Goal: Task Accomplishment & Management: Manage account settings

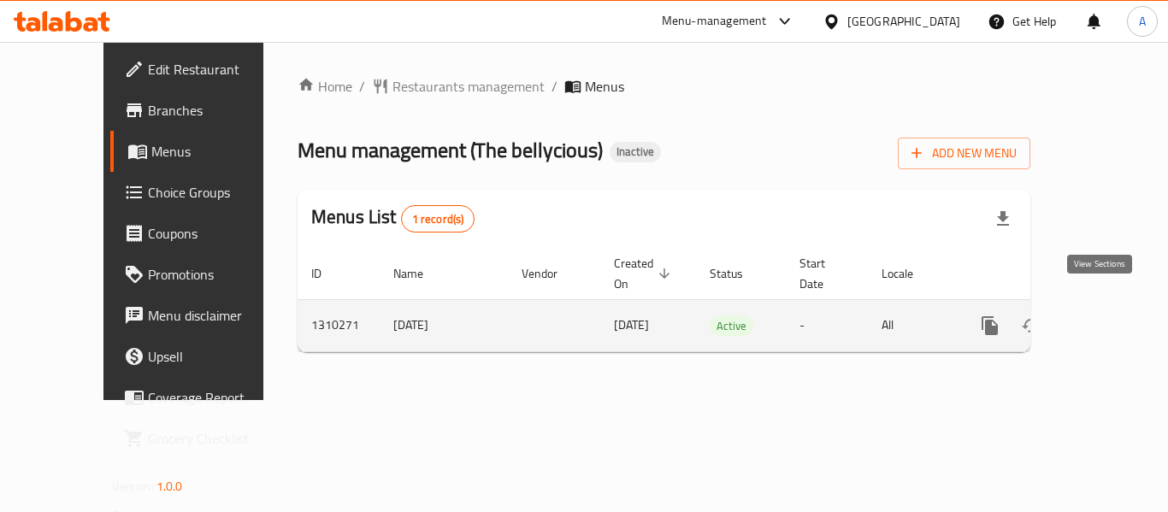
click at [1103, 316] on icon "enhanced table" at bounding box center [1113, 326] width 21 height 21
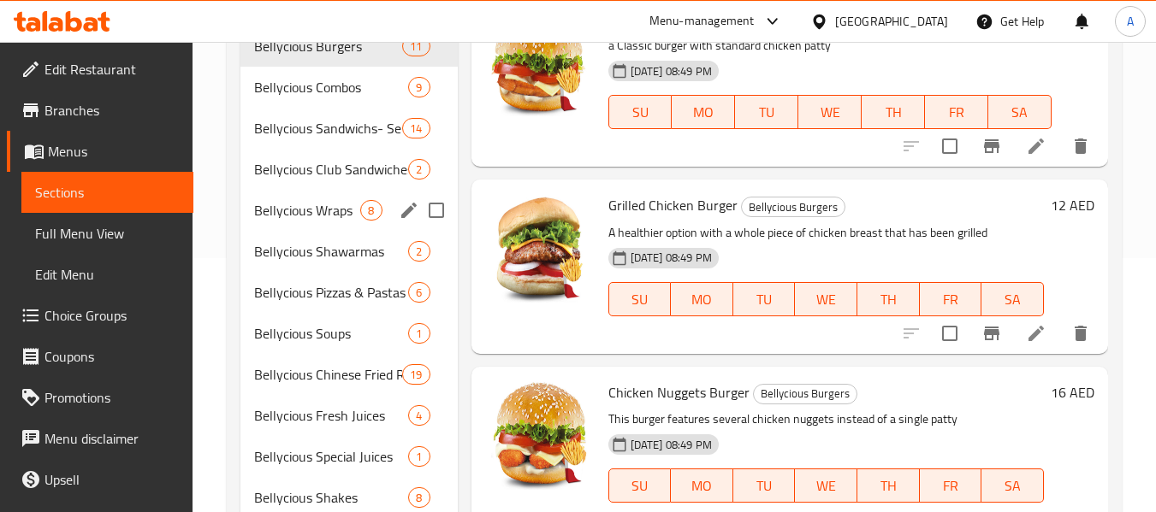
scroll to position [520, 0]
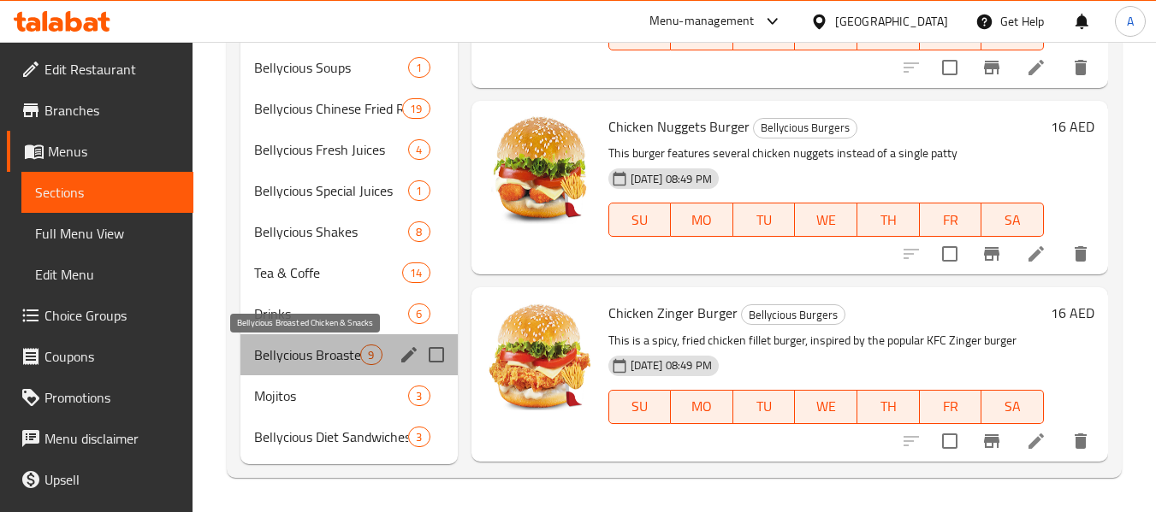
click at [353, 355] on span "Bellycious Broasted Chicken & Snacks" at bounding box center [307, 355] width 106 height 21
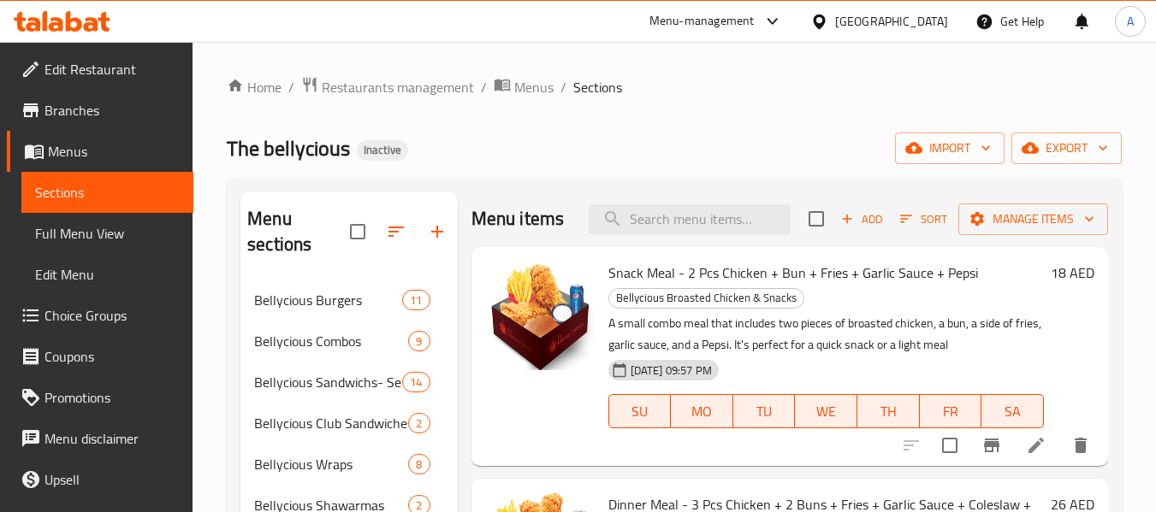
drag, startPoint x: 115, startPoint y: 231, endPoint x: 115, endPoint y: 305, distance: 73.6
click at [115, 231] on span "Full Menu View" at bounding box center [107, 233] width 145 height 21
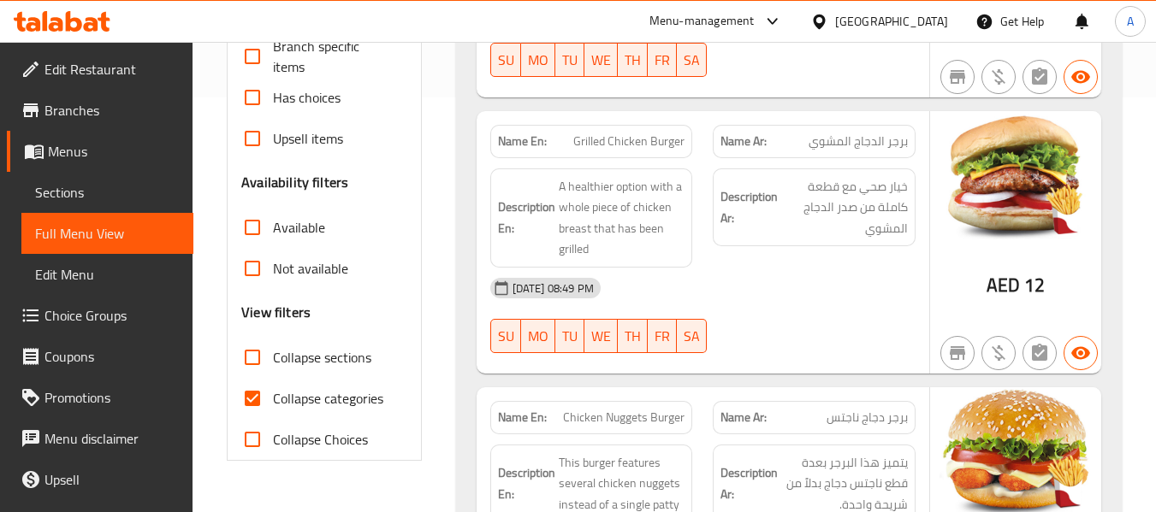
scroll to position [428, 0]
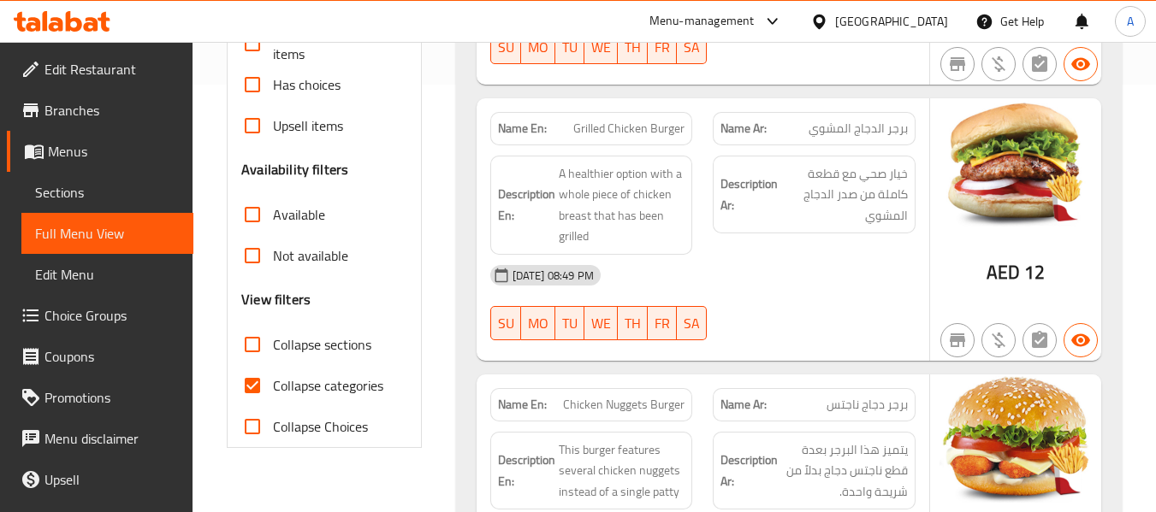
click at [295, 348] on span "Collapse sections" at bounding box center [322, 344] width 98 height 21
click at [273, 348] on input "Collapse sections" at bounding box center [252, 344] width 41 height 41
checkbox input "true"
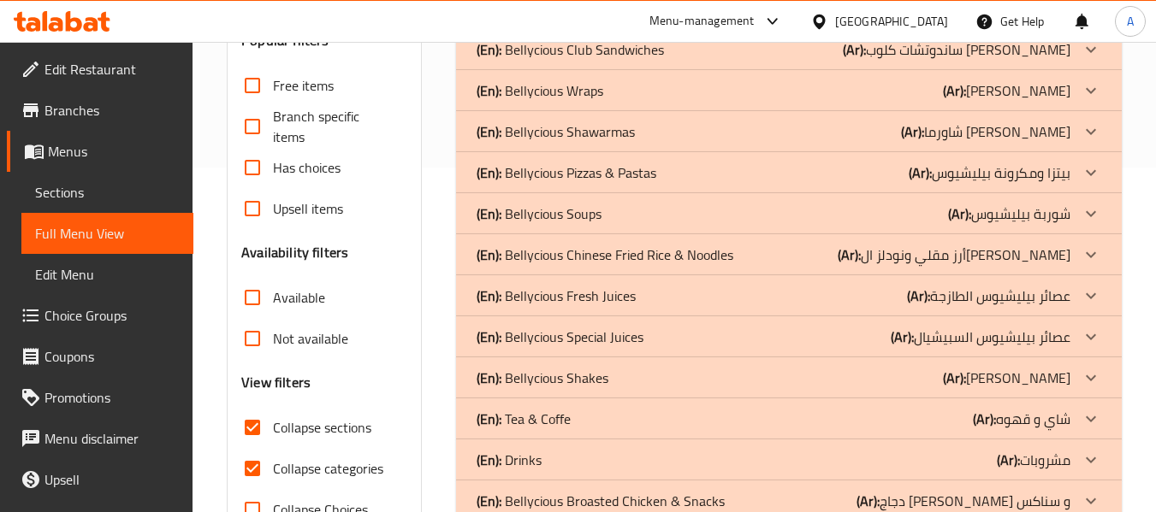
scroll to position [470, 0]
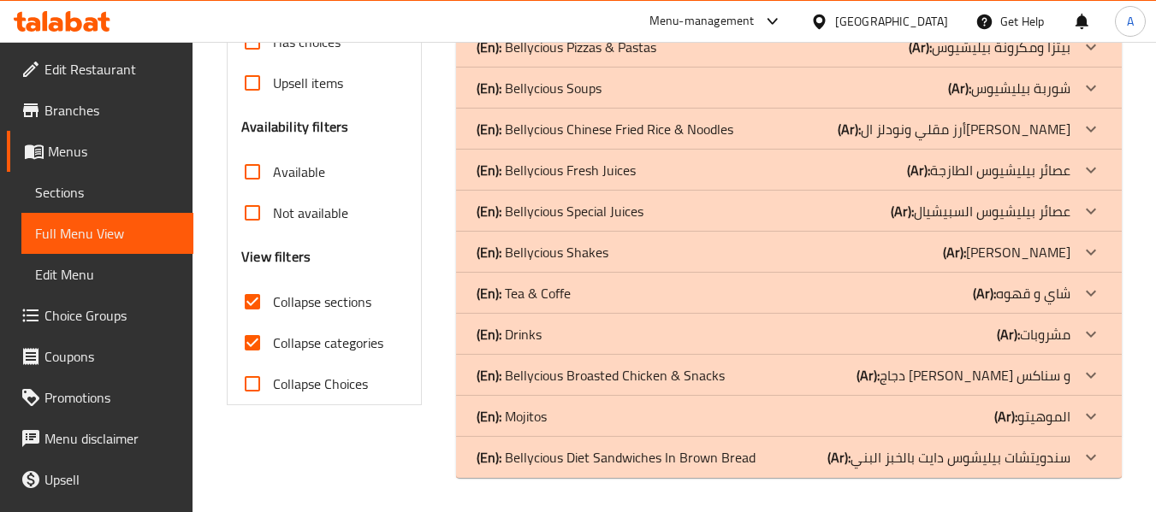
click at [733, 382] on div "(En): Bellycious Broasted Chicken & Snacks (Ar): دجاج بيليشيوس بروستد و سناكس" at bounding box center [773, 375] width 594 height 21
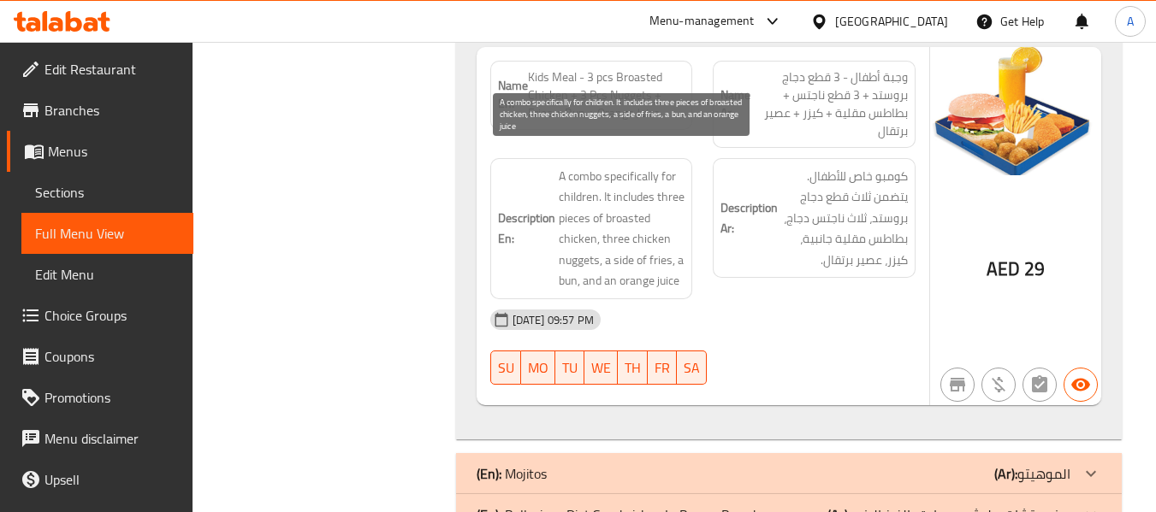
scroll to position [3511, 0]
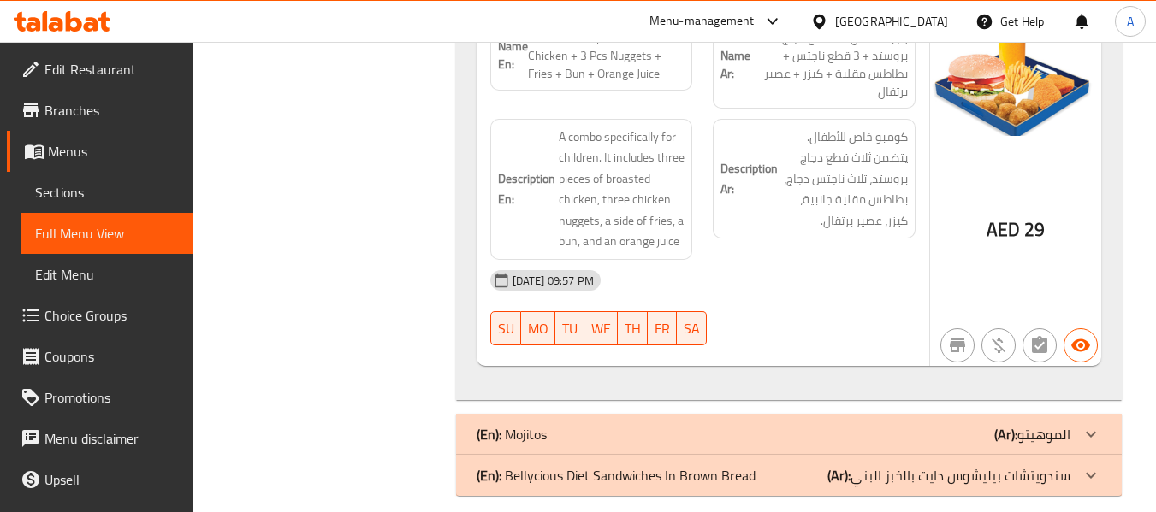
click at [613, 465] on p "(En): Bellycious Diet Sandwiches In Brown Bread" at bounding box center [615, 475] width 279 height 21
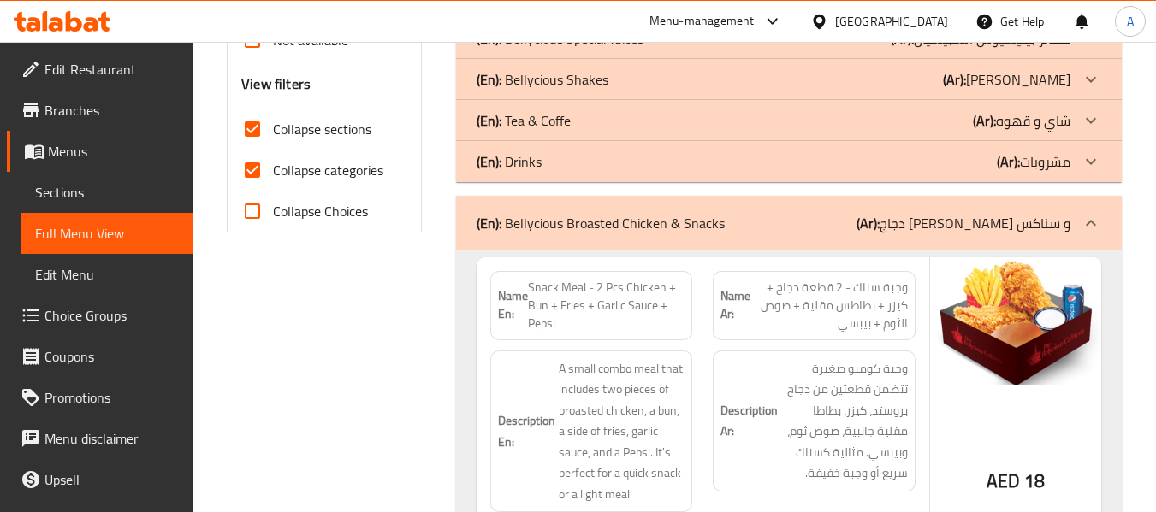
scroll to position [684, 0]
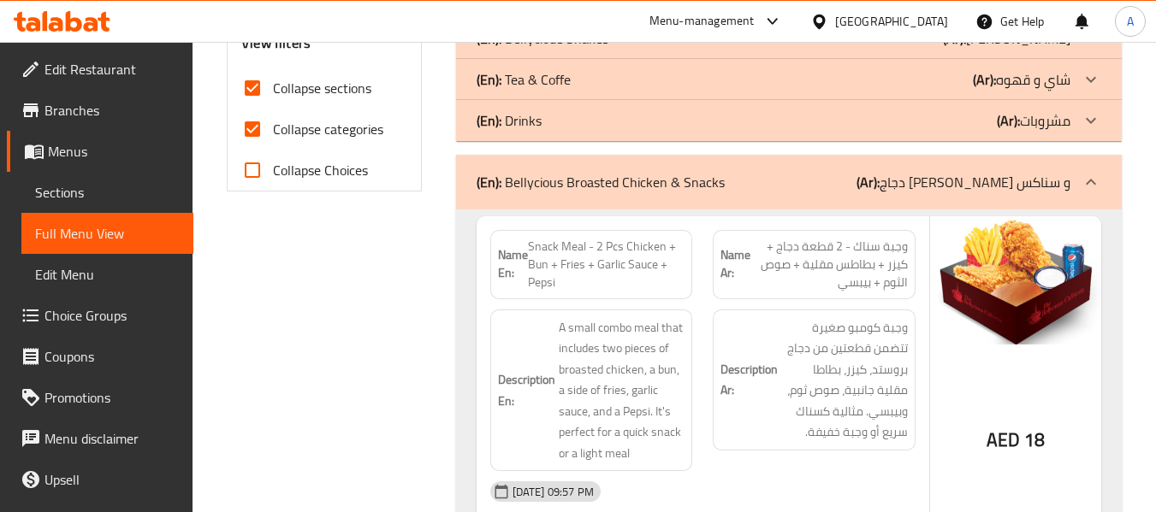
click at [344, 119] on span "Collapse categories" at bounding box center [328, 129] width 110 height 21
click at [273, 117] on input "Collapse categories" at bounding box center [252, 129] width 41 height 41
checkbox input "false"
click at [597, 248] on span "Snack Meal - 2 Pcs Chicken + Bun + Fries + Garlic Sauce + Pepsi" at bounding box center [606, 265] width 157 height 54
click at [627, 251] on span "Snack Meal - 2 Pcs Chicken + Bun + Fries + Garlic Sauce + Pepsi" at bounding box center [606, 265] width 157 height 54
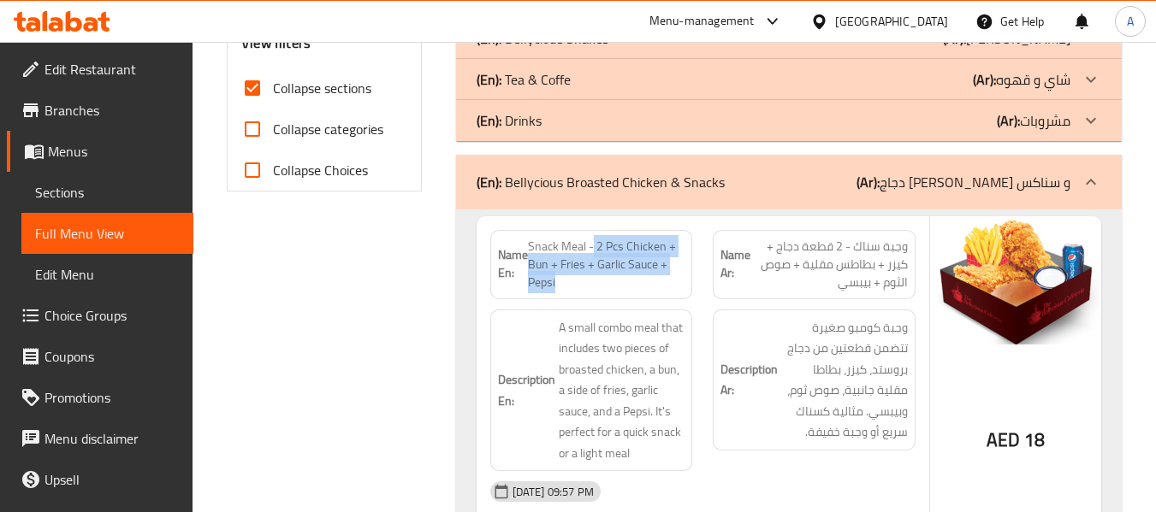
drag, startPoint x: 592, startPoint y: 243, endPoint x: 646, endPoint y: 282, distance: 66.7
click at [646, 282] on span "Snack Meal - 2 Pcs Chicken + Bun + Fries + Garlic Sauce + Pepsi" at bounding box center [606, 265] width 157 height 54
click at [657, 255] on span "Snack Meal - 2 Pcs Chicken + Bun + Fries + Garlic Sauce + Pepsi" at bounding box center [606, 265] width 157 height 54
drag, startPoint x: 587, startPoint y: 245, endPoint x: 612, endPoint y: 275, distance: 38.9
click at [612, 275] on span "Snack Meal - 2 Pcs Chicken + Bun + Fries + Garlic Sauce + Pepsi" at bounding box center [606, 265] width 157 height 54
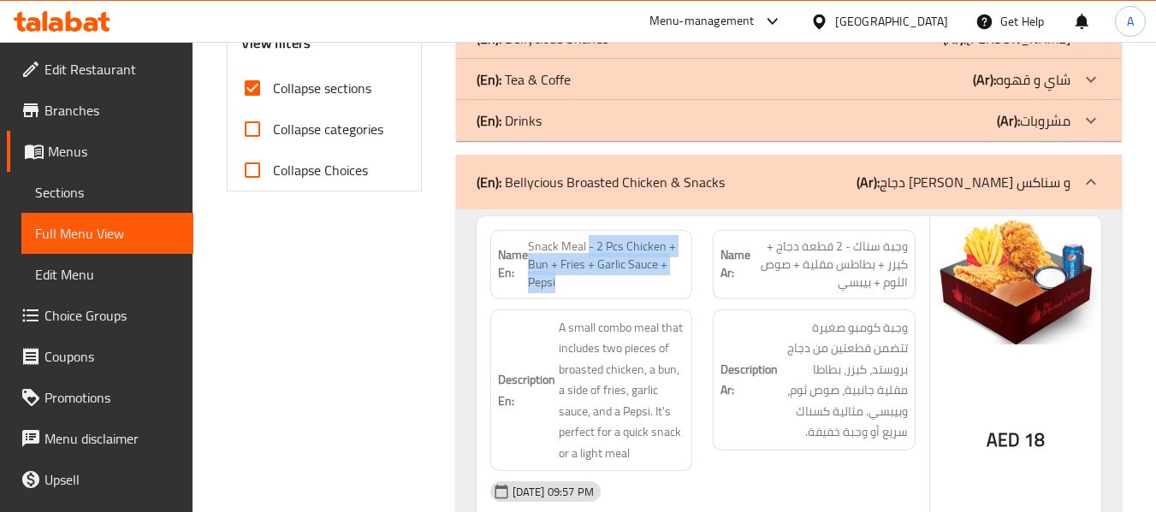
click at [603, 254] on span "Snack Meal - 2 Pcs Chicken + Bun + Fries + Garlic Sauce + Pepsi" at bounding box center [606, 265] width 157 height 54
click at [540, 263] on span "Snack Meal - 2 Pcs Chicken + Bun + Fries + Garlic Sauce + Pepsi" at bounding box center [606, 265] width 157 height 54
click at [571, 267] on span "Snack Meal - 2 Pcs Chicken + Bun + Fries + Garlic Sauce + Pepsi" at bounding box center [606, 265] width 157 height 54
click at [606, 270] on span "Snack Meal - 2 Pcs Chicken + Bun + Fries + Garlic Sauce + Pepsi" at bounding box center [606, 265] width 157 height 54
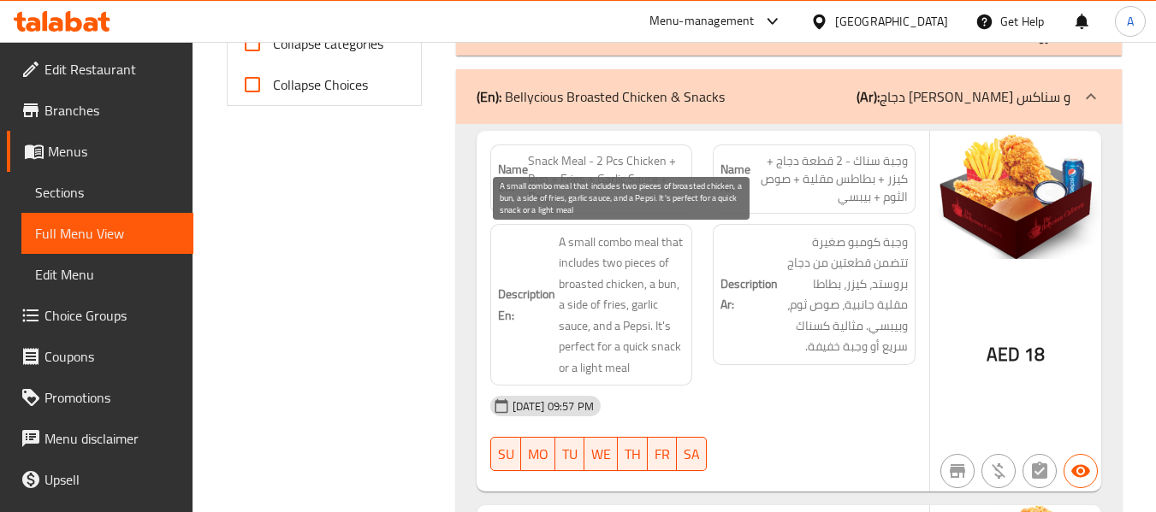
click at [602, 269] on span "A small combo meal that includes two pieces of broasted chicken, a bun, a side …" at bounding box center [622, 305] width 127 height 147
drag, startPoint x: 655, startPoint y: 327, endPoint x: 679, endPoint y: 369, distance: 48.3
click at [679, 369] on span "A small combo meal that includes two pieces of broasted chicken, a bun, a side …" at bounding box center [622, 305] width 127 height 147
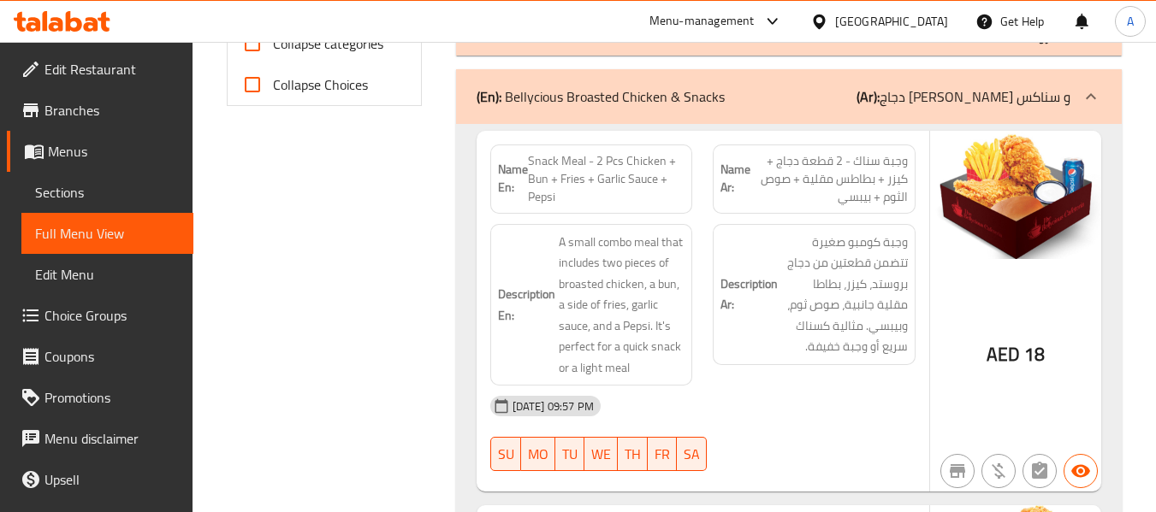
click at [488, 341] on div "Description En: A small combo meal that includes two pieces of broasted chicken…" at bounding box center [591, 305] width 223 height 183
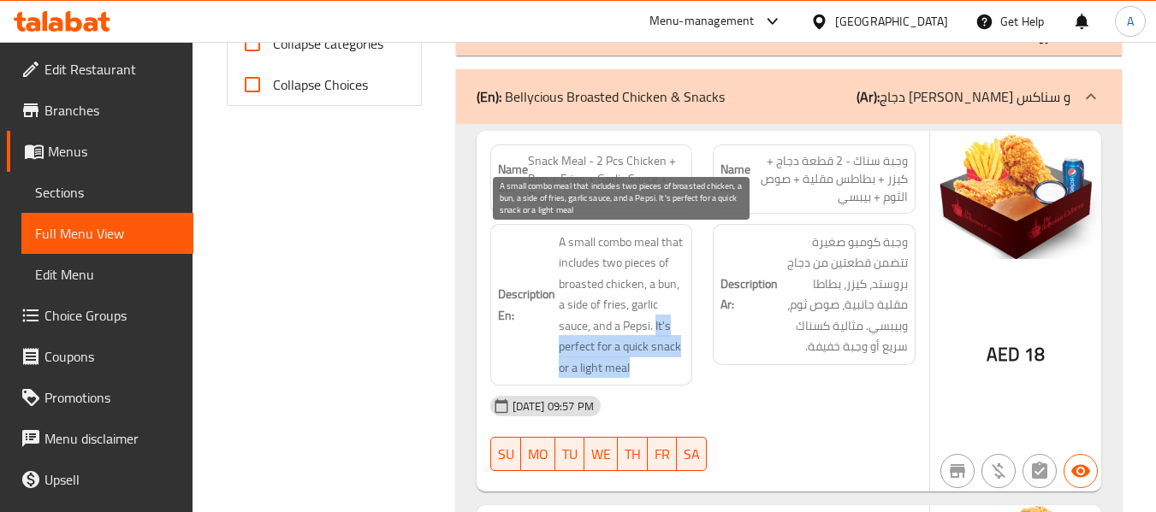
drag, startPoint x: 655, startPoint y: 328, endPoint x: 671, endPoint y: 370, distance: 45.0
click at [671, 370] on span "A small combo meal that includes two pieces of broasted chicken, a bun, a side …" at bounding box center [622, 305] width 127 height 147
copy span "It's perfect for a quick snack or a light meal"
drag, startPoint x: 578, startPoint y: 310, endPoint x: 566, endPoint y: 315, distance: 13.0
click at [578, 310] on span "A small combo meal that includes two pieces of broasted chicken, a bun, a side …" at bounding box center [622, 305] width 127 height 147
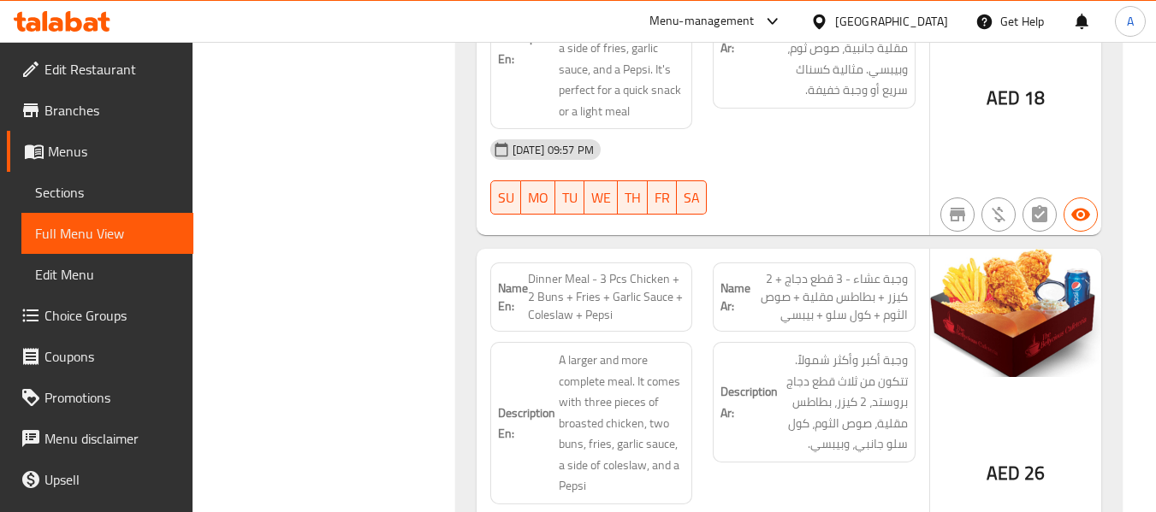
scroll to position [1112, 0]
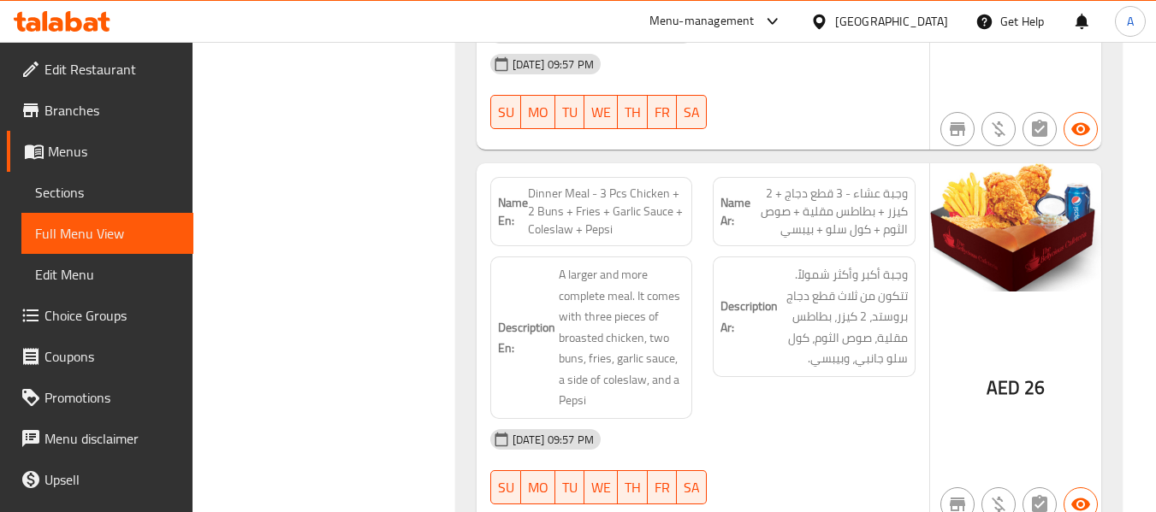
click at [586, 203] on span "Dinner Meal - 3 Pcs Chicken + 2 Buns + Fries + Garlic Sauce + Coleslaw + Pepsi" at bounding box center [606, 212] width 157 height 54
click at [654, 198] on span "Dinner Meal - 3 Pcs Chicken + 2 Buns + Fries + Garlic Sauce + Coleslaw + Pepsi" at bounding box center [606, 212] width 157 height 54
click at [539, 216] on span "Dinner Meal - 3 Pcs Chicken + 2 Buns + Fries + Garlic Sauce + Coleslaw + Pepsi" at bounding box center [606, 212] width 157 height 54
click at [589, 215] on span "Dinner Meal - 3 Pcs Chicken + 2 Buns + Fries + Garlic Sauce + Coleslaw + Pepsi" at bounding box center [606, 212] width 157 height 54
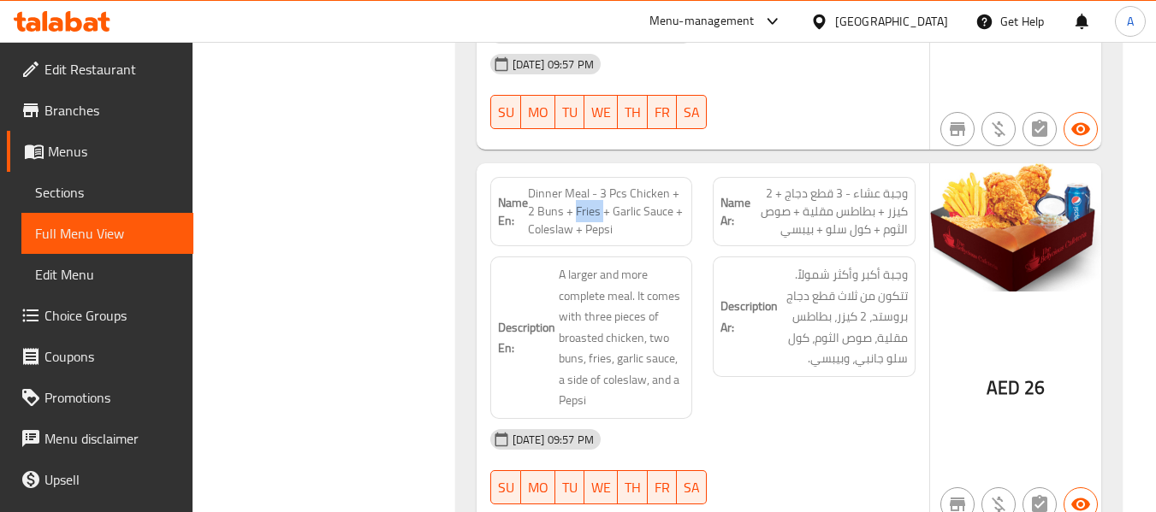
click at [589, 215] on span "Dinner Meal - 3 Pcs Chicken + 2 Buns + Fries + Garlic Sauce + Coleslaw + Pepsi" at bounding box center [606, 212] width 157 height 54
click at [622, 220] on span "Dinner Meal - 3 Pcs Chicken + 2 Buns + Fries + Garlic Sauce + Coleslaw + Pepsi" at bounding box center [606, 212] width 157 height 54
click at [623, 220] on span "Dinner Meal - 3 Pcs Chicken + 2 Buns + Fries + Garlic Sauce + Coleslaw + Pepsi" at bounding box center [606, 212] width 157 height 54
click at [620, 217] on span "Dinner Meal - 3 Pcs Chicken + 2 Buns + Fries + Garlic Sauce + Coleslaw + Pepsi" at bounding box center [606, 212] width 157 height 54
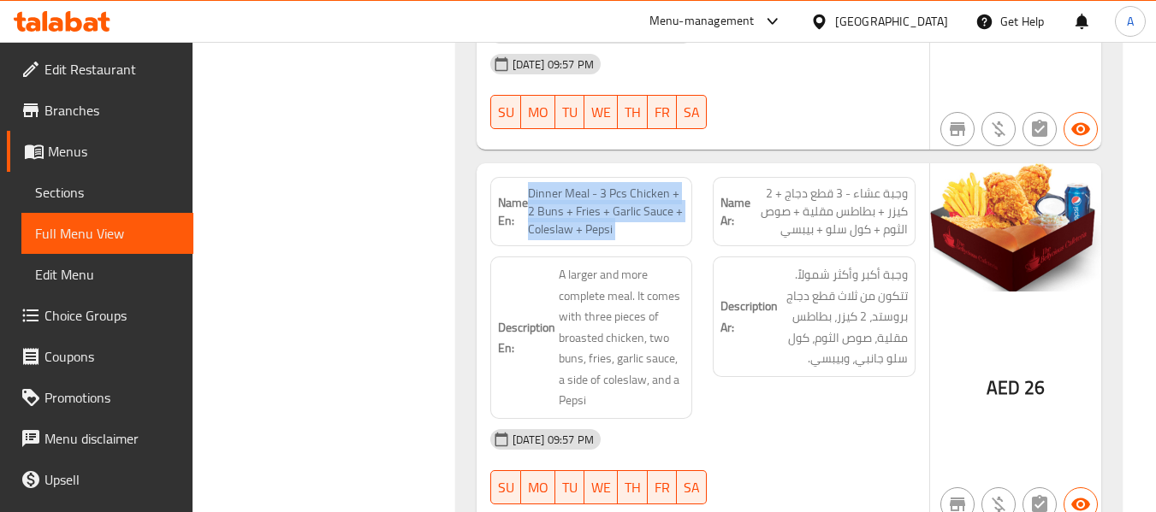
click at [620, 217] on span "Dinner Meal - 3 Pcs Chicken + 2 Buns + Fries + Garlic Sauce + Coleslaw + Pepsi" at bounding box center [606, 212] width 157 height 54
click at [550, 210] on span "Dinner Meal - 3 Pcs Chicken + 2 Buns + Fries + Garlic Sauce + Coleslaw + Pepsi" at bounding box center [606, 212] width 157 height 54
click at [565, 229] on span "Dinner Meal - 3 Pcs Chicken + 2 Buns + Fries + Garlic Sauce + Coleslaw + Pepsi" at bounding box center [606, 212] width 157 height 54
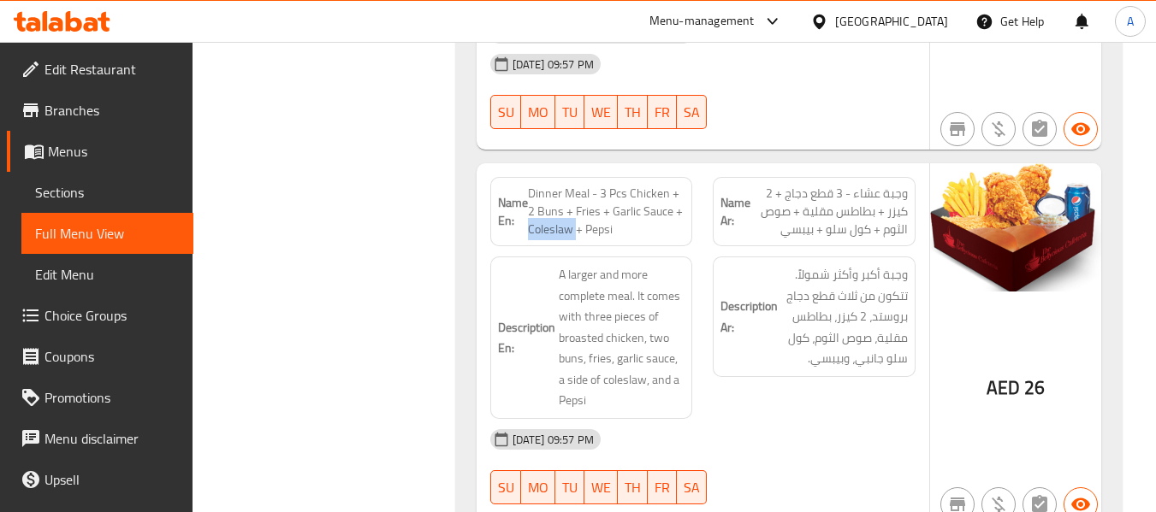
click at [565, 229] on span "Dinner Meal - 3 Pcs Chicken + 2 Buns + Fries + Garlic Sauce + Coleslaw + Pepsi" at bounding box center [606, 212] width 157 height 54
click at [606, 233] on span "Dinner Meal - 3 Pcs Chicken + 2 Buns + Fries + Garlic Sauce + Coleslaw + Pepsi" at bounding box center [606, 212] width 157 height 54
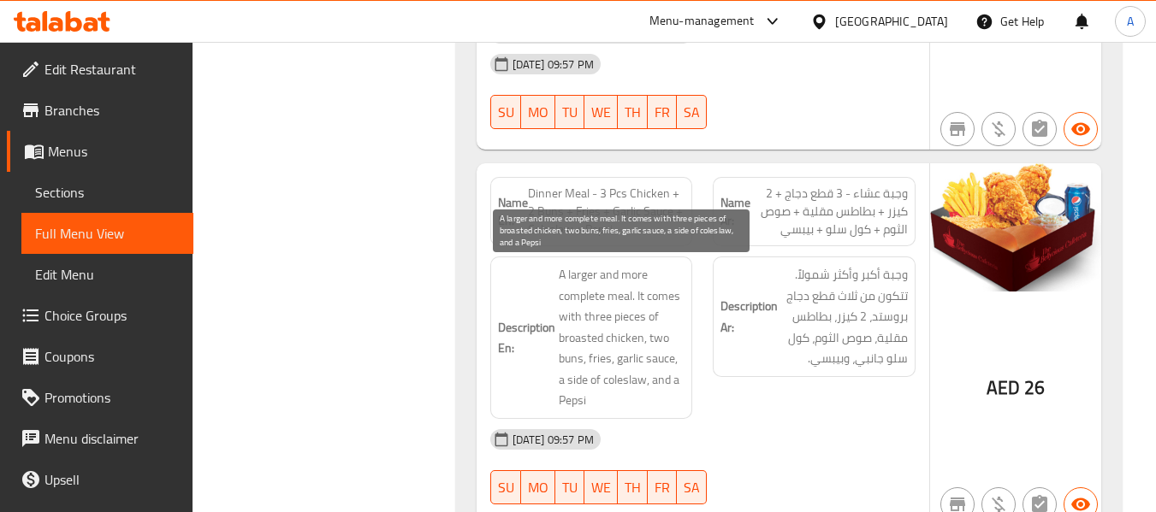
click at [565, 273] on span "A larger and more complete meal. It comes with three pieces of broasted chicken…" at bounding box center [622, 337] width 127 height 147
click at [568, 276] on span "A larger and more complete meal. It comes with three pieces of broasted chicken…" at bounding box center [622, 337] width 127 height 147
click at [622, 285] on span "A larger and more complete meal. It comes with three pieces of broasted chicken…" at bounding box center [622, 337] width 127 height 147
click at [600, 299] on span "A larger and more complete meal. It comes with three pieces of broasted chicken…" at bounding box center [622, 337] width 127 height 147
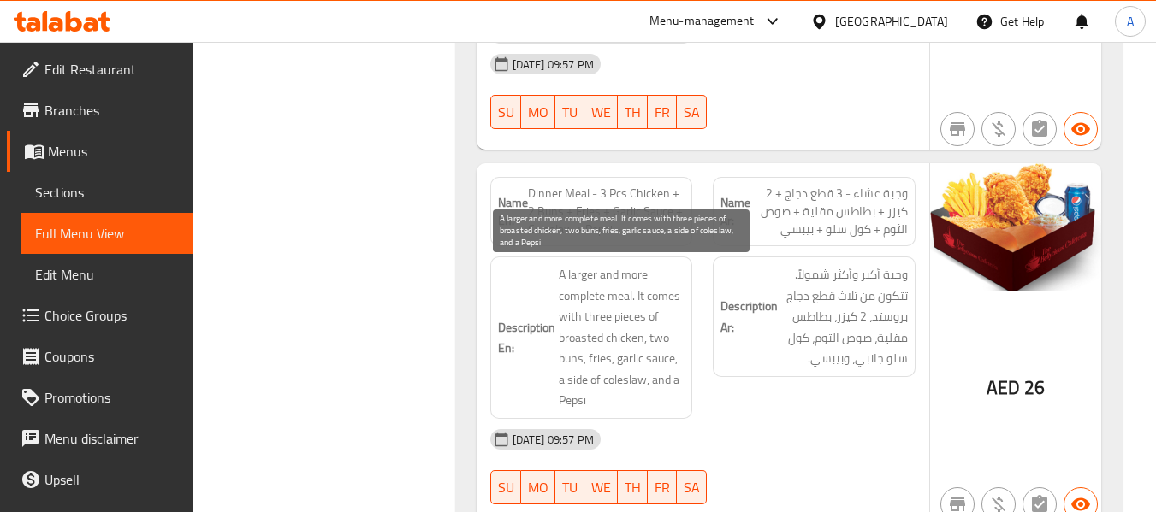
click at [624, 302] on span "A larger and more complete meal. It comes with three pieces of broasted chicken…" at bounding box center [622, 337] width 127 height 147
drag, startPoint x: 639, startPoint y: 299, endPoint x: 660, endPoint y: 301, distance: 21.5
click at [660, 301] on span "A larger and more complete meal. It comes with three pieces of broasted chicken…" at bounding box center [622, 337] width 127 height 147
click at [603, 313] on span "A larger and more complete meal. It comes with three pieces of broasted chicken…" at bounding box center [622, 337] width 127 height 147
click at [647, 300] on span "A larger and more complete meal. It comes with three pieces of broasted chicken…" at bounding box center [622, 337] width 127 height 147
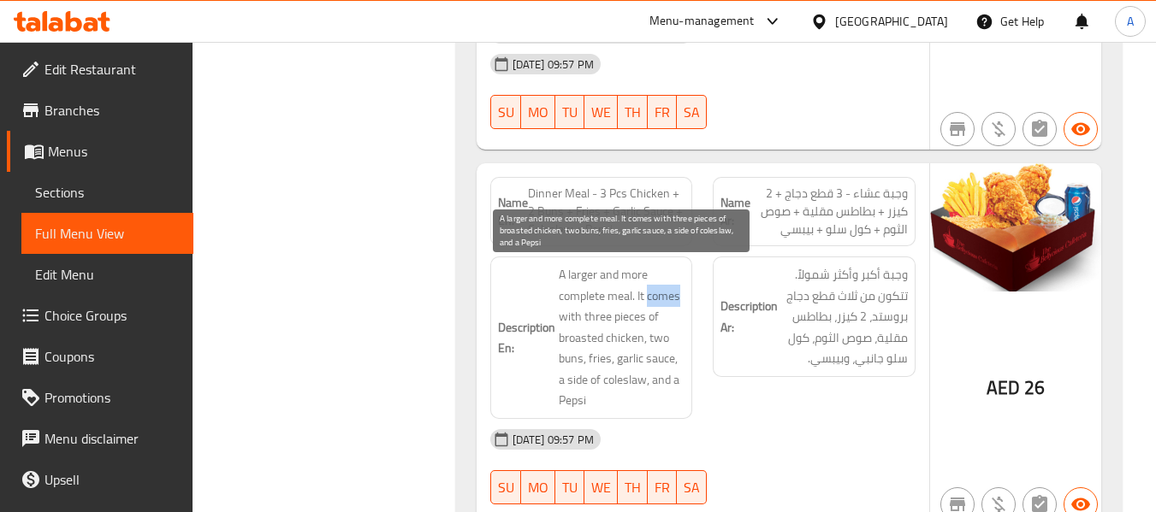
click at [647, 300] on span "A larger and more complete meal. It comes with three pieces of broasted chicken…" at bounding box center [622, 337] width 127 height 147
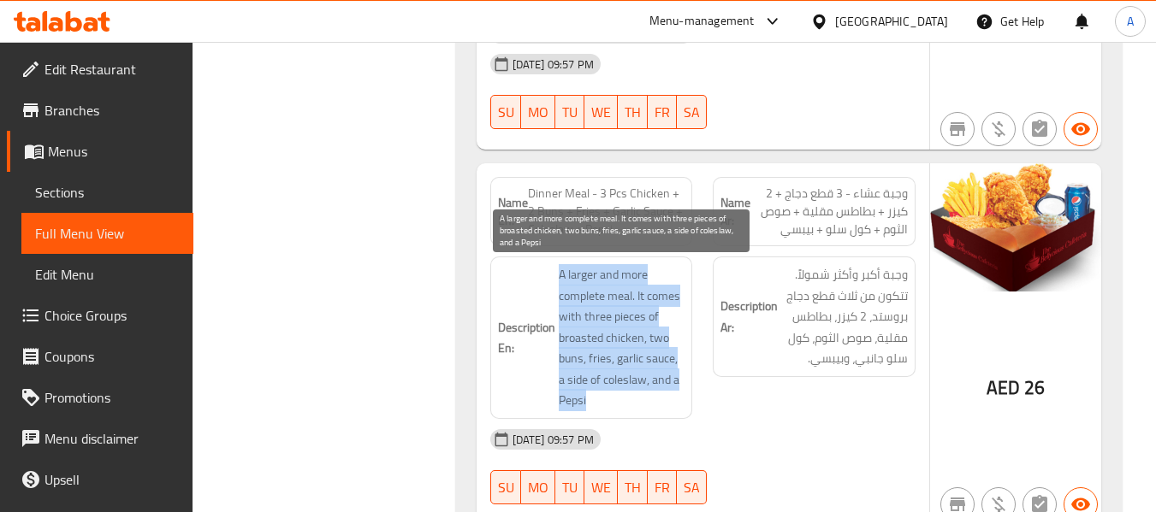
click at [647, 300] on span "A larger and more complete meal. It comes with three pieces of broasted chicken…" at bounding box center [622, 337] width 127 height 147
click at [637, 300] on span "A larger and more complete meal. It comes with three pieces of broasted chicken…" at bounding box center [622, 337] width 127 height 147
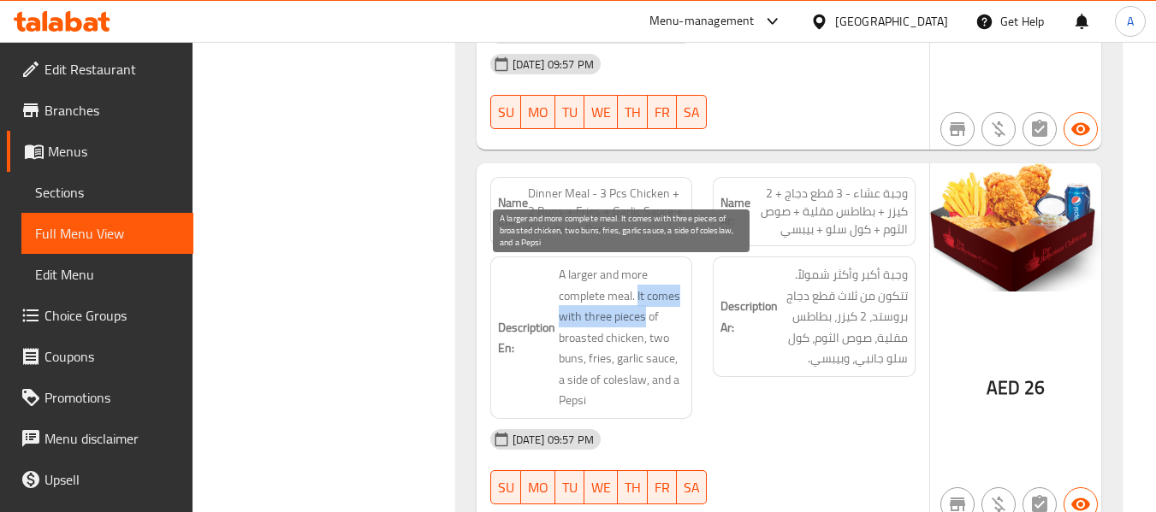
drag, startPoint x: 637, startPoint y: 300, endPoint x: 630, endPoint y: 312, distance: 13.8
click at [630, 312] on span "A larger and more complete meal. It comes with three pieces of broasted chicken…" at bounding box center [622, 337] width 127 height 147
click at [623, 311] on span "A larger and more complete meal. It comes with three pieces of broasted chicken…" at bounding box center [622, 337] width 127 height 147
drag, startPoint x: 636, startPoint y: 300, endPoint x: 632, endPoint y: 311, distance: 11.1
click at [632, 311] on span "A larger and more complete meal. It comes with three pieces of broasted chicken…" at bounding box center [622, 337] width 127 height 147
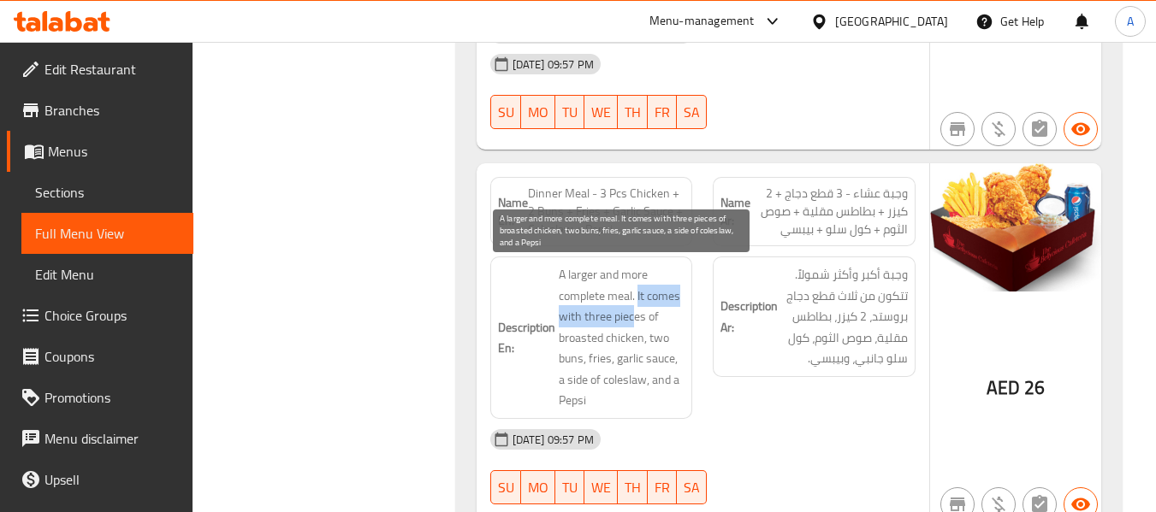
click at [642, 300] on span "A larger and more complete meal. It comes with three pieces of broasted chicken…" at bounding box center [622, 337] width 127 height 147
drag, startPoint x: 637, startPoint y: 296, endPoint x: 663, endPoint y: 313, distance: 30.8
click at [663, 313] on span "A larger and more complete meal. It comes with three pieces of broasted chicken…" at bounding box center [622, 337] width 127 height 147
click at [657, 289] on span "A larger and more complete meal. It comes with three pieces of broasted chicken…" at bounding box center [622, 337] width 127 height 147
drag, startPoint x: 636, startPoint y: 295, endPoint x: 662, endPoint y: 317, distance: 34.0
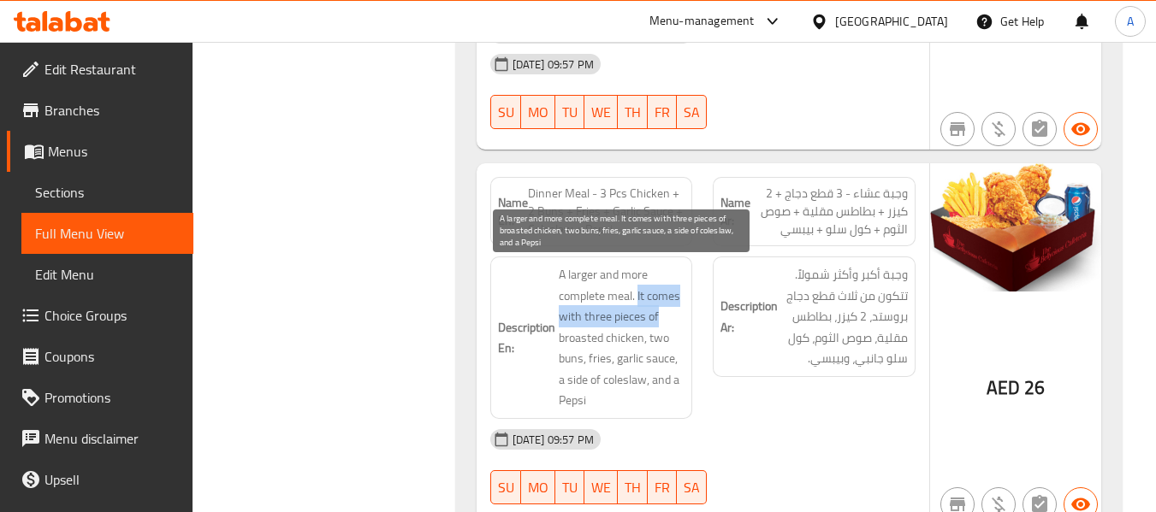
click at [662, 317] on span "A larger and more complete meal. It comes with three pieces of broasted chicken…" at bounding box center [622, 337] width 127 height 147
click at [654, 296] on span "A larger and more complete meal. It comes with three pieces of broasted chicken…" at bounding box center [622, 337] width 127 height 147
drag, startPoint x: 637, startPoint y: 296, endPoint x: 671, endPoint y: 324, distance: 43.7
click at [671, 324] on span "A larger and more complete meal. It comes with three pieces of broasted chicken…" at bounding box center [622, 337] width 127 height 147
click at [653, 300] on span "A larger and more complete meal. It comes with three pieces of broasted chicken…" at bounding box center [622, 337] width 127 height 147
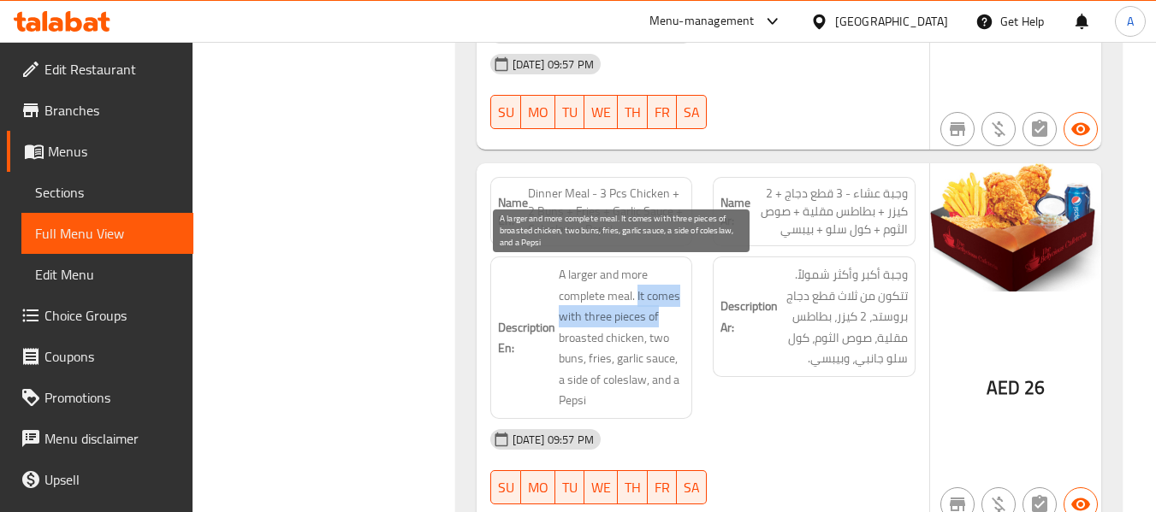
drag, startPoint x: 637, startPoint y: 293, endPoint x: 668, endPoint y: 319, distance: 40.6
click at [668, 319] on span "A larger and more complete meal. It comes with three pieces of broasted chicken…" at bounding box center [622, 337] width 127 height 147
click at [664, 301] on span "A larger and more complete meal. It comes with three pieces of broasted chicken…" at bounding box center [622, 337] width 127 height 147
click at [641, 289] on span "A larger and more complete meal. It comes with three pieces of broasted chicken…" at bounding box center [622, 337] width 127 height 147
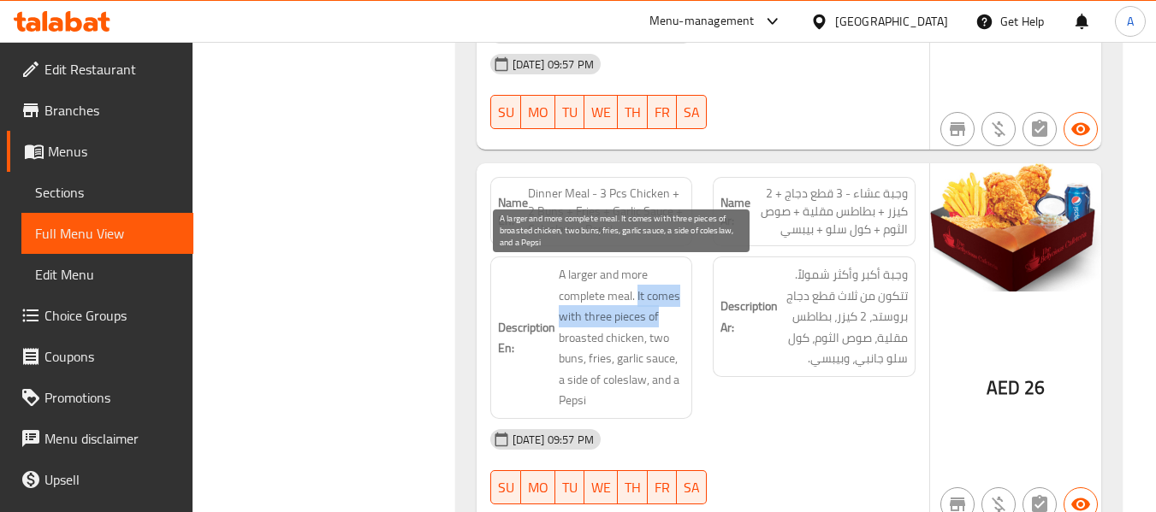
drag, startPoint x: 638, startPoint y: 289, endPoint x: 666, endPoint y: 313, distance: 37.0
click at [666, 313] on span "A larger and more complete meal. It comes with three pieces of broasted chicken…" at bounding box center [622, 337] width 127 height 147
click at [666, 302] on span "A larger and more complete meal. It comes with three pieces of broasted chicken…" at bounding box center [622, 337] width 127 height 147
drag, startPoint x: 636, startPoint y: 293, endPoint x: 653, endPoint y: 312, distance: 25.4
click at [653, 312] on span "A larger and more complete meal. It comes with three pieces of broasted chicken…" at bounding box center [622, 337] width 127 height 147
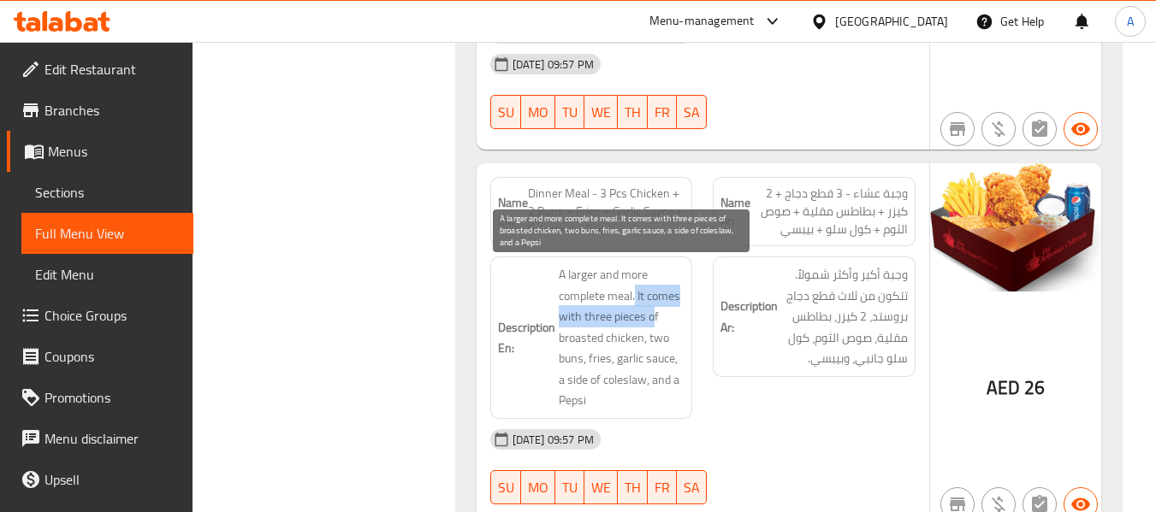
click at [647, 301] on span "A larger and more complete meal. It comes with three pieces of broasted chicken…" at bounding box center [622, 337] width 127 height 147
drag, startPoint x: 637, startPoint y: 293, endPoint x: 662, endPoint y: 319, distance: 36.3
click at [662, 319] on span "A larger and more complete meal. It comes with three pieces of broasted chicken…" at bounding box center [622, 337] width 127 height 147
click at [645, 297] on span "A larger and more complete meal. It comes with three pieces of broasted chicken…" at bounding box center [622, 337] width 127 height 147
drag, startPoint x: 642, startPoint y: 293, endPoint x: 665, endPoint y: 318, distance: 33.9
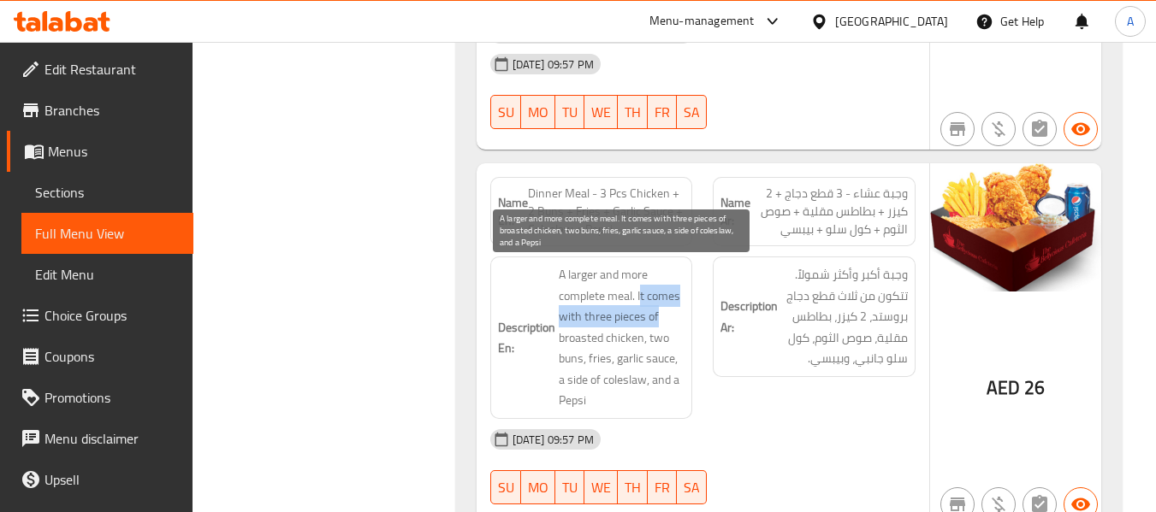
click at [665, 318] on span "A larger and more complete meal. It comes with three pieces of broasted chicken…" at bounding box center [622, 337] width 127 height 147
click at [643, 300] on span "A larger and more complete meal. It comes with three pieces of broasted chicken…" at bounding box center [622, 337] width 127 height 147
drag, startPoint x: 560, startPoint y: 380, endPoint x: 646, endPoint y: 383, distance: 85.6
click at [646, 383] on span "A larger and more complete meal. It comes with three pieces of broasted chicken…" at bounding box center [622, 337] width 127 height 147
copy span "a side of coleslaw"
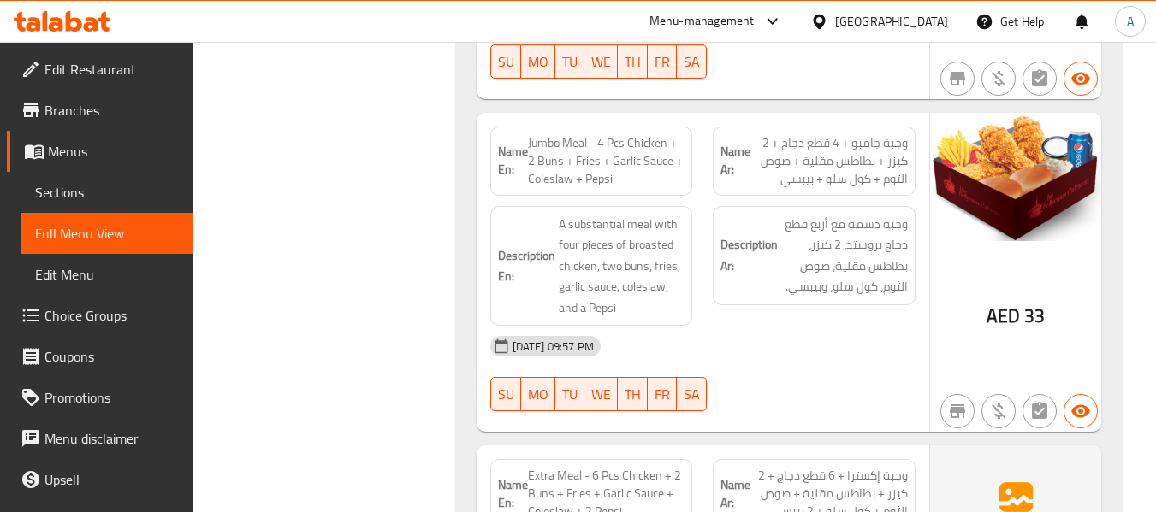
scroll to position [1540, 0]
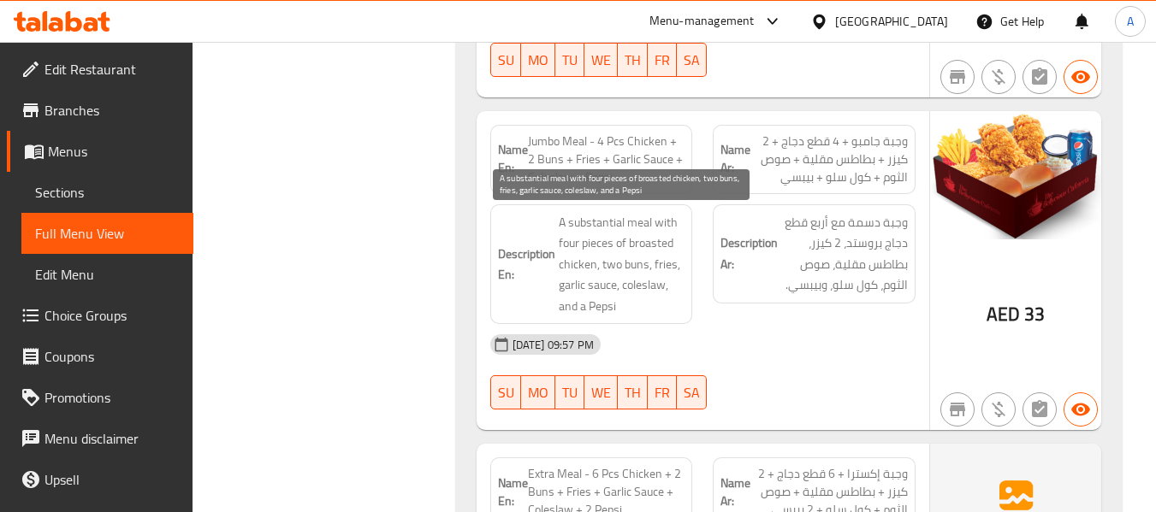
click at [602, 222] on span "A substantial meal with four pieces of broasted chicken, two buns, fries, garli…" at bounding box center [622, 264] width 127 height 105
click at [678, 240] on span "A substantial meal with four pieces of broasted chicken, two buns, fries, garli…" at bounding box center [622, 264] width 127 height 105
click at [607, 218] on span "A substantial meal with four pieces of broasted chicken, two buns, fries, garli…" at bounding box center [622, 264] width 127 height 105
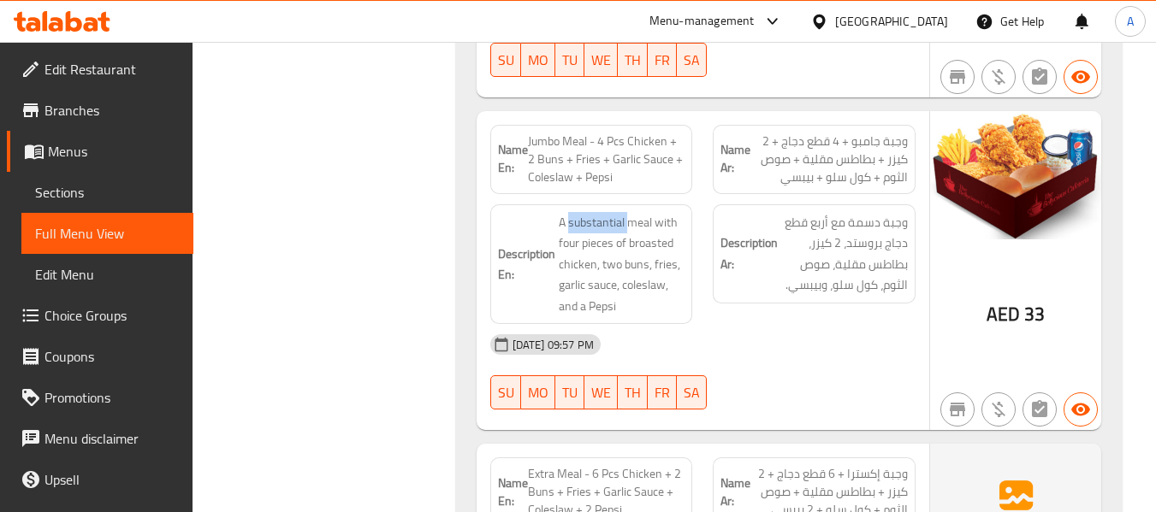
copy span "substantial"
click at [576, 146] on span "Jumbo Meal - 4 Pcs Chicken + 2 Buns + Fries + Garlic Sauce + Coleslaw + Pepsi" at bounding box center [606, 160] width 157 height 54
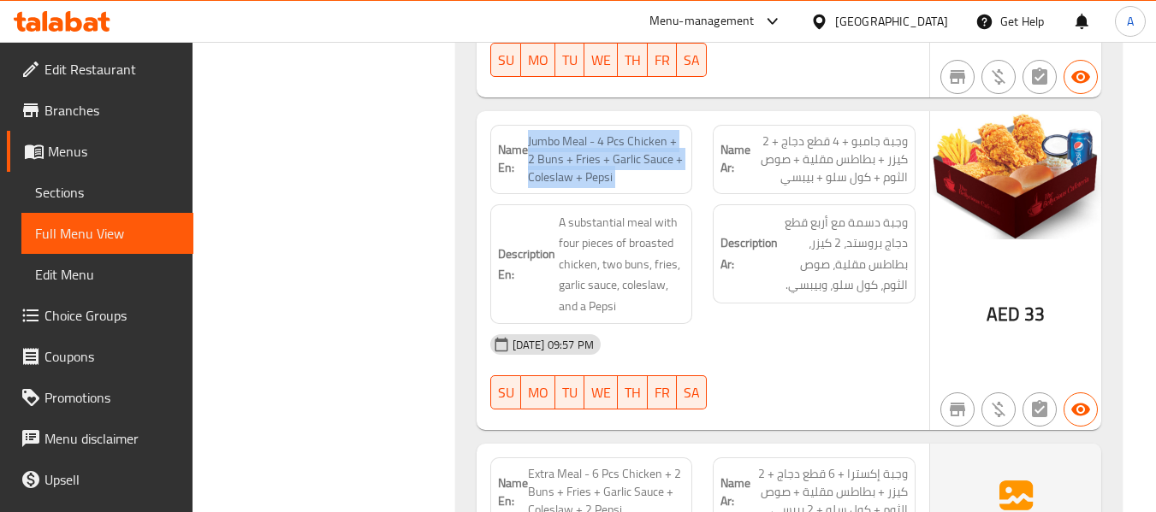
click at [576, 146] on span "Jumbo Meal - 4 Pcs Chicken + 2 Buns + Fries + Garlic Sauce + Coleslaw + Pepsi" at bounding box center [606, 160] width 157 height 54
copy span "Jumbo Meal - 4 Pcs Chicken + 2 Buns + Fries + Garlic Sauce + Coleslaw + Pepsi"
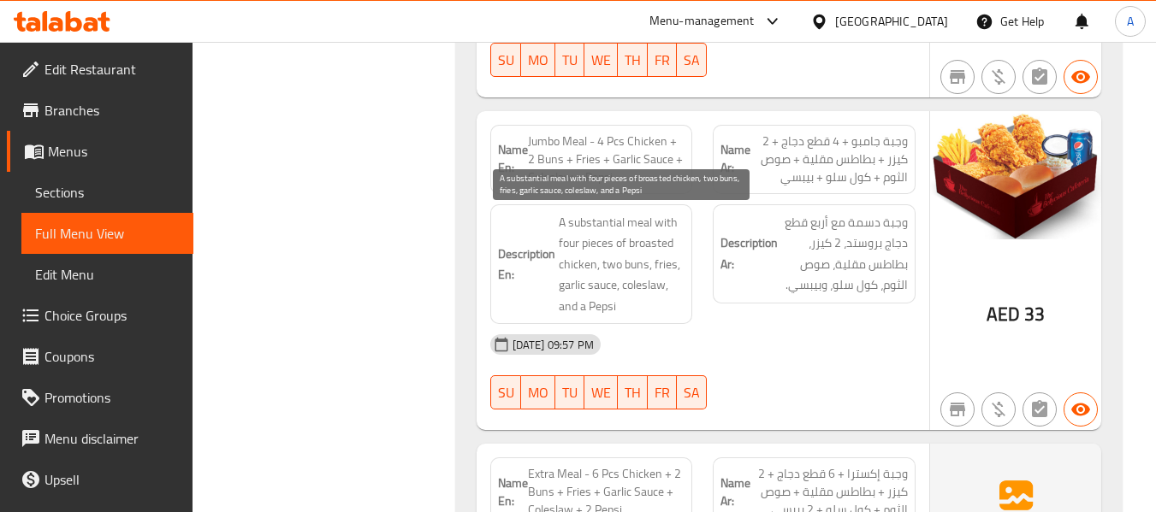
click at [603, 221] on span "A substantial meal with four pieces of broasted chicken, two buns, fries, garli…" at bounding box center [622, 264] width 127 height 105
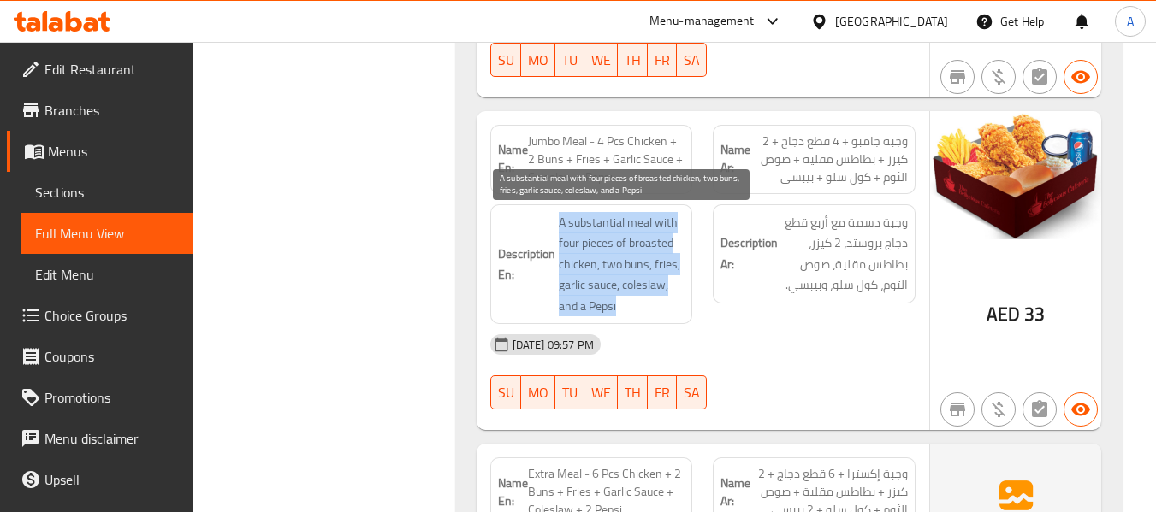
click at [603, 221] on span "A substantial meal with four pieces of broasted chicken, two buns, fries, garli…" at bounding box center [622, 264] width 127 height 105
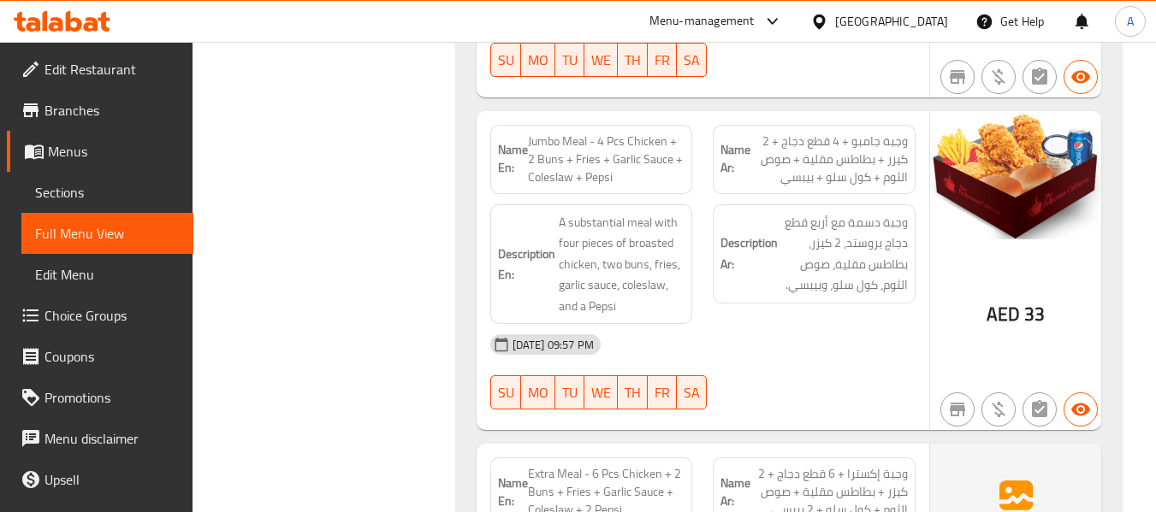
click at [620, 152] on span "Jumbo Meal - 4 Pcs Chicken + 2 Buns + Fries + Garlic Sauce + Coleslaw + Pepsi" at bounding box center [606, 160] width 157 height 54
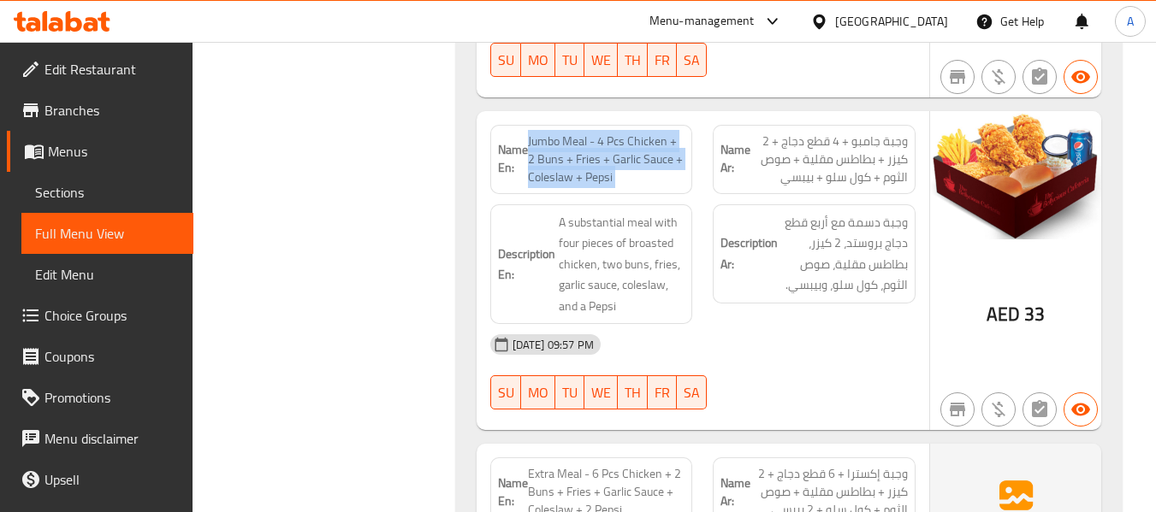
click at [620, 152] on span "Jumbo Meal - 4 Pcs Chicken + 2 Buns + Fries + Garlic Sauce + Coleslaw + Pepsi" at bounding box center [606, 160] width 157 height 54
copy span "Jumbo Meal - 4 Pcs Chicken + 2 Buns + Fries + Garlic Sauce + Coleslaw + Pepsi"
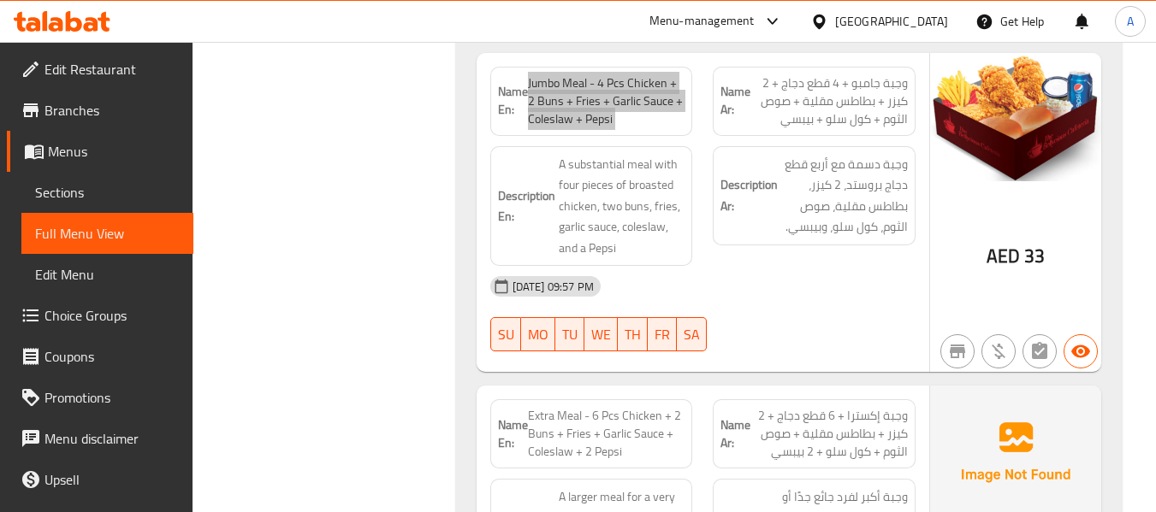
scroll to position [1625, 0]
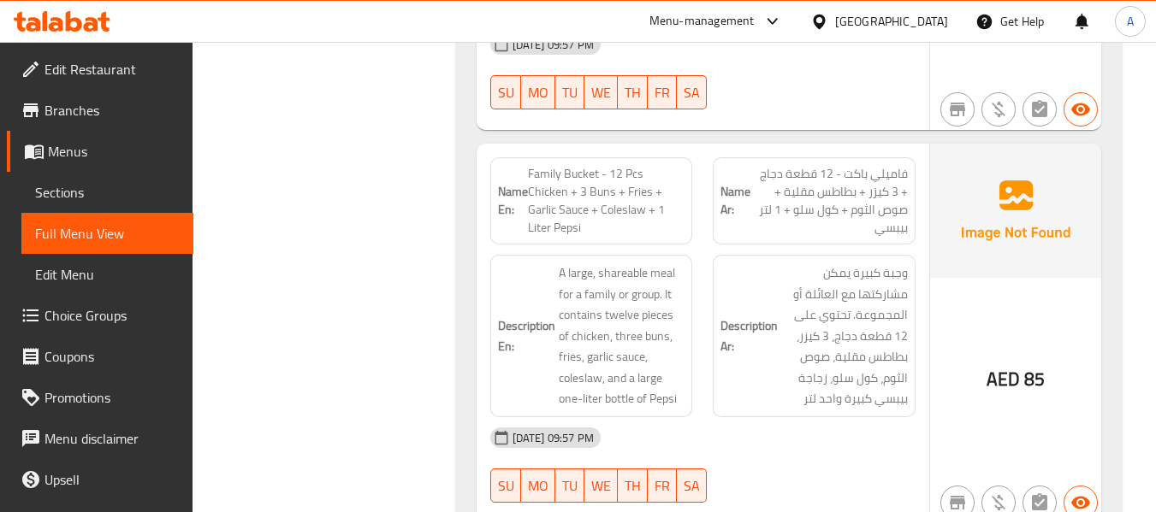
scroll to position [2224, 0]
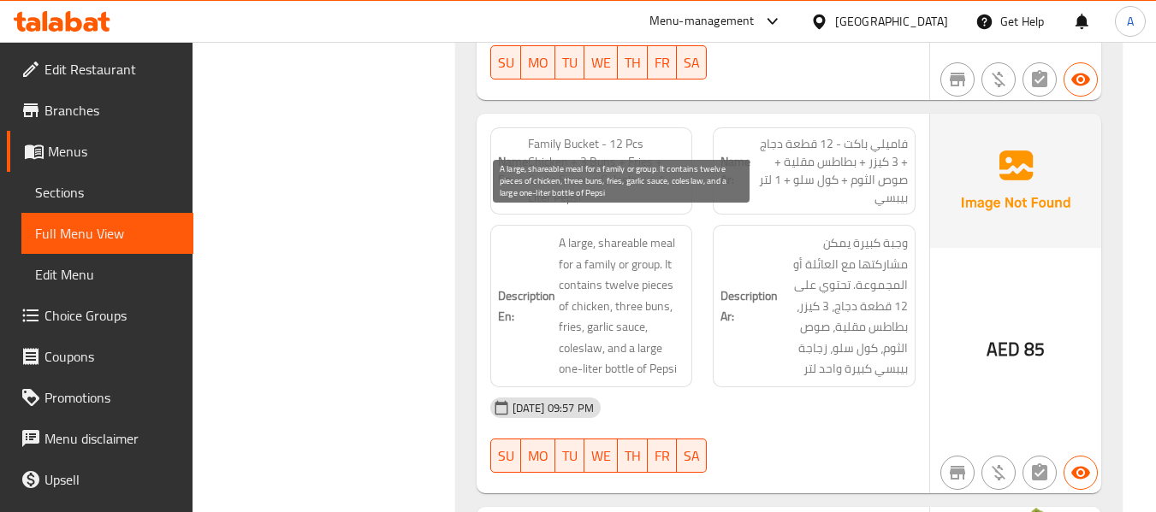
click at [578, 239] on span "A large, shareable meal for a family or group. It contains twelve pieces of chi…" at bounding box center [622, 306] width 127 height 147
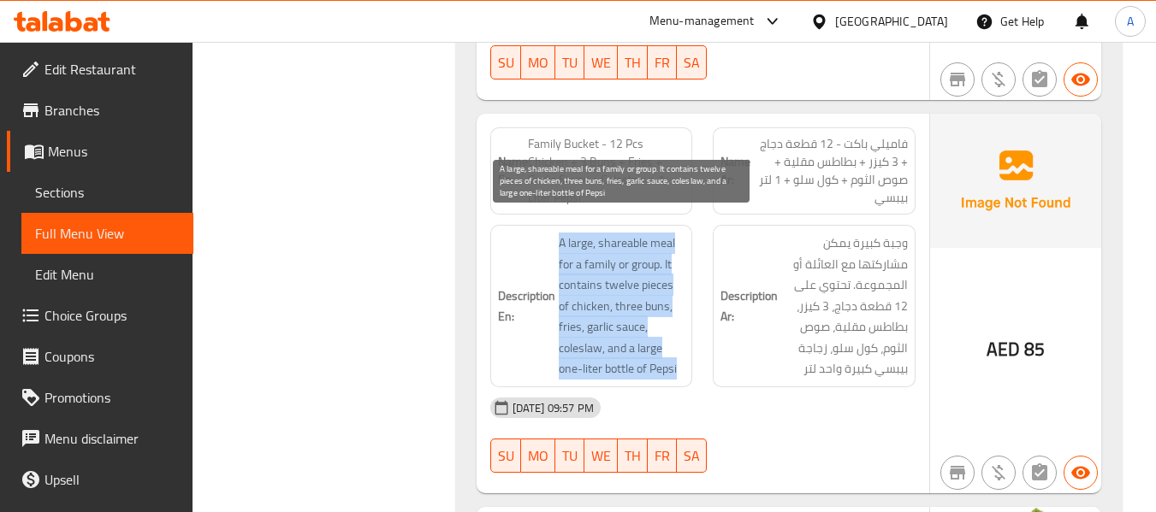
click at [578, 239] on span "A large, shareable meal for a family or group. It contains twelve pieces of chi…" at bounding box center [622, 306] width 127 height 147
click at [623, 283] on span "A large, shareable meal for a family or group. It contains twelve pieces of chi…" at bounding box center [622, 306] width 127 height 147
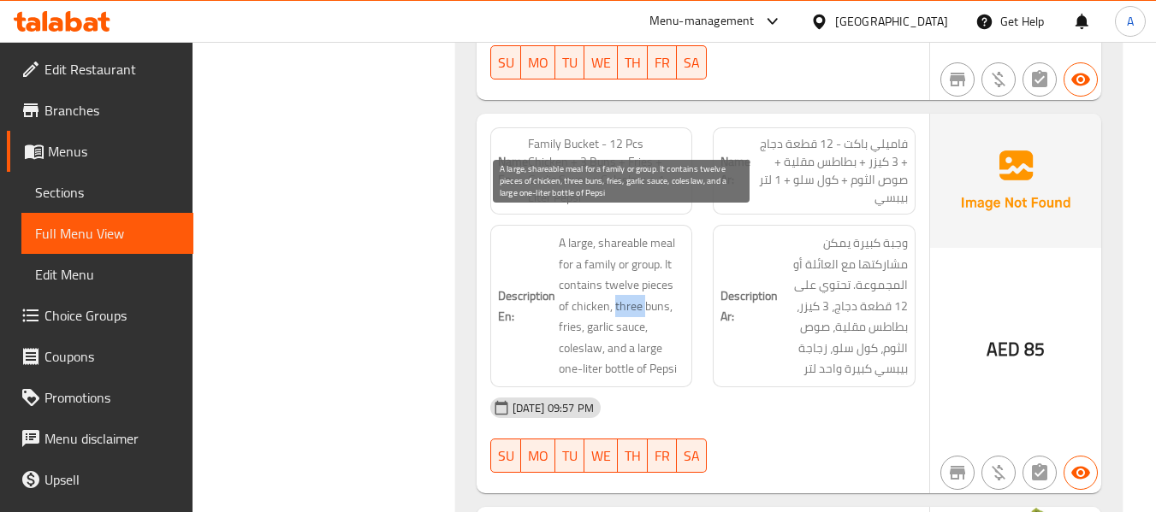
click at [623, 283] on span "A large, shareable meal for a family or group. It contains twelve pieces of chi…" at bounding box center [622, 306] width 127 height 147
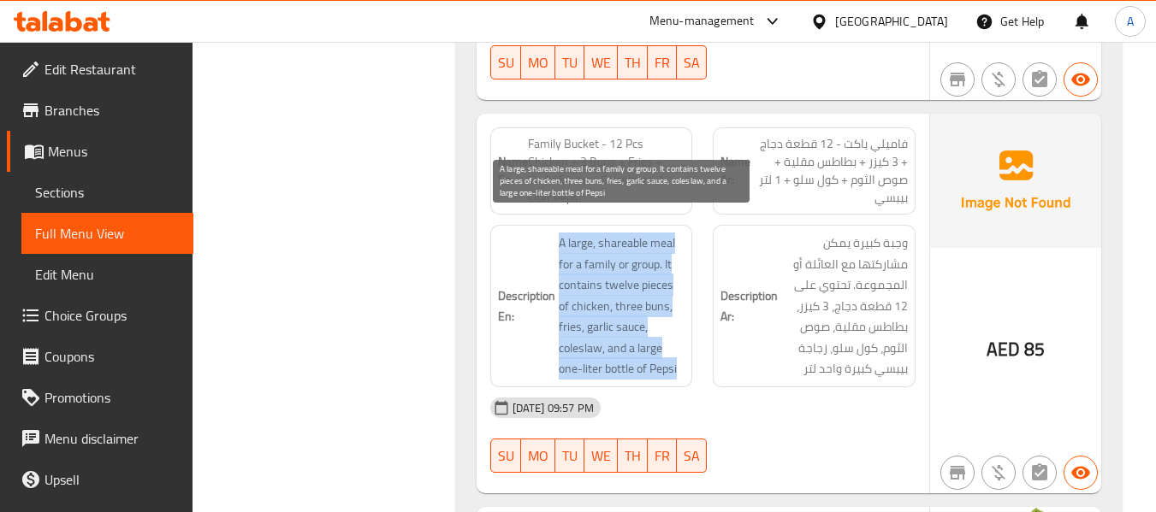
click at [623, 283] on span "A large, shareable meal for a family or group. It contains twelve pieces of chi…" at bounding box center [622, 306] width 127 height 147
click at [596, 322] on span "A large, shareable meal for a family or group. It contains twelve pieces of chi…" at bounding box center [622, 306] width 127 height 147
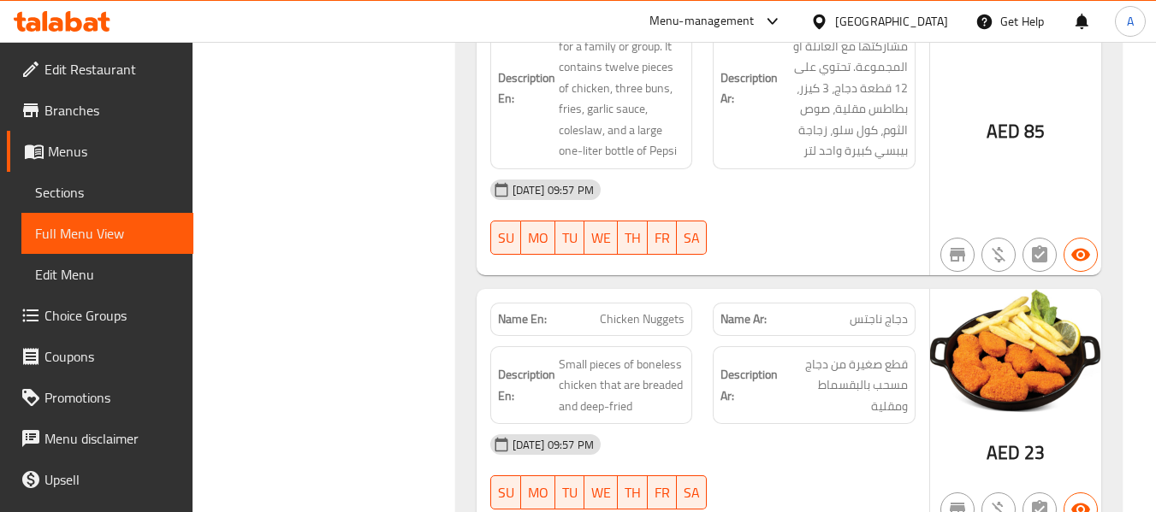
scroll to position [2481, 0]
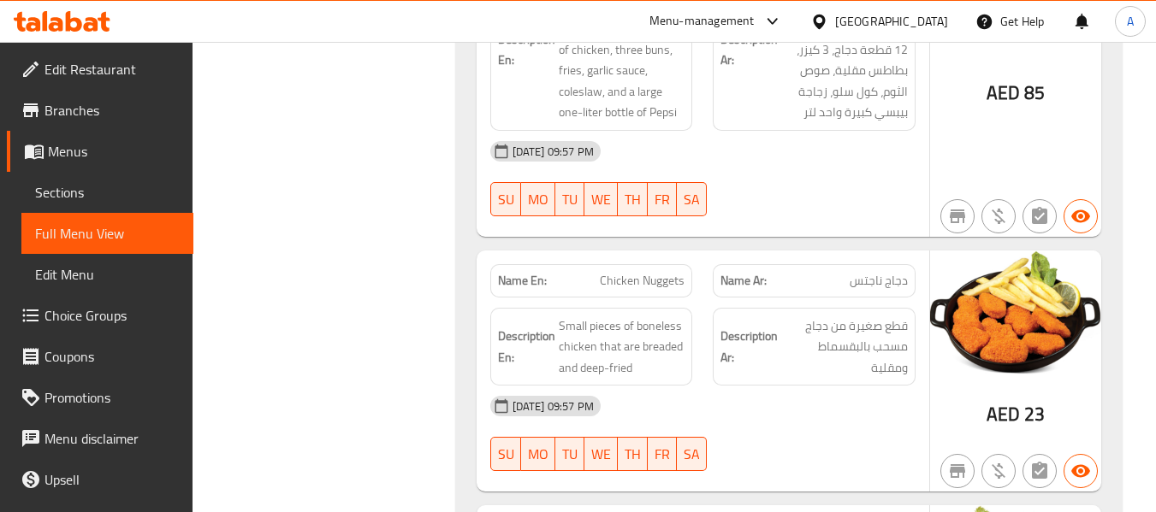
click at [419, 254] on div "Filter Branches Branches Popular filters Free items Branch specific items Has c…" at bounding box center [330, 121] width 228 height 4765
drag, startPoint x: 597, startPoint y: 264, endPoint x: 687, endPoint y: 269, distance: 90.0
click at [687, 269] on div "Name En: Chicken Nuggets" at bounding box center [591, 280] width 203 height 33
click at [745, 298] on div "Description Ar: قطع صغيرة من دجاج مسحب بالبقسماط ومقلية" at bounding box center [813, 347] width 223 height 99
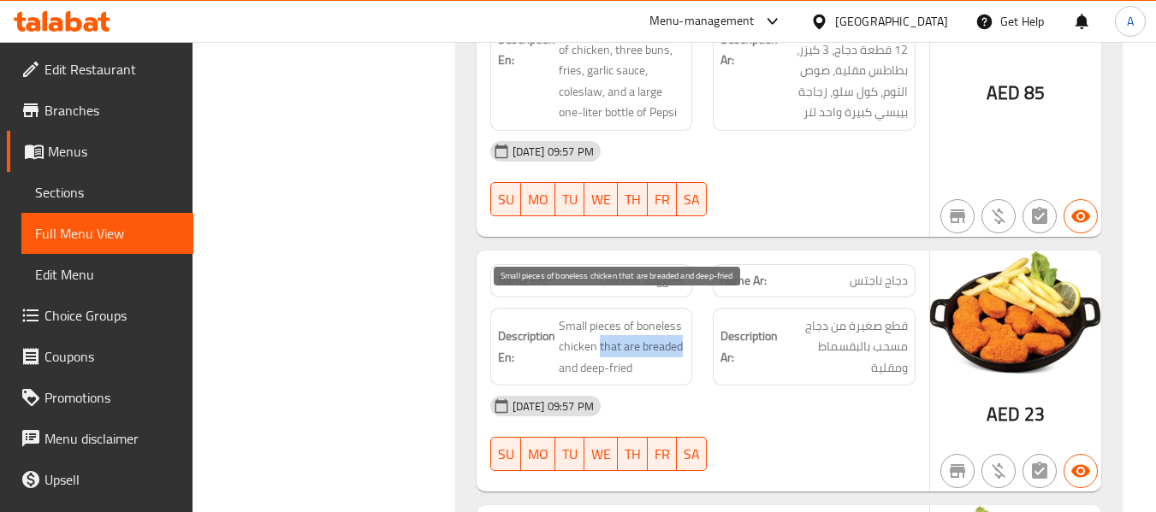
drag, startPoint x: 600, startPoint y: 329, endPoint x: 680, endPoint y: 329, distance: 80.4
click at [680, 329] on span "Small pieces of boneless chicken that are breaded and deep-fried" at bounding box center [622, 347] width 127 height 63
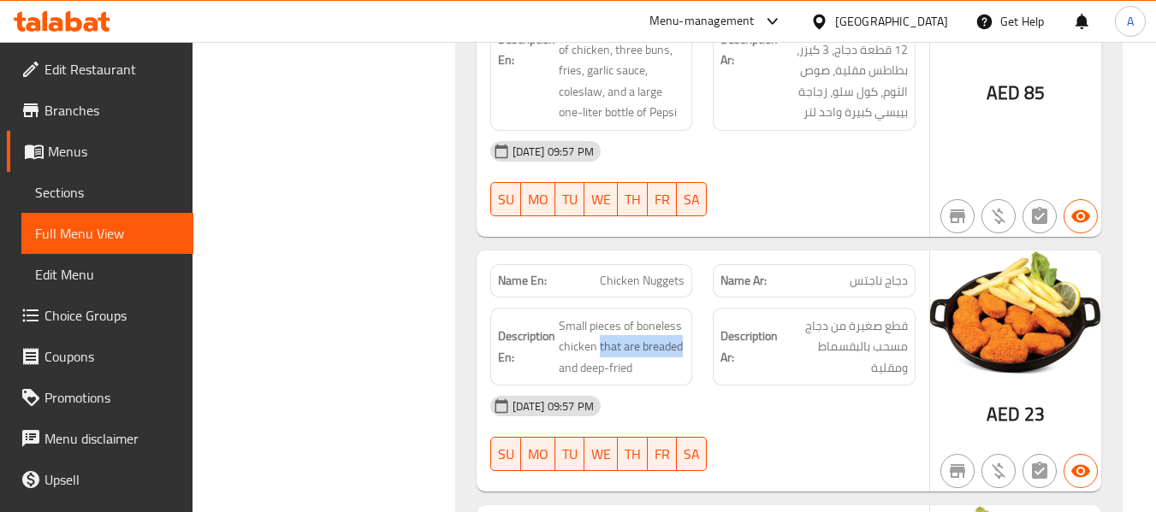
copy span "that are breaded"
click at [521, 272] on strong "Name En:" at bounding box center [522, 281] width 49 height 18
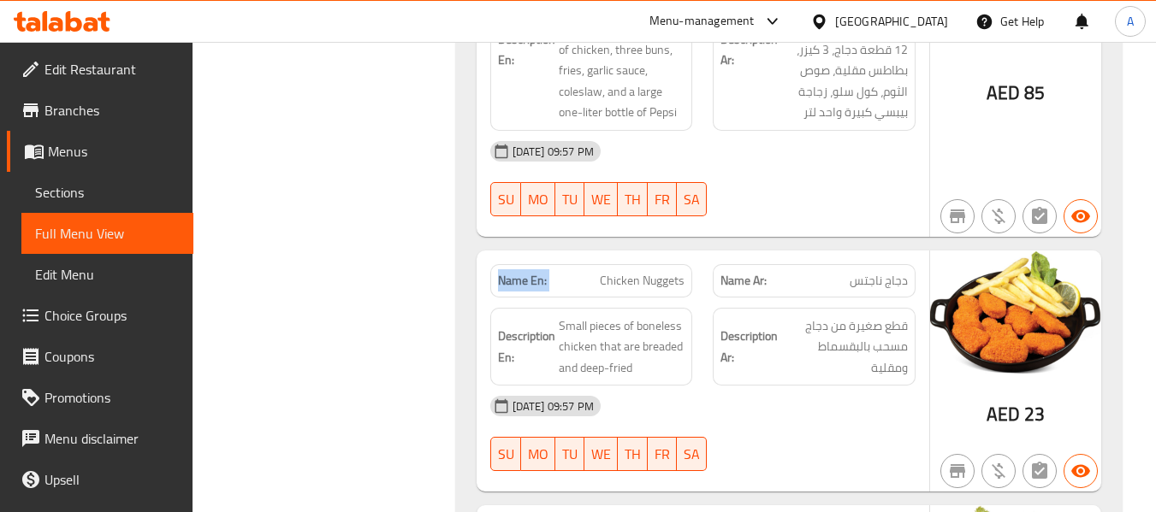
copy strong "Name En:"
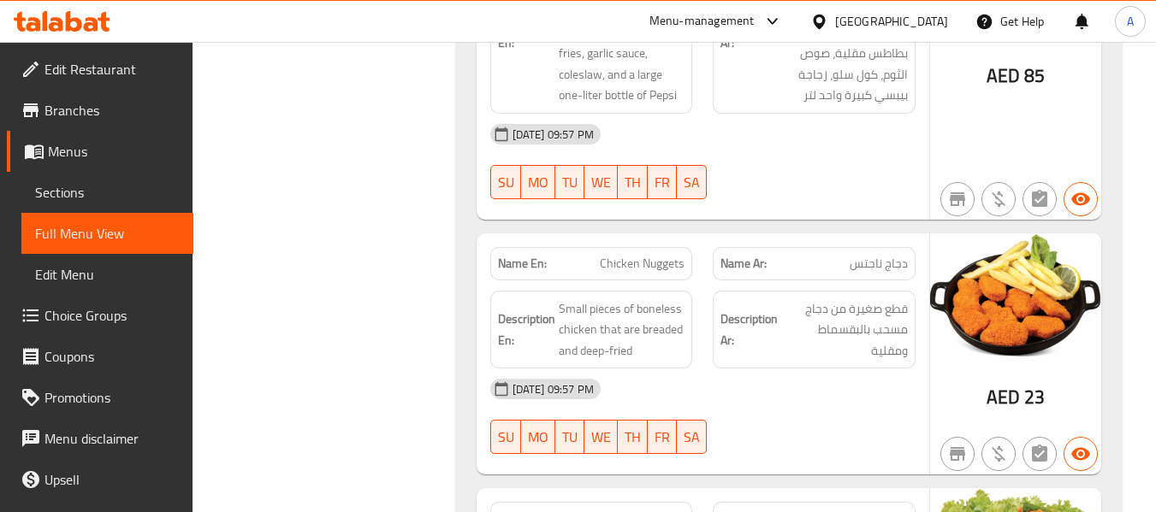
click at [523, 291] on div "Description En: Small pieces of boneless chicken that are breaded and deep-fried" at bounding box center [591, 330] width 203 height 79
click at [513, 237] on div "Name En: Chicken Nuggets" at bounding box center [591, 264] width 223 height 54
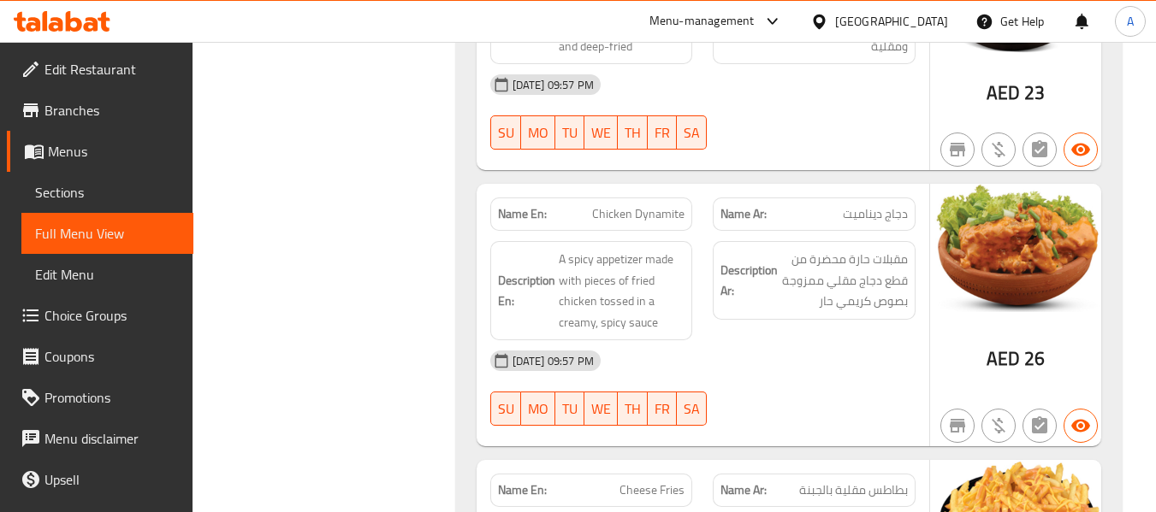
scroll to position [2840, 0]
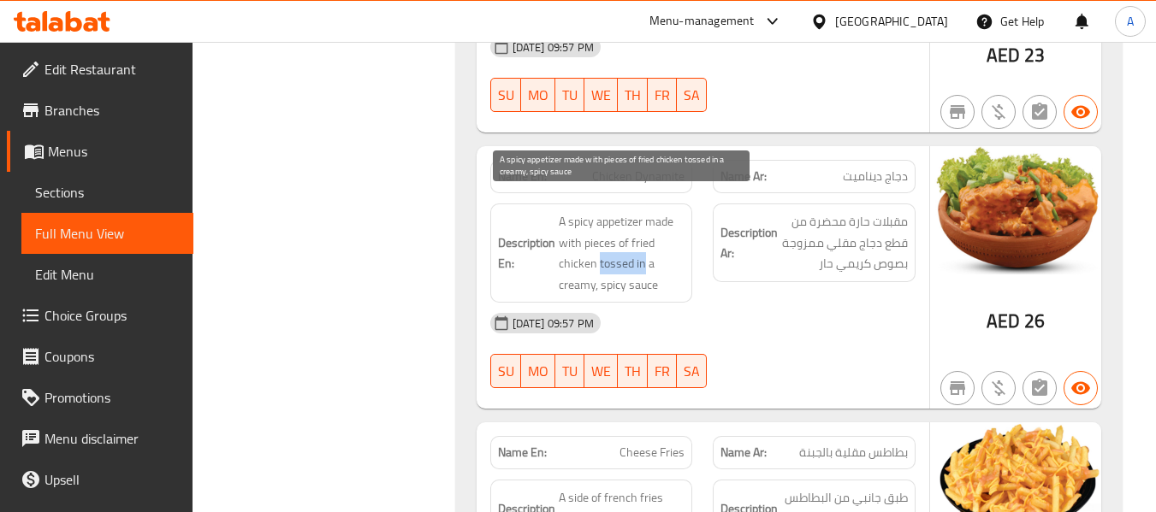
drag, startPoint x: 599, startPoint y: 241, endPoint x: 641, endPoint y: 250, distance: 42.8
click at [641, 250] on span "A spicy appetizer made with pieces of fried chicken tossed in a creamy, spicy s…" at bounding box center [622, 253] width 127 height 84
copy span "tossed in"
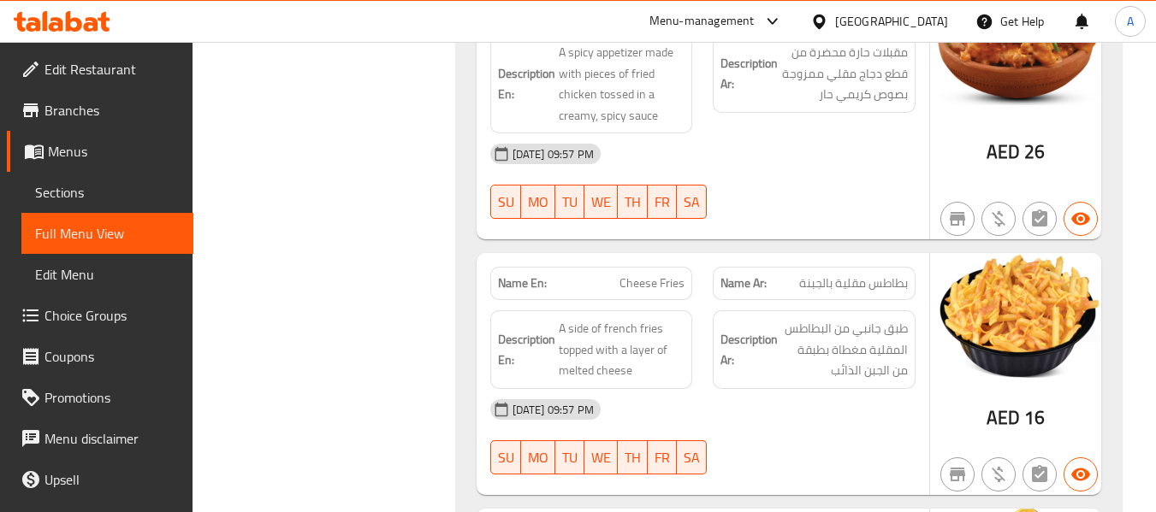
scroll to position [3011, 0]
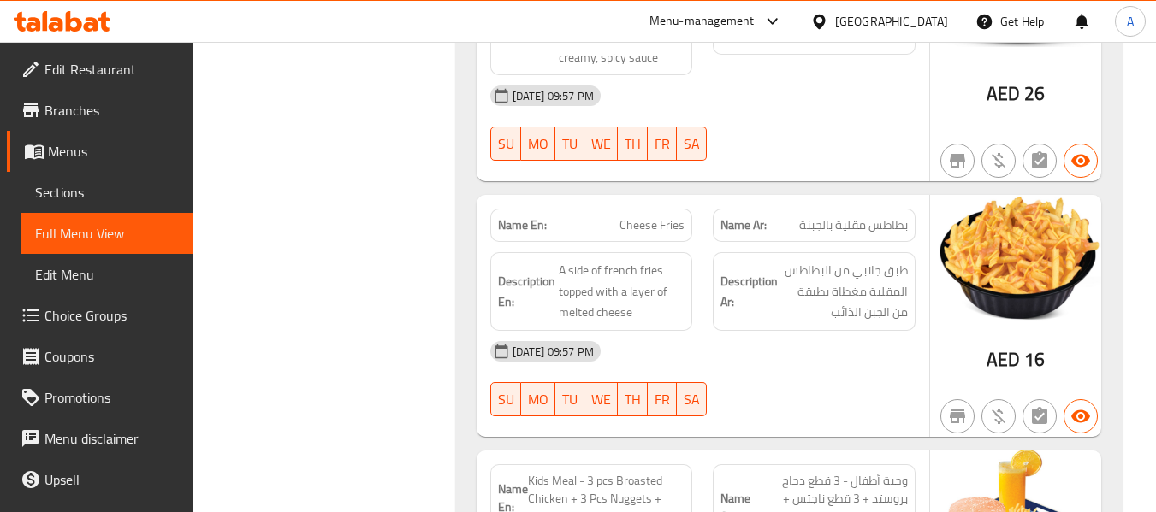
scroll to position [3097, 0]
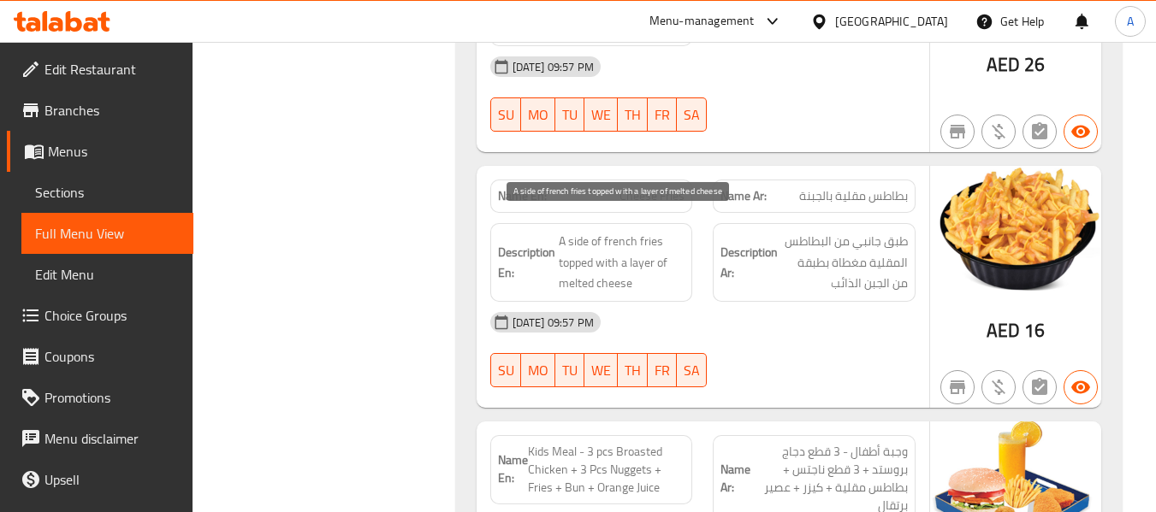
click at [577, 231] on span "A side of french fries topped with a layer of melted cheese" at bounding box center [622, 262] width 127 height 63
click at [574, 231] on span "A side of french fries topped with a layer of melted cheese" at bounding box center [622, 262] width 127 height 63
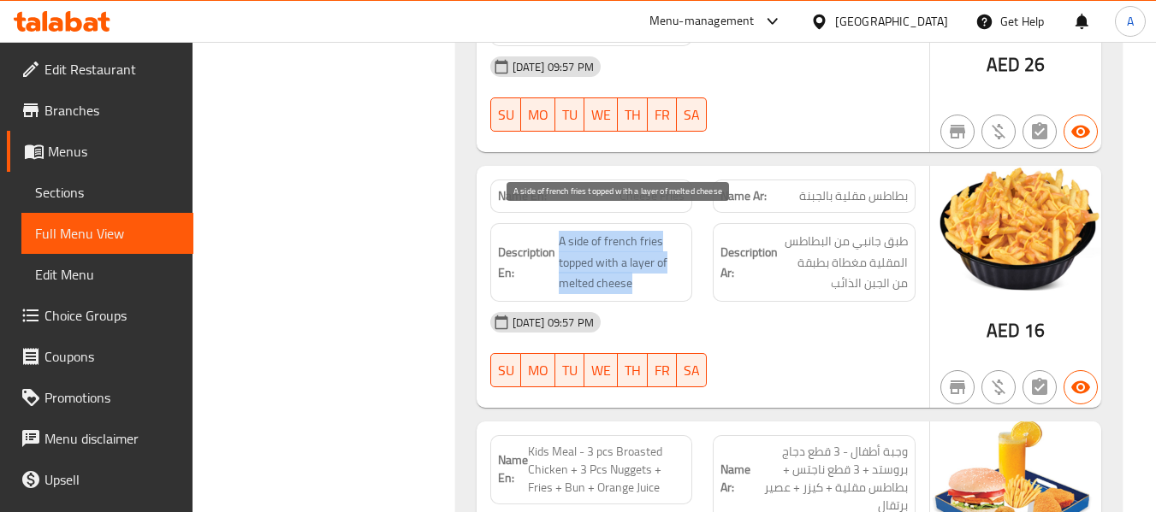
click at [574, 231] on span "A side of french fries topped with a layer of melted cheese" at bounding box center [622, 262] width 127 height 63
click at [569, 231] on span "A side of french fries topped with a layer of melted cheese" at bounding box center [622, 262] width 127 height 63
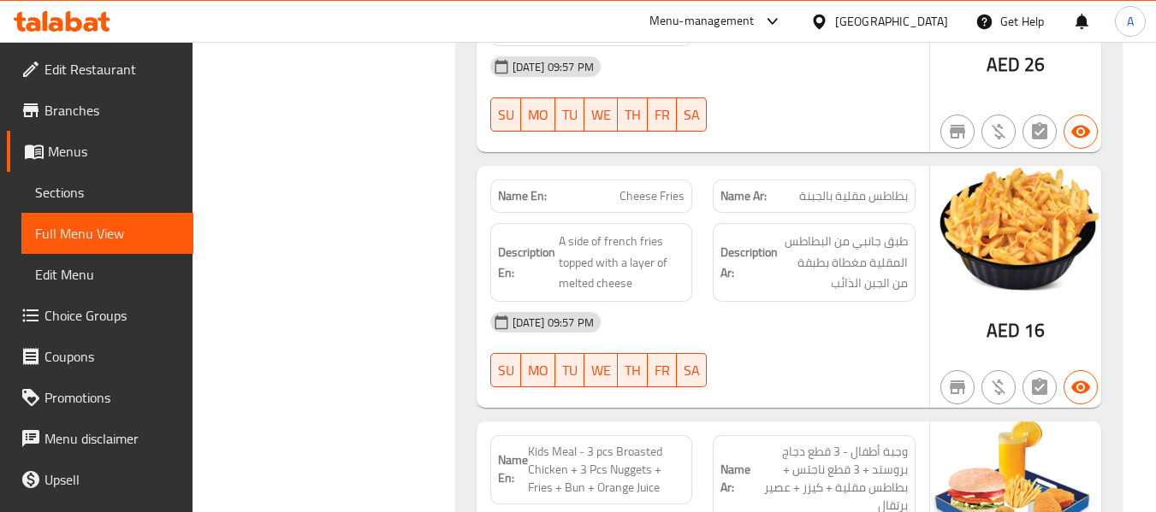
click at [553, 242] on strong "Description En:" at bounding box center [526, 263] width 57 height 42
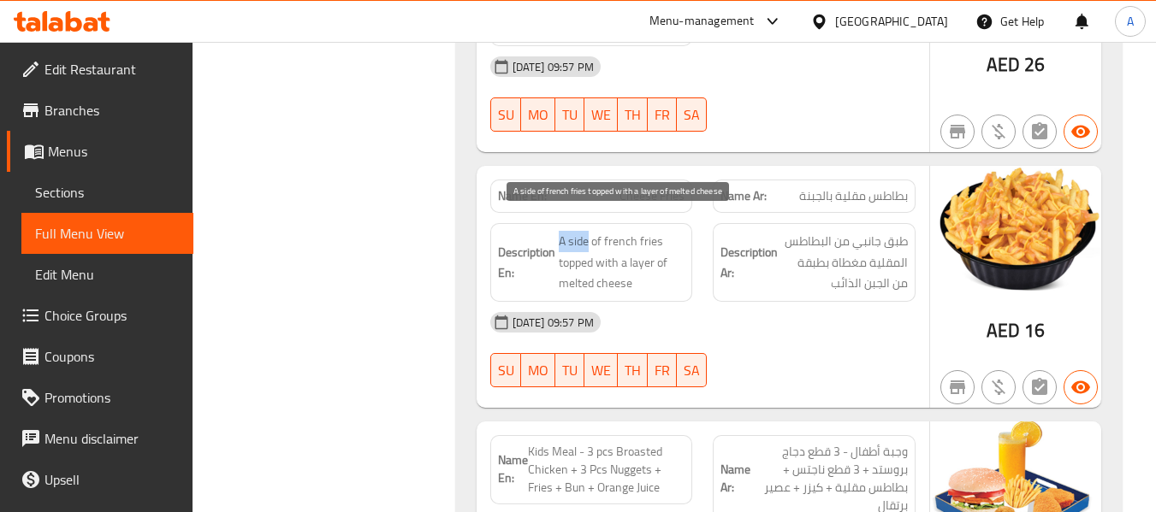
drag, startPoint x: 559, startPoint y: 224, endPoint x: 586, endPoint y: 227, distance: 26.6
click at [586, 231] on span "A side of french fries topped with a layer of melted cheese" at bounding box center [622, 262] width 127 height 63
copy span "A side"
click at [614, 231] on span "A side of french fries topped with a layer of melted cheese" at bounding box center [622, 262] width 127 height 63
click at [583, 249] on span "A side of french fries topped with a layer of melted cheese" at bounding box center [622, 262] width 127 height 63
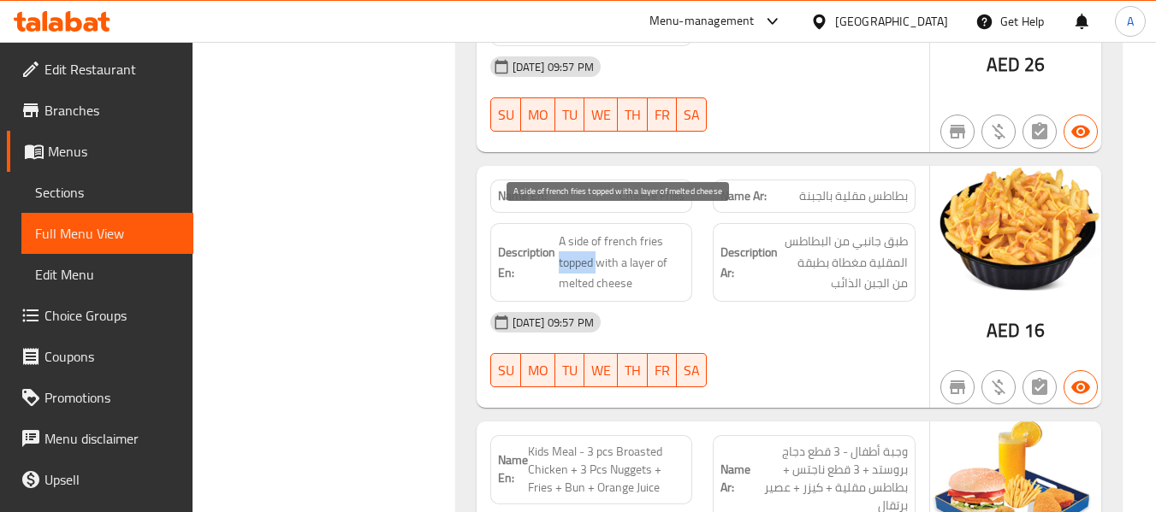
click at [583, 249] on span "A side of french fries topped with a layer of melted cheese" at bounding box center [622, 262] width 127 height 63
click at [600, 243] on span "A side of french fries topped with a layer of melted cheese" at bounding box center [622, 262] width 127 height 63
click at [652, 274] on span "A side of french fries topped with a layer of melted cheese" at bounding box center [622, 262] width 127 height 63
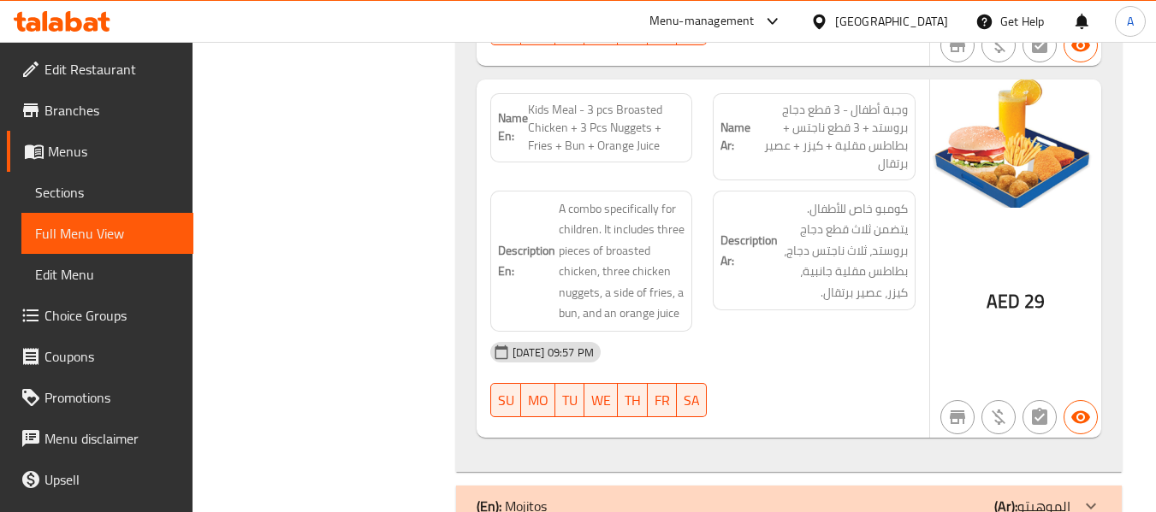
scroll to position [3353, 0]
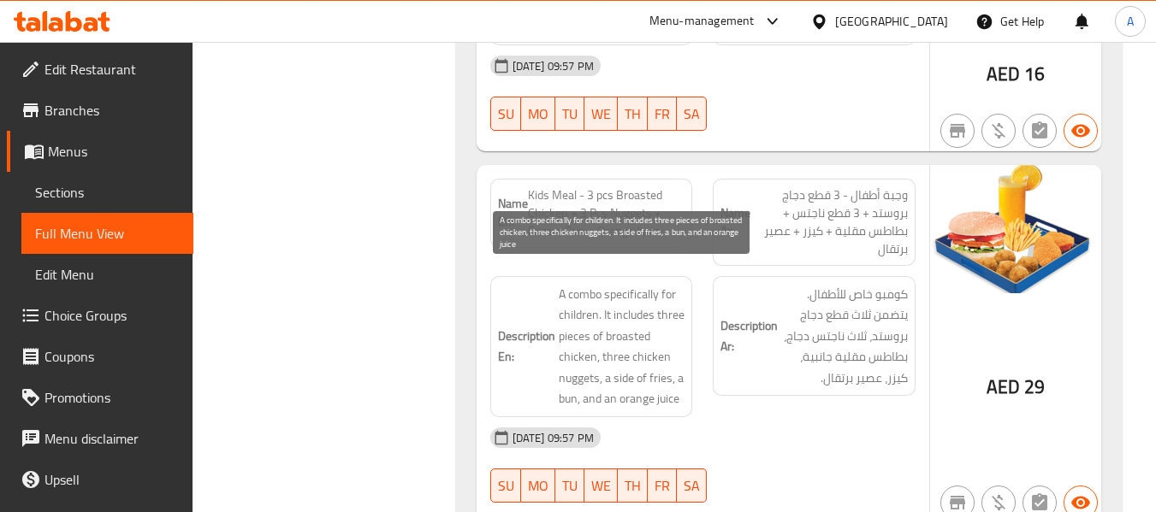
click at [607, 284] on span "A combo specifically for children. It includes three pieces of broasted chicken…" at bounding box center [622, 347] width 127 height 126
click at [595, 287] on span "A combo specifically for children. It includes three pieces of broasted chicken…" at bounding box center [622, 347] width 127 height 126
drag, startPoint x: 558, startPoint y: 274, endPoint x: 596, endPoint y: 293, distance: 43.2
click at [596, 293] on span "A combo specifically for children. It includes three pieces of broasted chicken…" at bounding box center [622, 347] width 127 height 126
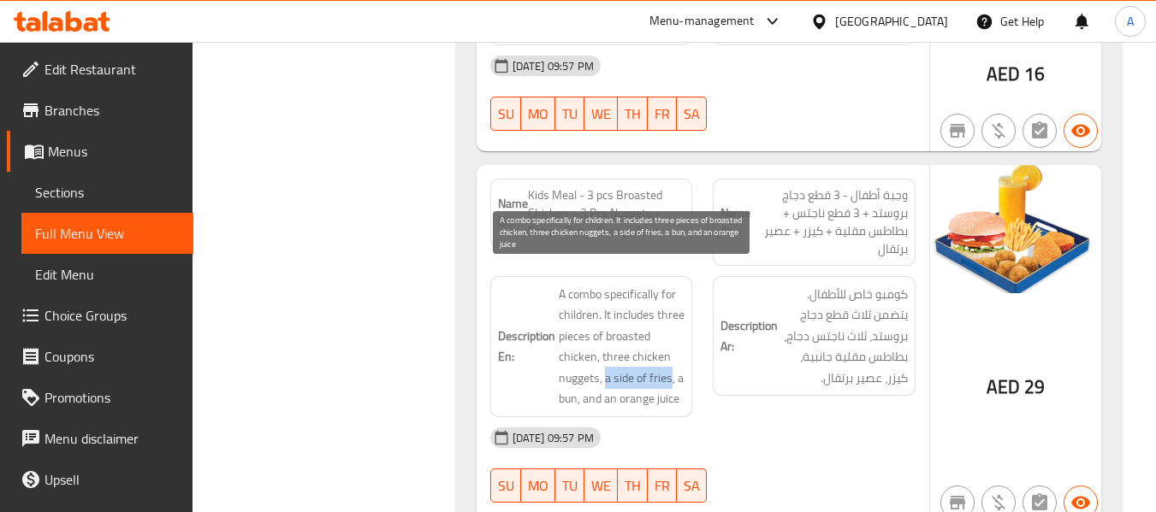
drag, startPoint x: 606, startPoint y: 356, endPoint x: 670, endPoint y: 362, distance: 64.4
click at [670, 362] on span "A combo specifically for children. It includes three pieces of broasted chicken…" at bounding box center [622, 347] width 127 height 126
click at [603, 357] on span "A combo specifically for children. It includes three pieces of broasted chicken…" at bounding box center [622, 347] width 127 height 126
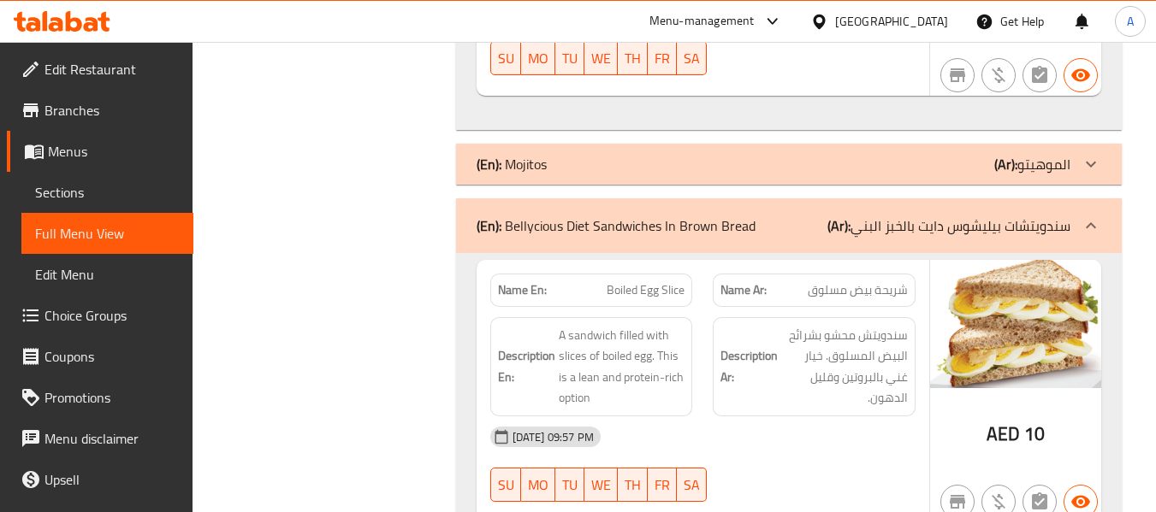
scroll to position [3866, 0]
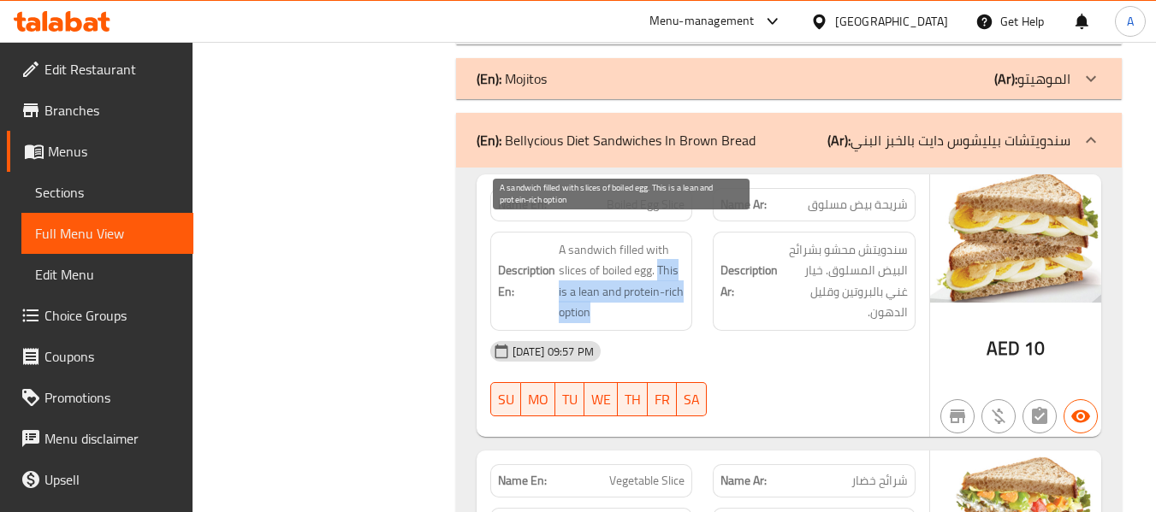
drag, startPoint x: 660, startPoint y: 256, endPoint x: 677, endPoint y: 293, distance: 40.9
click at [677, 293] on span "A sandwich filled with slices of boiled egg. This is a lean and protein-rich op…" at bounding box center [622, 282] width 127 height 84
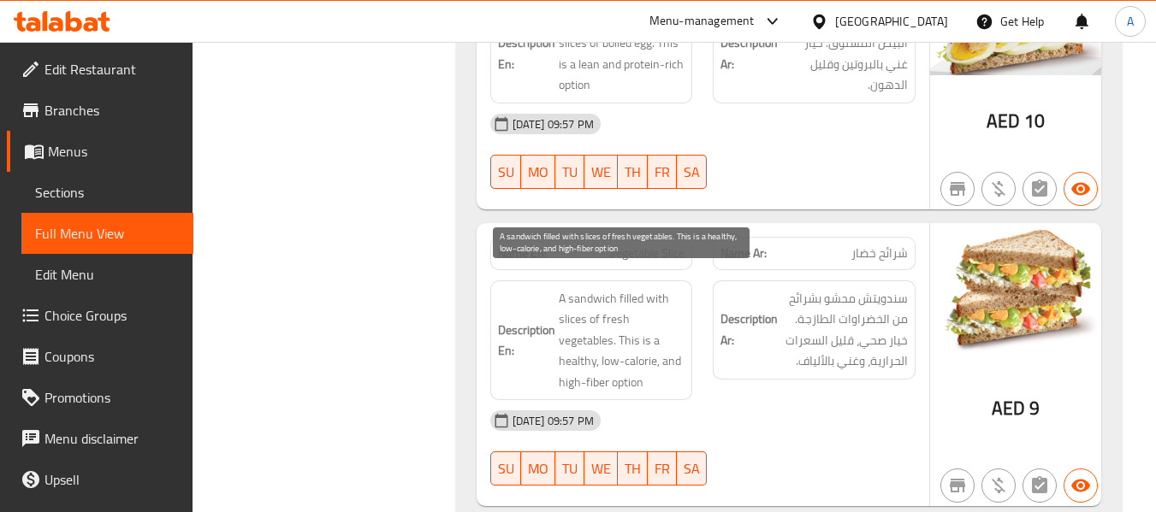
scroll to position [4123, 0]
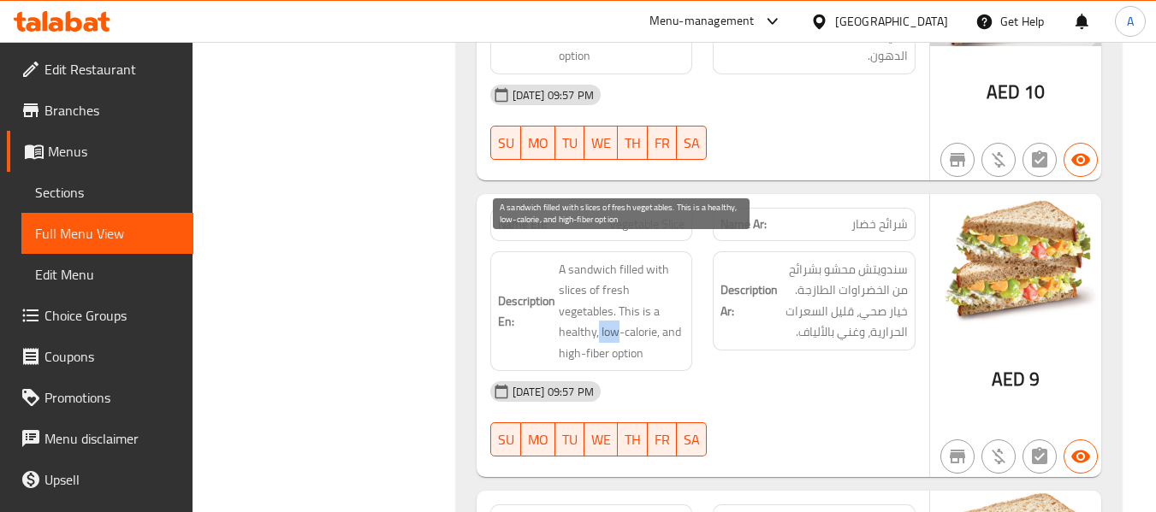
drag, startPoint x: 598, startPoint y: 312, endPoint x: 614, endPoint y: 322, distance: 19.2
click at [614, 322] on span "A sandwich filled with slices of fresh vegetables. This is a healthy, low-calor…" at bounding box center [622, 311] width 127 height 105
click at [604, 316] on span "A sandwich filled with slices of fresh vegetables. This is a healthy, low-calor…" at bounding box center [622, 311] width 127 height 105
drag, startPoint x: 600, startPoint y: 313, endPoint x: 654, endPoint y: 323, distance: 54.9
click at [654, 323] on span "A sandwich filled with slices of fresh vegetables. This is a healthy, low-calor…" at bounding box center [622, 311] width 127 height 105
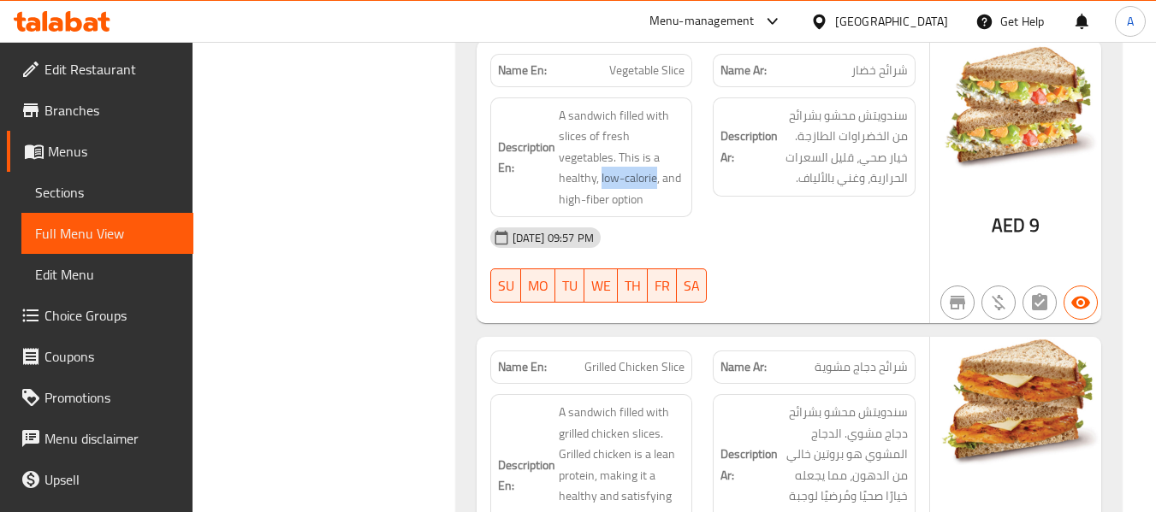
scroll to position [4294, 0]
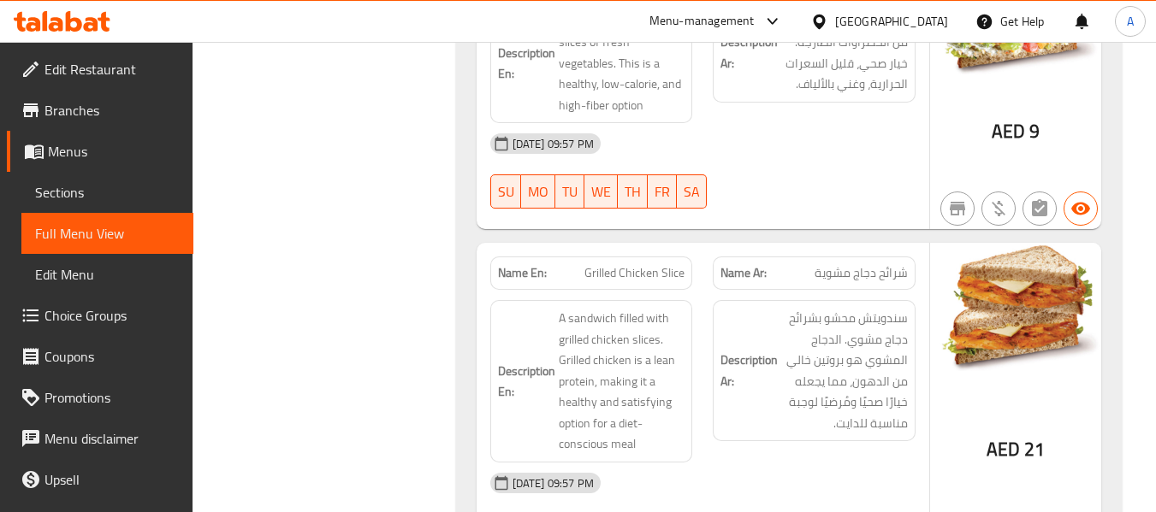
scroll to position [4478, 0]
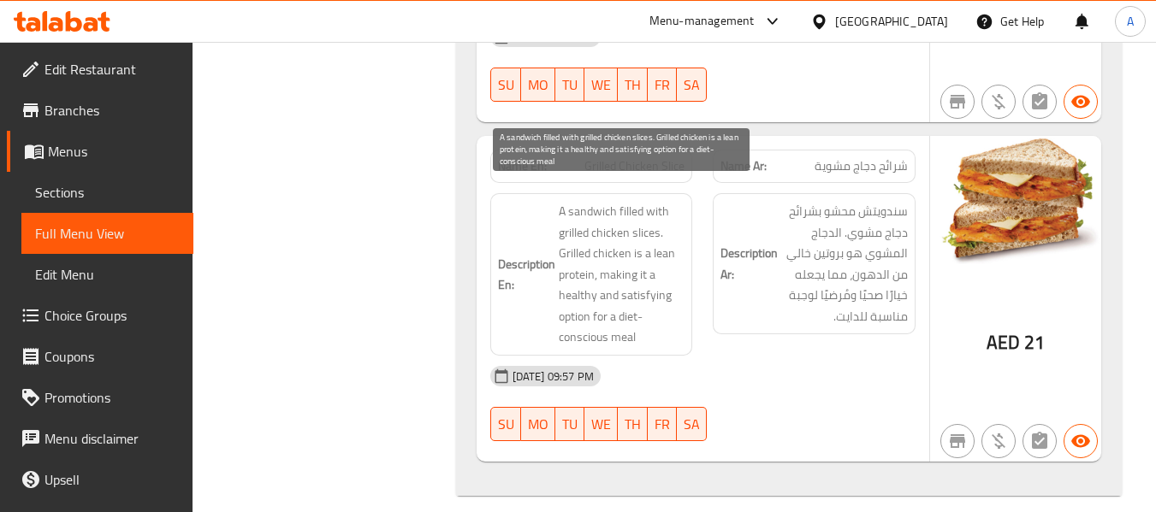
click at [664, 240] on span "A sandwich filled with grilled chicken slices. Grilled chicken is a lean protei…" at bounding box center [622, 274] width 127 height 147
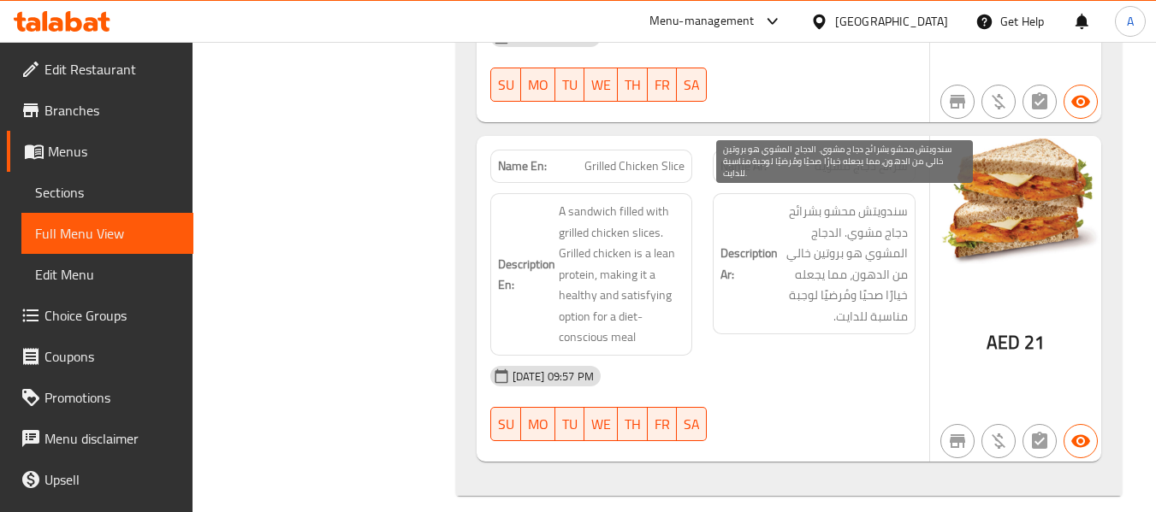
click at [878, 271] on span "سندويتش محشو بشرائح دجاج مشوي. الدجاج المشوي هو بروتين خالي من الدهون، مما يجعل…" at bounding box center [844, 264] width 127 height 126
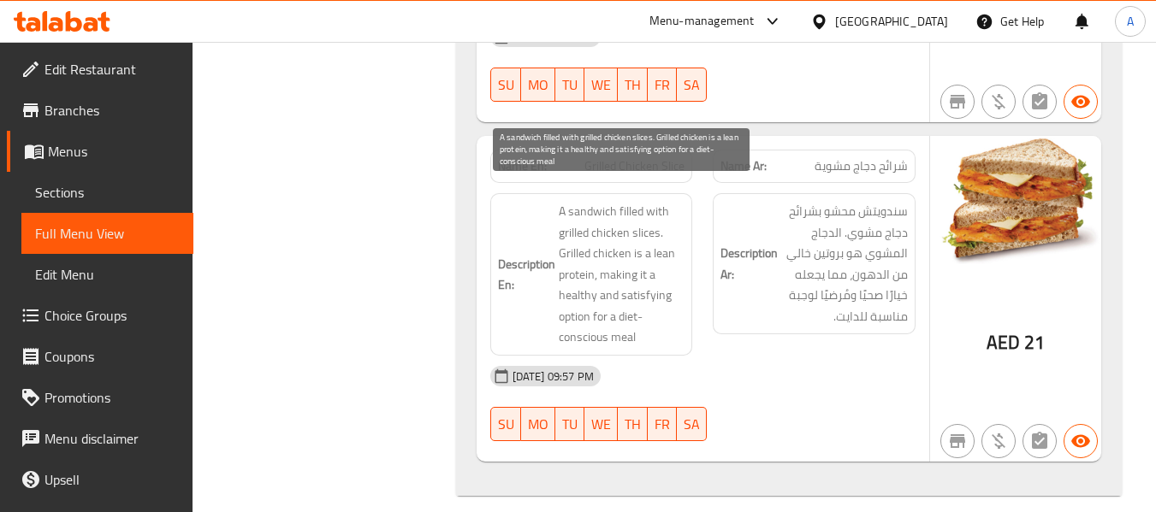
click at [591, 319] on span "A sandwich filled with grilled chicken slices. Grilled chicken is a lean protei…" at bounding box center [622, 274] width 127 height 147
click at [655, 319] on span "A sandwich filled with grilled chicken slices. Grilled chicken is a lean protei…" at bounding box center [622, 274] width 127 height 147
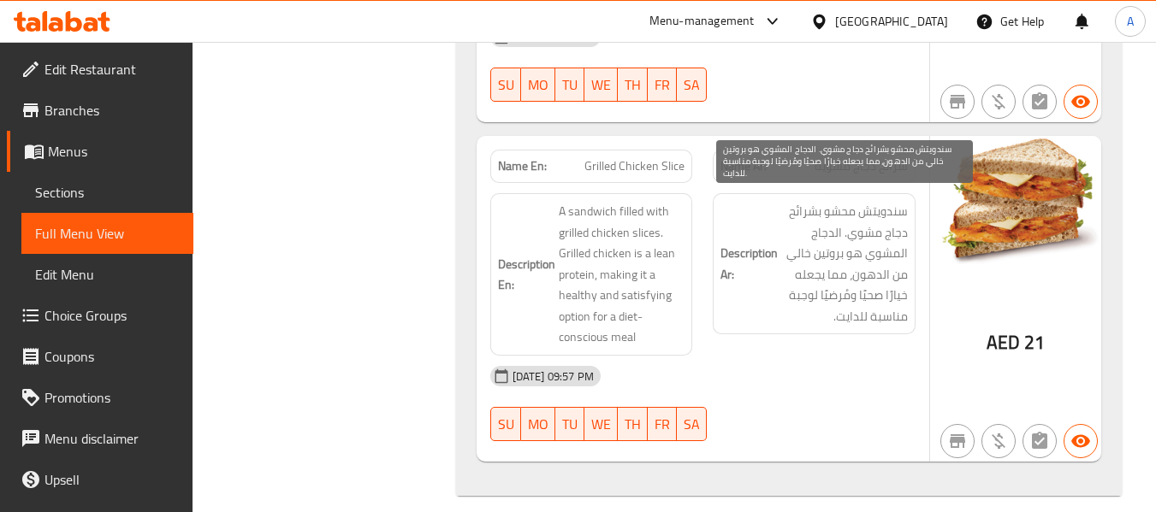
click at [802, 304] on span "سندويتش محشو بشرائح دجاج مشوي. الدجاج المشوي هو بروتين خالي من الدهون، مما يجعل…" at bounding box center [844, 264] width 127 height 126
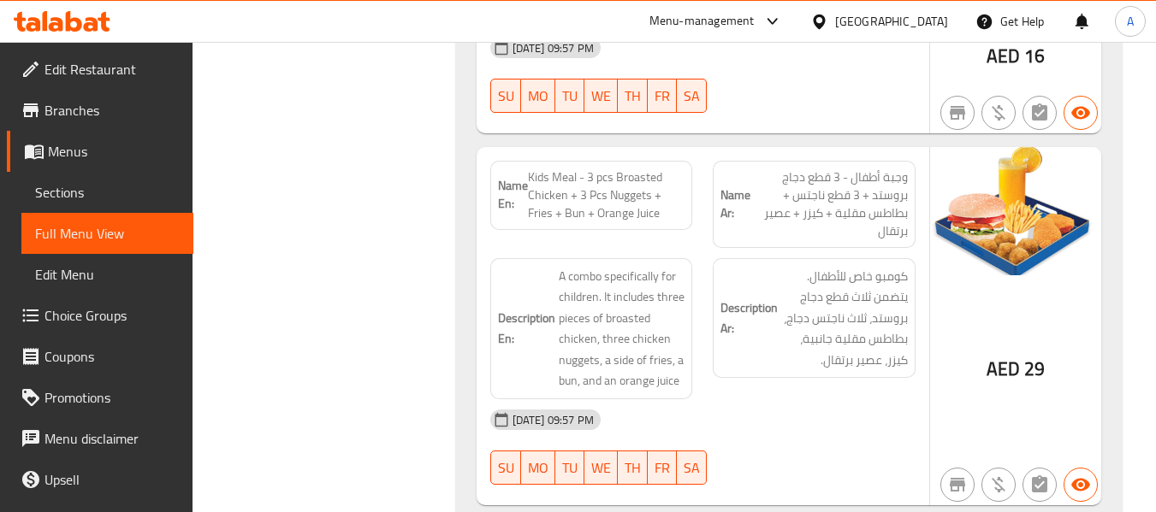
scroll to position [3195, 0]
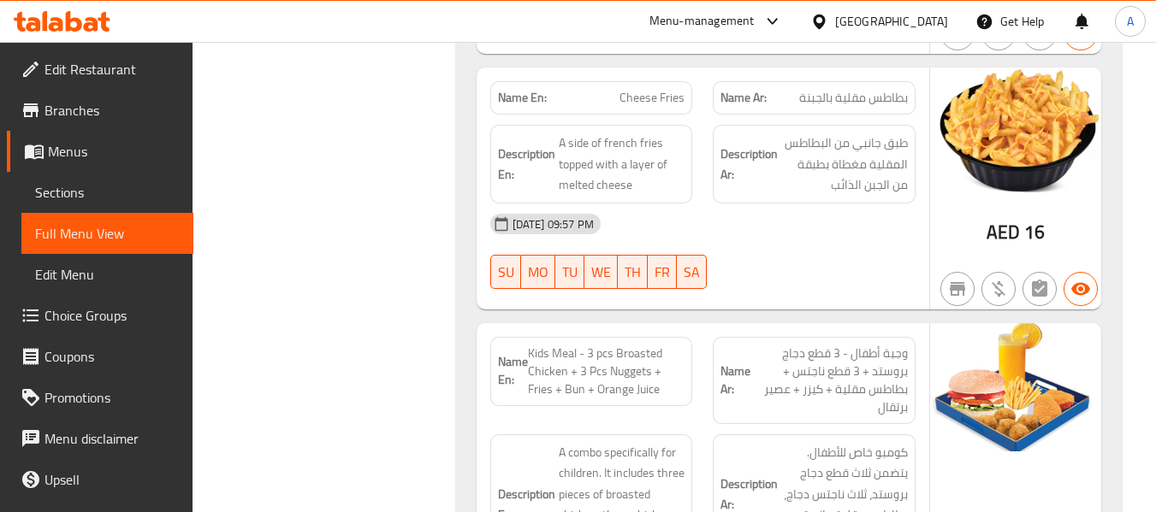
click at [71, 197] on span "Sections" at bounding box center [107, 192] width 145 height 21
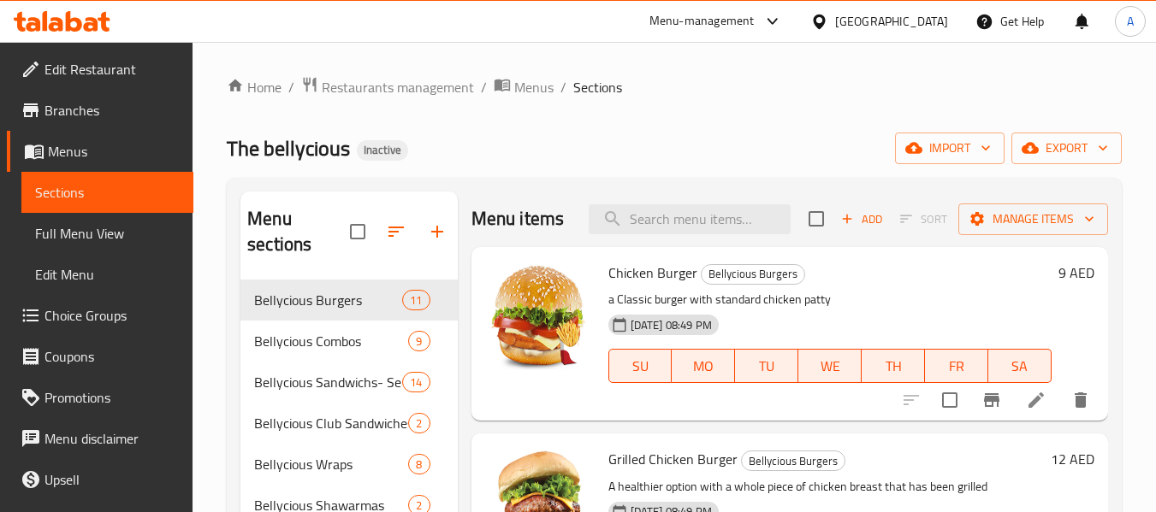
click at [106, 231] on span "Full Menu View" at bounding box center [107, 233] width 145 height 21
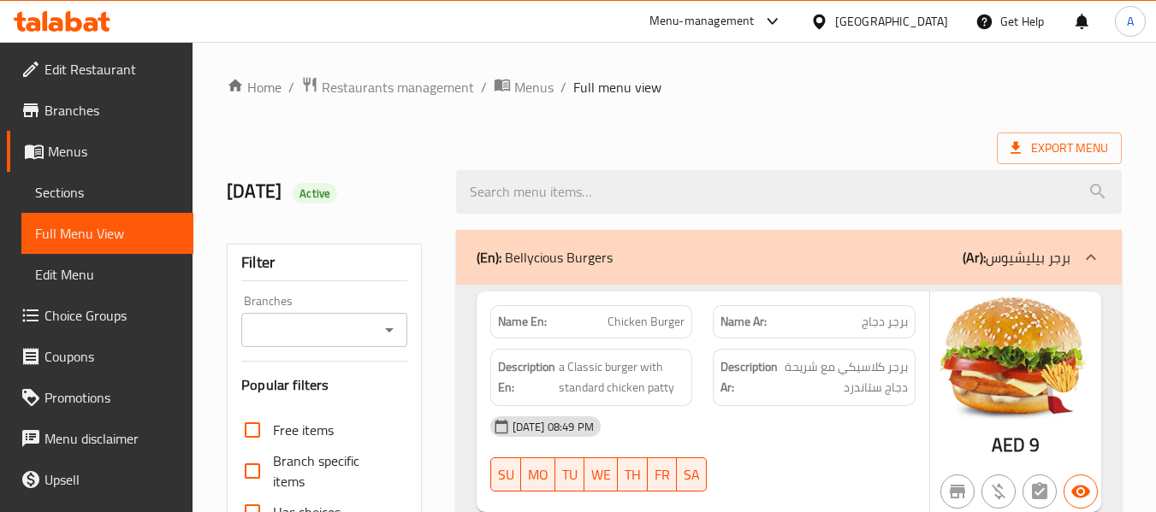
click at [325, 323] on input "Branches" at bounding box center [309, 330] width 127 height 24
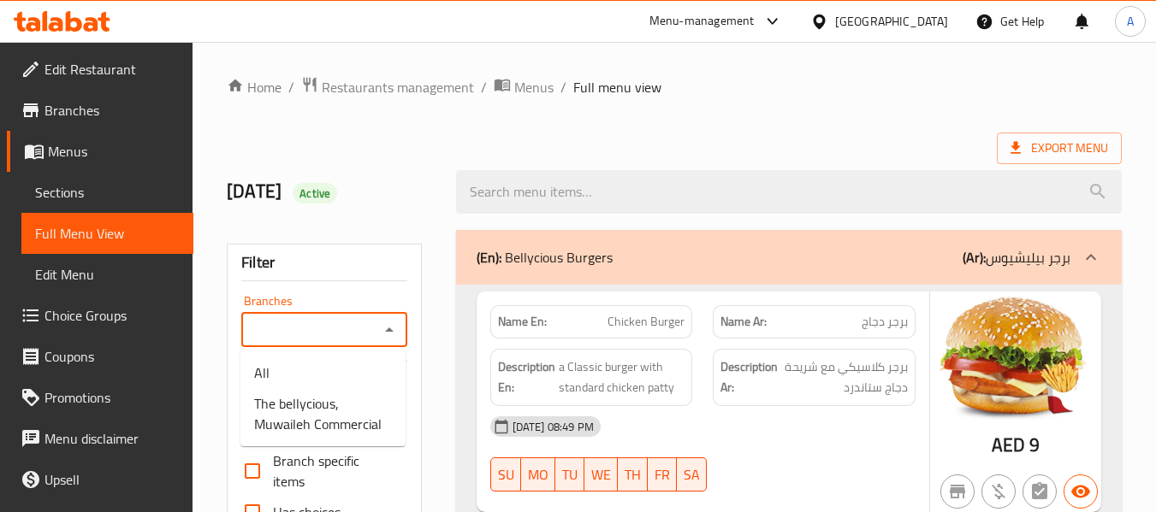
click at [421, 178] on div "7-9-2025 Active" at bounding box center [330, 192] width 228 height 76
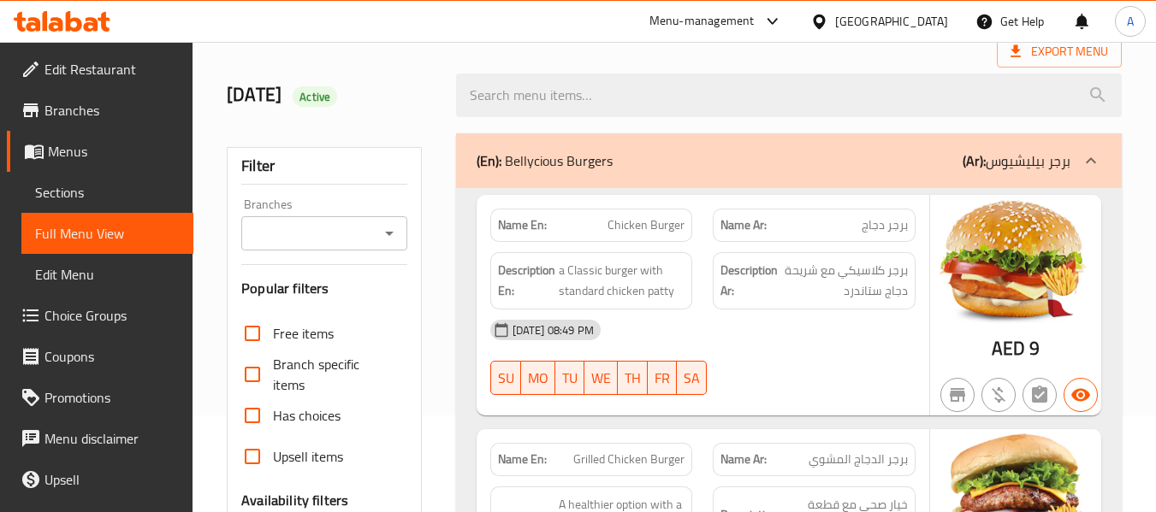
scroll to position [342, 0]
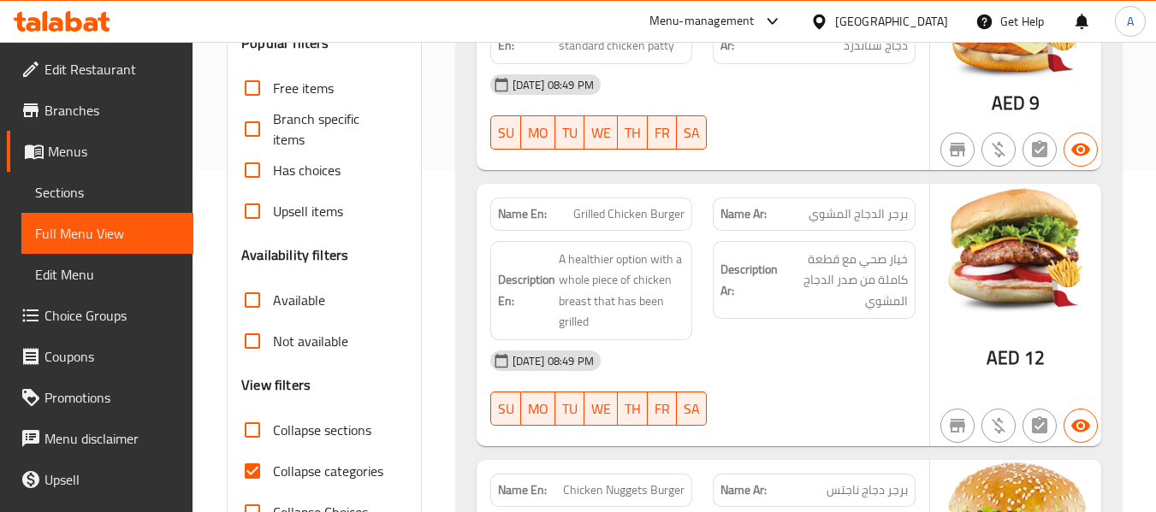
click at [336, 464] on span "Collapse categories" at bounding box center [328, 471] width 110 height 21
click at [273, 464] on input "Collapse categories" at bounding box center [252, 471] width 41 height 41
checkbox input "false"
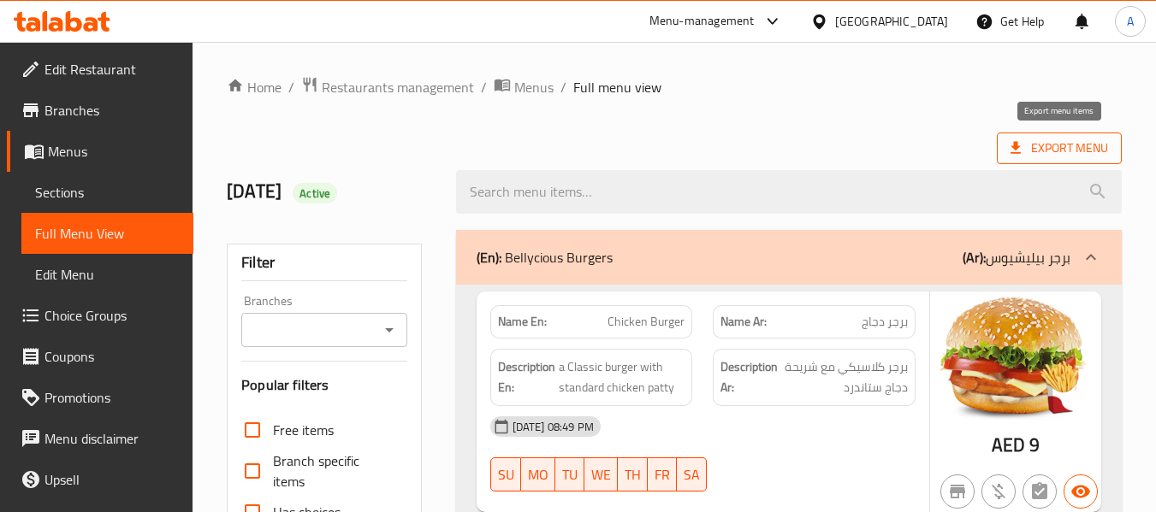
click at [1008, 142] on icon at bounding box center [1015, 147] width 17 height 17
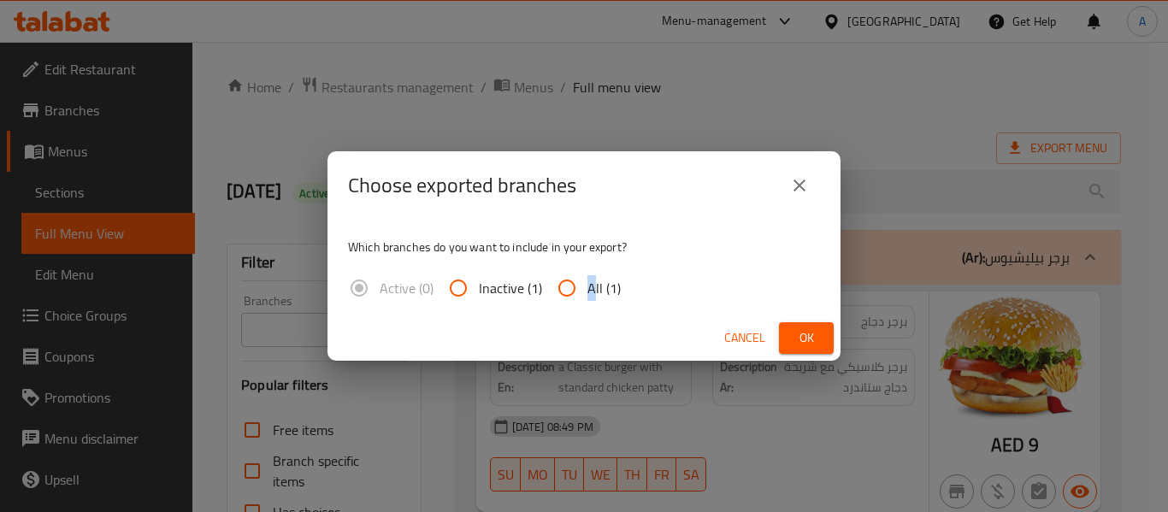
click at [590, 281] on span "All (1)" at bounding box center [604, 288] width 33 height 21
click at [591, 321] on div "Cancel Ok" at bounding box center [584, 338] width 513 height 45
click at [574, 293] on input "All (1)" at bounding box center [567, 288] width 41 height 41
radio input "true"
click at [816, 342] on span "Ok" at bounding box center [806, 338] width 27 height 21
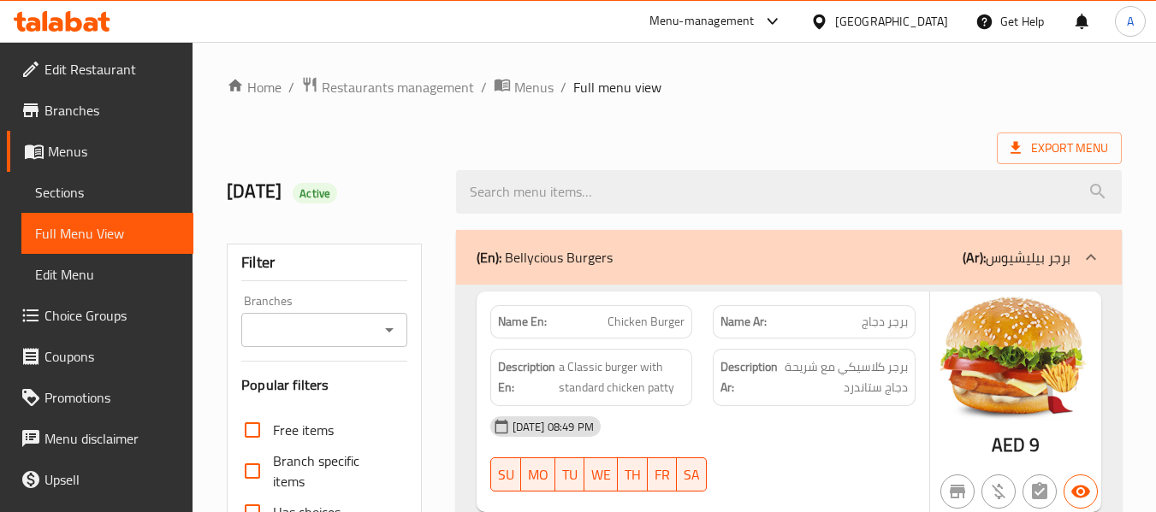
click at [80, 151] on span "Menus" at bounding box center [114, 151] width 132 height 21
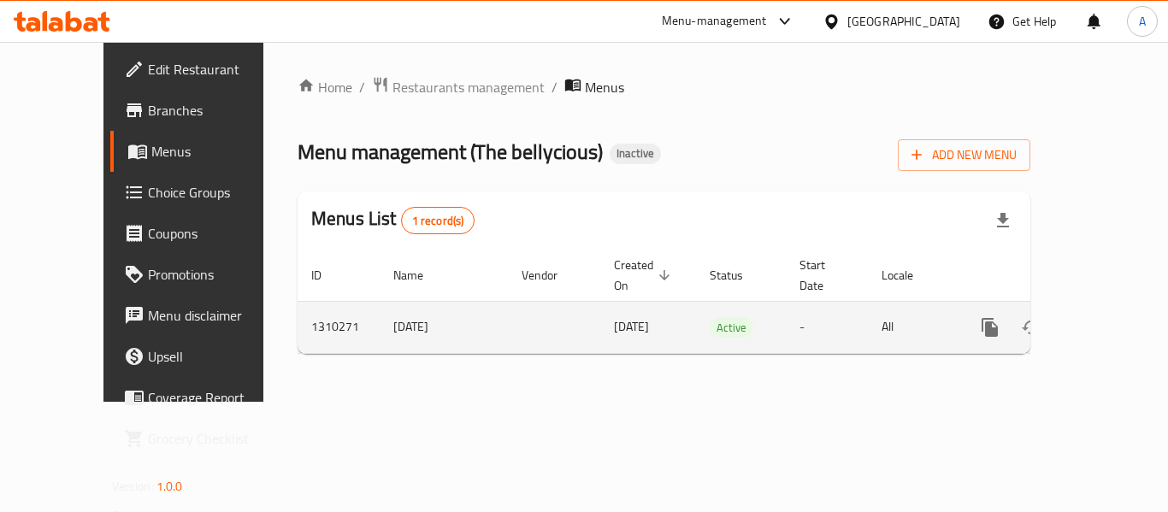
click at [380, 304] on td "7-9-2025" at bounding box center [444, 327] width 128 height 52
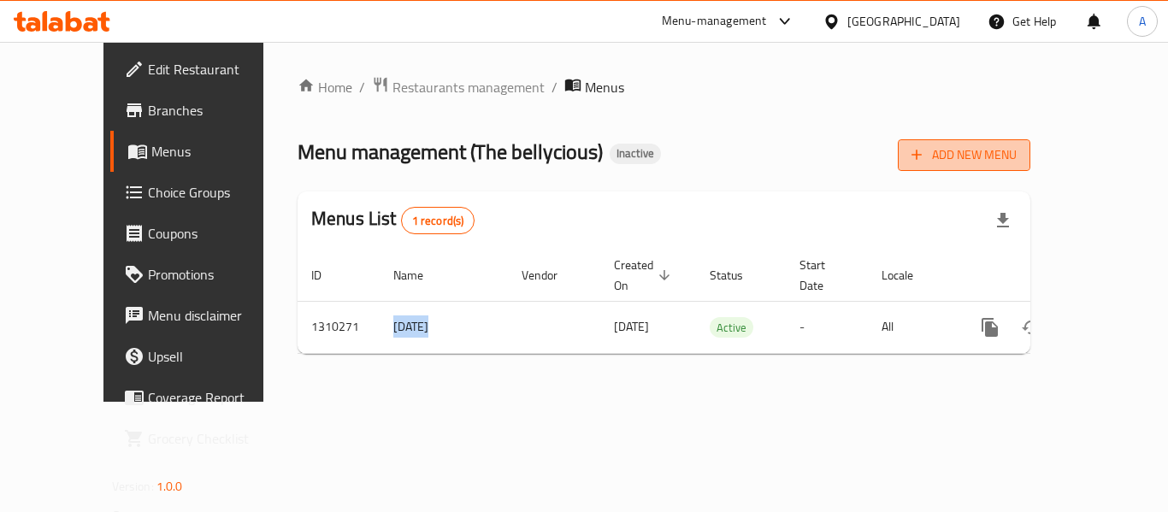
click at [1017, 157] on span "Add New Menu" at bounding box center [964, 155] width 105 height 21
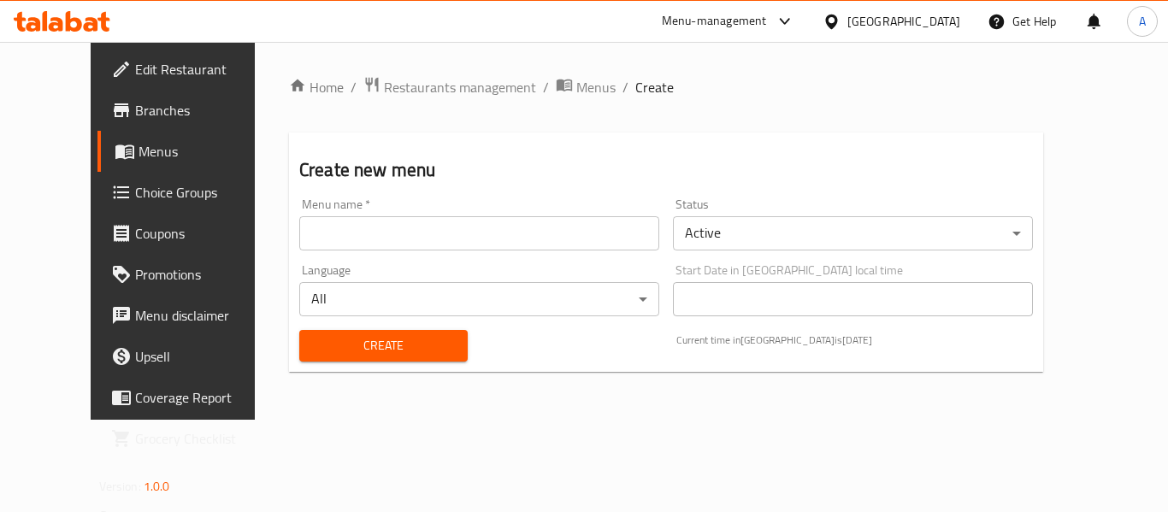
click at [376, 236] on input "text" at bounding box center [479, 233] width 360 height 34
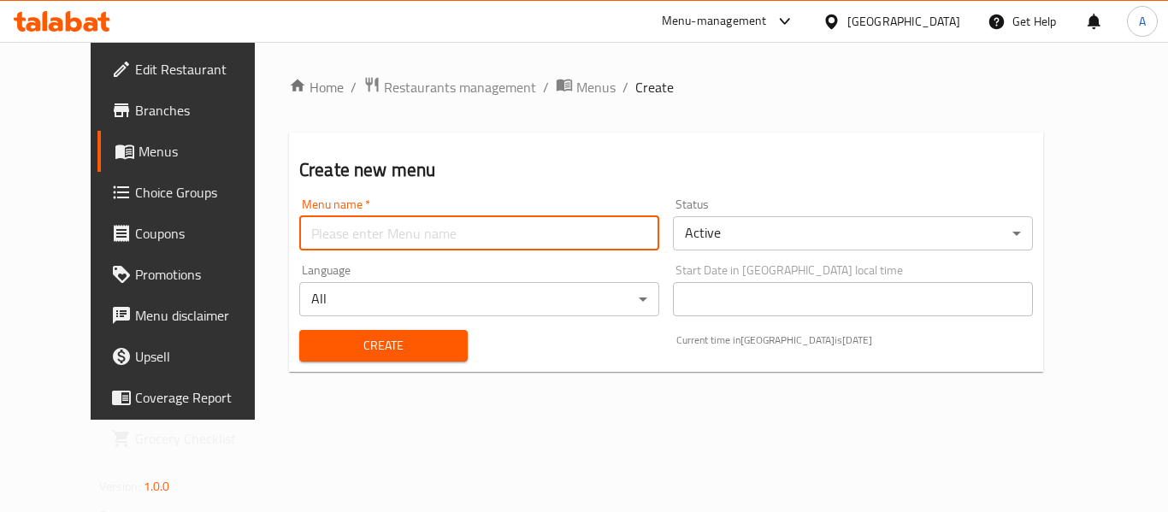
paste input "7-9-2025"
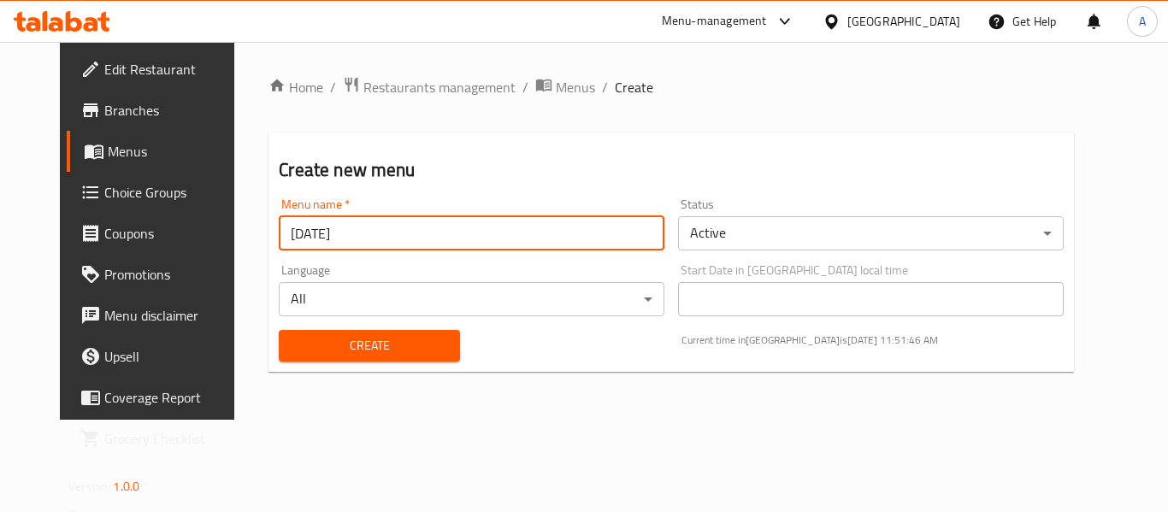
type input "7-9-2025"
click at [364, 377] on div "Home / Restaurants management / Menus / Create Create new menu Menu name   * 7-…" at bounding box center [672, 231] width 806 height 310
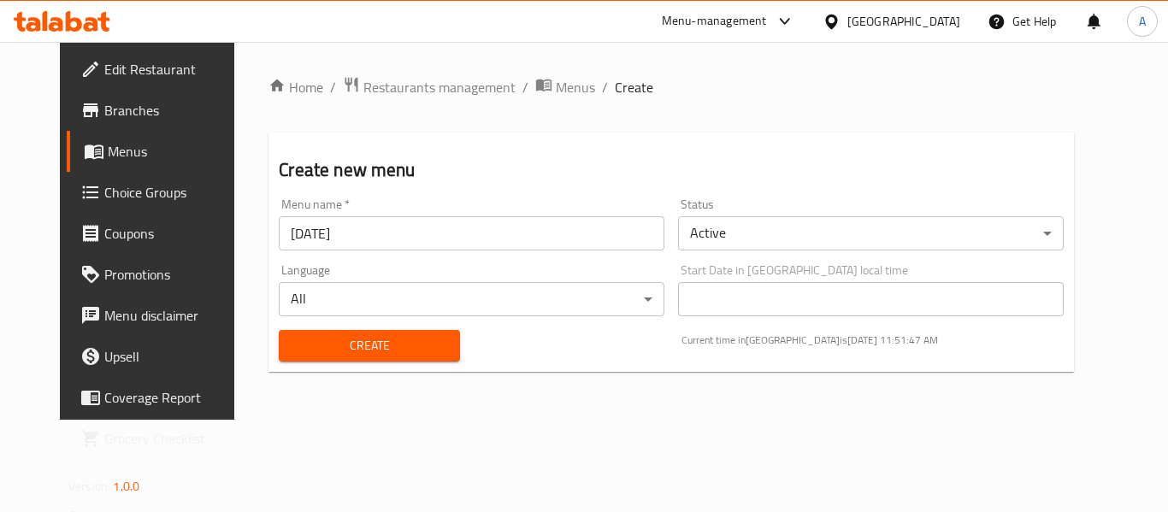
click at [366, 352] on span "Create" at bounding box center [369, 345] width 153 height 21
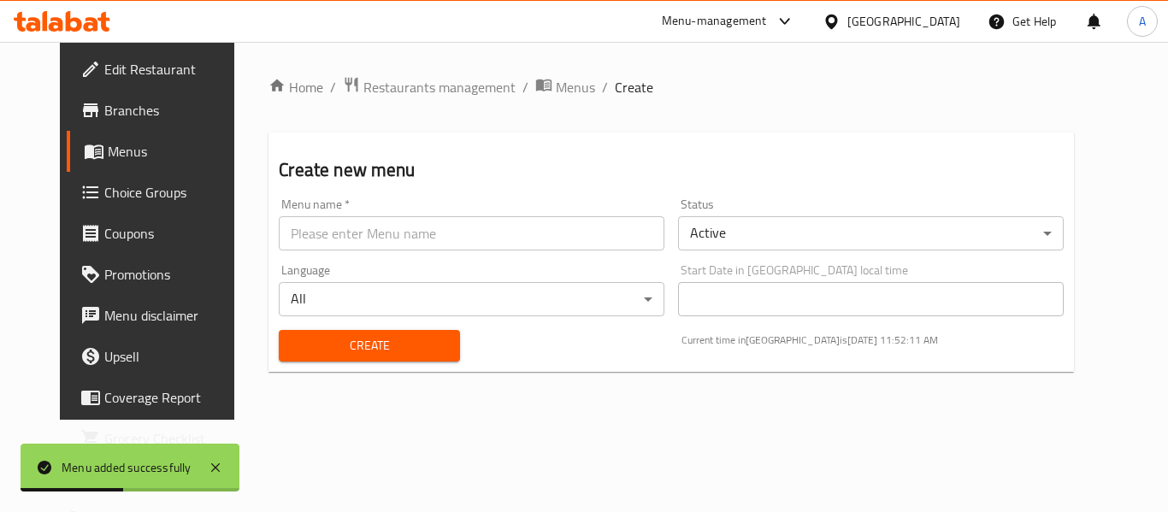
click at [648, 126] on div "Home / Restaurants management / Menus / Create Create new menu Menu name   * Me…" at bounding box center [672, 231] width 806 height 310
click at [556, 86] on span "Menus" at bounding box center [575, 87] width 39 height 21
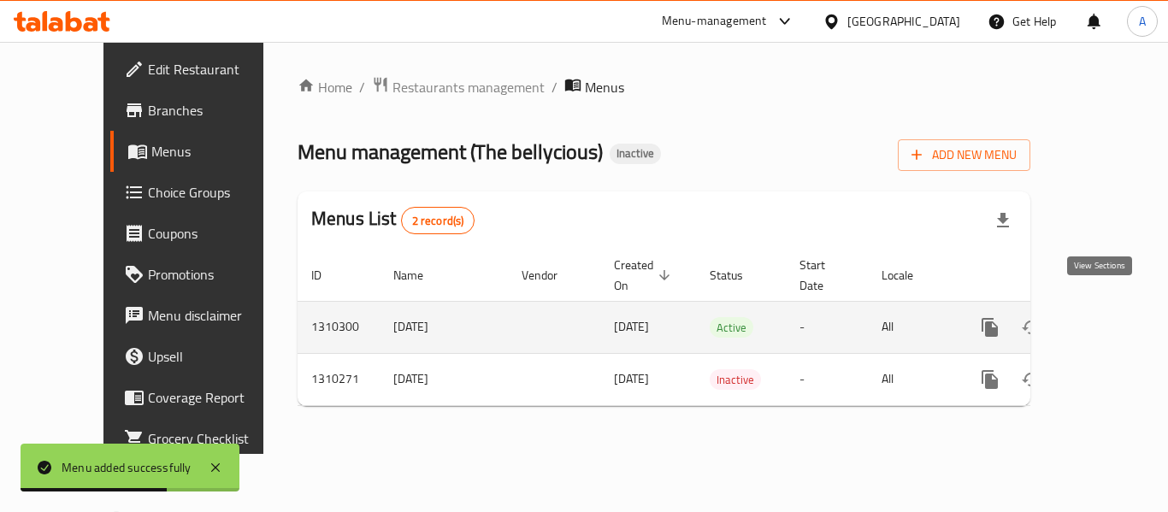
click at [1106, 320] on icon "enhanced table" at bounding box center [1113, 327] width 15 height 15
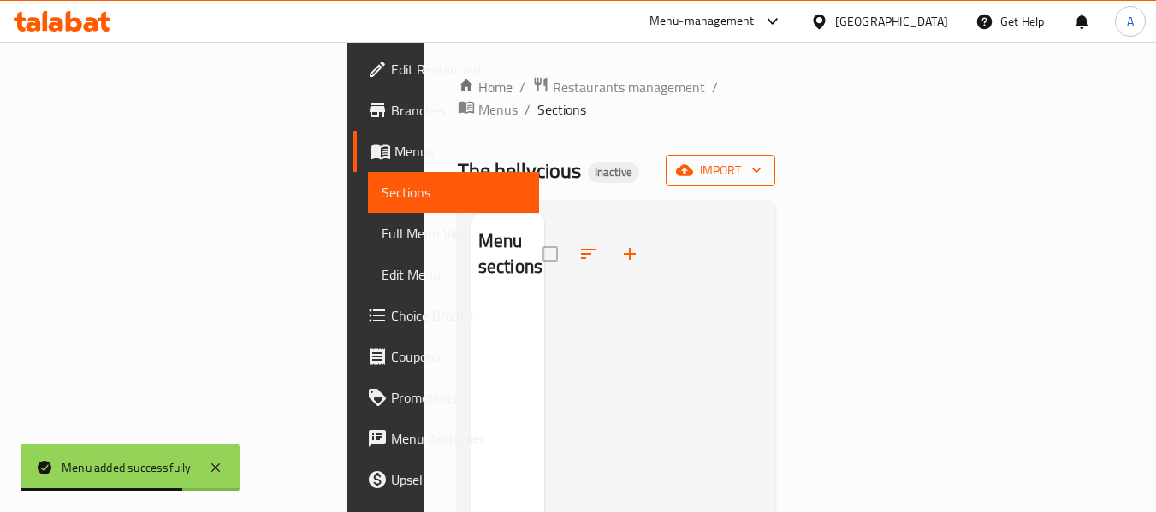
click at [761, 160] on span "import" at bounding box center [720, 170] width 82 height 21
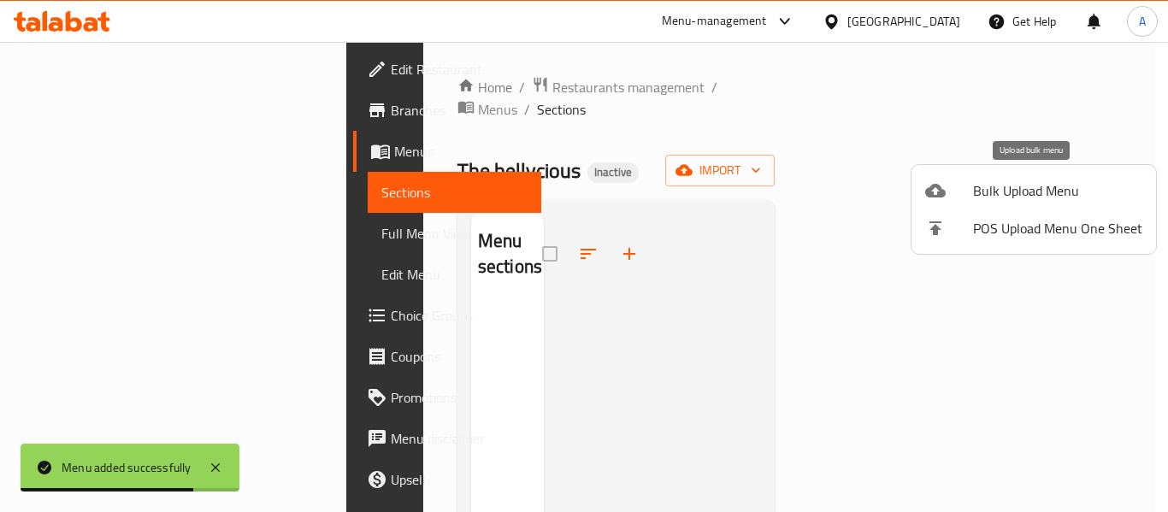
click at [971, 192] on div at bounding box center [950, 190] width 48 height 21
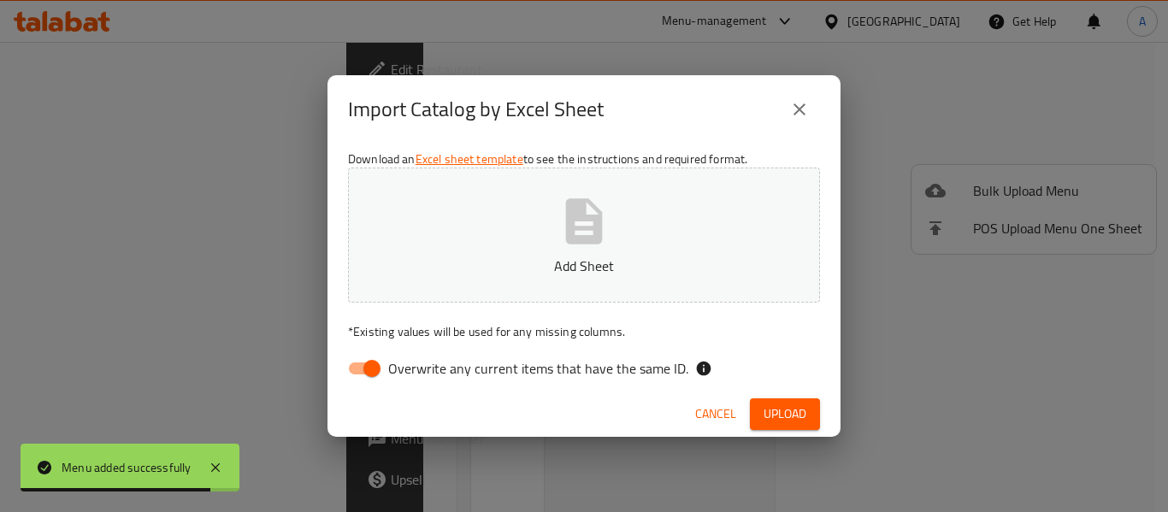
click at [562, 378] on span "Overwrite any current items that have the same ID." at bounding box center [538, 368] width 300 height 21
click at [421, 378] on input "Overwrite any current items that have the same ID." at bounding box center [372, 368] width 98 height 33
checkbox input "false"
click at [561, 241] on icon "button" at bounding box center [584, 221] width 55 height 55
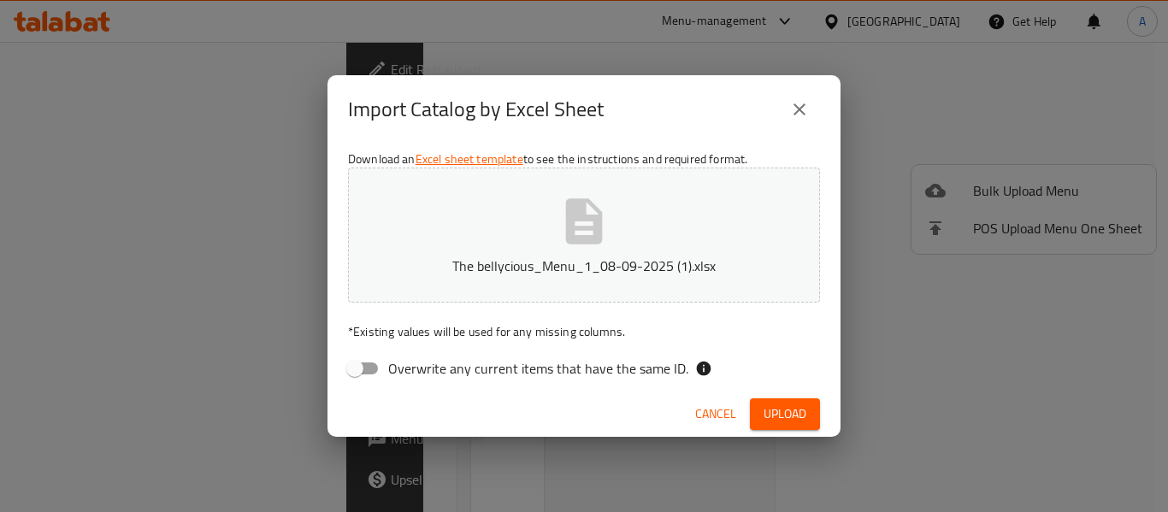
click at [772, 401] on button "Upload" at bounding box center [785, 415] width 70 height 32
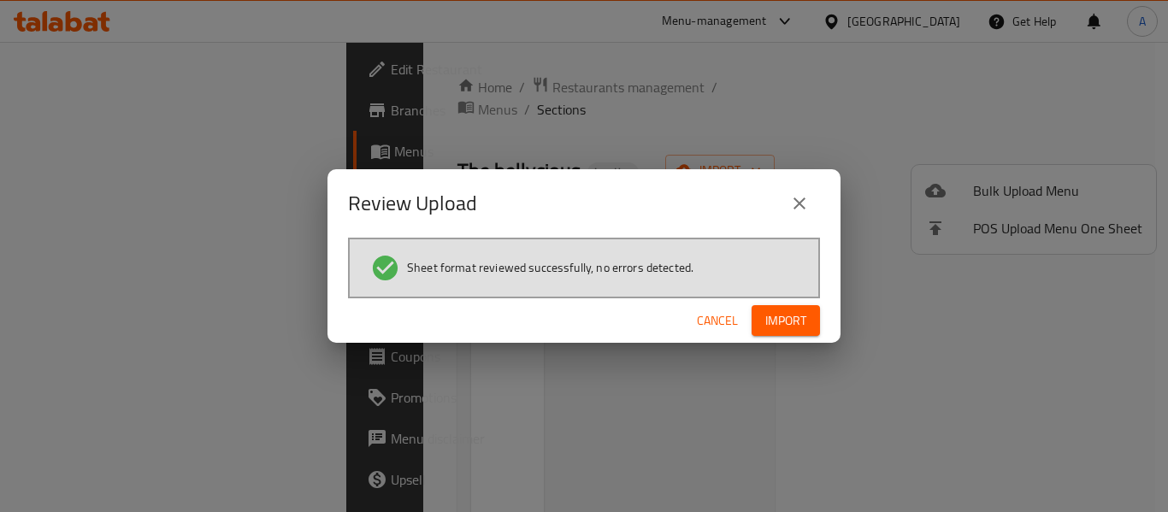
click at [777, 312] on span "Import" at bounding box center [786, 321] width 41 height 21
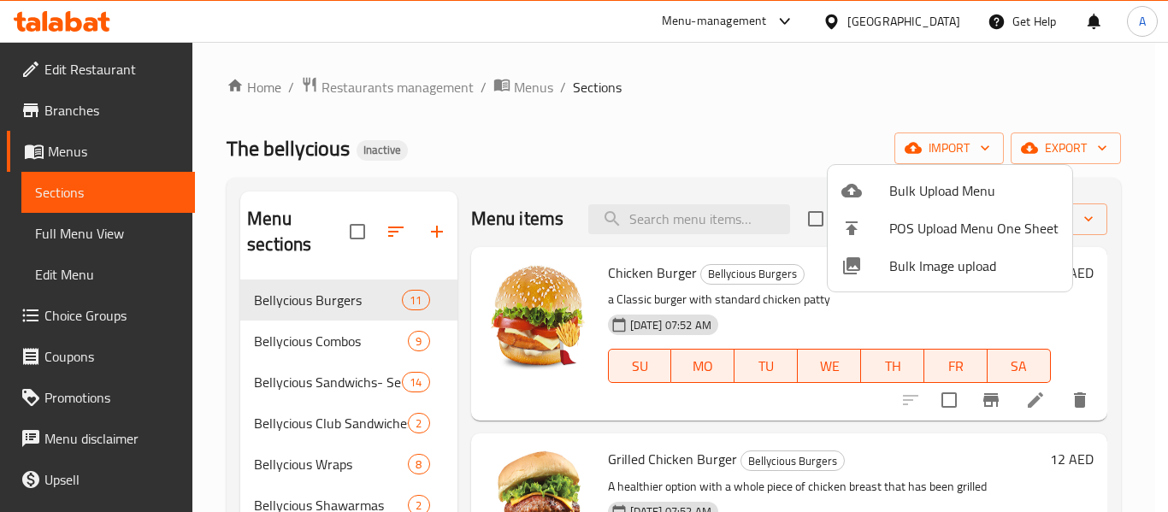
click at [581, 177] on div at bounding box center [584, 256] width 1168 height 512
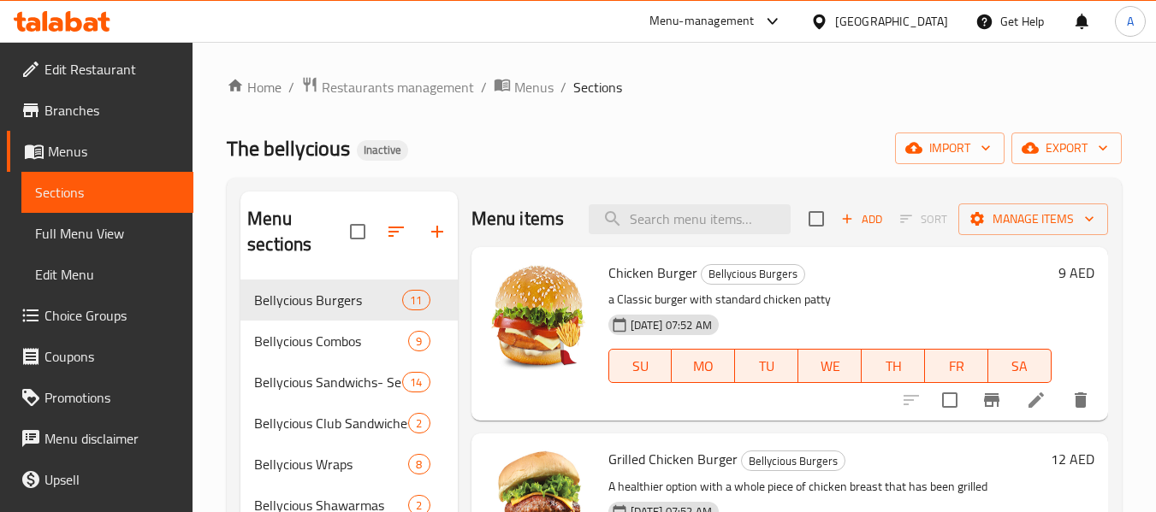
click at [83, 233] on span "Full Menu View" at bounding box center [107, 233] width 145 height 21
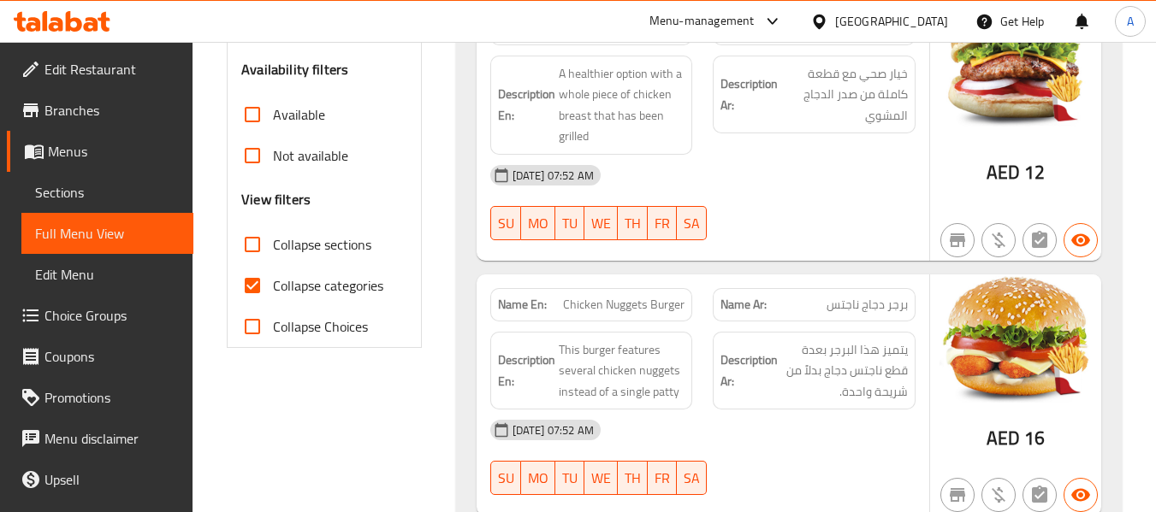
scroll to position [513, 0]
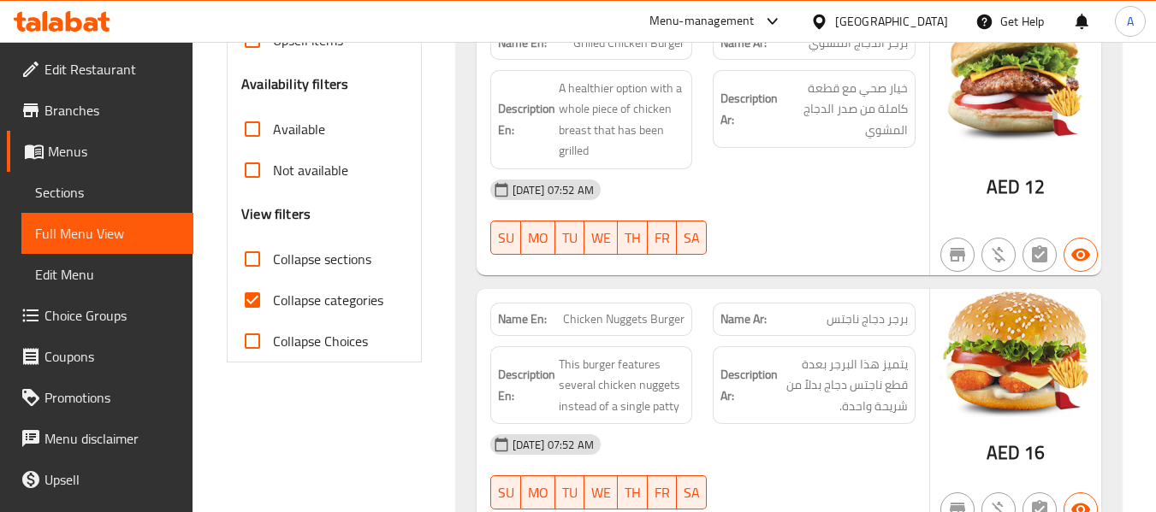
click at [260, 262] on input "Collapse sections" at bounding box center [252, 259] width 41 height 41
checkbox input "true"
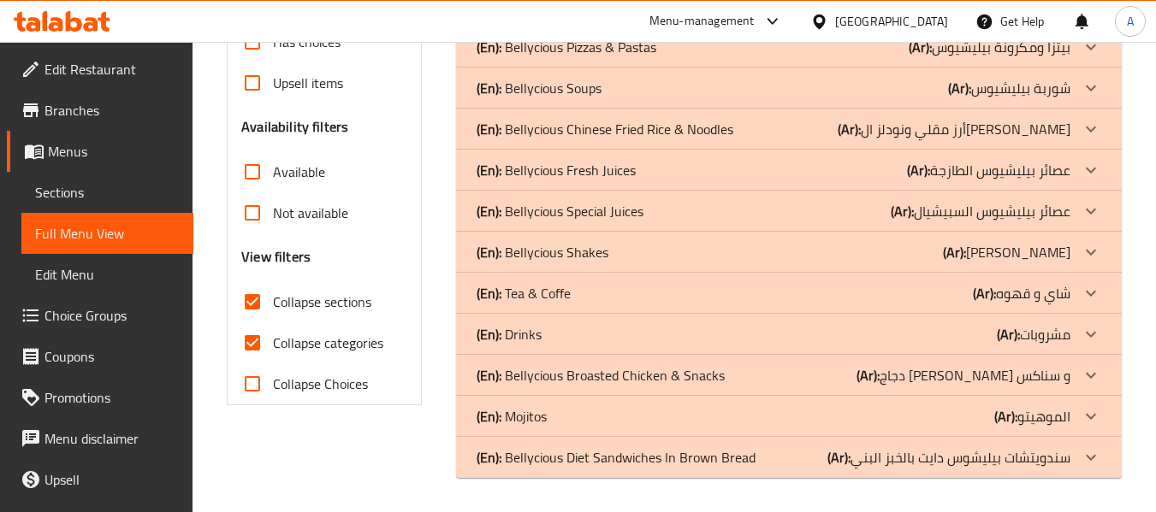
scroll to position [470, 0]
click at [711, 466] on p "(En): Bellycious Diet Sandwiches In Brown Bread" at bounding box center [615, 457] width 279 height 21
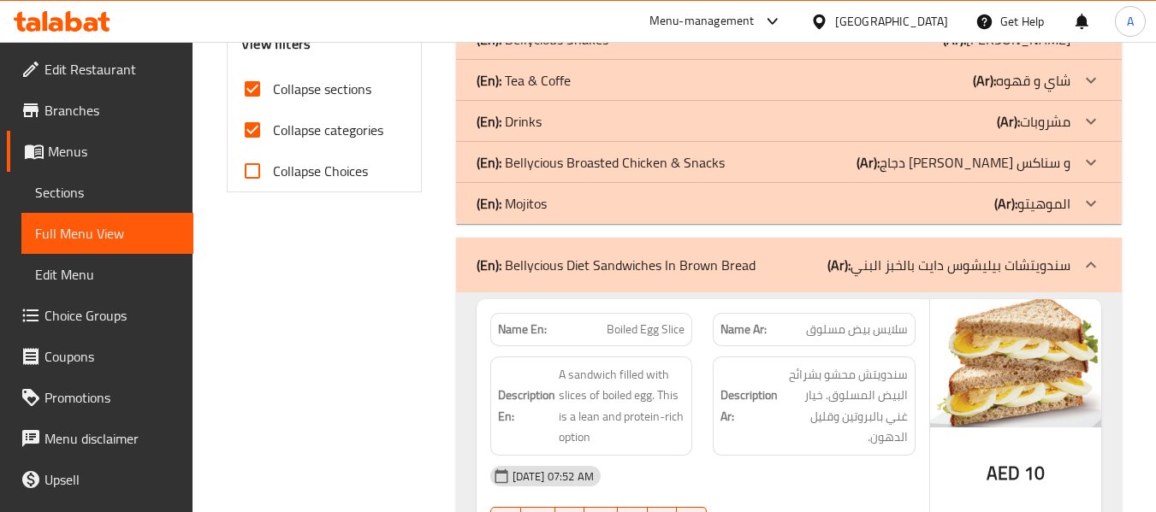
scroll to position [583, 0]
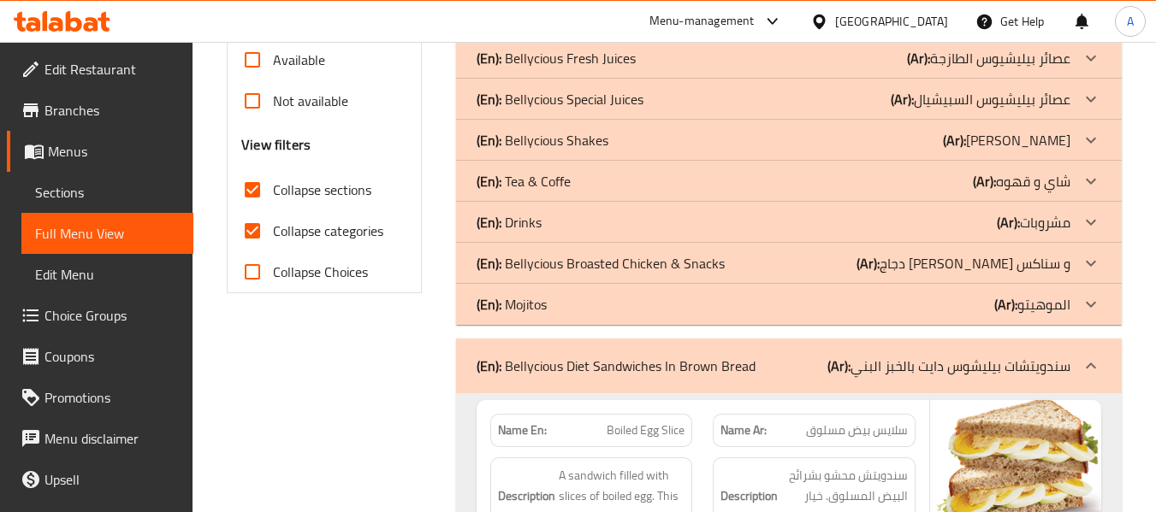
click at [644, 263] on p "(En): Bellycious Broasted Chicken & Snacks" at bounding box center [600, 263] width 248 height 21
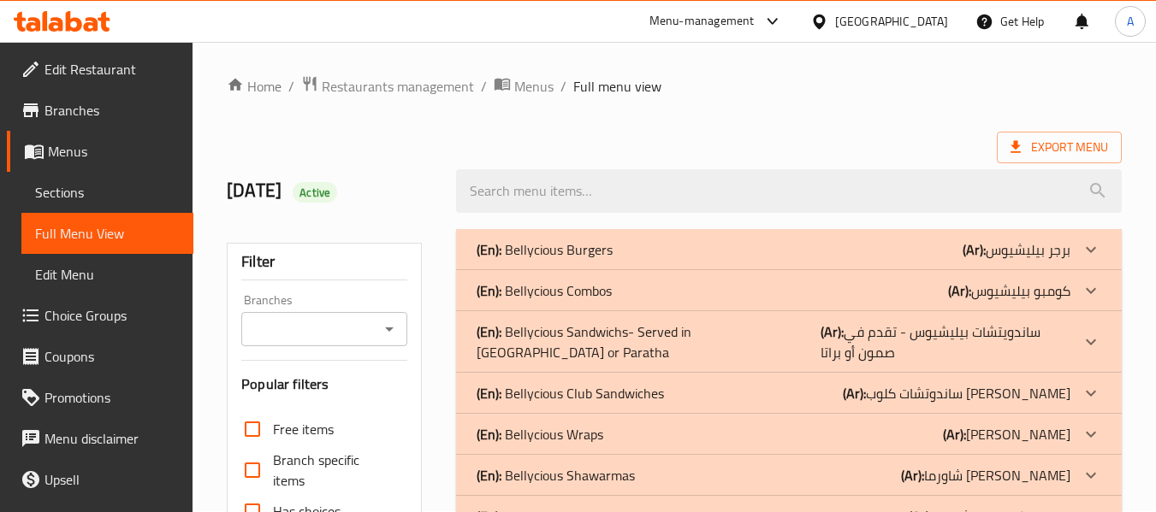
scroll to position [428, 0]
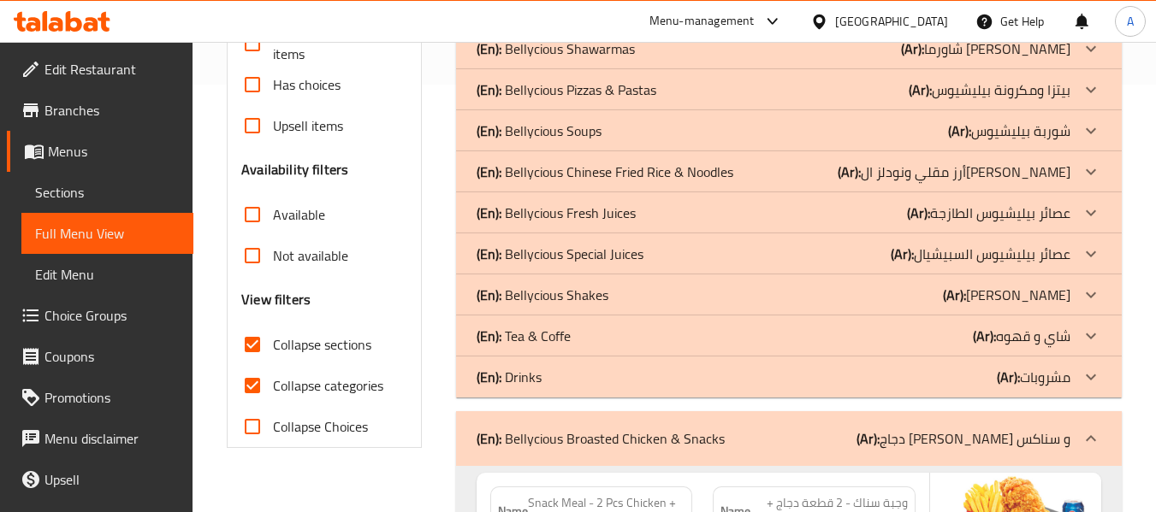
click at [350, 388] on span "Collapse categories" at bounding box center [328, 386] width 110 height 21
click at [273, 388] on input "Collapse categories" at bounding box center [252, 385] width 41 height 41
checkbox input "false"
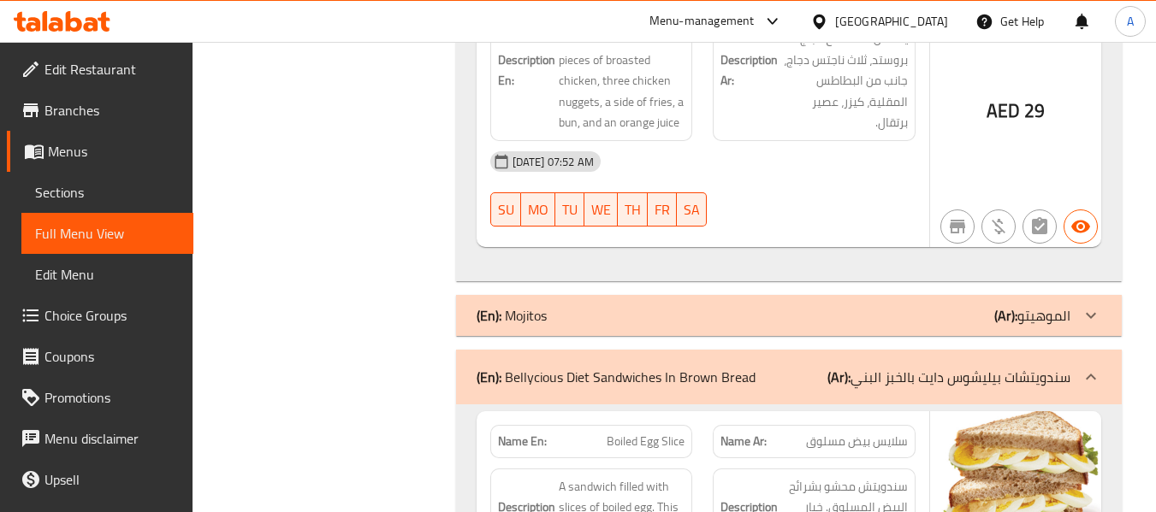
scroll to position [3497, 0]
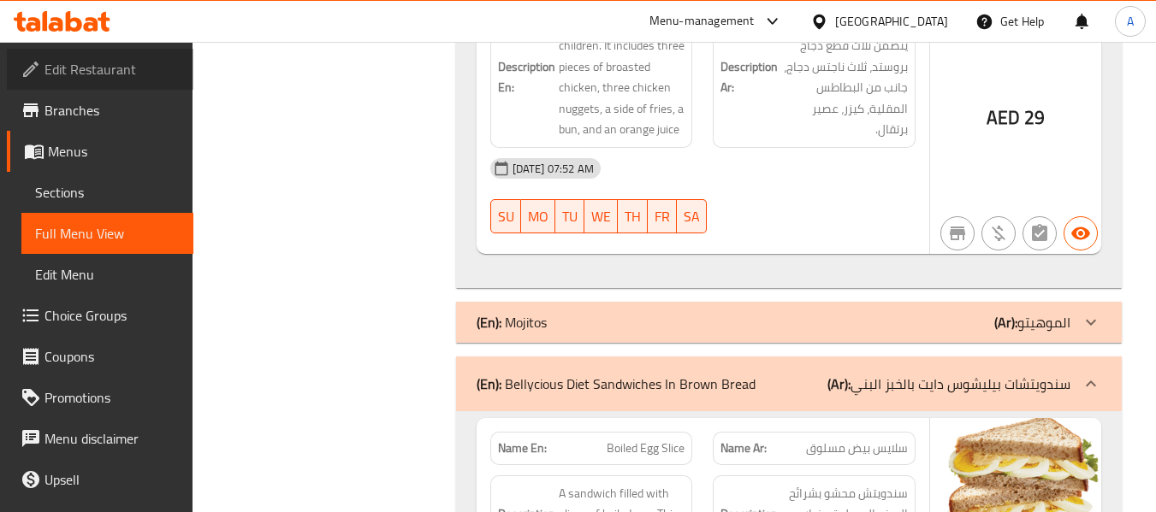
click at [127, 54] on link "Edit Restaurant" at bounding box center [100, 69] width 186 height 41
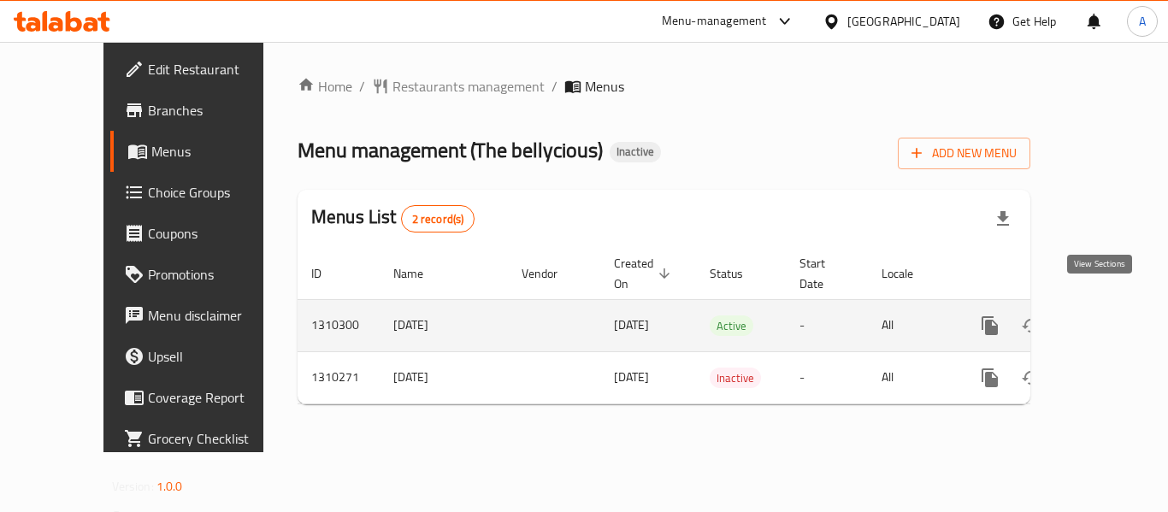
click at [1109, 316] on icon "enhanced table" at bounding box center [1113, 326] width 21 height 21
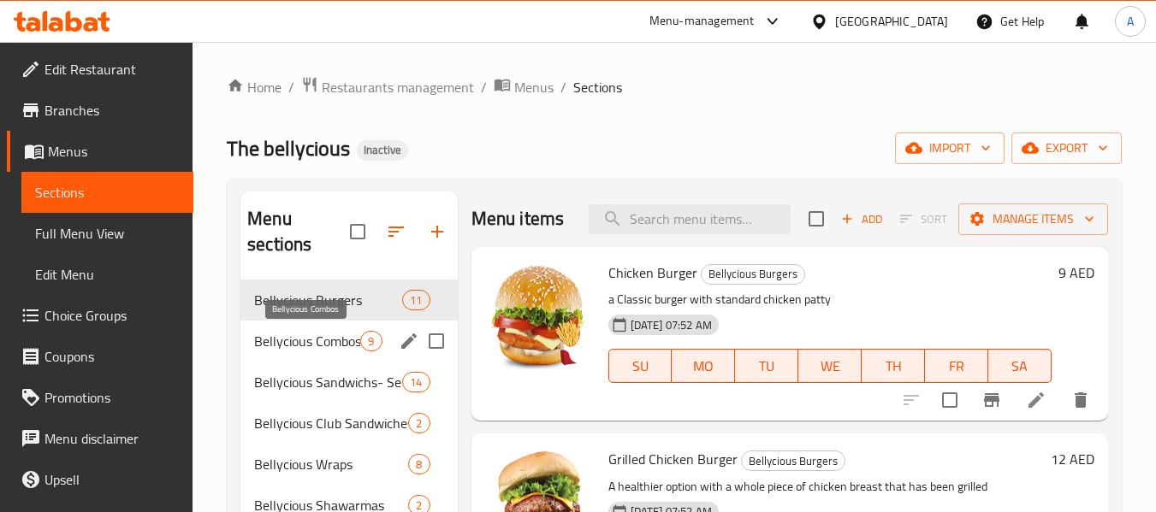
scroll to position [520, 0]
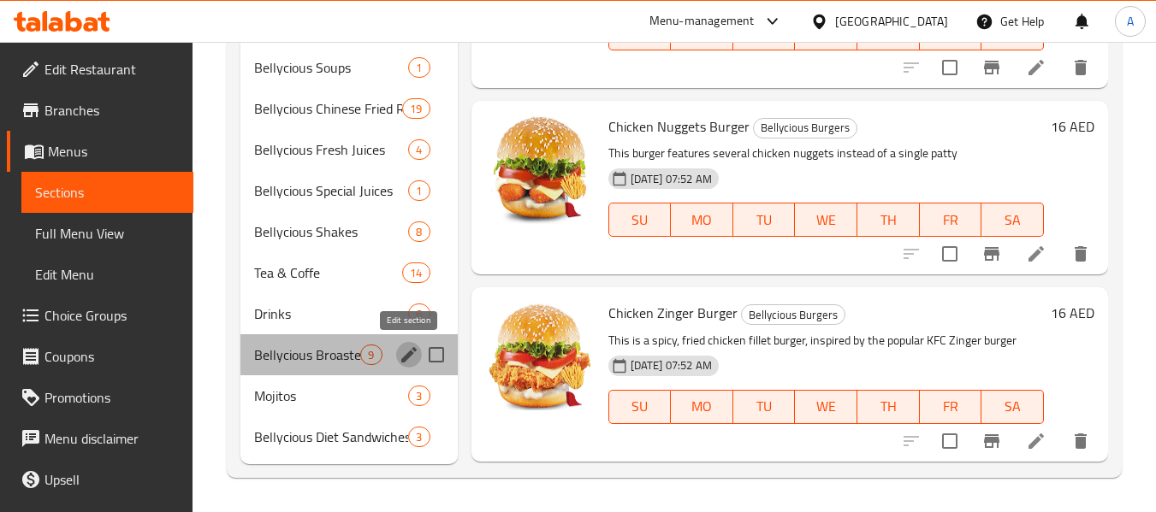
click at [411, 353] on icon "edit" at bounding box center [408, 354] width 15 height 15
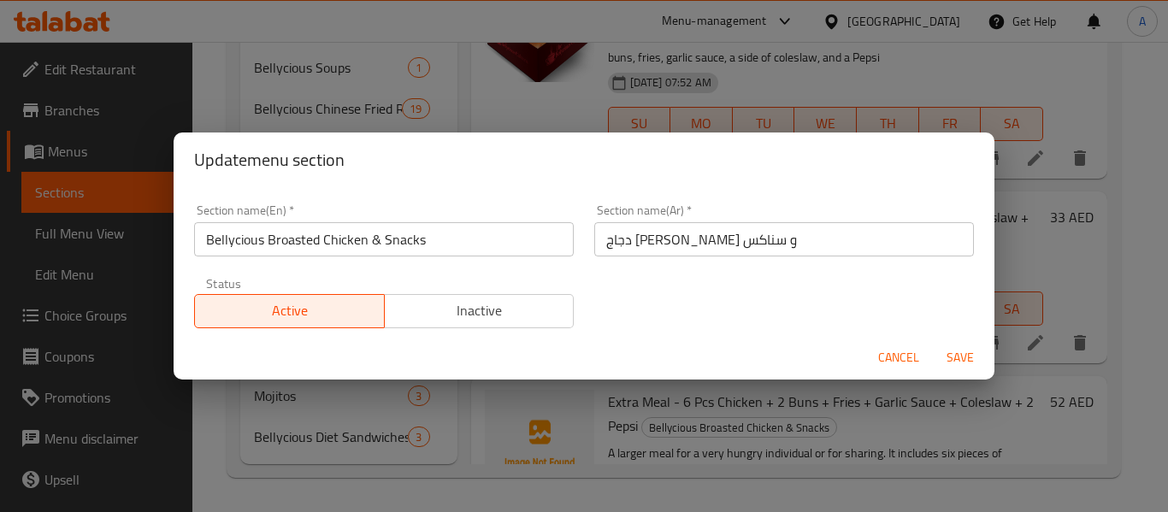
click at [731, 245] on input "دجاج بيليشيوس بروستد و سناكس" at bounding box center [784, 239] width 380 height 34
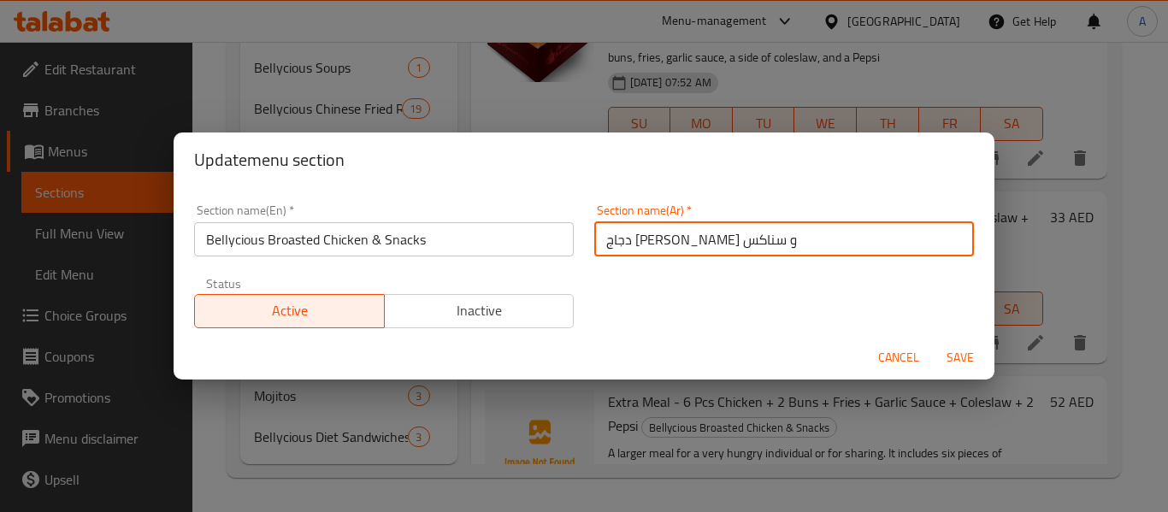
paste input "يشيوس"
click at [837, 241] on input "دجاج بليشيوس بروستد و سناكس" at bounding box center [784, 239] width 380 height 34
type input "دجاج بليشيوس بروستد و سناكس"
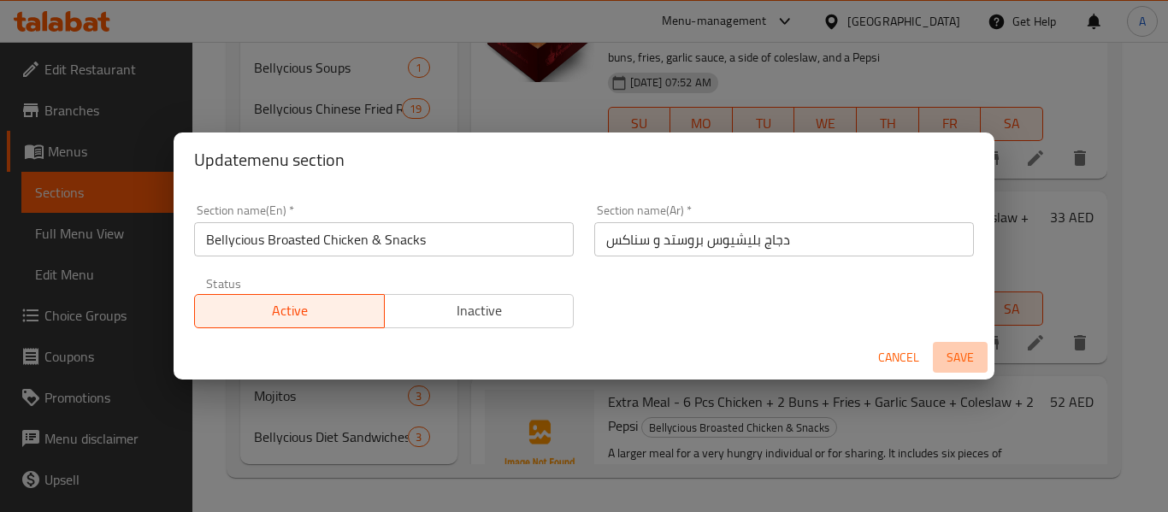
click at [959, 347] on span "Save" at bounding box center [960, 357] width 41 height 21
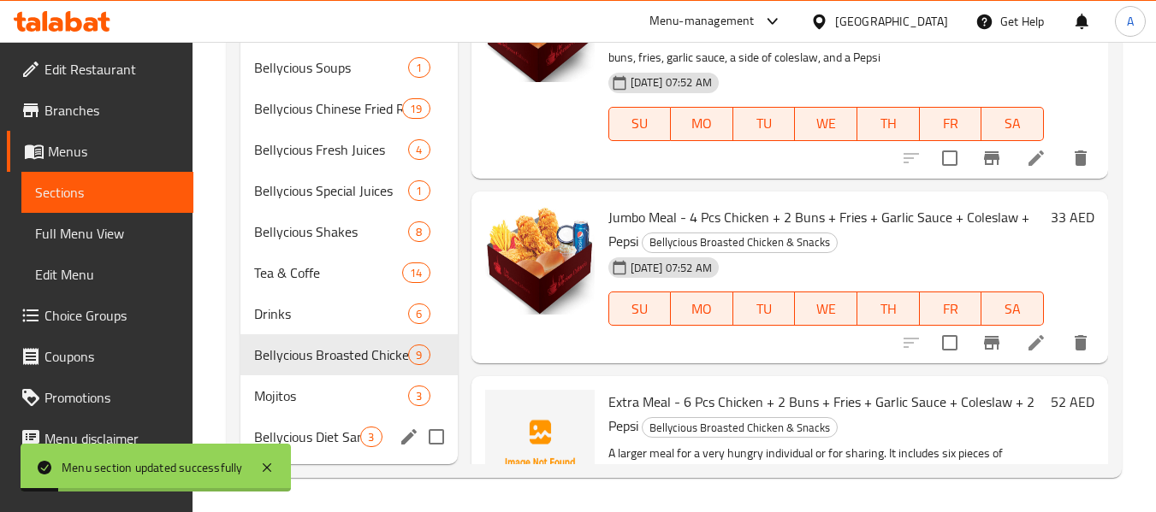
click at [407, 439] on icon "edit" at bounding box center [408, 436] width 15 height 15
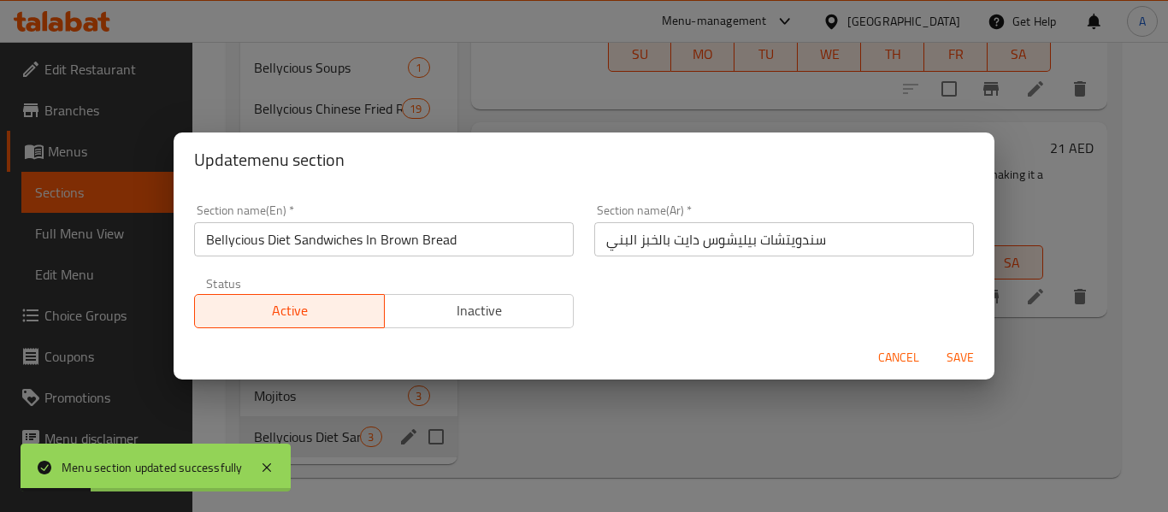
click at [736, 241] on input "سندويتشات بيليشوس دايت بالخبز البني" at bounding box center [784, 239] width 380 height 34
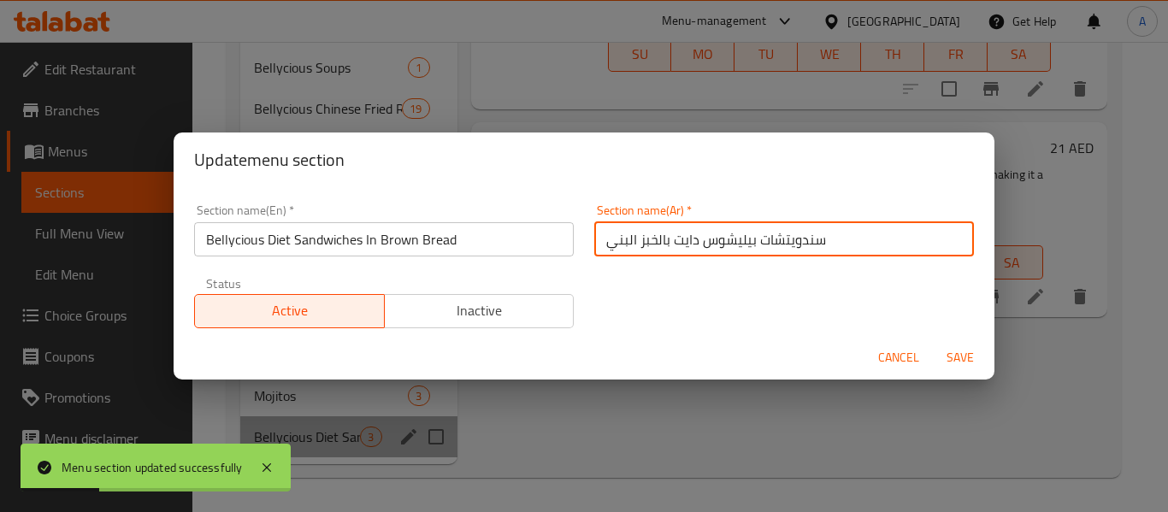
click at [736, 241] on input "سندويتشات بيليشوس دايت بالخبز البني" at bounding box center [784, 239] width 380 height 34
paste input "يشيوس"
click at [659, 241] on input "سندويتشات بليشيوس دايت بالخبز البني" at bounding box center [784, 239] width 380 height 34
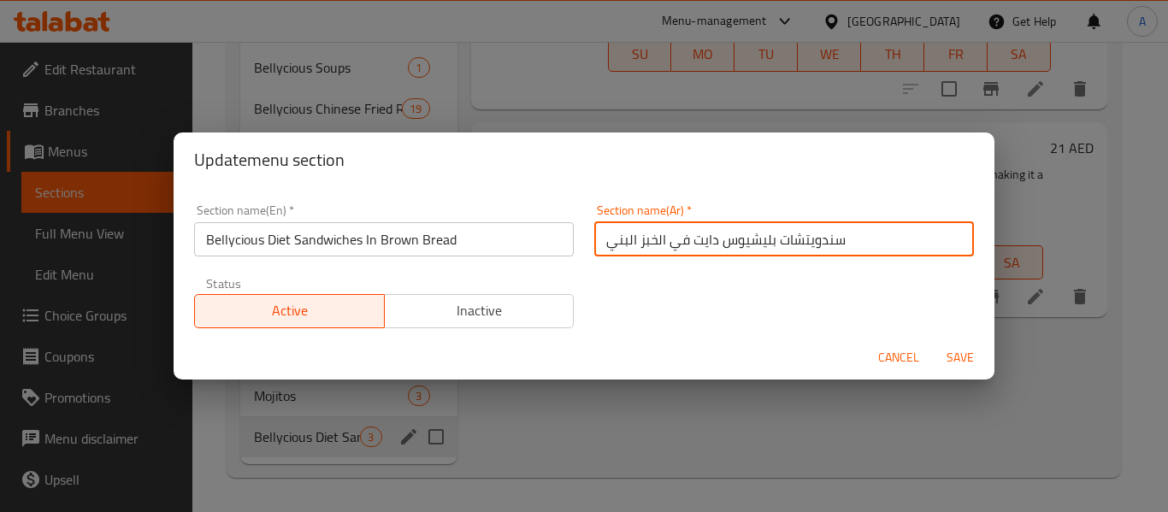
type input "سندويتشات بليشيوس دايت في الخبز البني"
click at [933, 342] on button "Save" at bounding box center [960, 358] width 55 height 32
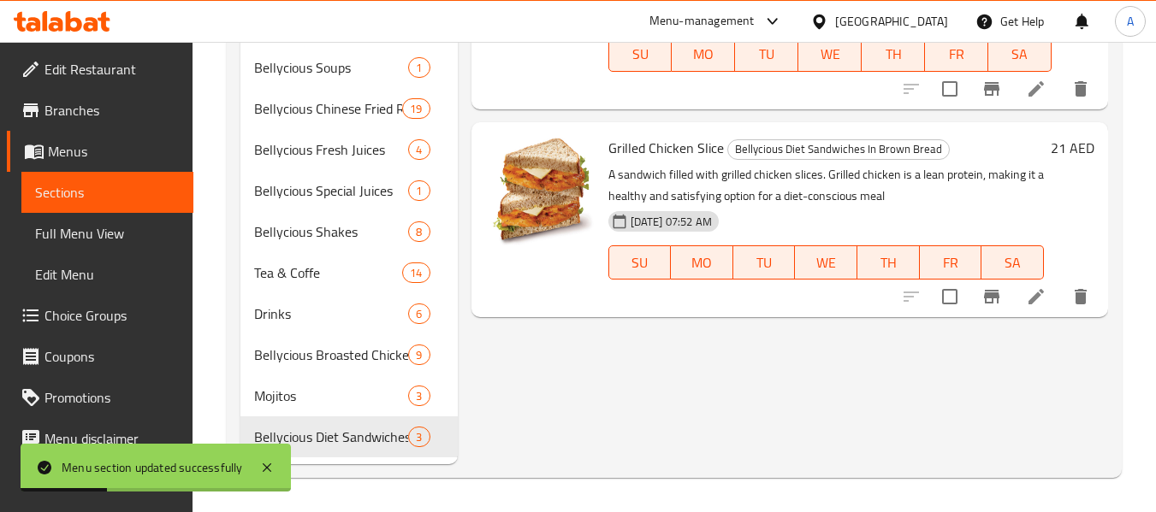
click at [84, 228] on span "Full Menu View" at bounding box center [107, 233] width 145 height 21
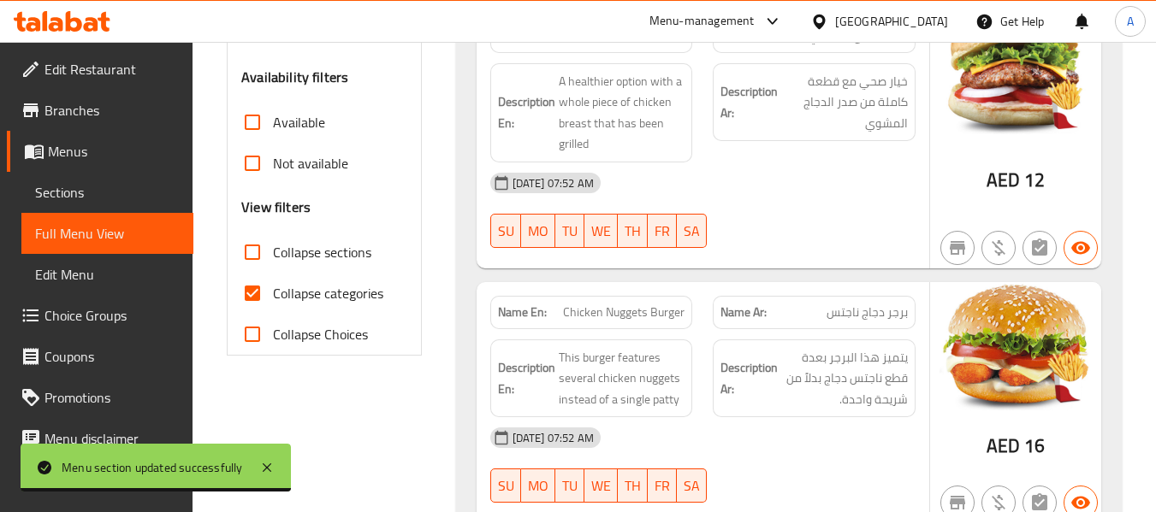
click at [352, 258] on span "Collapse sections" at bounding box center [322, 252] width 98 height 21
click at [273, 258] on input "Collapse sections" at bounding box center [252, 252] width 41 height 41
checkbox input "true"
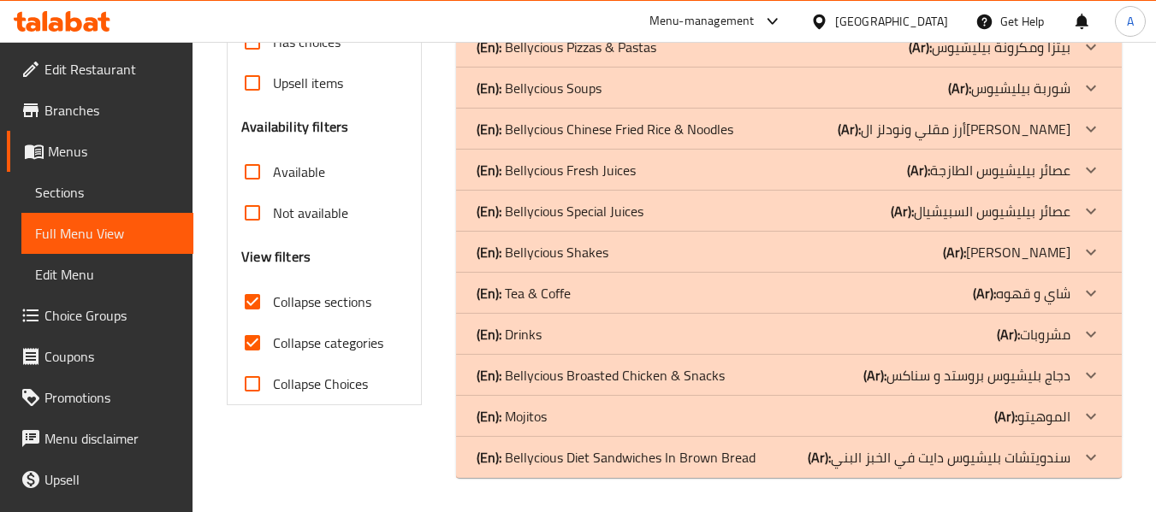
scroll to position [470, 0]
click at [659, 458] on p "(En): Bellycious Diet Sandwiches In Brown Bread" at bounding box center [615, 457] width 279 height 21
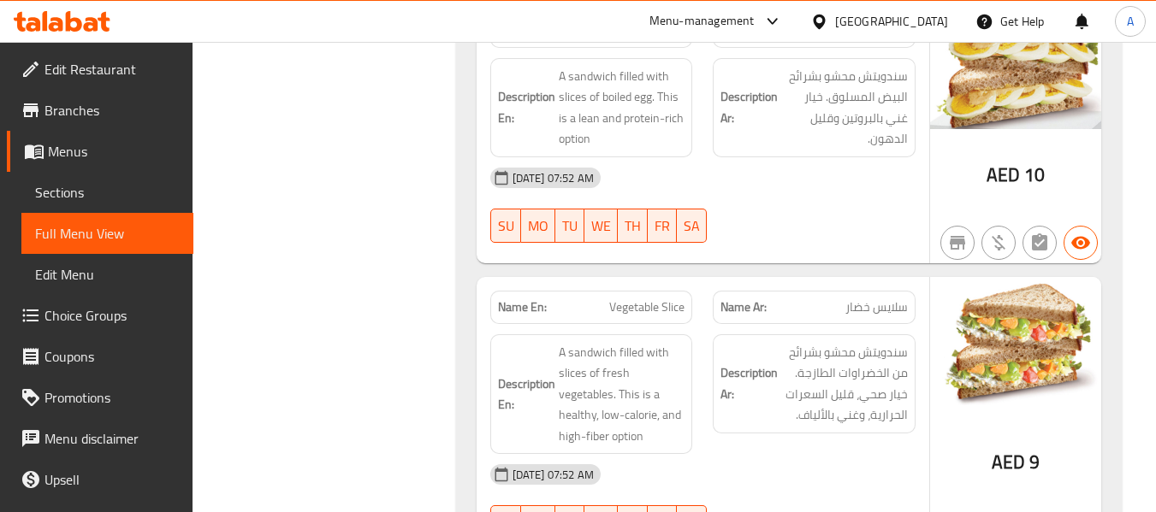
scroll to position [668, 0]
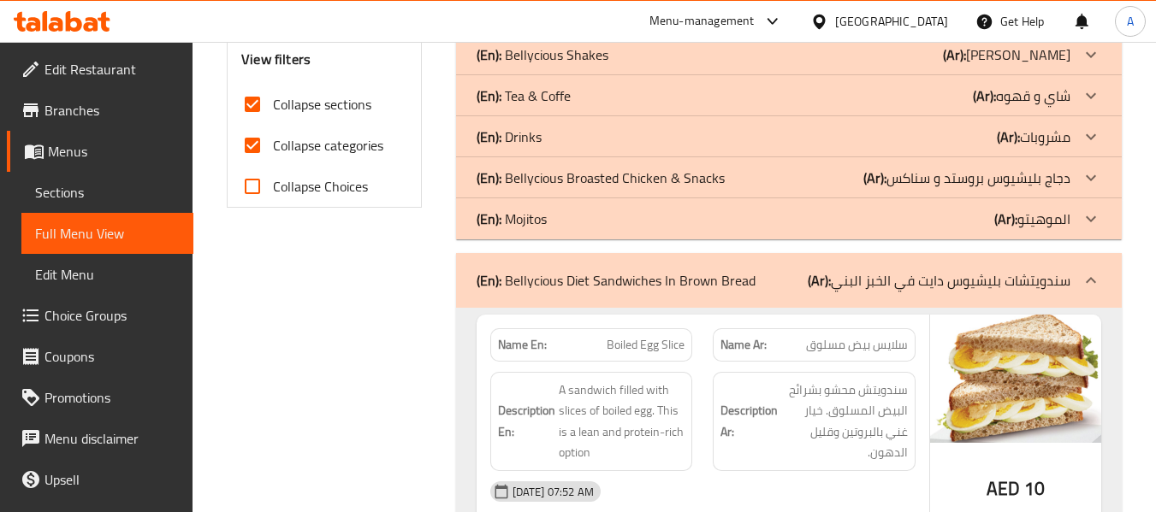
click at [649, 162] on div "(En): Bellycious Broasted Chicken & Snacks (Ar): دجاج بليشيوس بروستد و سناكس" at bounding box center [788, 177] width 665 height 41
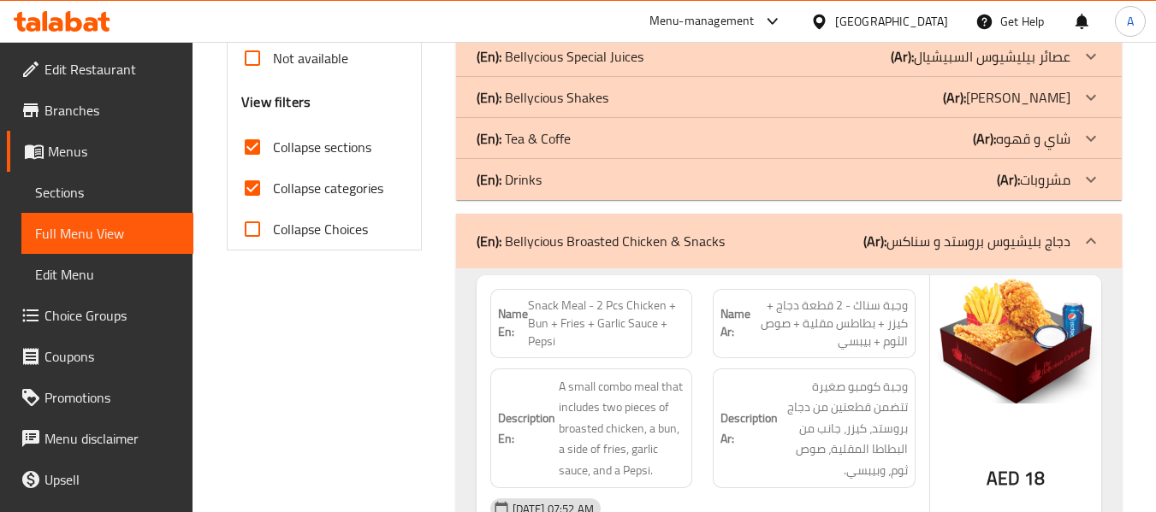
scroll to position [497, 0]
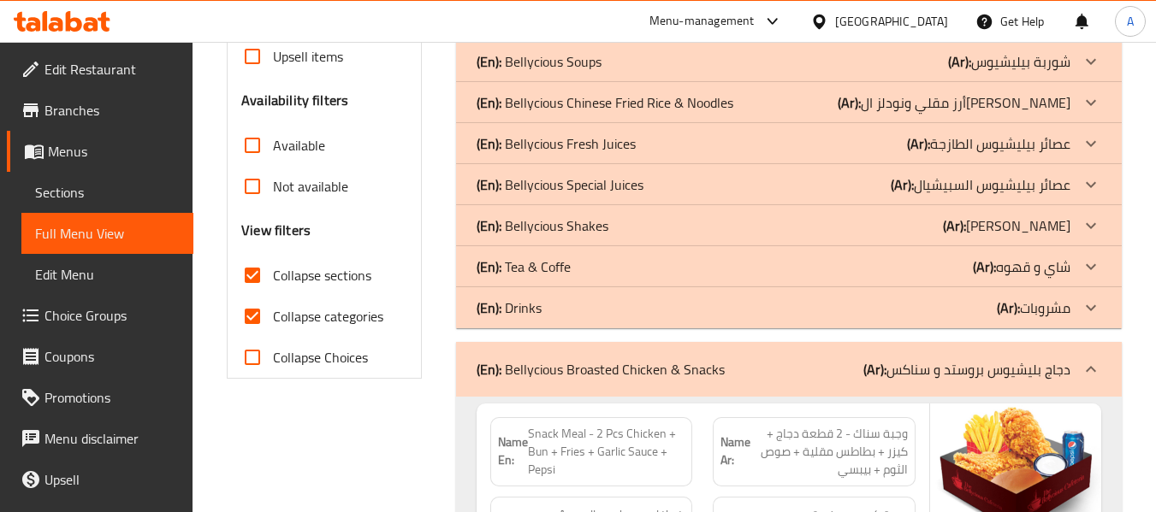
click at [355, 311] on span "Collapse categories" at bounding box center [328, 316] width 110 height 21
click at [273, 311] on input "Collapse categories" at bounding box center [252, 316] width 41 height 41
checkbox input "false"
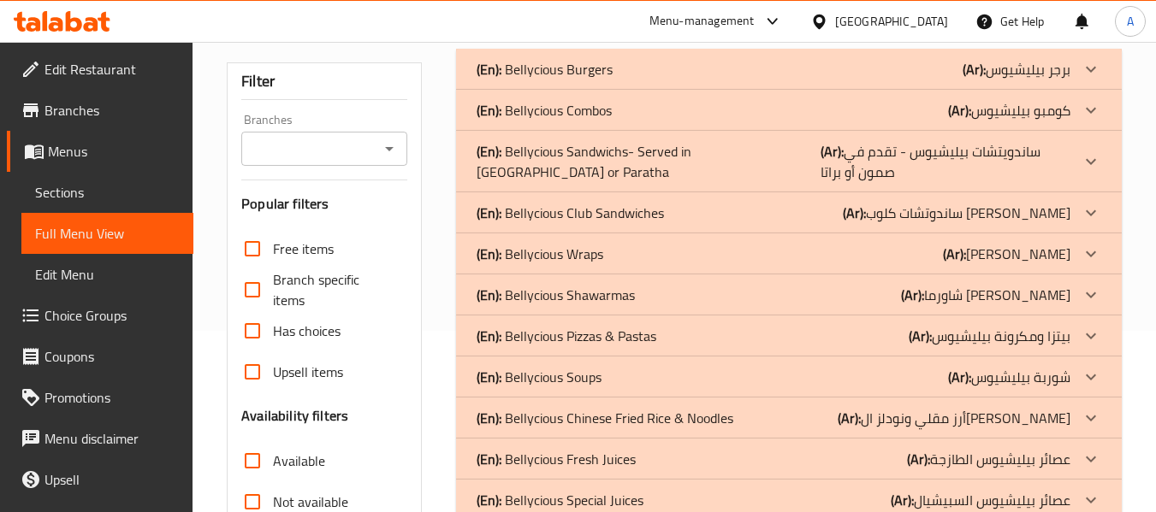
scroll to position [0, 0]
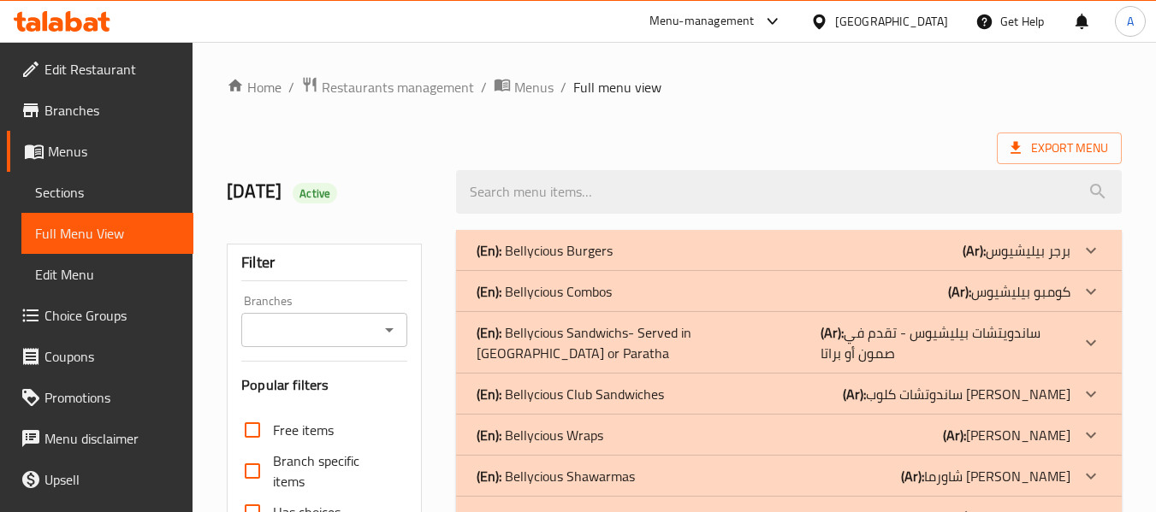
click at [861, 95] on ol "Home / Restaurants management / Menus / Full menu view" at bounding box center [674, 87] width 895 height 22
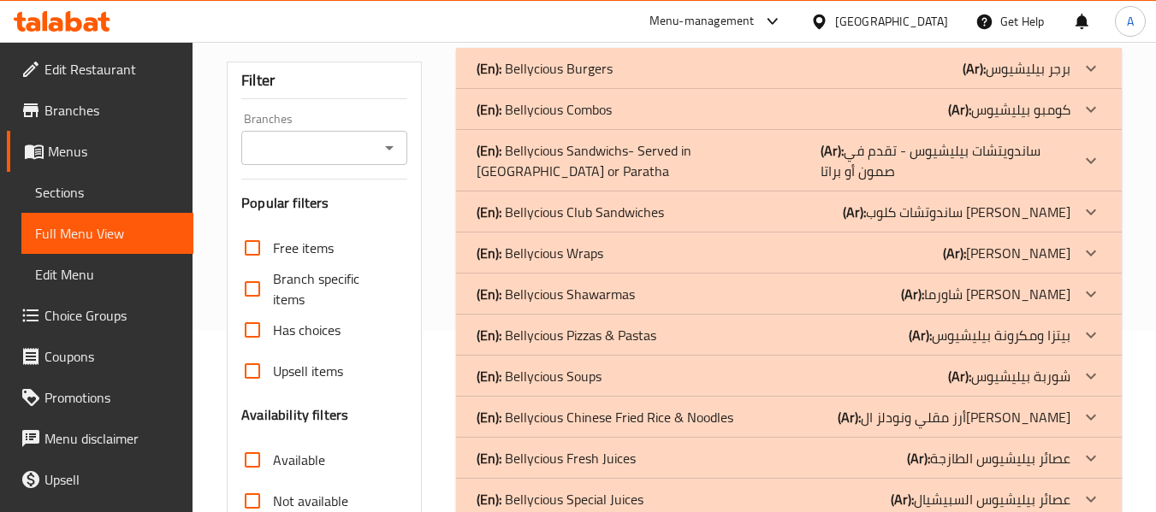
scroll to position [342, 0]
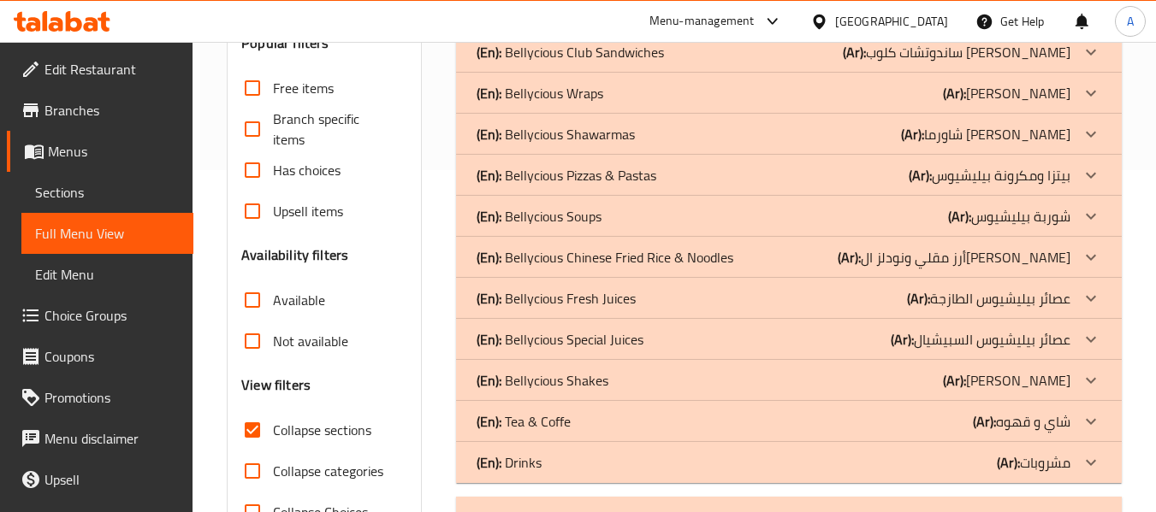
drag, startPoint x: 312, startPoint y: 423, endPoint x: 590, endPoint y: 311, distance: 299.4
click at [312, 423] on span "Collapse sections" at bounding box center [322, 430] width 98 height 21
click at [273, 423] on input "Collapse sections" at bounding box center [252, 430] width 41 height 41
checkbox input "false"
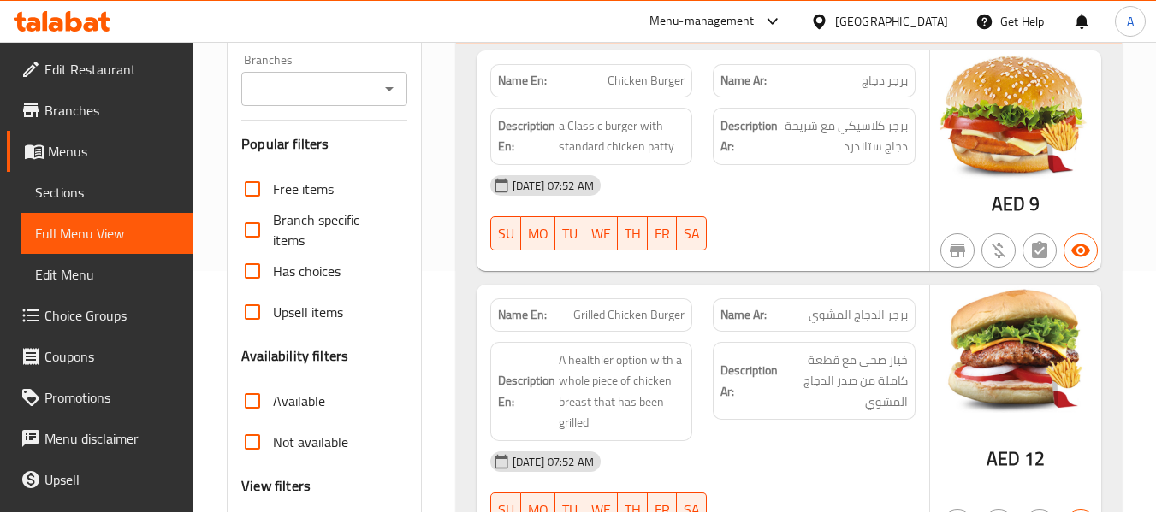
scroll to position [0, 0]
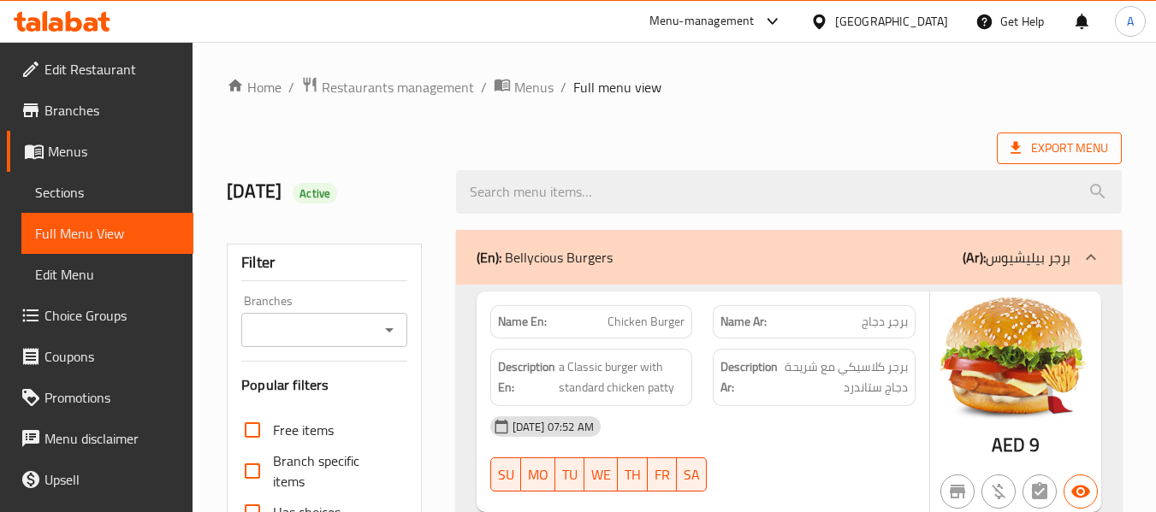
click at [1041, 143] on span "Export Menu" at bounding box center [1059, 148] width 98 height 21
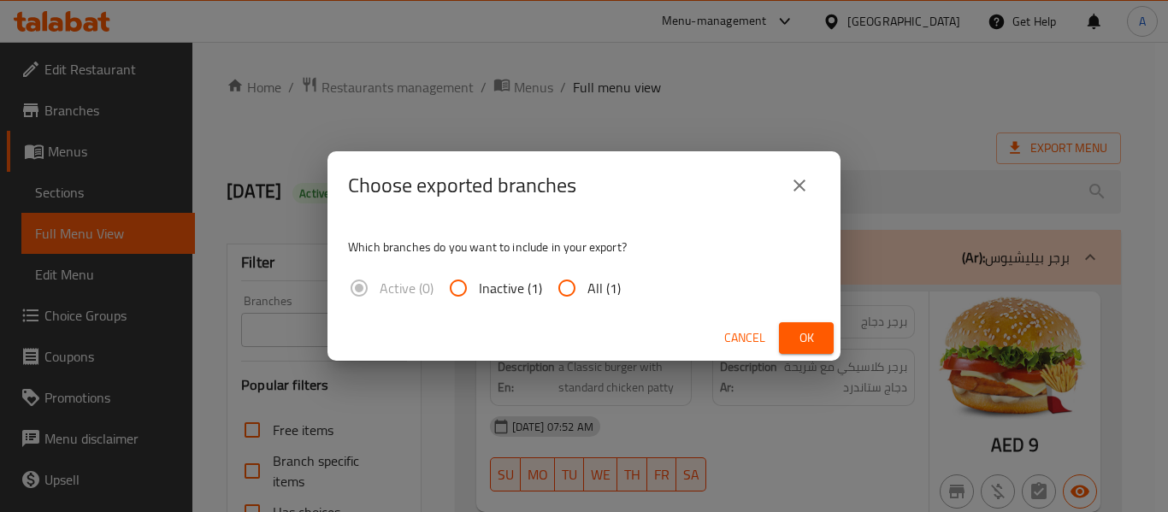
click at [568, 296] on input "All (1)" at bounding box center [567, 288] width 41 height 41
radio input "true"
click at [810, 333] on span "Ok" at bounding box center [806, 338] width 27 height 21
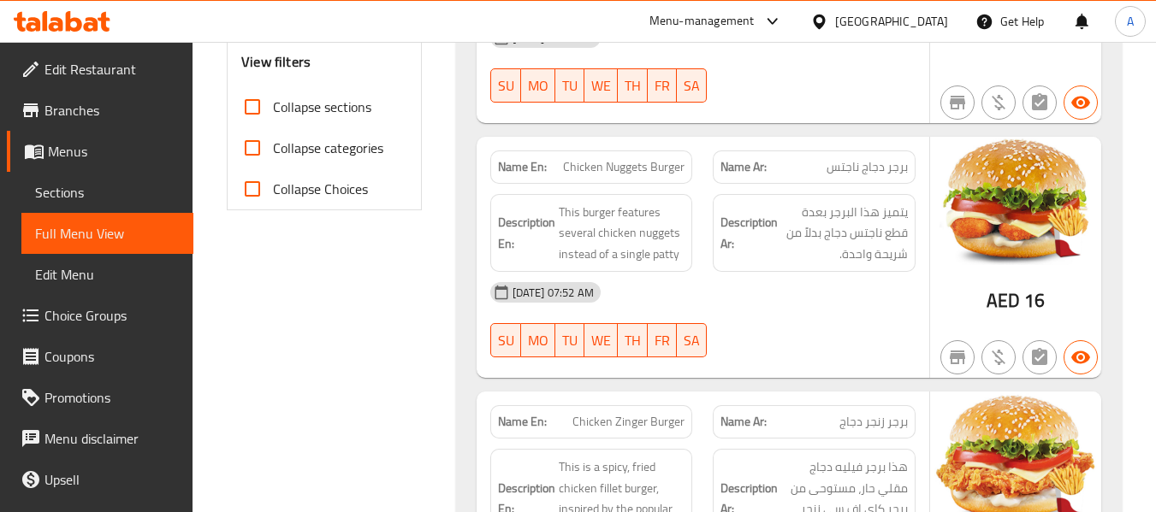
scroll to position [513, 0]
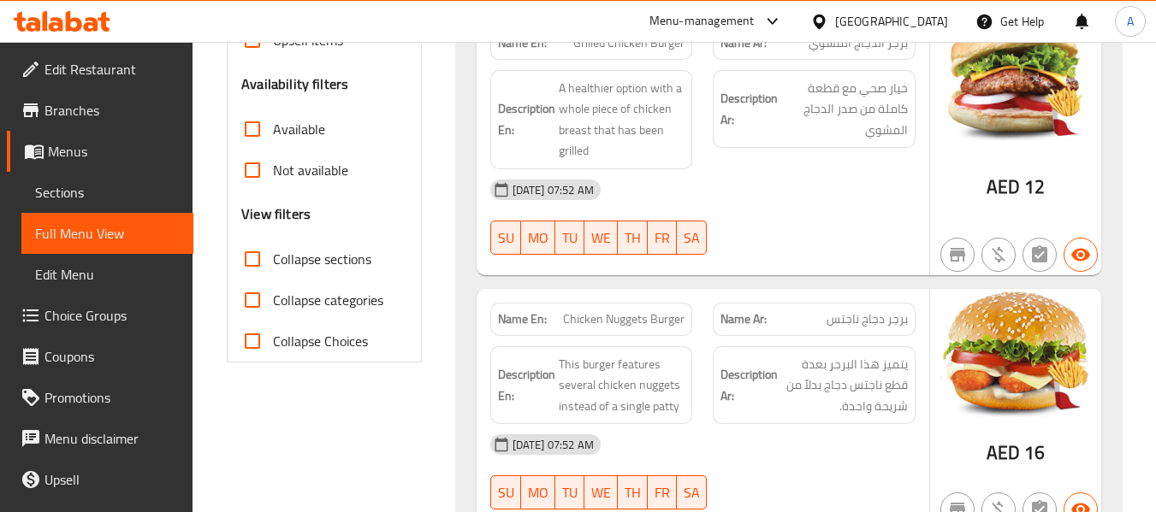
click at [278, 255] on span "Collapse sections" at bounding box center [322, 259] width 98 height 21
click at [273, 255] on input "Collapse sections" at bounding box center [252, 259] width 41 height 41
checkbox input "true"
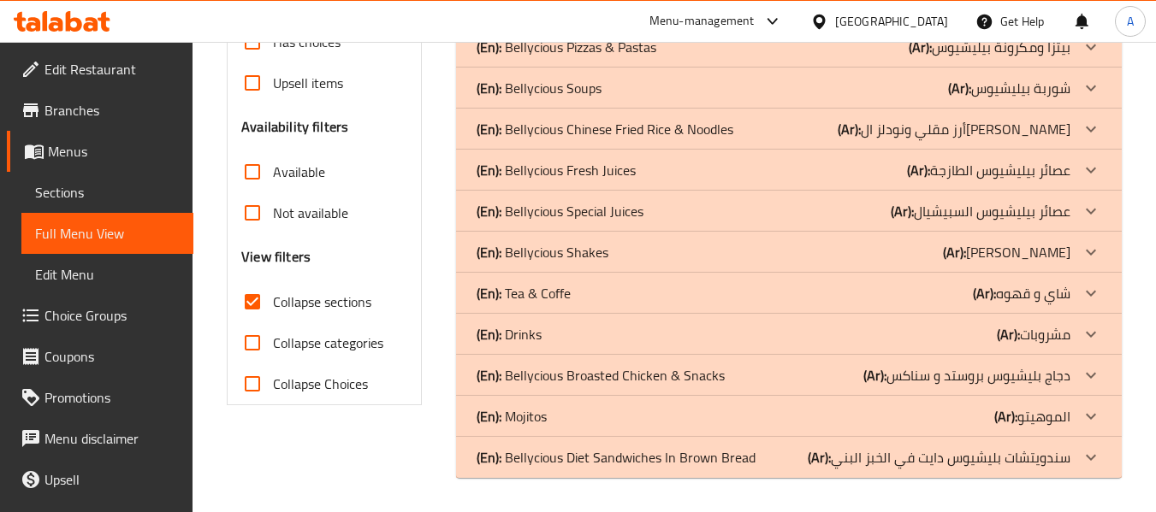
scroll to position [470, 0]
click at [596, 374] on p "(En): Bellycious Broasted Chicken & Snacks" at bounding box center [600, 375] width 248 height 21
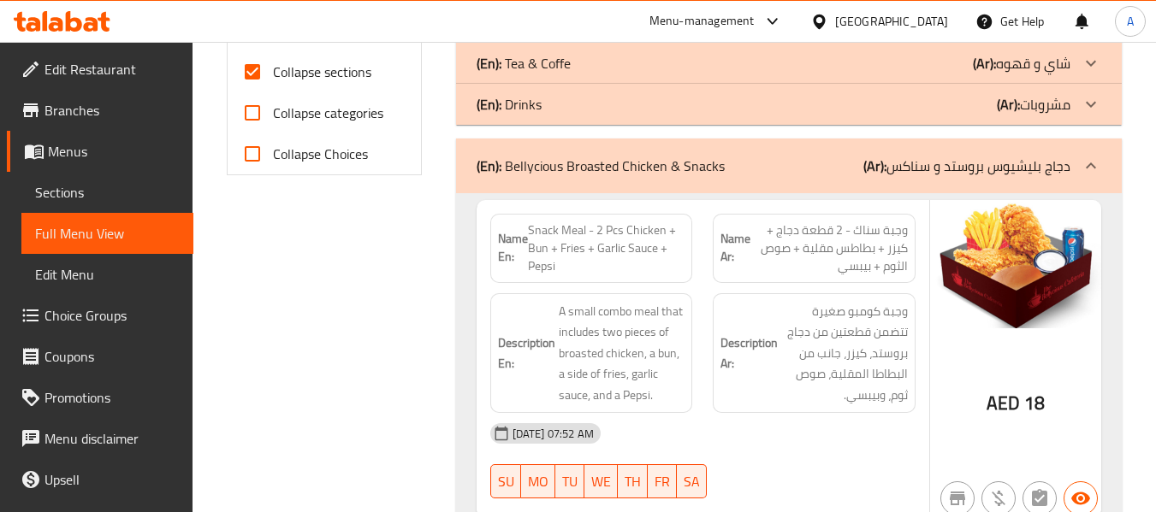
scroll to position [556, 0]
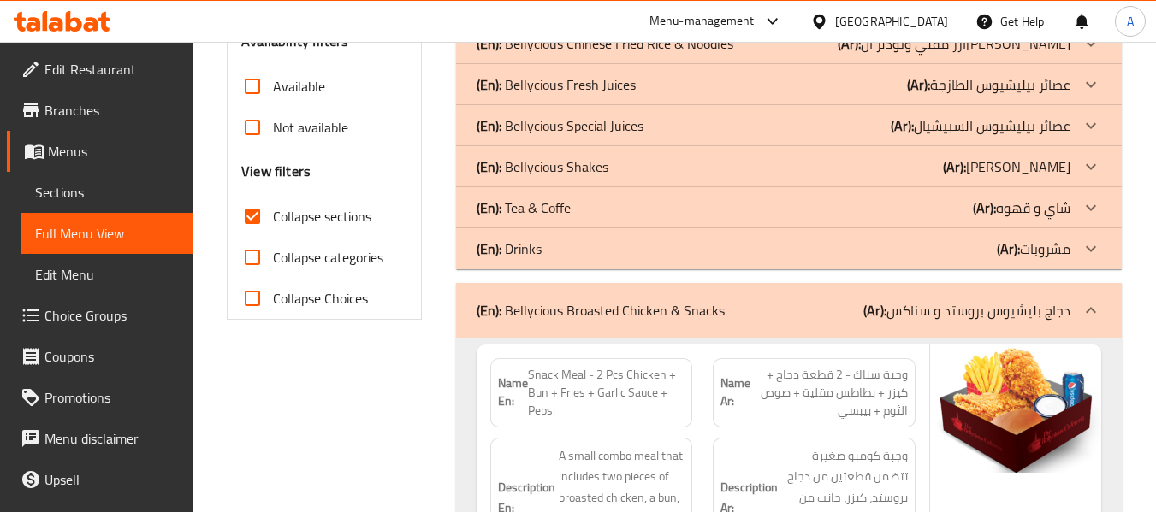
click at [589, 294] on div "(En): Bellycious Broasted Chicken & Snacks (Ar): دجاج بليشيوس بروستد و سناكس" at bounding box center [788, 310] width 665 height 55
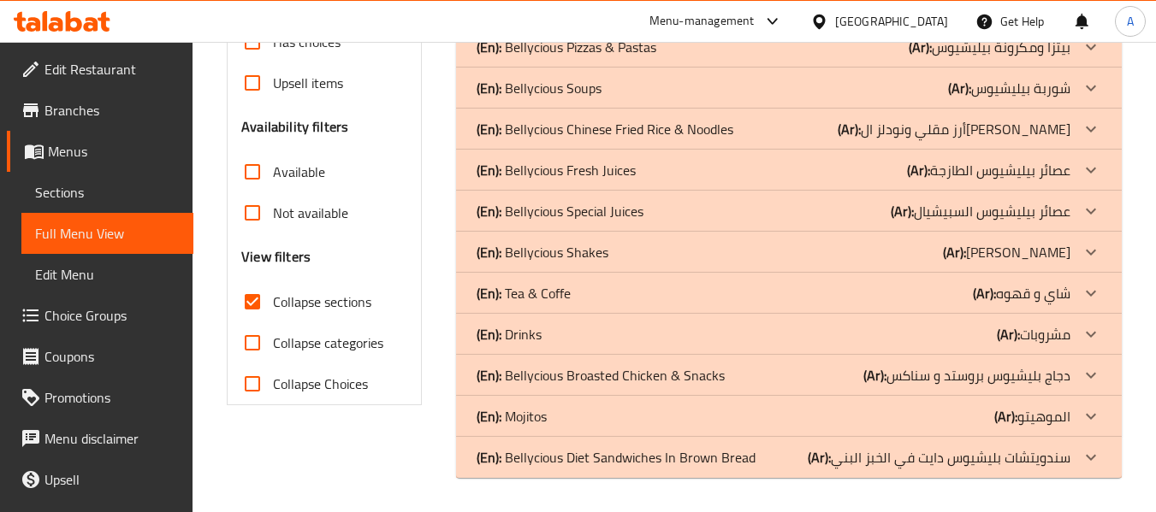
scroll to position [470, 0]
click at [84, 10] on div at bounding box center [62, 21] width 124 height 34
click at [99, 21] on icon at bounding box center [62, 21] width 97 height 21
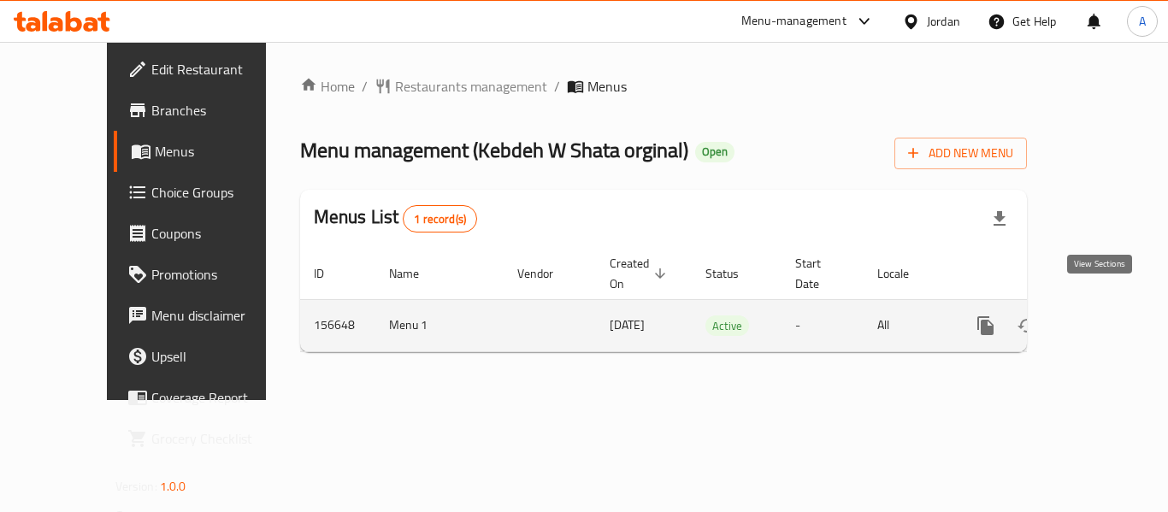
click at [1107, 316] on icon "enhanced table" at bounding box center [1109, 326] width 21 height 21
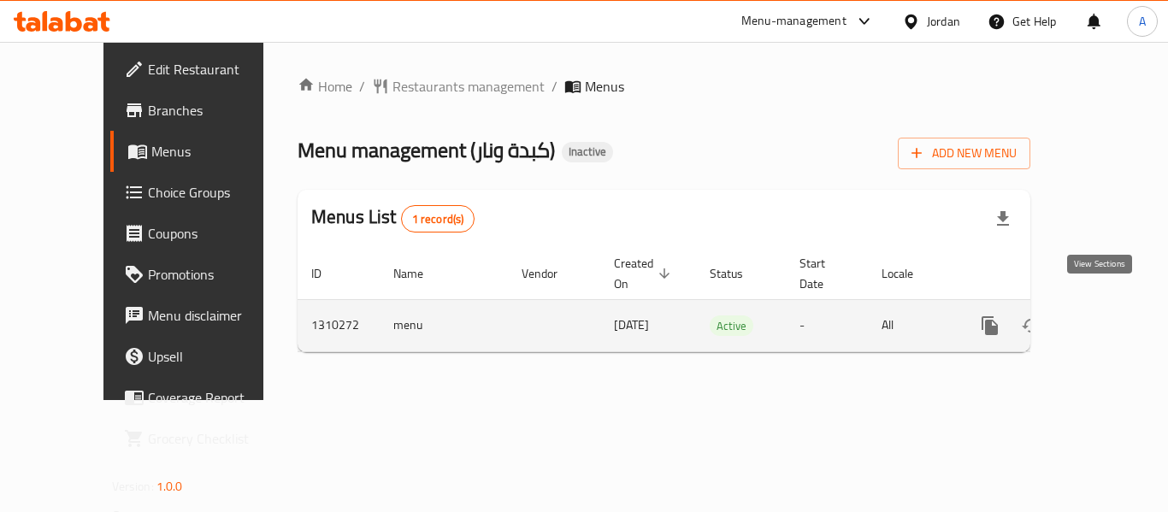
click at [1103, 316] on icon "enhanced table" at bounding box center [1113, 326] width 21 height 21
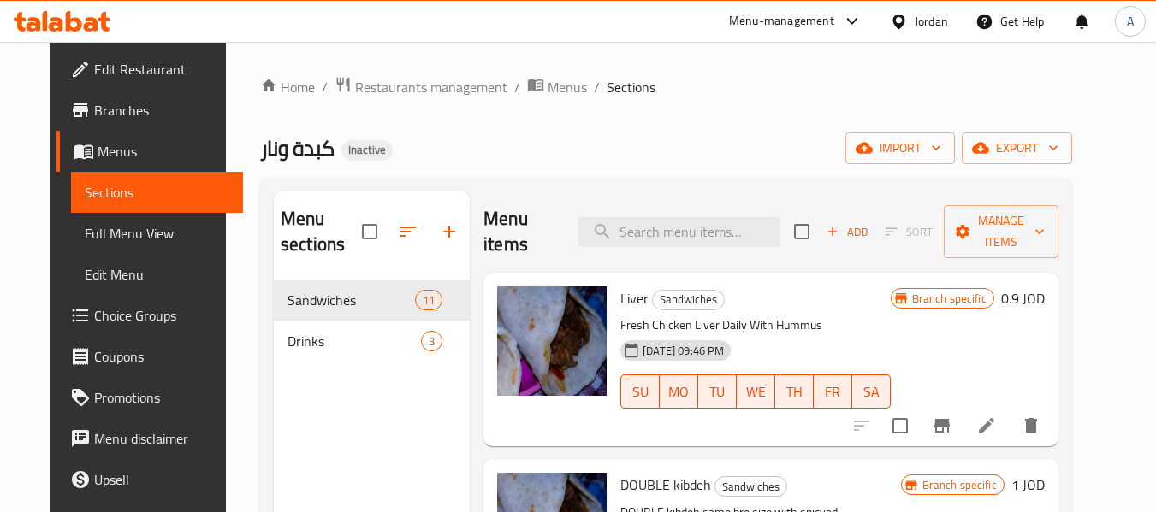
click at [112, 151] on span "Menus" at bounding box center [164, 151] width 132 height 21
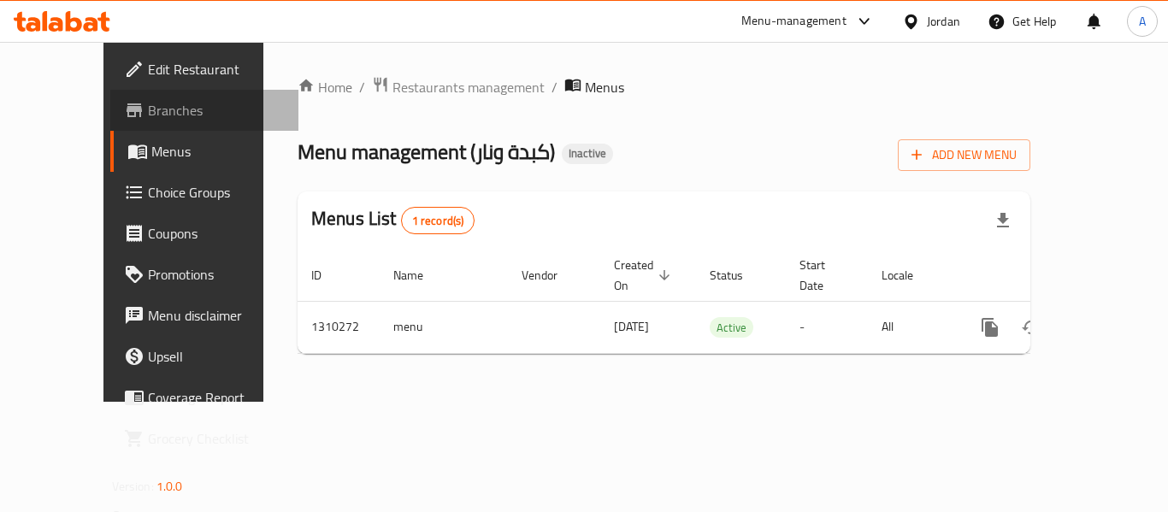
click at [148, 109] on span "Branches" at bounding box center [216, 110] width 137 height 21
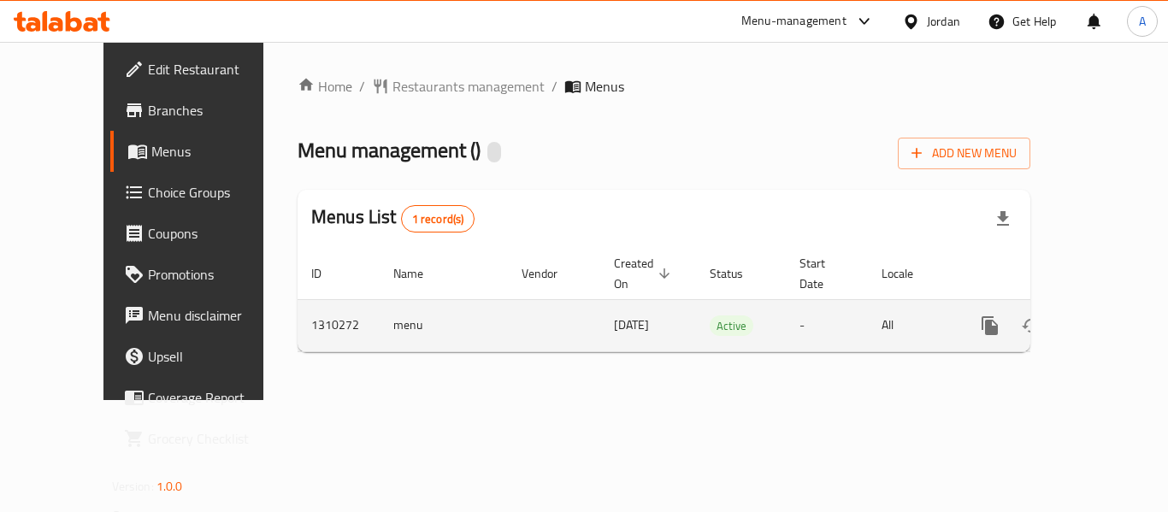
click at [1106, 318] on icon "enhanced table" at bounding box center [1113, 325] width 15 height 15
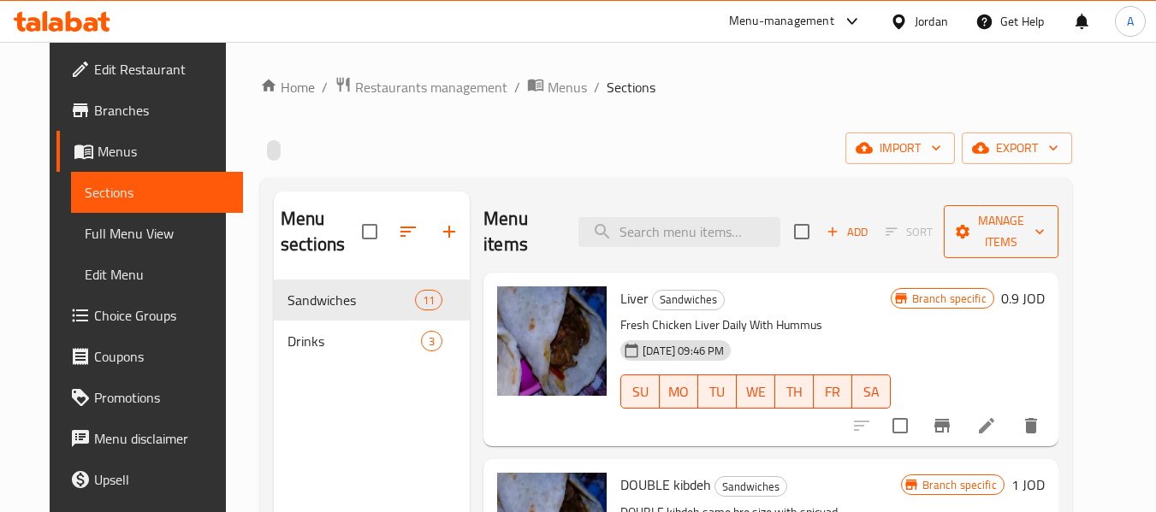
click at [1004, 241] on span "Manage items" at bounding box center [1000, 231] width 87 height 43
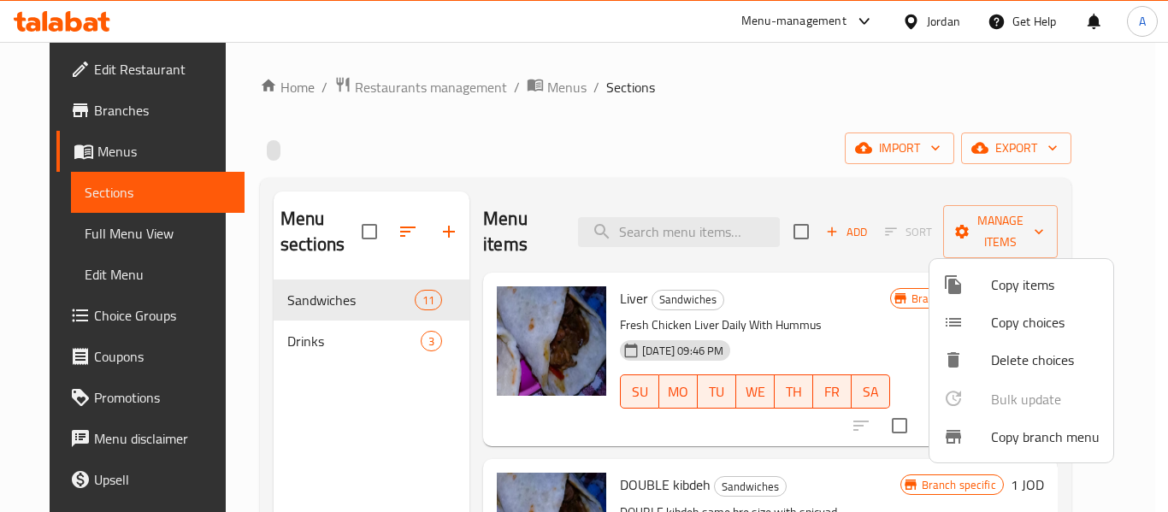
click at [1003, 452] on li "Copy branch menu" at bounding box center [1022, 437] width 184 height 38
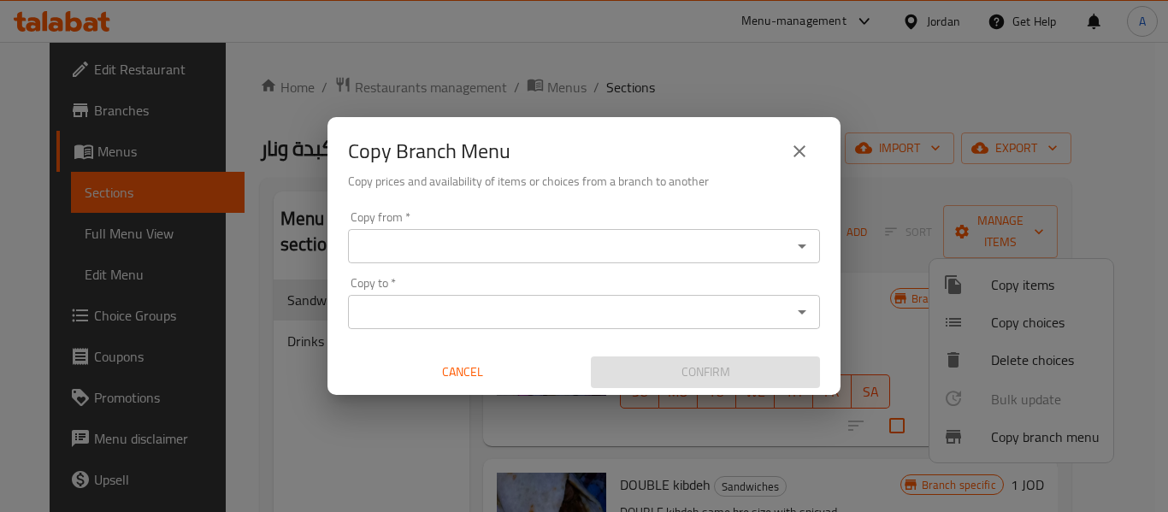
click at [804, 240] on icon "Open" at bounding box center [802, 246] width 21 height 21
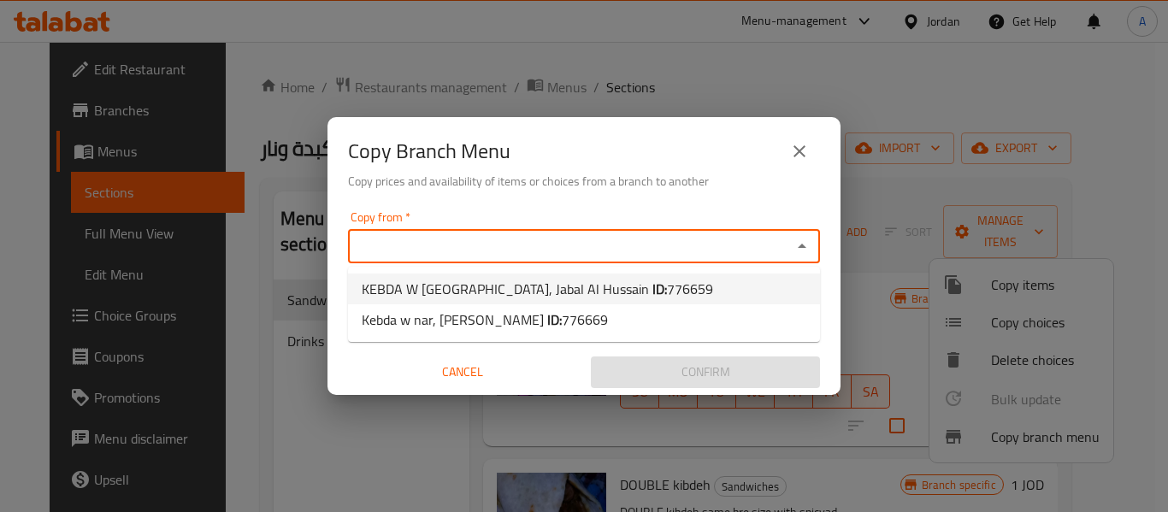
click at [702, 279] on li "KEBDA W NAR, Jabal Al Hussain ID: 776659" at bounding box center [584, 289] width 472 height 31
type input "KEBDA W NAR, Jabal Al Hussain"
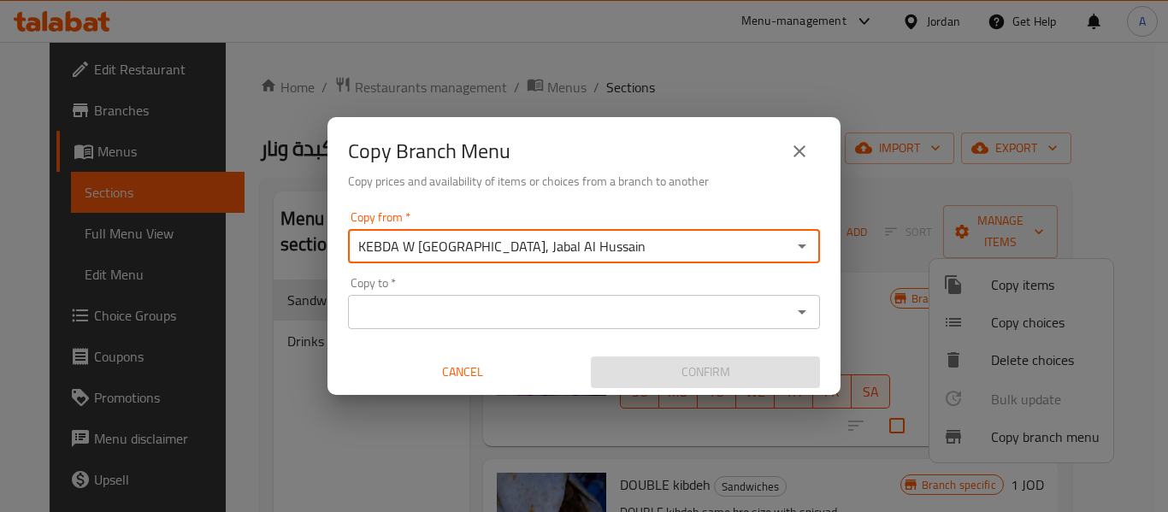
click at [813, 314] on button "Open" at bounding box center [802, 312] width 24 height 24
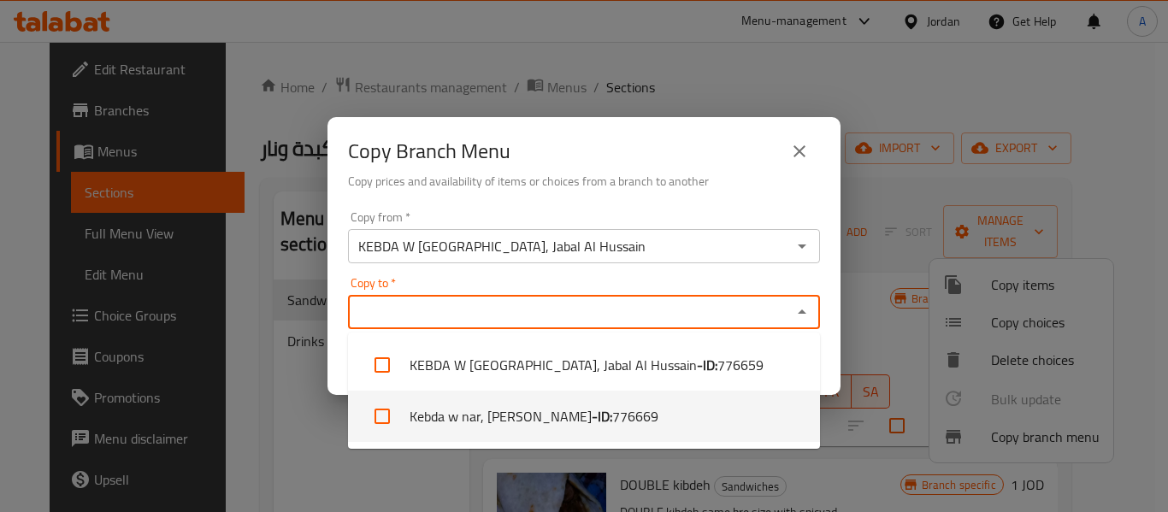
click at [701, 422] on li "Kebda w nar, Al Hashmi Al Shamali - ID: 776669" at bounding box center [584, 416] width 472 height 51
checkbox input "true"
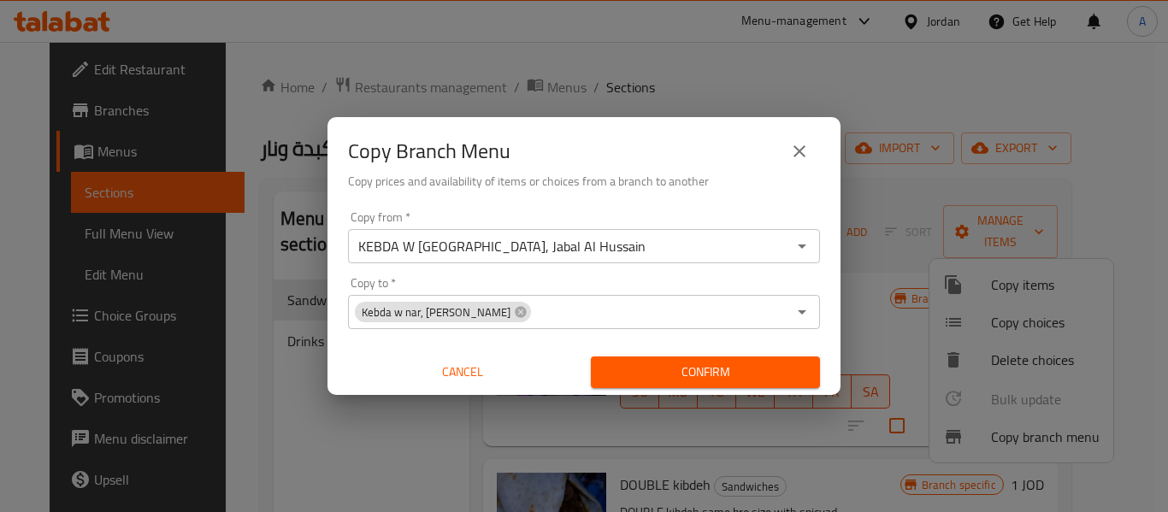
click at [824, 355] on div "Confirm" at bounding box center [705, 372] width 243 height 45
click at [727, 366] on span "Confirm" at bounding box center [706, 372] width 202 height 21
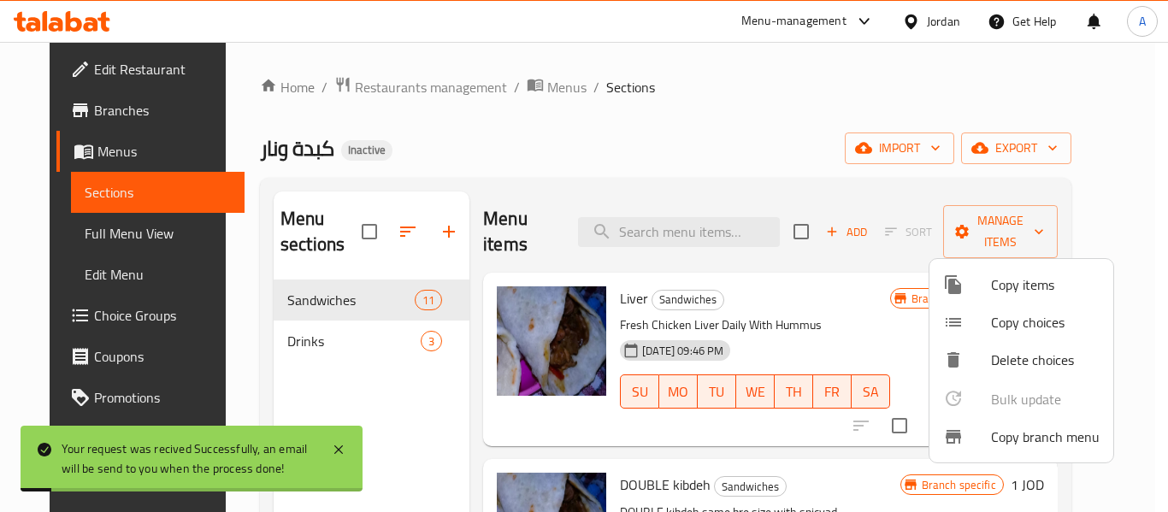
click at [730, 133] on div at bounding box center [584, 256] width 1168 height 512
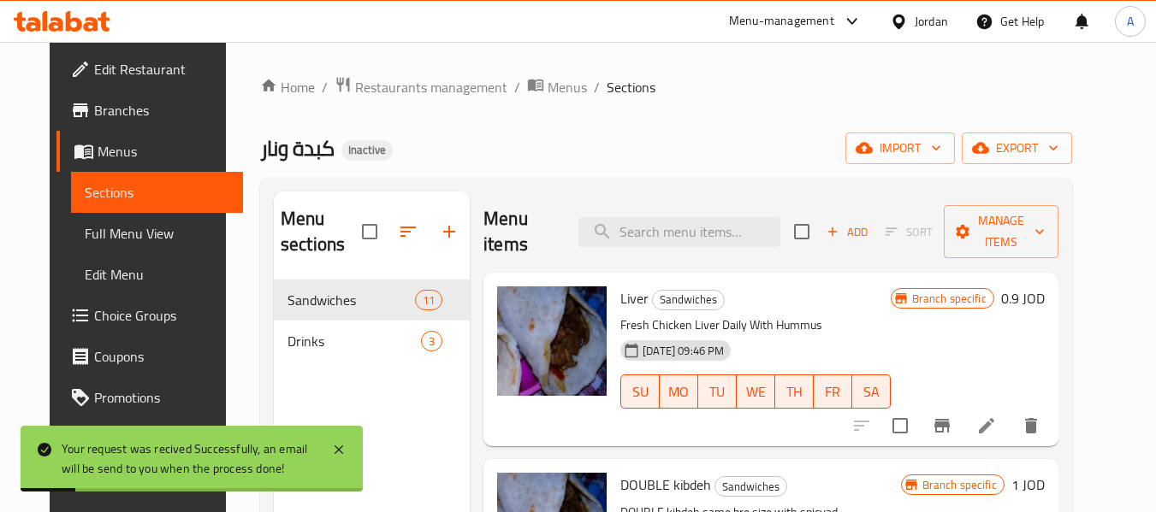
click at [85, 234] on span "Full Menu View" at bounding box center [157, 233] width 145 height 21
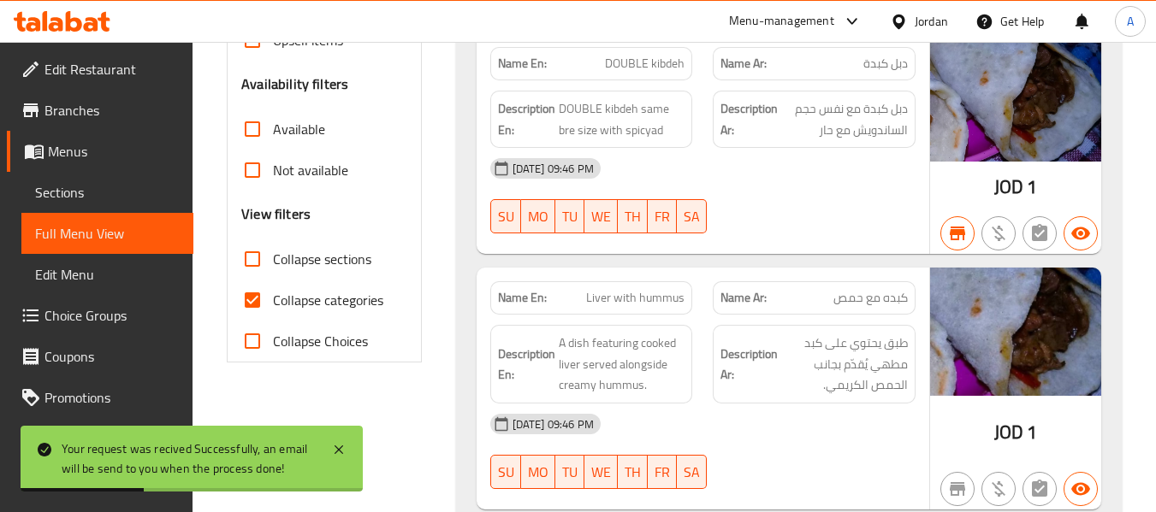
click at [327, 298] on span "Collapse categories" at bounding box center [328, 300] width 110 height 21
click at [273, 298] on input "Collapse categories" at bounding box center [252, 300] width 41 height 41
checkbox input "false"
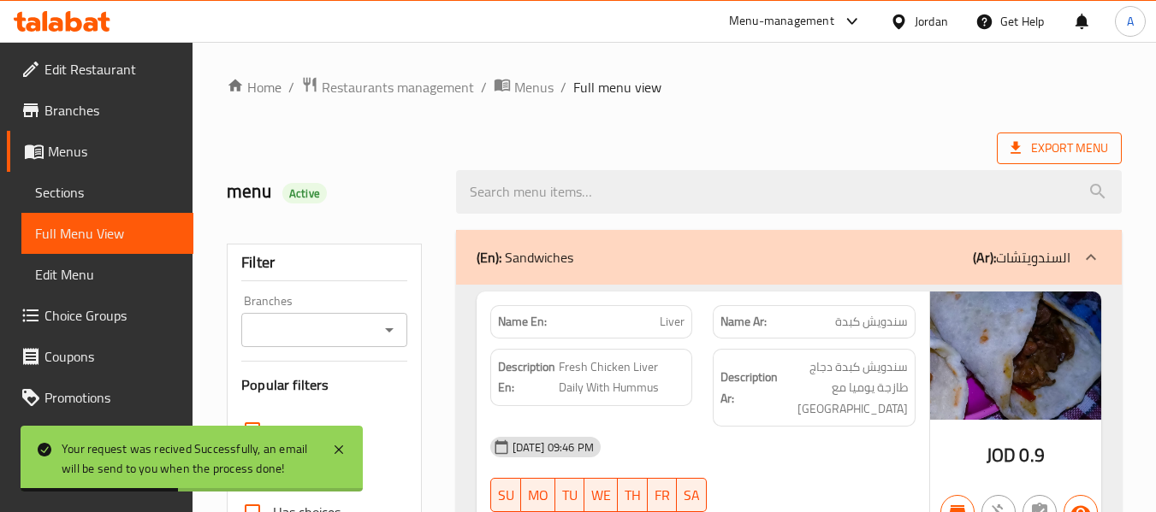
click at [1084, 155] on span "Export Menu" at bounding box center [1059, 148] width 98 height 21
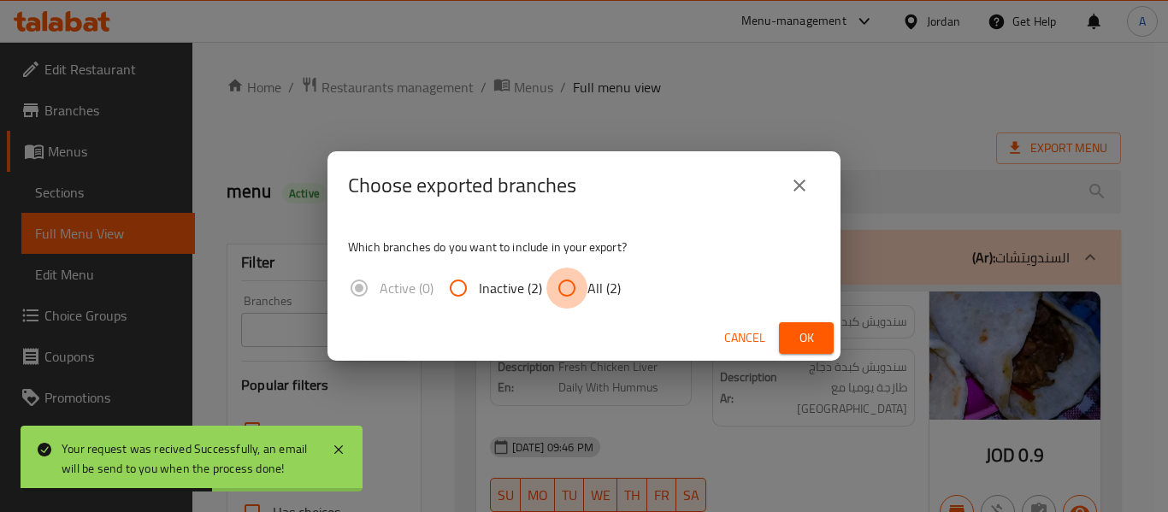
click at [577, 283] on input "All (2)" at bounding box center [567, 288] width 41 height 41
radio input "true"
click at [815, 336] on span "Ok" at bounding box center [806, 338] width 27 height 21
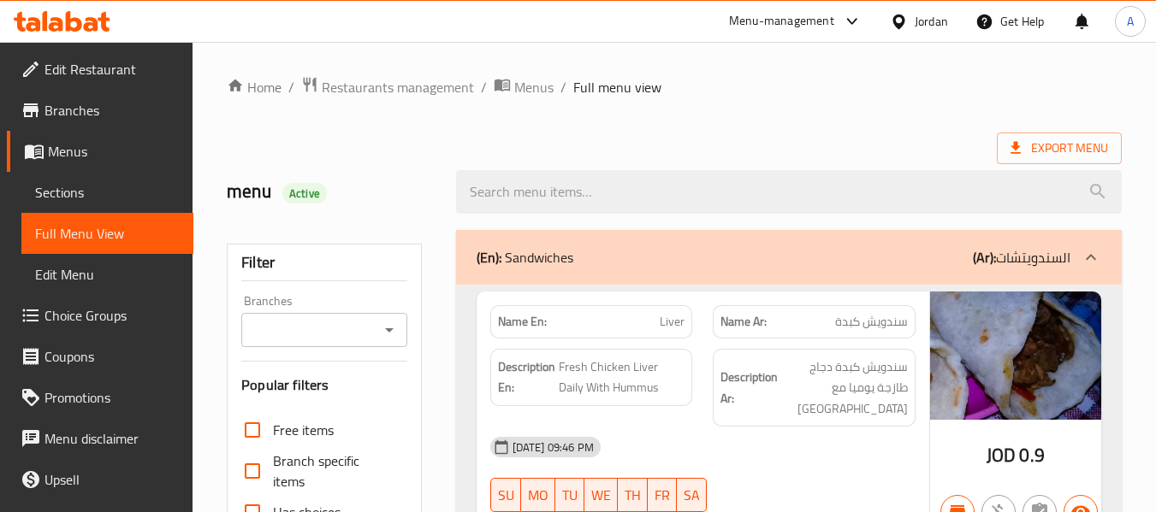
click at [75, 97] on link "Branches" at bounding box center [100, 110] width 186 height 41
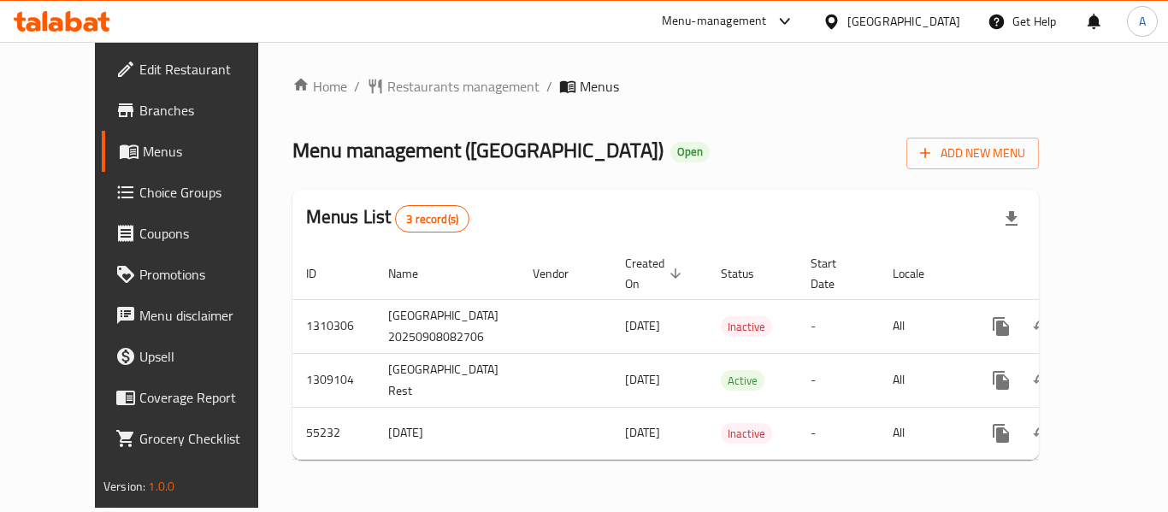
click at [143, 150] on span "Menus" at bounding box center [209, 151] width 133 height 21
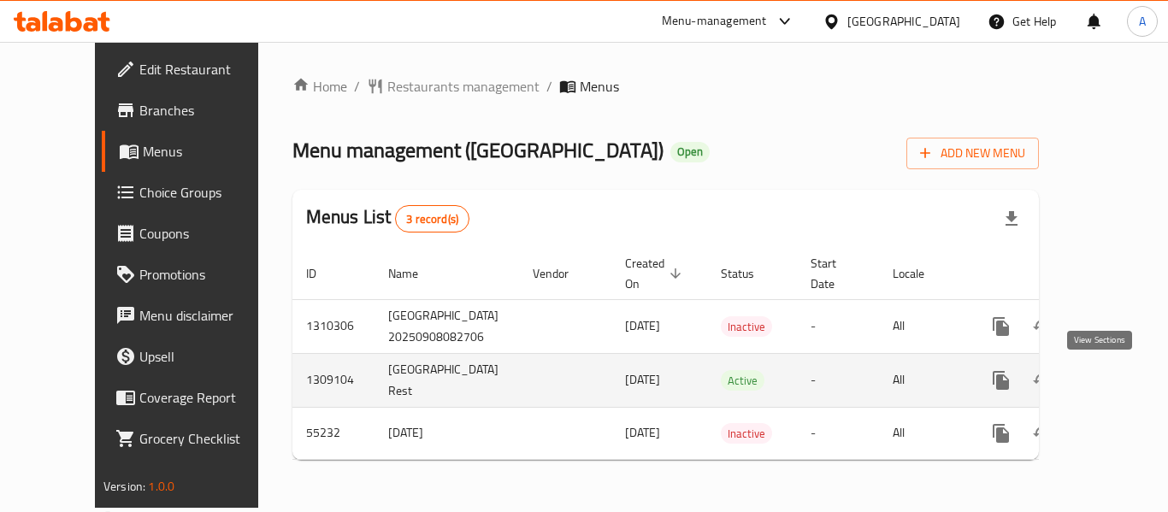
click at [1117, 380] on icon "enhanced table" at bounding box center [1124, 380] width 15 height 15
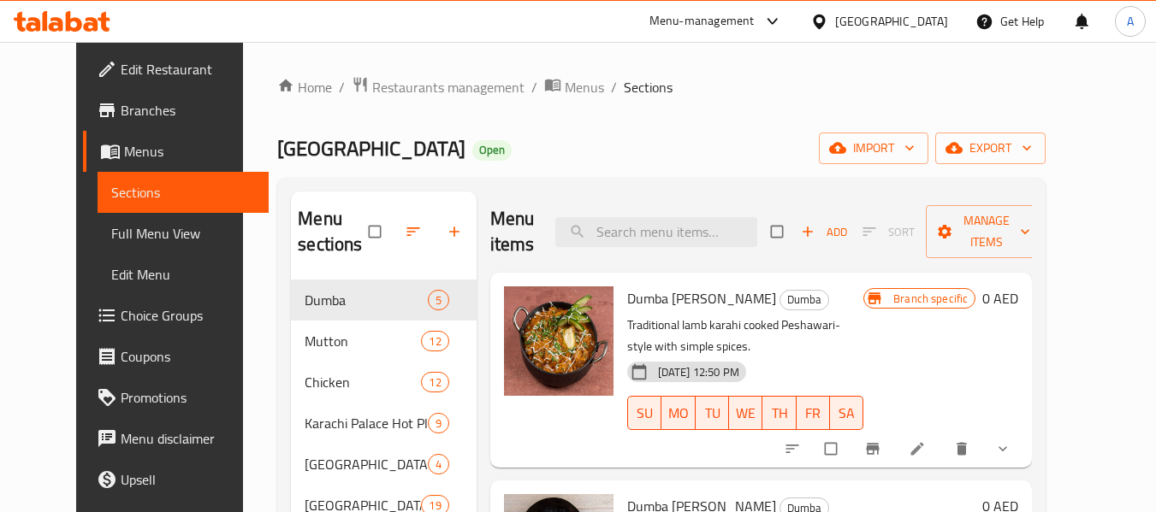
click at [637, 150] on div "Karachi Palace Restaurant Open import export" at bounding box center [661, 149] width 768 height 32
click at [1033, 227] on span "Manage items" at bounding box center [986, 231] width 94 height 43
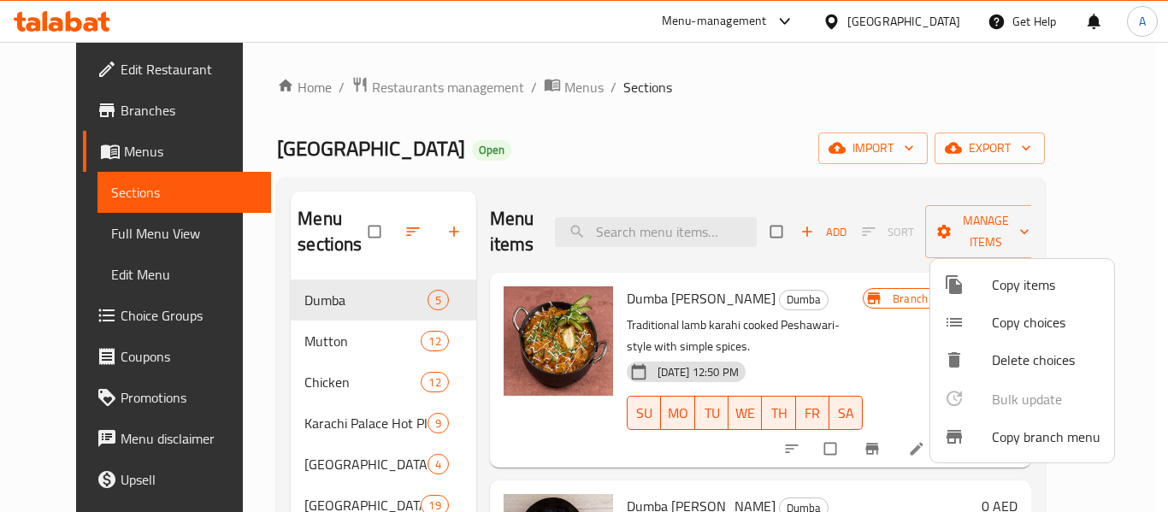
click at [1038, 446] on span "Copy branch menu" at bounding box center [1046, 437] width 109 height 21
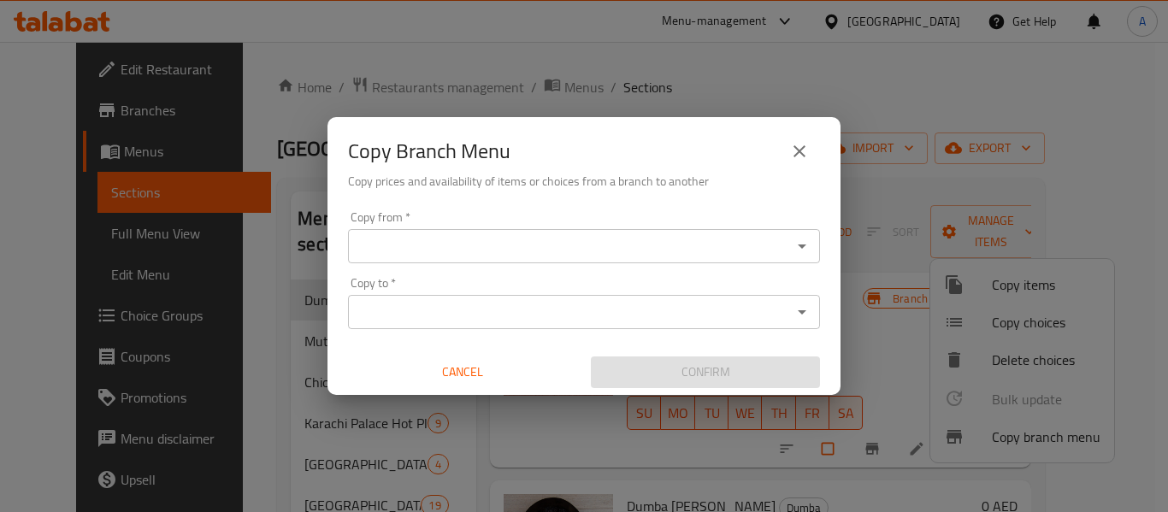
click at [807, 253] on icon "Open" at bounding box center [802, 246] width 21 height 21
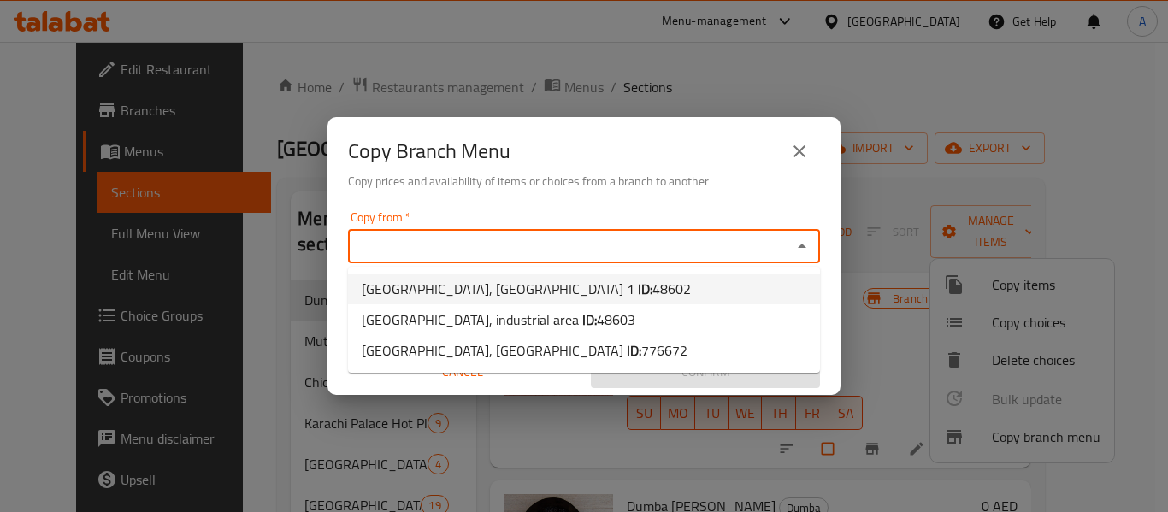
click at [732, 284] on li "Karachi Palace Restaurant, Ajman Industrial Area 1 ID: 48602" at bounding box center [584, 289] width 472 height 31
type input "Karachi Palace Restaurant, Ajman Industrial Area 1"
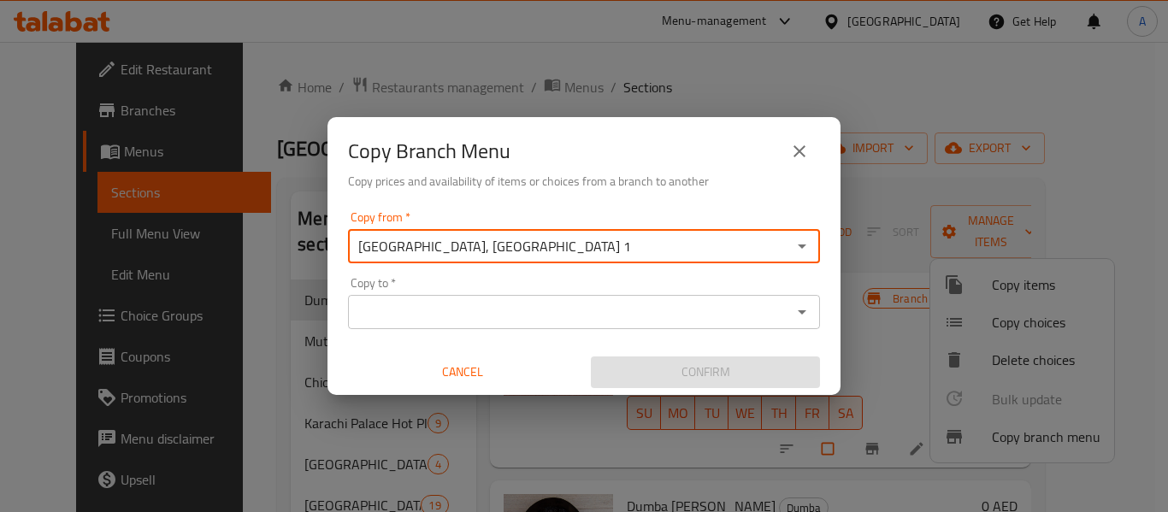
click at [821, 274] on div "Copy from   * Karachi Palace Restaurant, Ajman Industrial Area 1 Copy from * Co…" at bounding box center [584, 299] width 513 height 191
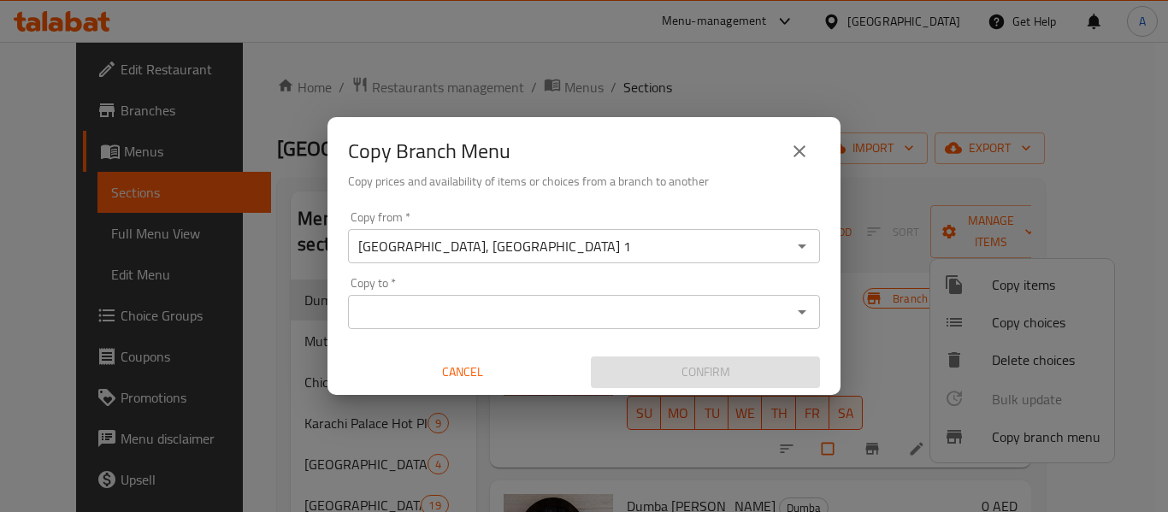
click at [826, 282] on div "Copy from   * Karachi Palace Restaurant, Ajman Industrial Area 1 Copy from * Co…" at bounding box center [584, 299] width 513 height 191
click at [800, 318] on icon "Open" at bounding box center [802, 312] width 21 height 21
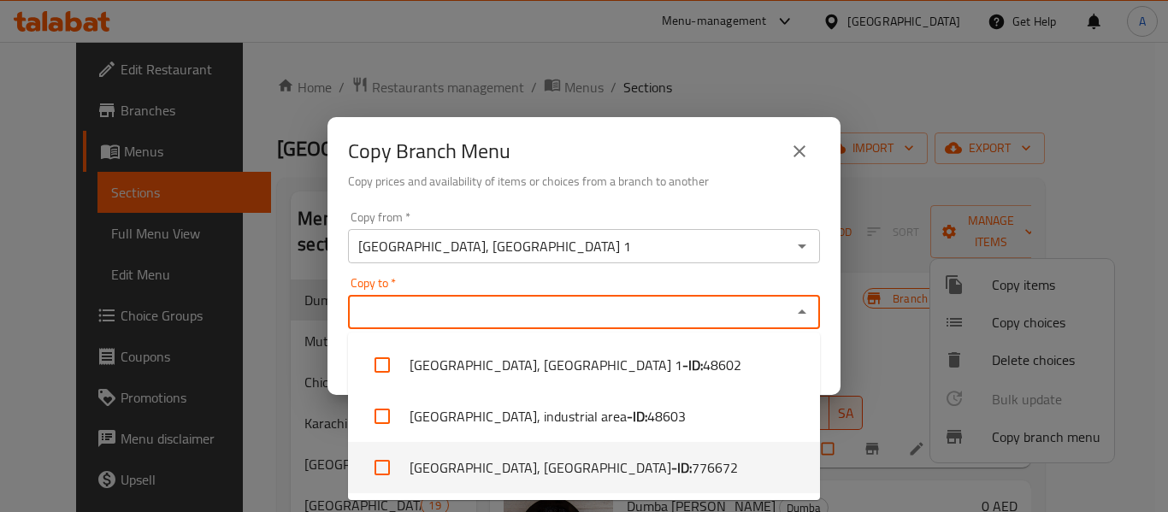
click at [724, 473] on li "Karachi Palace Restaurant, Al Ramlah - ID: 776672" at bounding box center [584, 467] width 472 height 51
checkbox input "true"
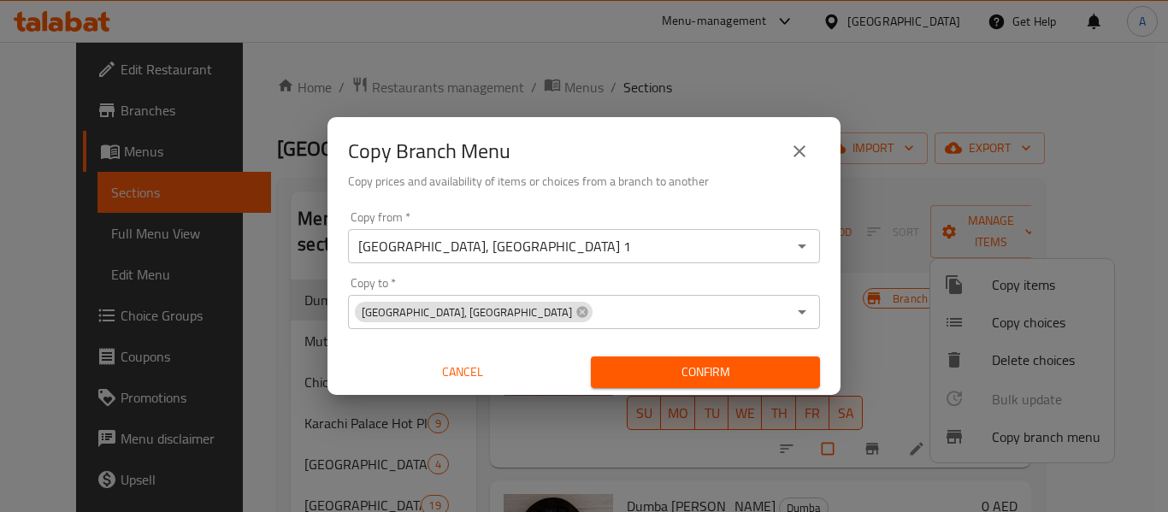
click at [829, 357] on div "Copy from   * Karachi Palace Restaurant, Ajman Industrial Area 1 Copy from * Co…" at bounding box center [584, 299] width 513 height 191
click at [722, 372] on span "Confirm" at bounding box center [706, 372] width 202 height 21
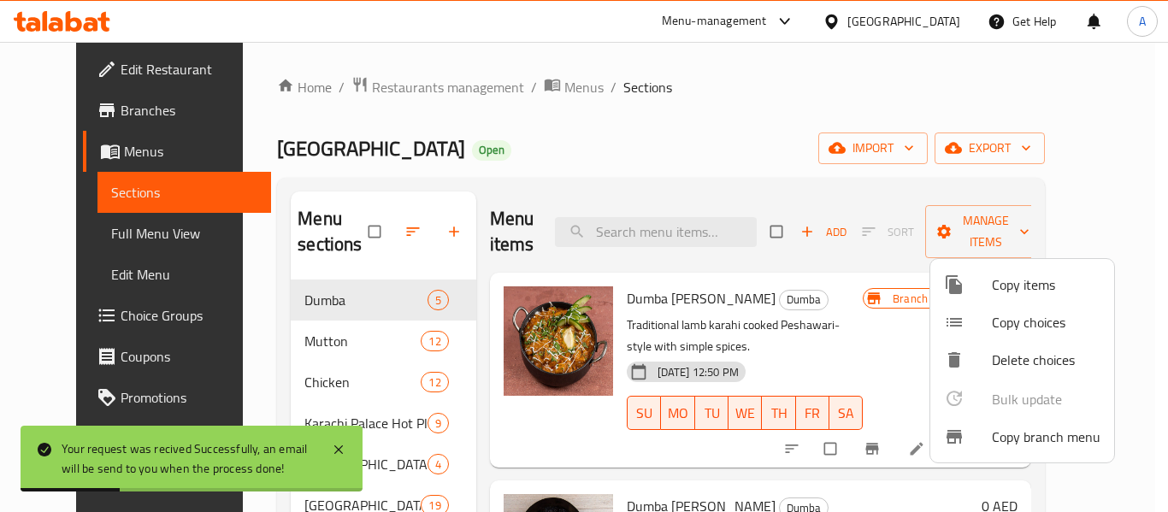
click at [598, 149] on div at bounding box center [584, 256] width 1168 height 512
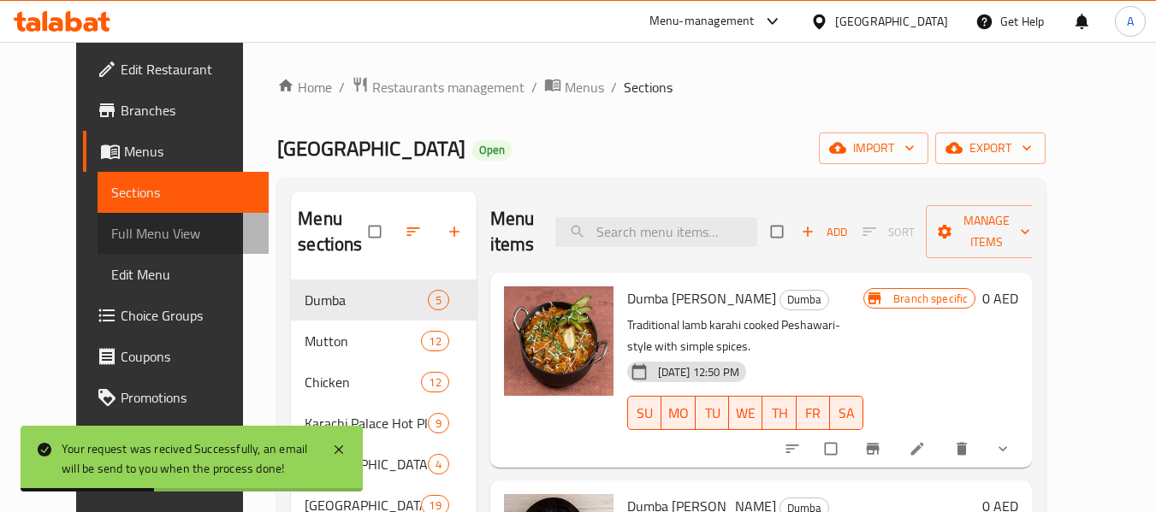
click at [111, 232] on span "Full Menu View" at bounding box center [183, 233] width 145 height 21
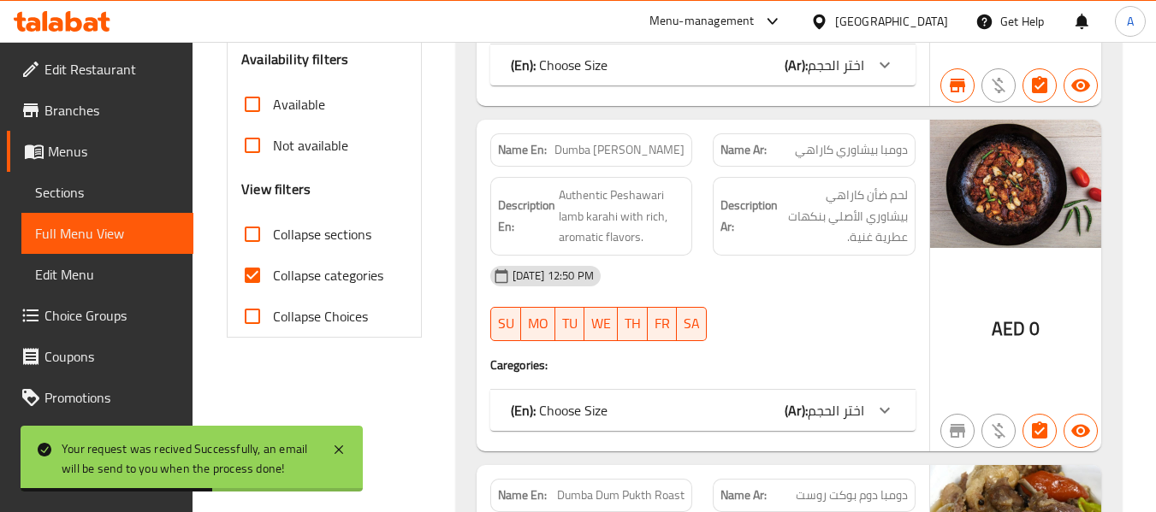
scroll to position [599, 0]
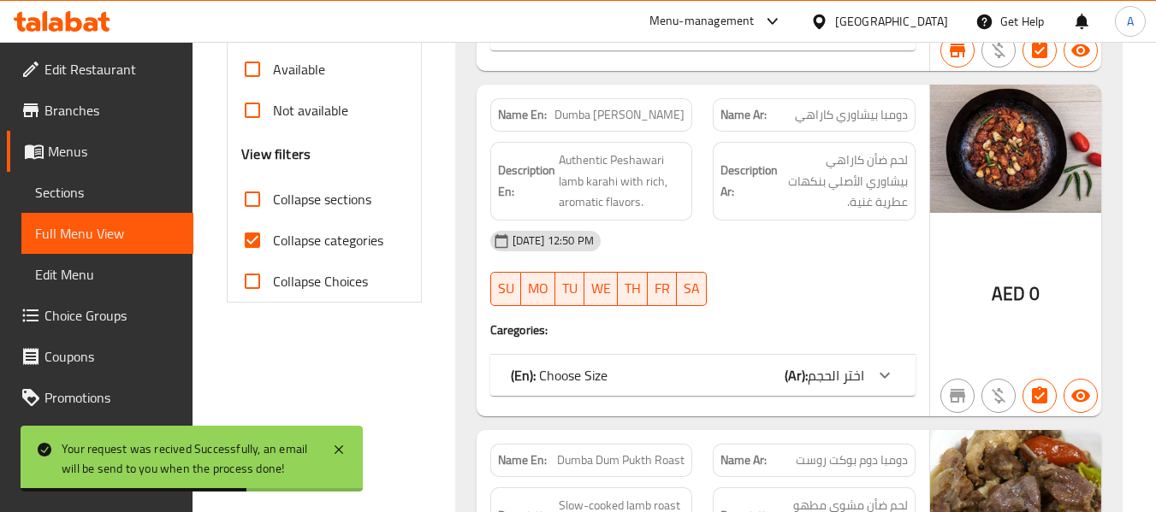
click at [372, 230] on span "Collapse categories" at bounding box center [328, 240] width 110 height 21
click at [273, 221] on input "Collapse categories" at bounding box center [252, 240] width 41 height 41
checkbox input "false"
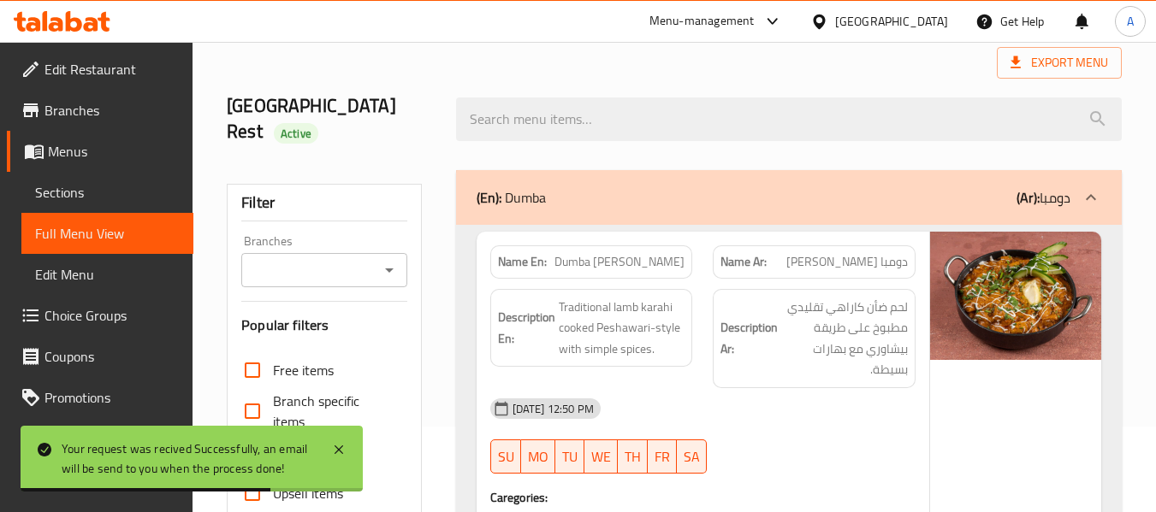
scroll to position [0, 0]
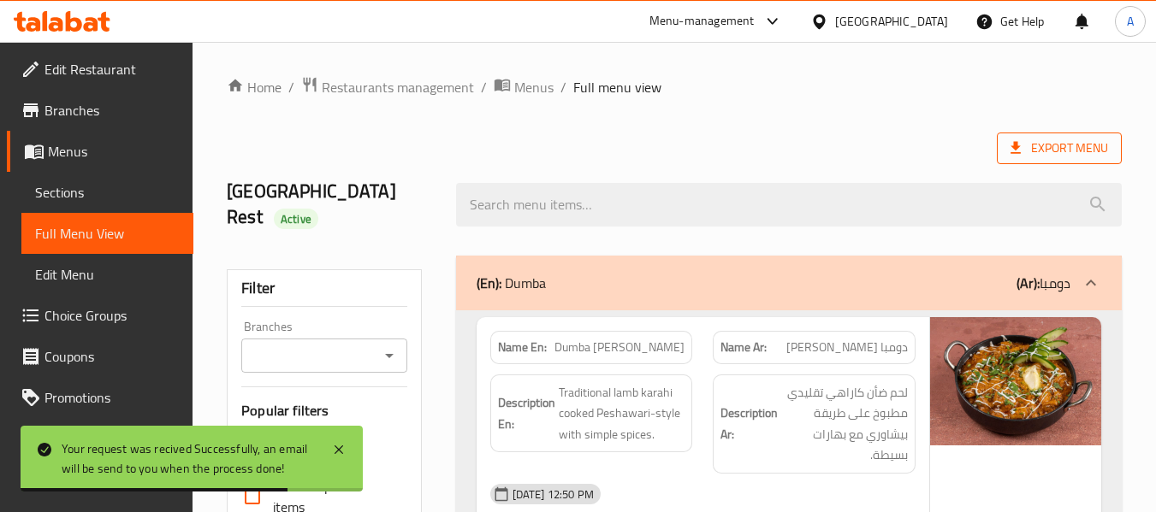
click at [1026, 149] on span "Export Menu" at bounding box center [1059, 148] width 98 height 21
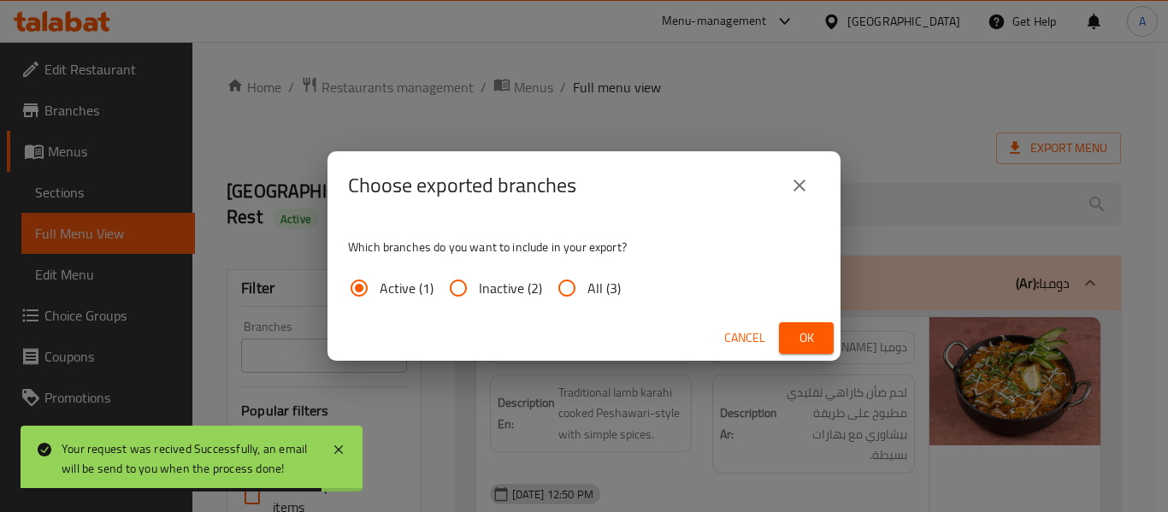
click at [600, 290] on span "All (3)" at bounding box center [604, 288] width 33 height 21
click at [588, 290] on input "All (3)" at bounding box center [567, 288] width 41 height 41
radio input "true"
click at [819, 334] on span "Ok" at bounding box center [806, 338] width 27 height 21
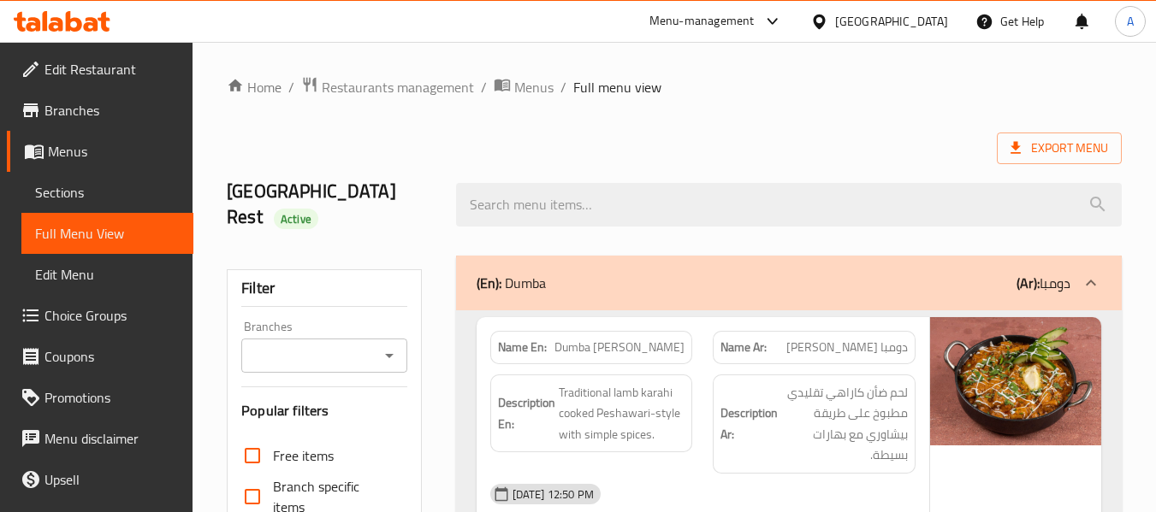
click at [75, 74] on span "Edit Restaurant" at bounding box center [111, 69] width 135 height 21
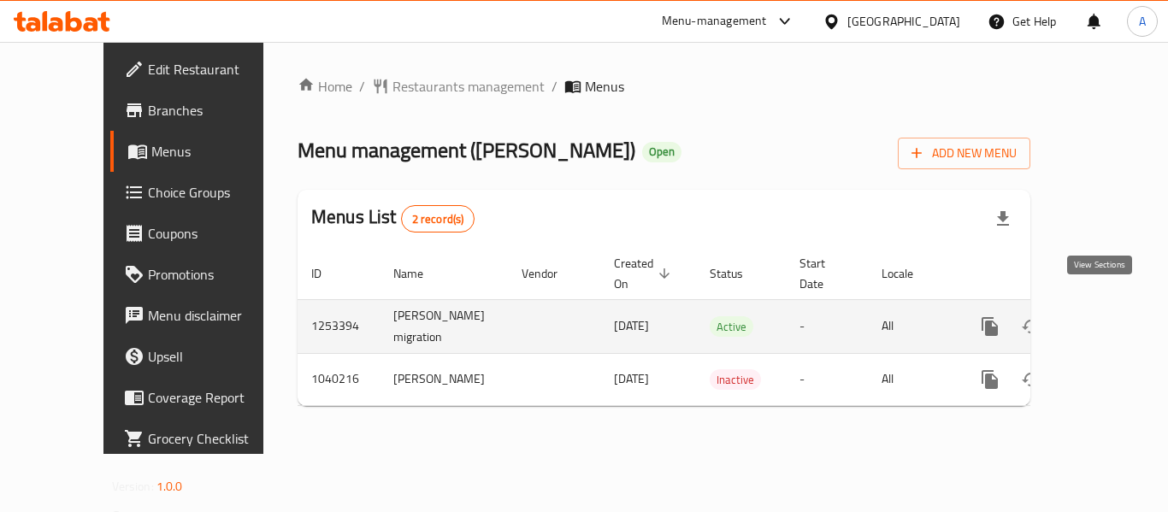
click at [1107, 316] on icon "enhanced table" at bounding box center [1113, 326] width 21 height 21
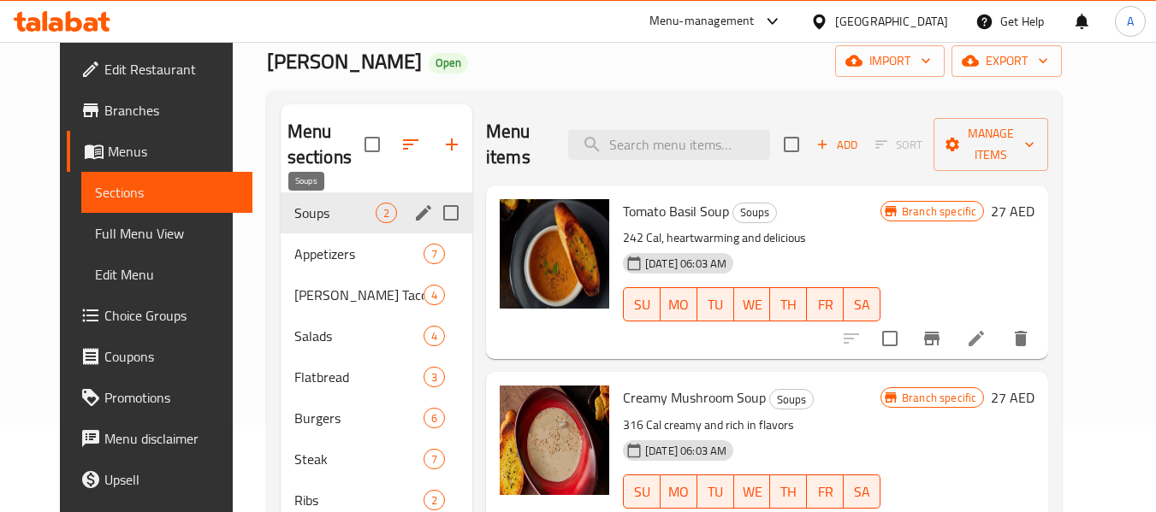
scroll to position [86, 0]
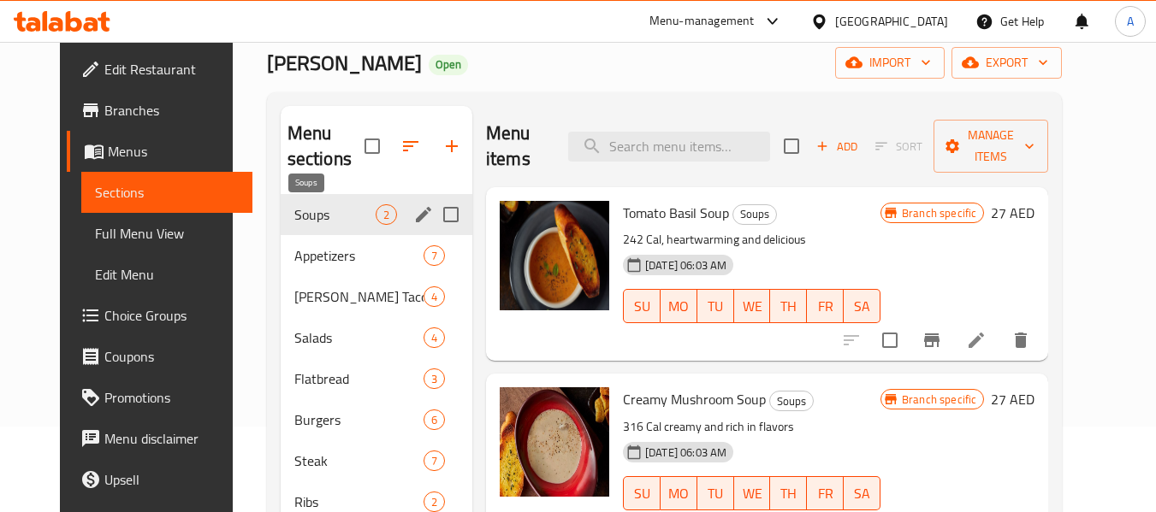
click at [323, 210] on span "Soups" at bounding box center [334, 214] width 81 height 21
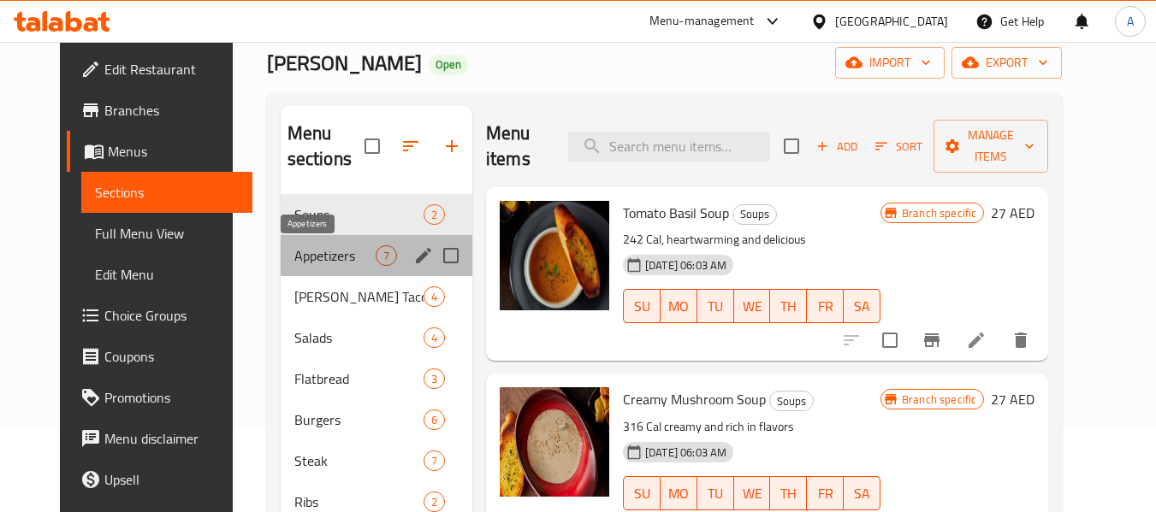
click at [309, 257] on span "Appetizers" at bounding box center [334, 255] width 81 height 21
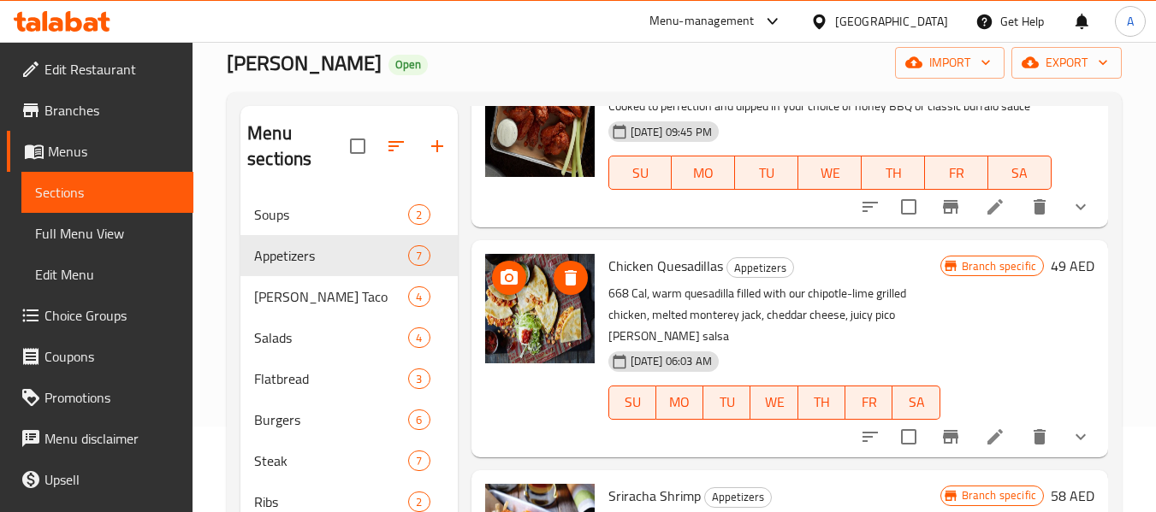
scroll to position [567, 0]
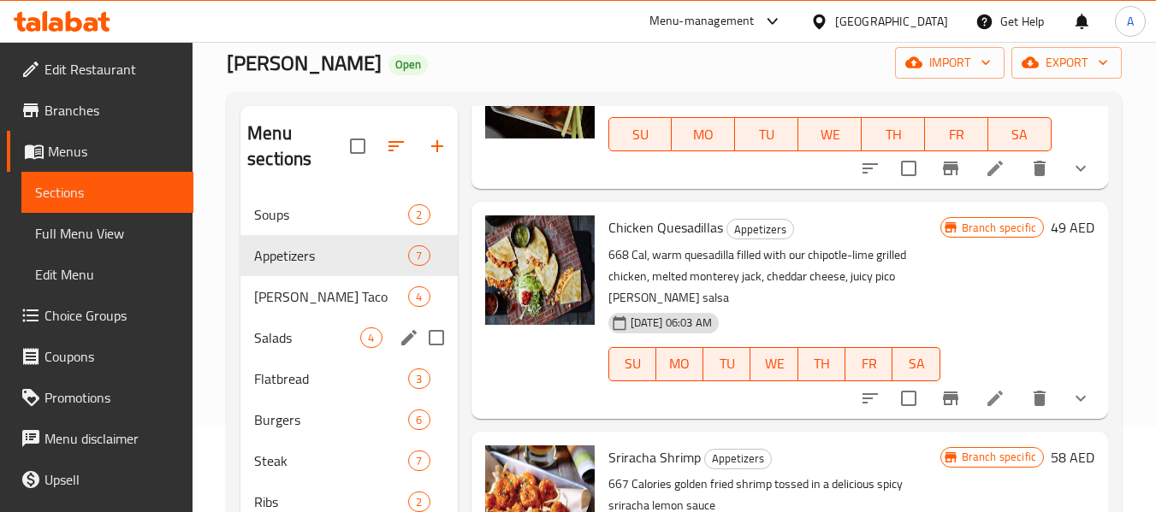
click at [322, 324] on div "Salads 4" at bounding box center [348, 337] width 216 height 41
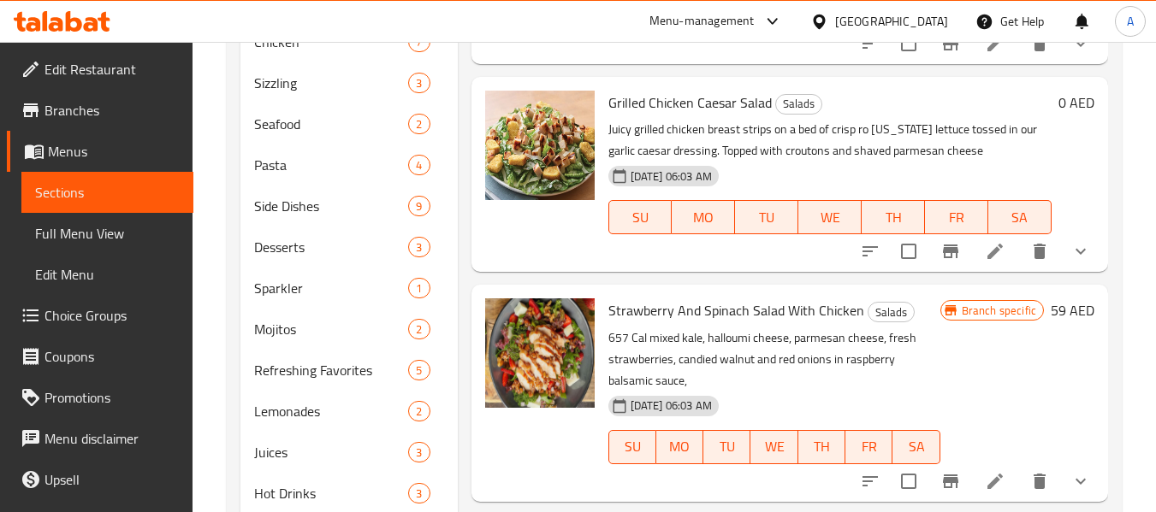
scroll to position [643, 0]
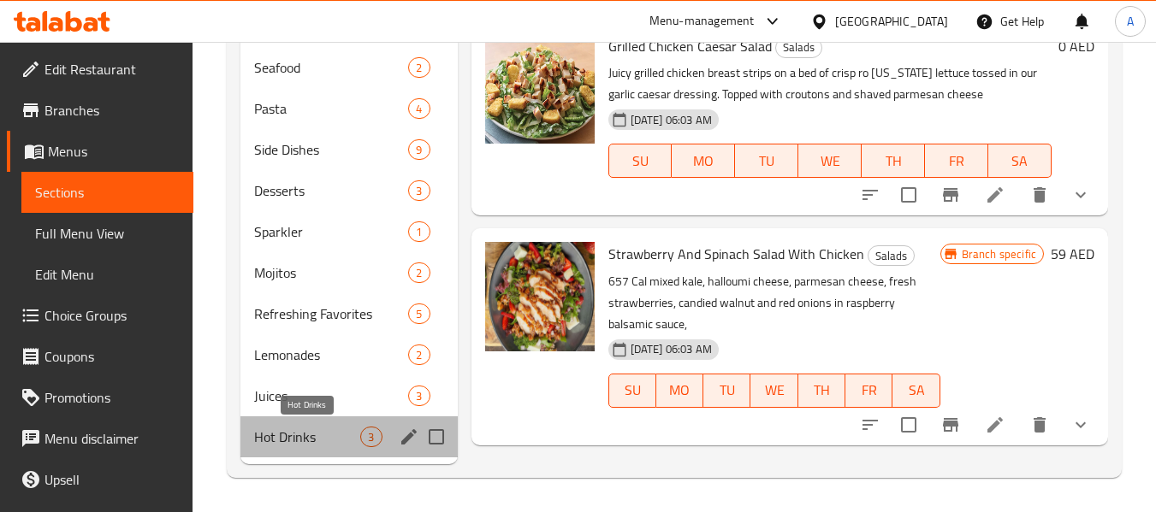
click at [335, 434] on span "Hot Drinks" at bounding box center [307, 437] width 106 height 21
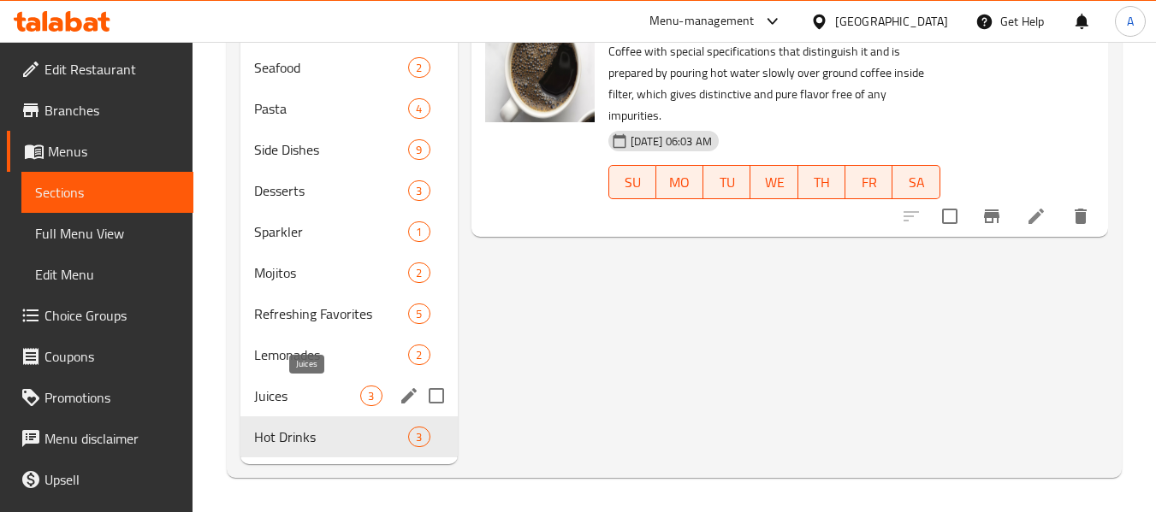
click at [329, 386] on span "Juices" at bounding box center [307, 396] width 106 height 21
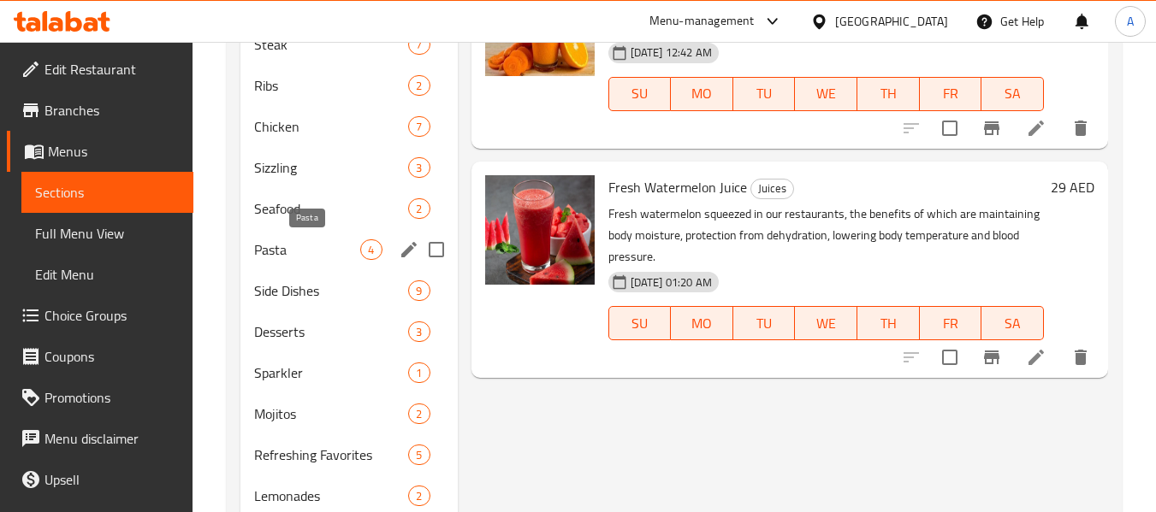
scroll to position [472, 0]
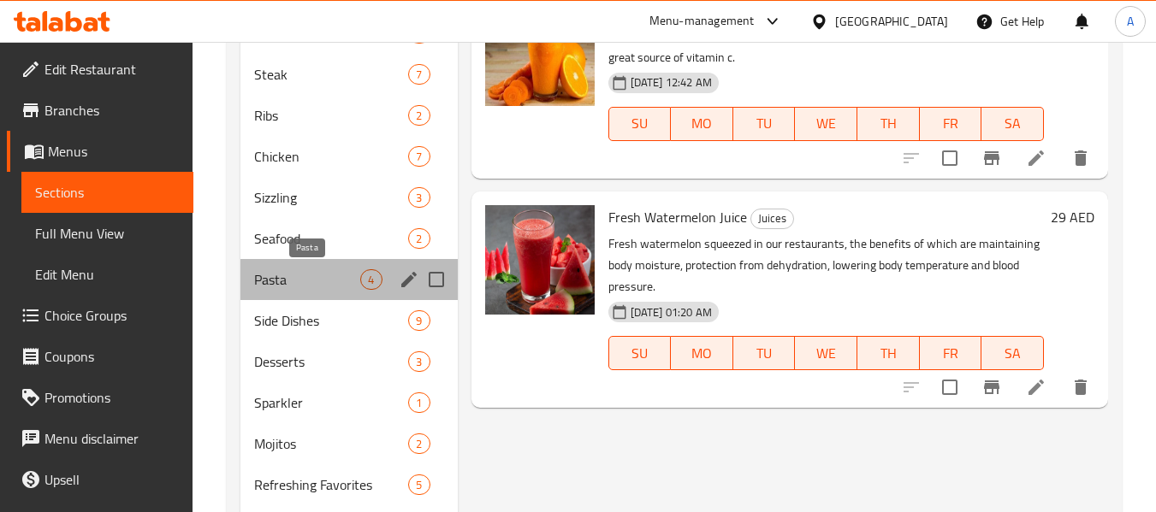
click at [342, 279] on span "Pasta" at bounding box center [307, 279] width 106 height 21
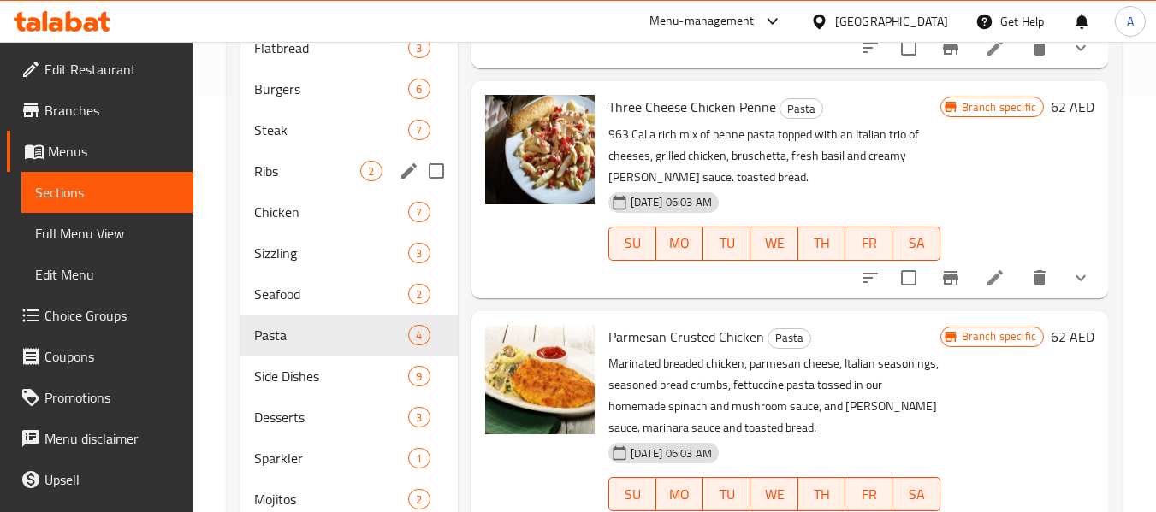
scroll to position [387, 0]
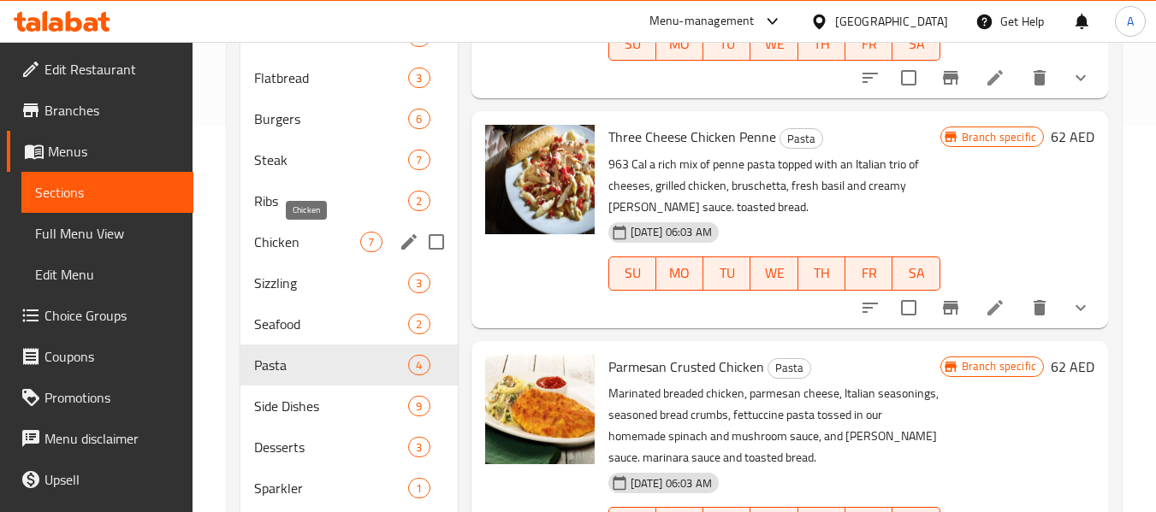
click at [320, 248] on span "Chicken" at bounding box center [307, 242] width 106 height 21
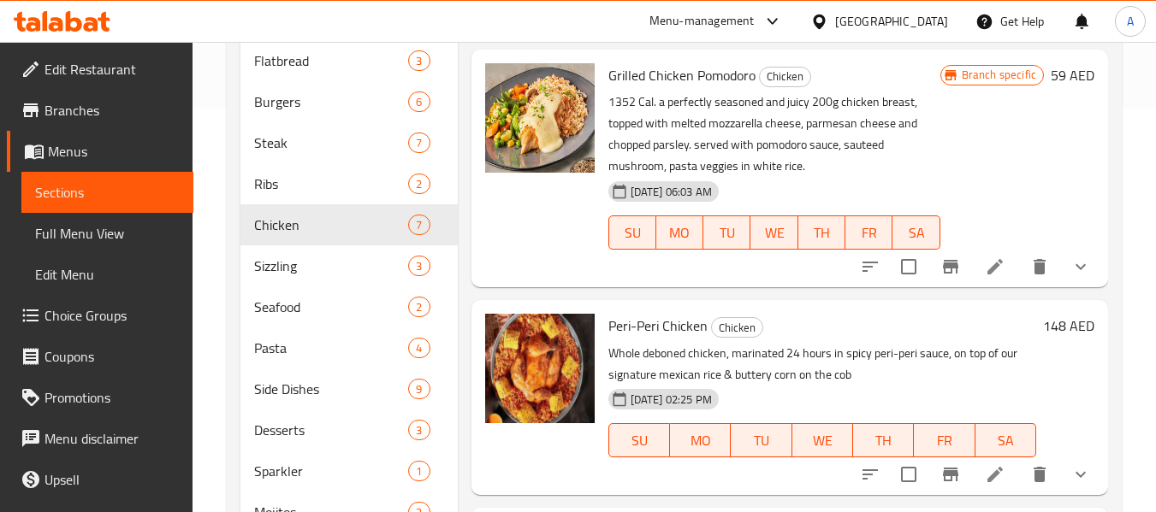
scroll to position [428, 0]
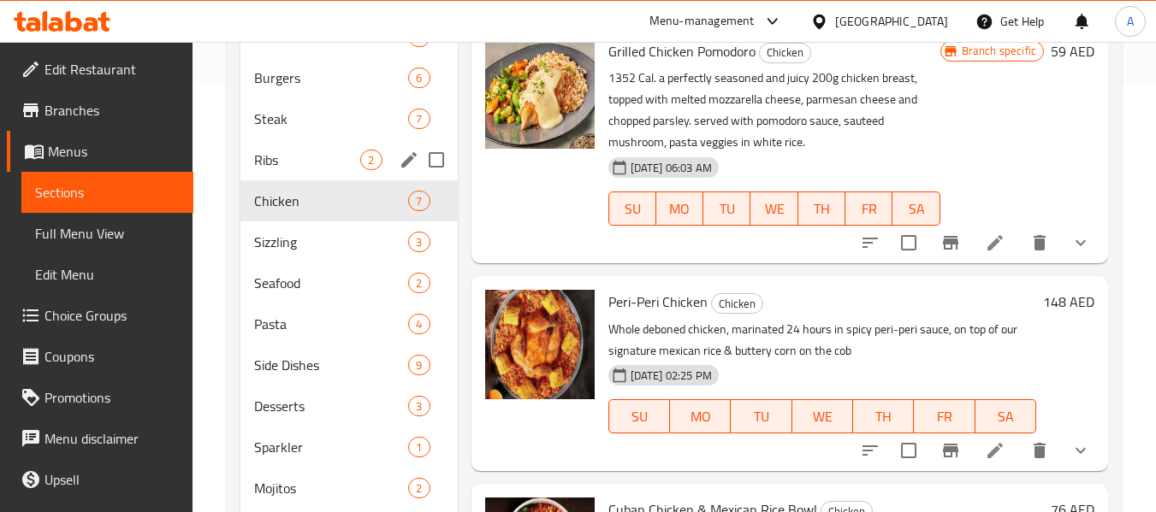
click at [281, 158] on span "Ribs" at bounding box center [307, 160] width 106 height 21
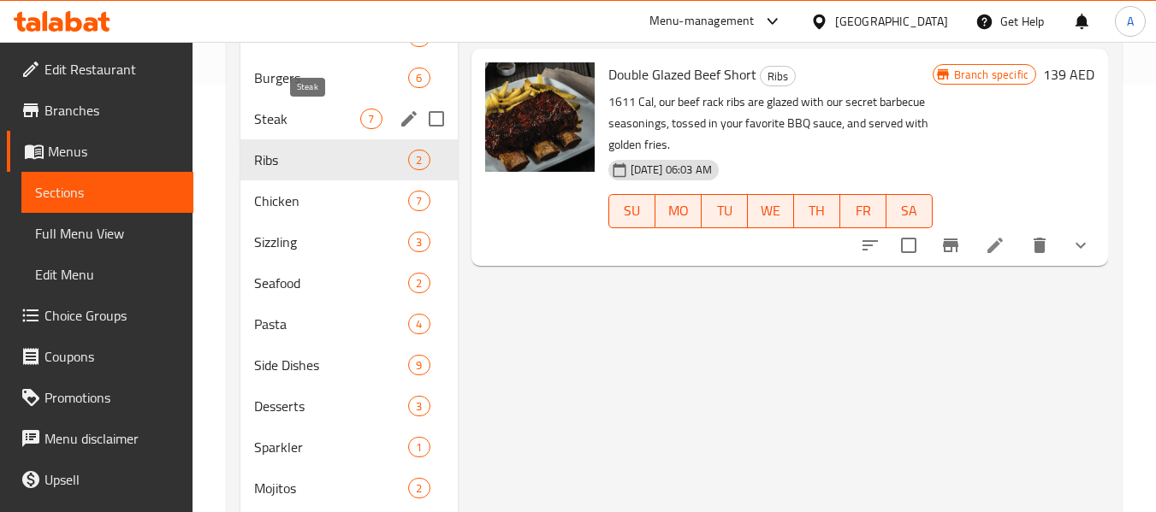
click at [285, 116] on span "Steak" at bounding box center [307, 119] width 106 height 21
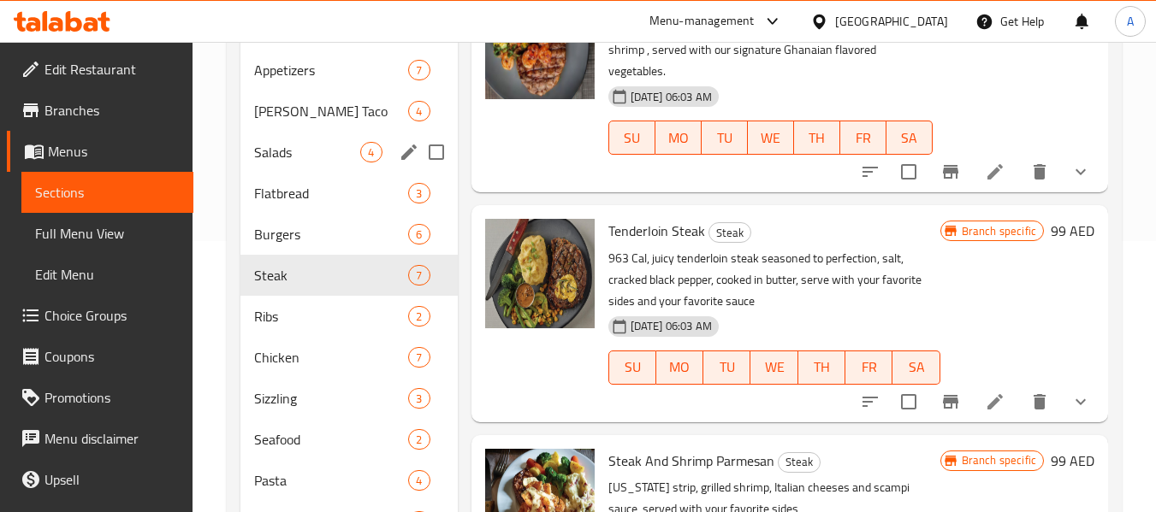
scroll to position [257, 0]
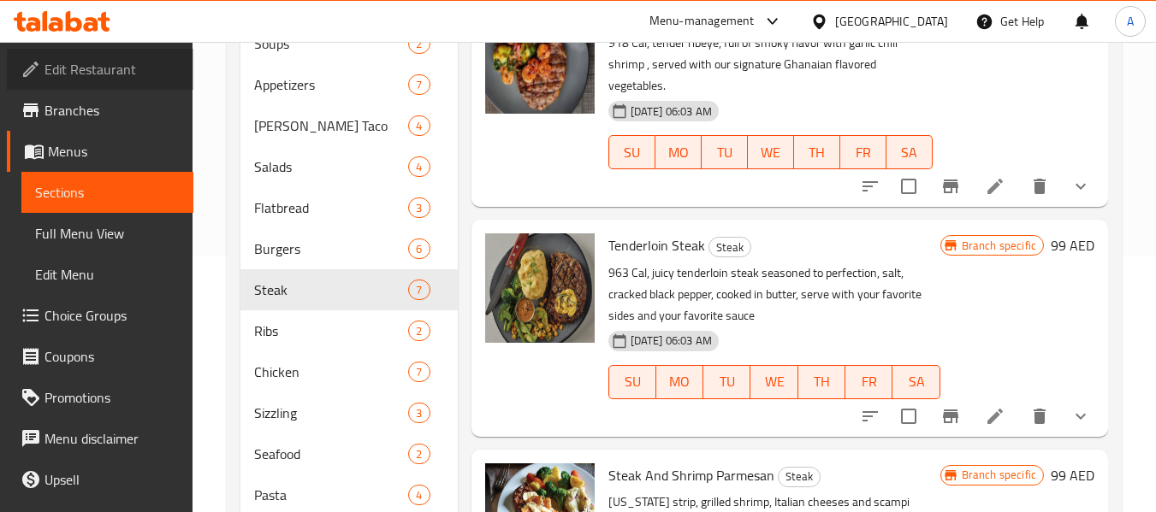
click at [125, 68] on span "Edit Restaurant" at bounding box center [111, 69] width 135 height 21
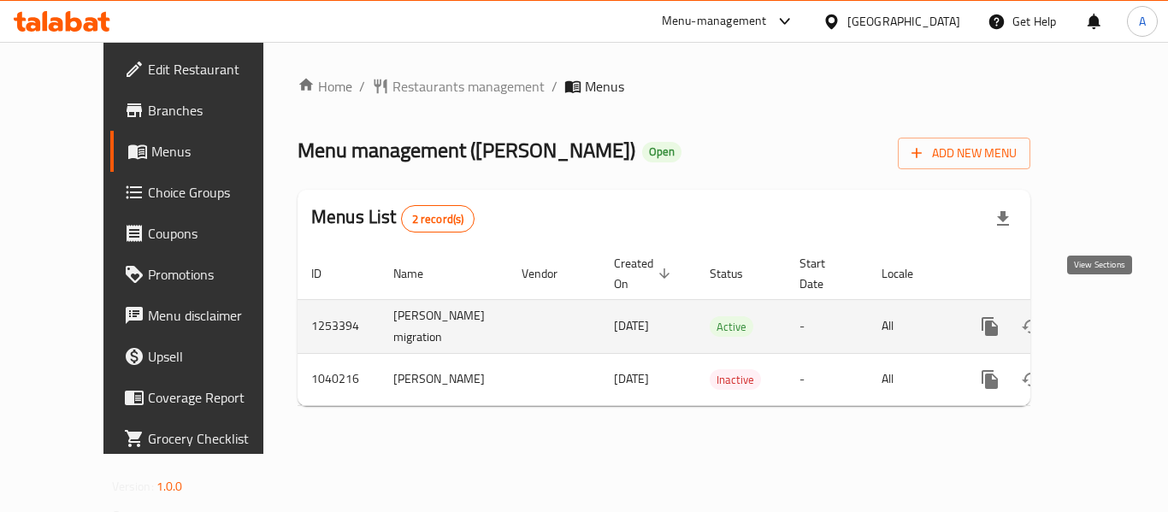
click at [1105, 316] on icon "enhanced table" at bounding box center [1113, 326] width 21 height 21
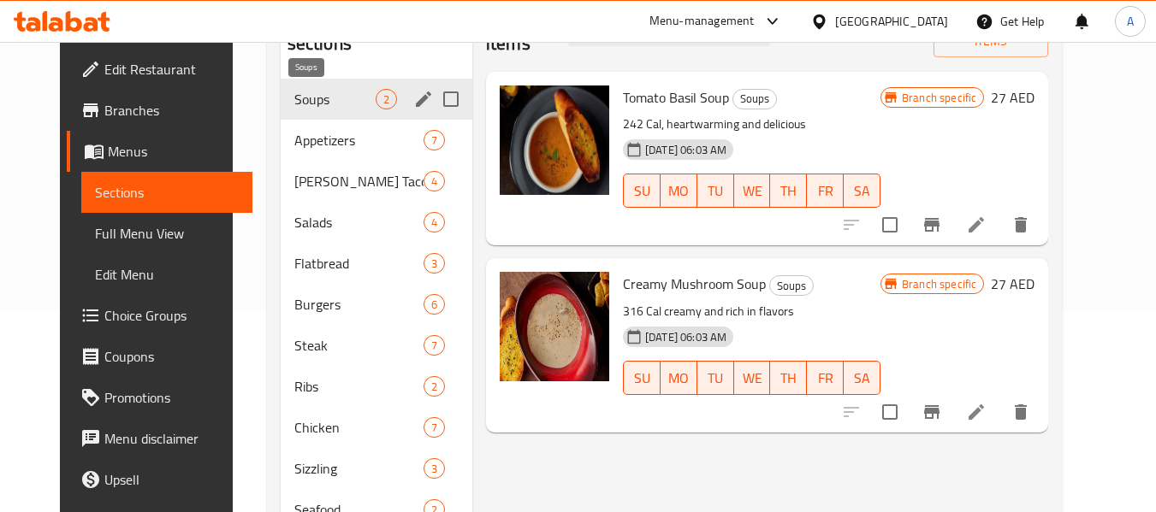
scroll to position [171, 0]
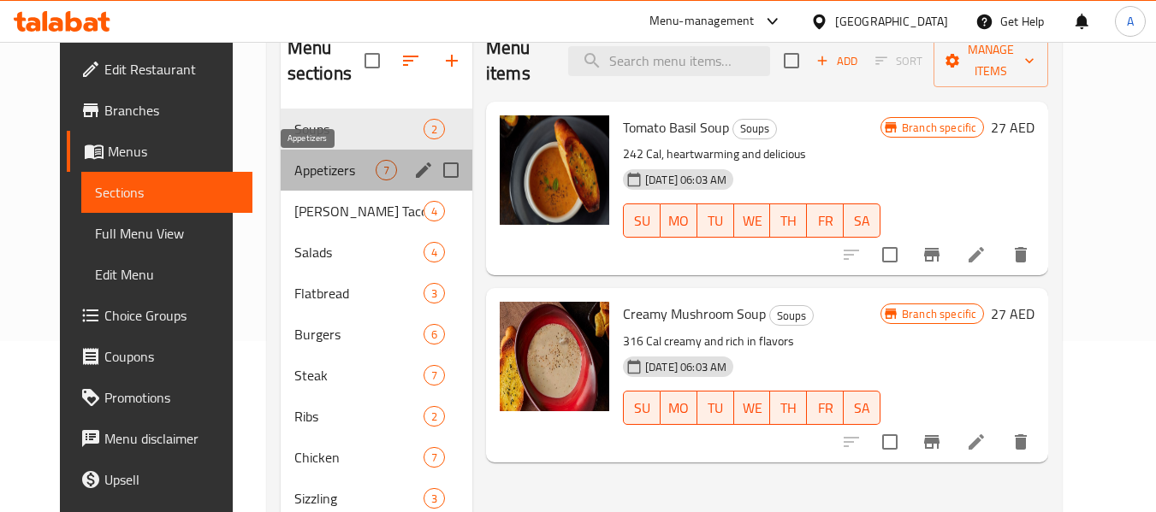
click at [306, 167] on span "Appetizers" at bounding box center [334, 170] width 81 height 21
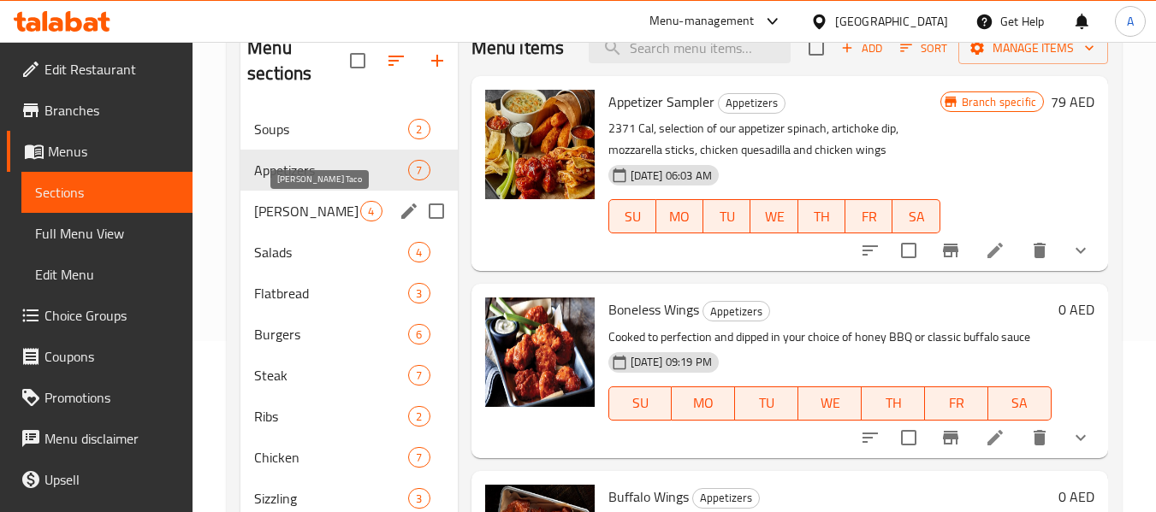
click at [295, 211] on span "[PERSON_NAME] Taco" at bounding box center [307, 211] width 106 height 21
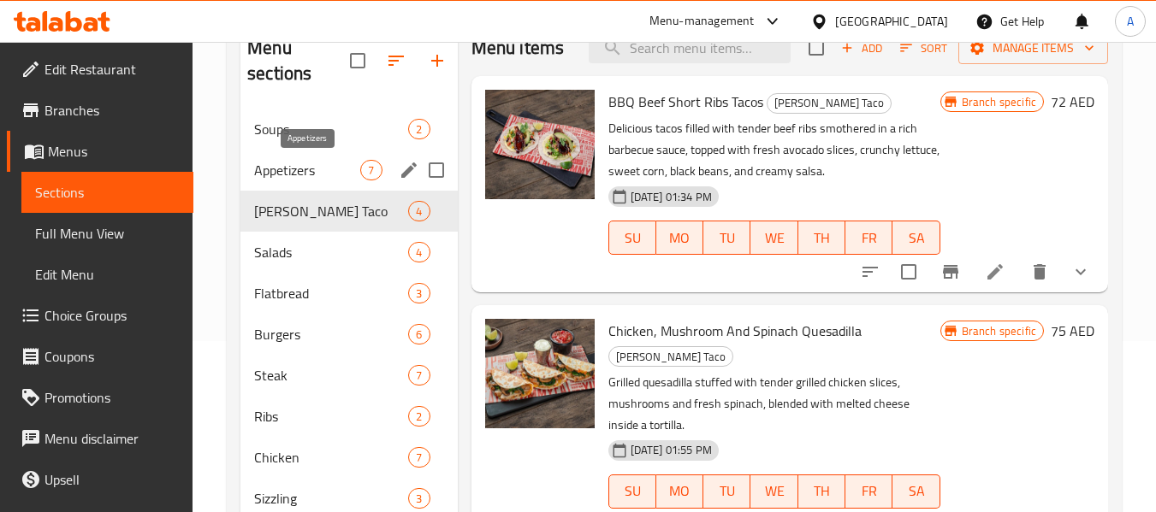
click at [309, 165] on span "Appetizers" at bounding box center [307, 170] width 106 height 21
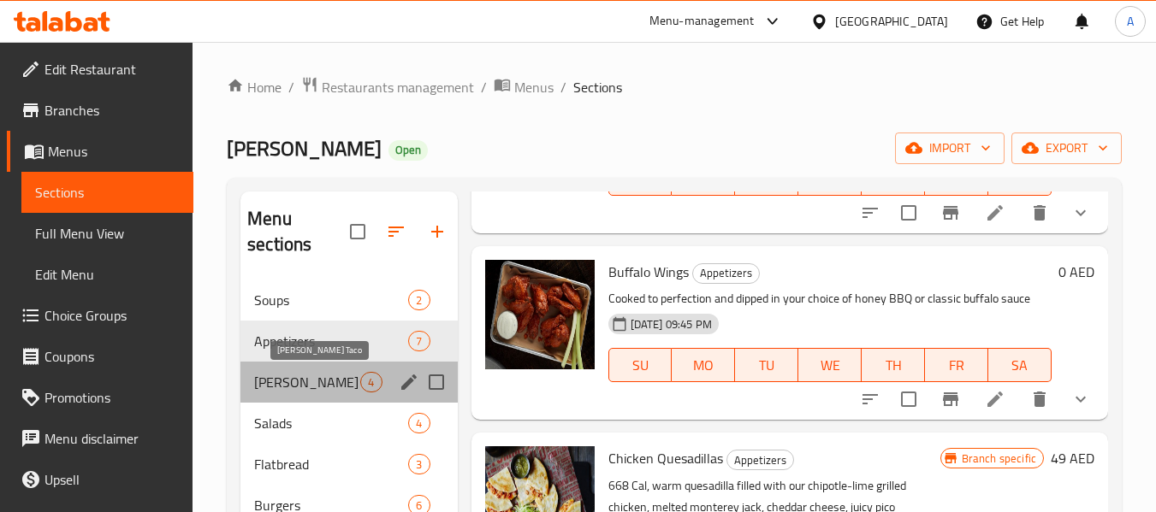
click at [346, 387] on span "[PERSON_NAME] Taco" at bounding box center [307, 382] width 106 height 21
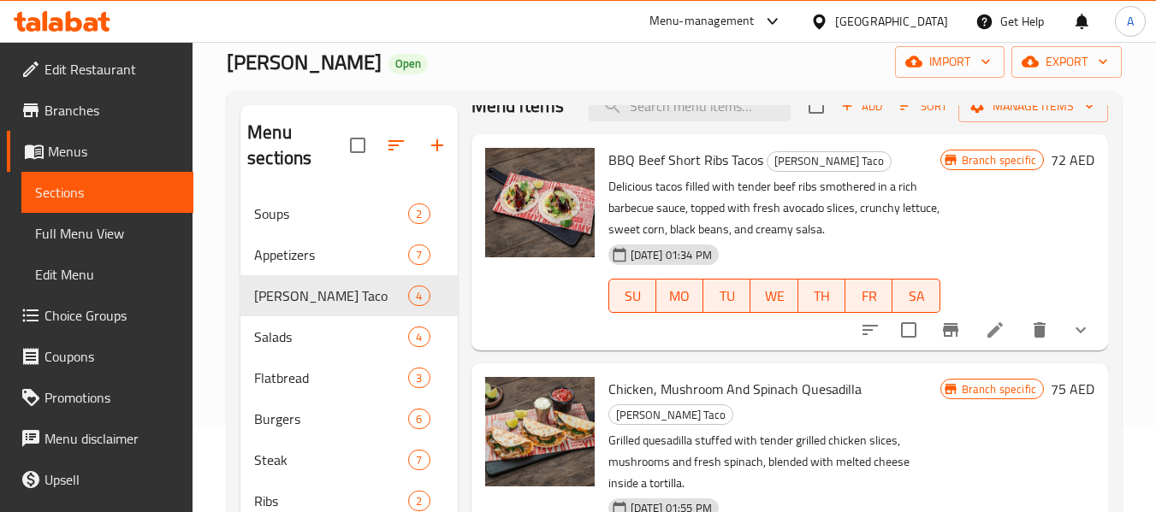
scroll to position [86, 0]
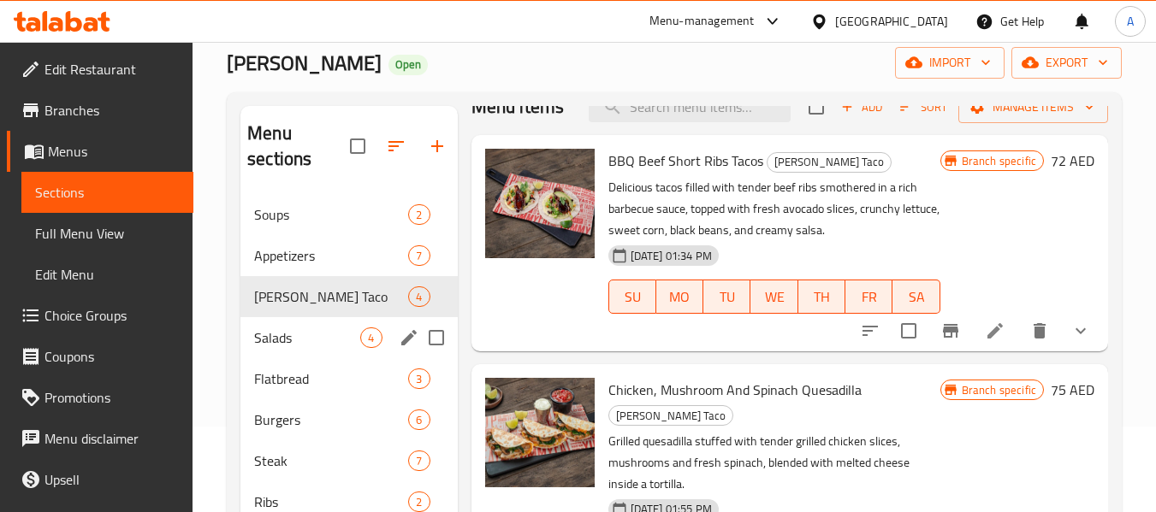
click at [320, 348] on div "Salads 4" at bounding box center [348, 337] width 216 height 41
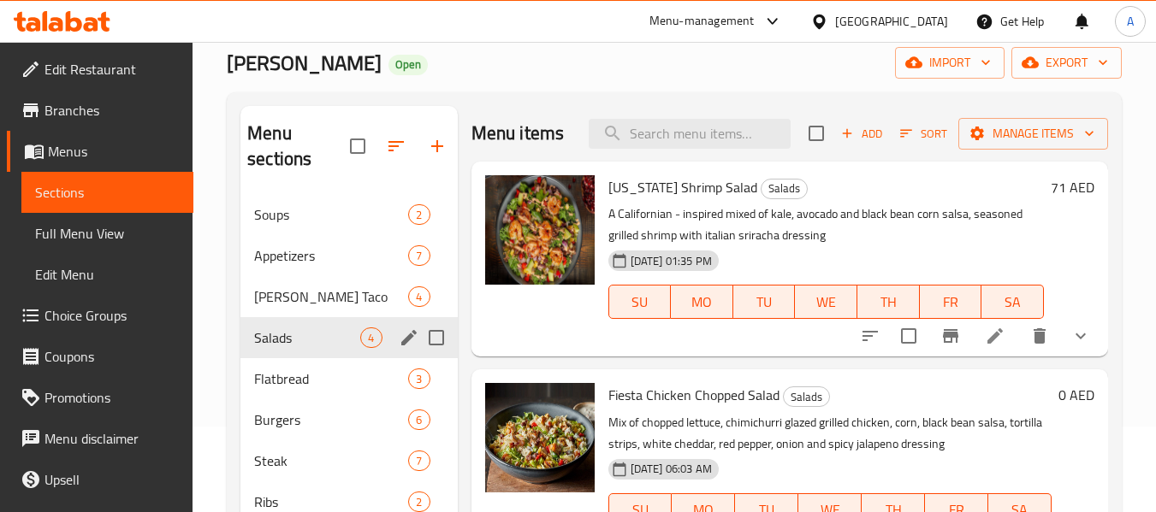
scroll to position [7, 0]
click at [287, 346] on span "Salads" at bounding box center [331, 338] width 154 height 21
click at [314, 374] on span "Flatbread" at bounding box center [307, 379] width 106 height 21
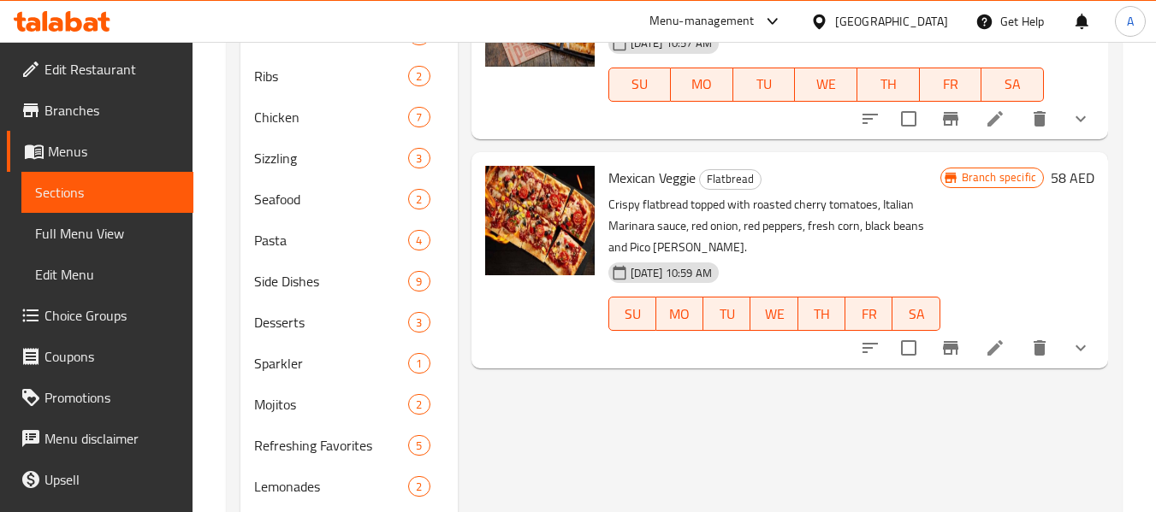
scroll to position [513, 0]
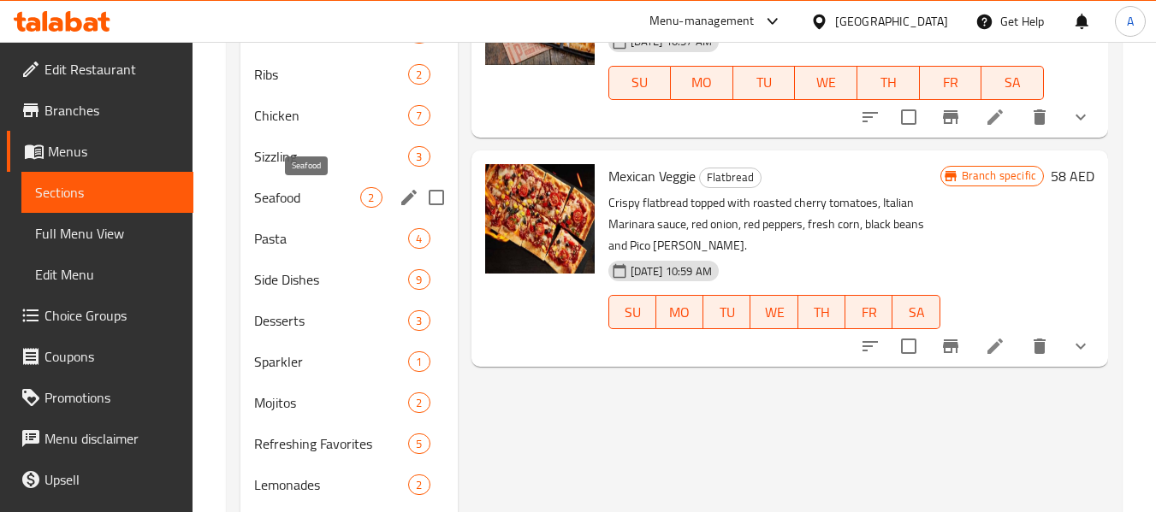
click at [312, 196] on span "Seafood" at bounding box center [307, 197] width 106 height 21
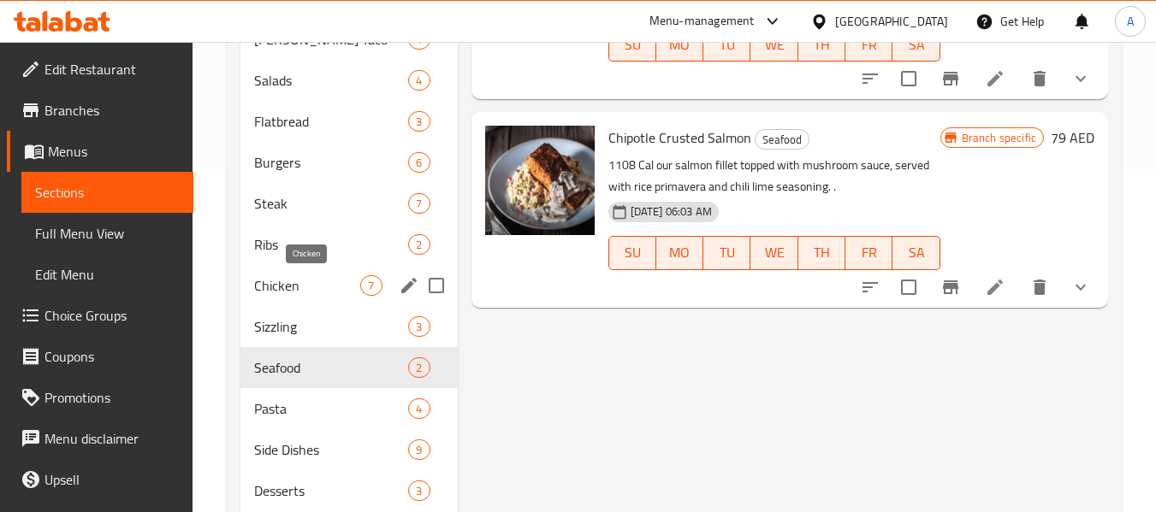
scroll to position [342, 0]
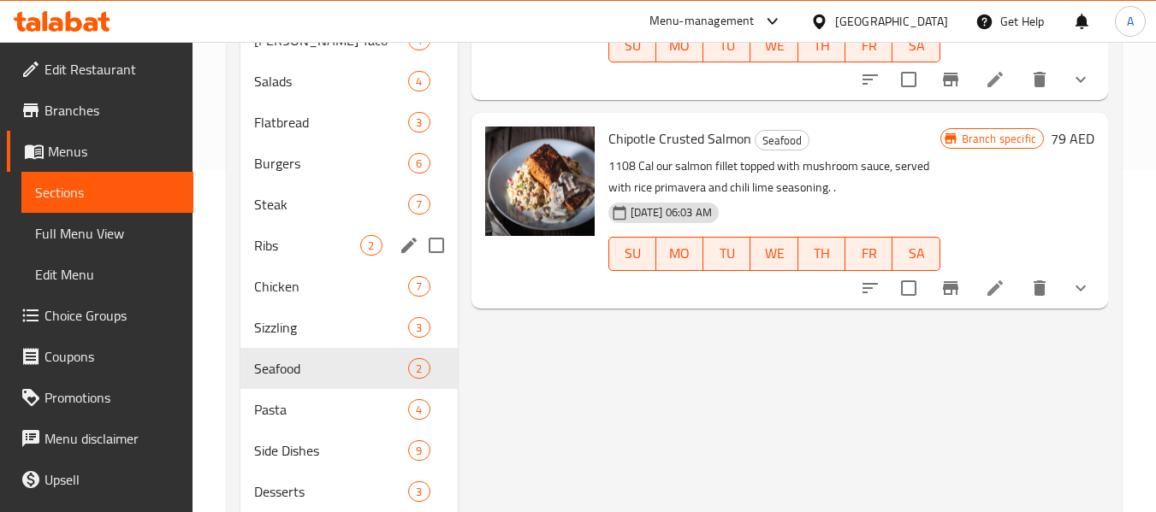
click at [304, 263] on div "Ribs 2" at bounding box center [348, 245] width 216 height 41
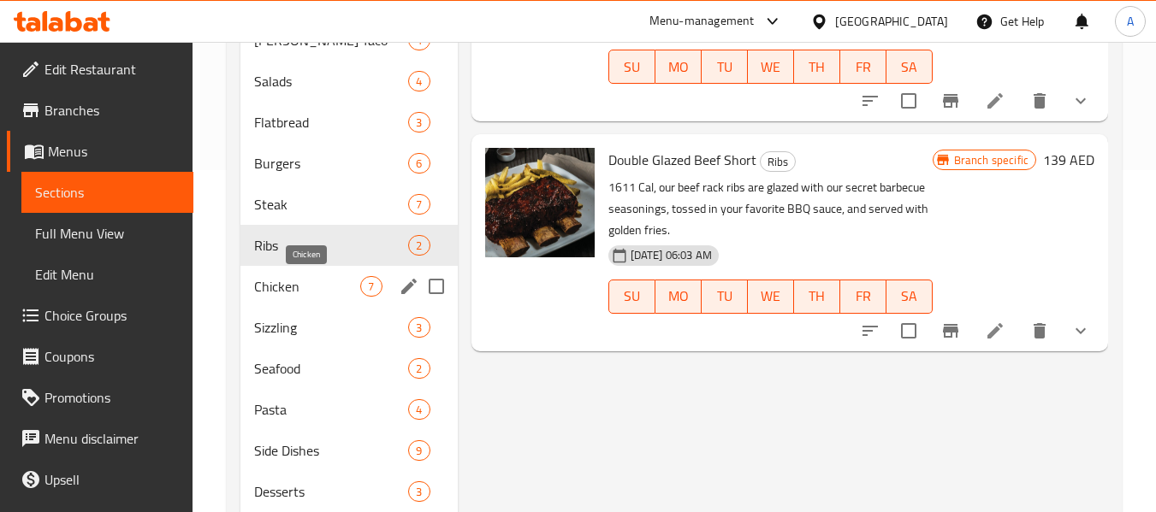
click at [299, 286] on span "Chicken" at bounding box center [307, 286] width 106 height 21
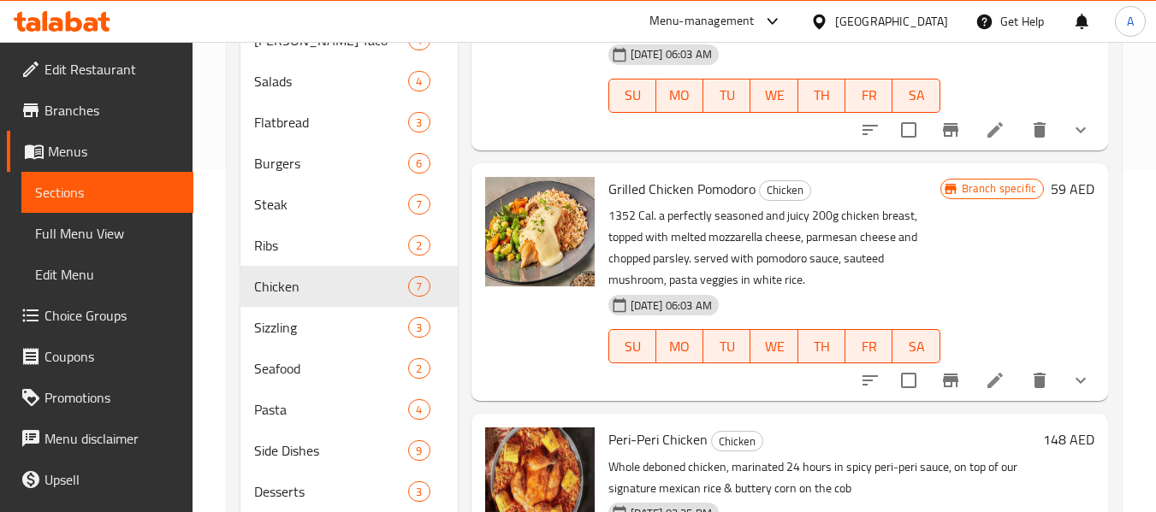
scroll to position [717, 0]
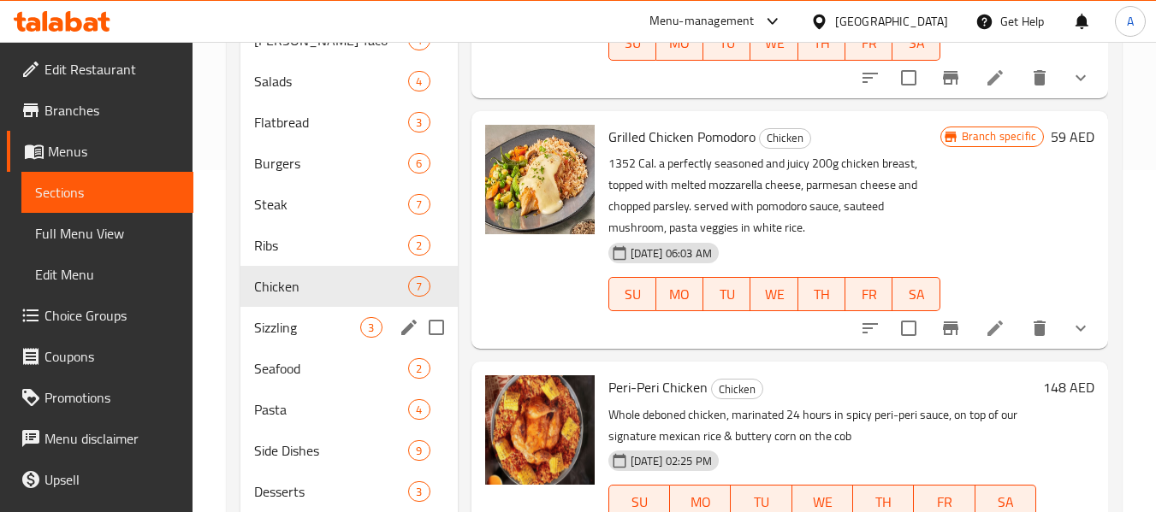
click at [298, 314] on div "Sizzling 3" at bounding box center [348, 327] width 216 height 41
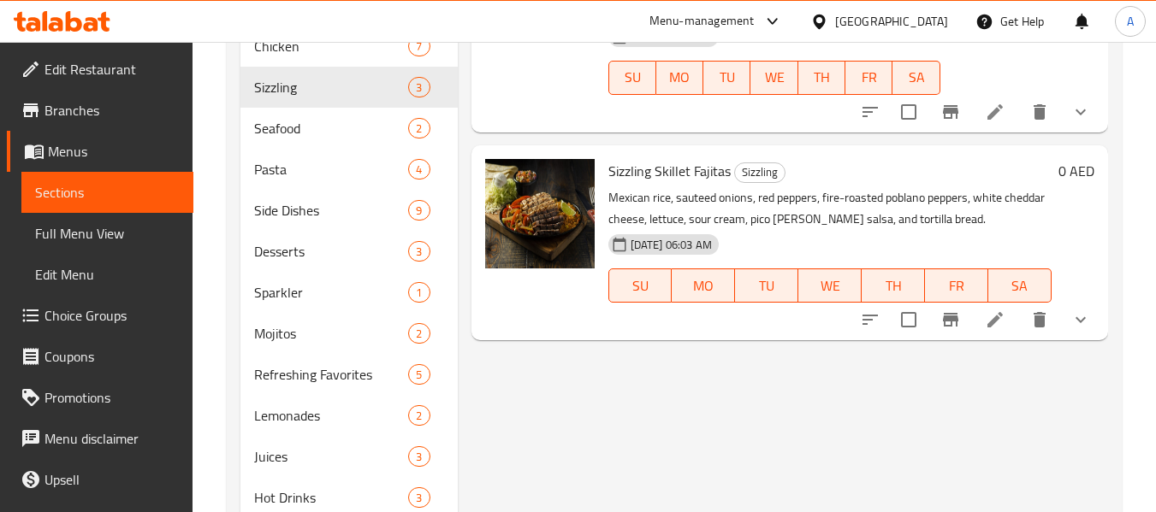
scroll to position [643, 0]
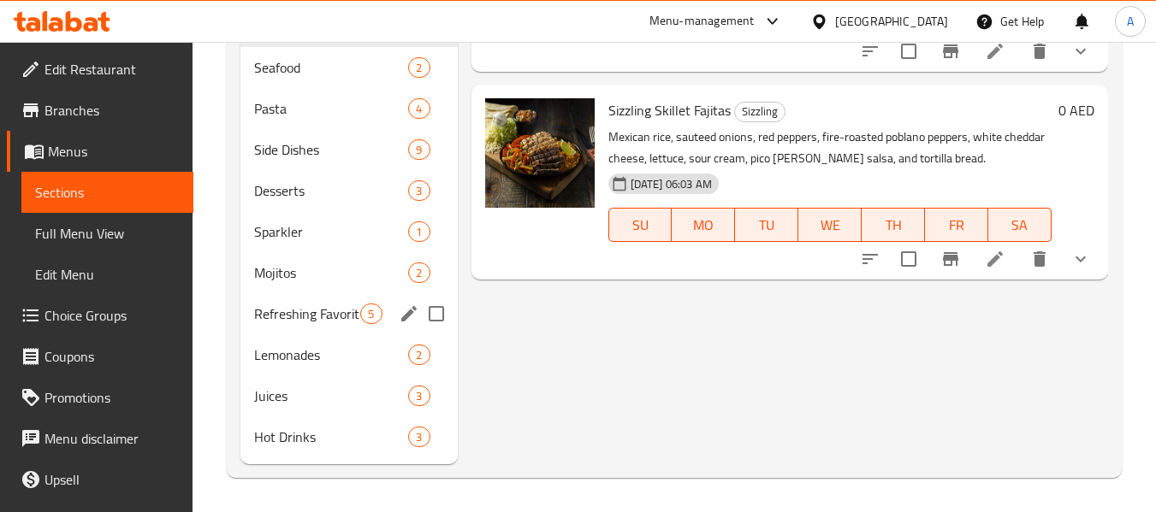
click at [315, 302] on div "Refreshing Favorites 5" at bounding box center [348, 313] width 216 height 41
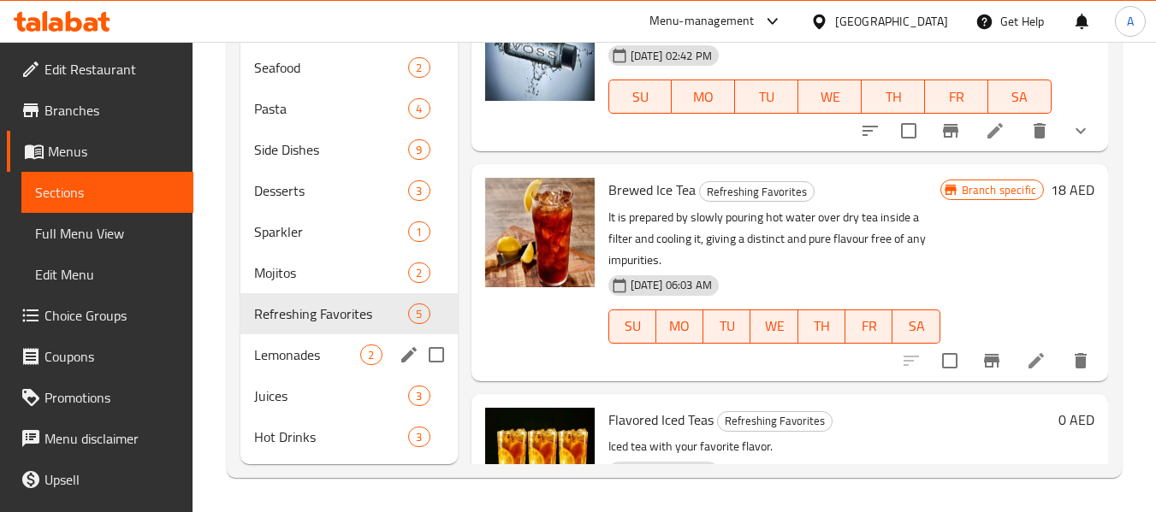
click at [317, 341] on div "Lemonades 2" at bounding box center [348, 354] width 216 height 41
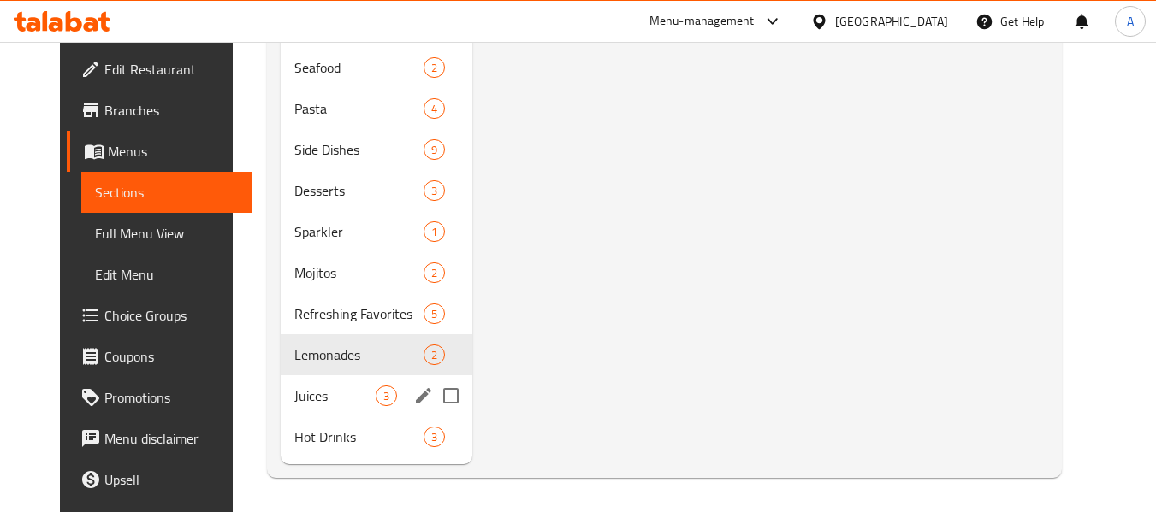
click at [309, 406] on div "Juices 3" at bounding box center [377, 396] width 192 height 41
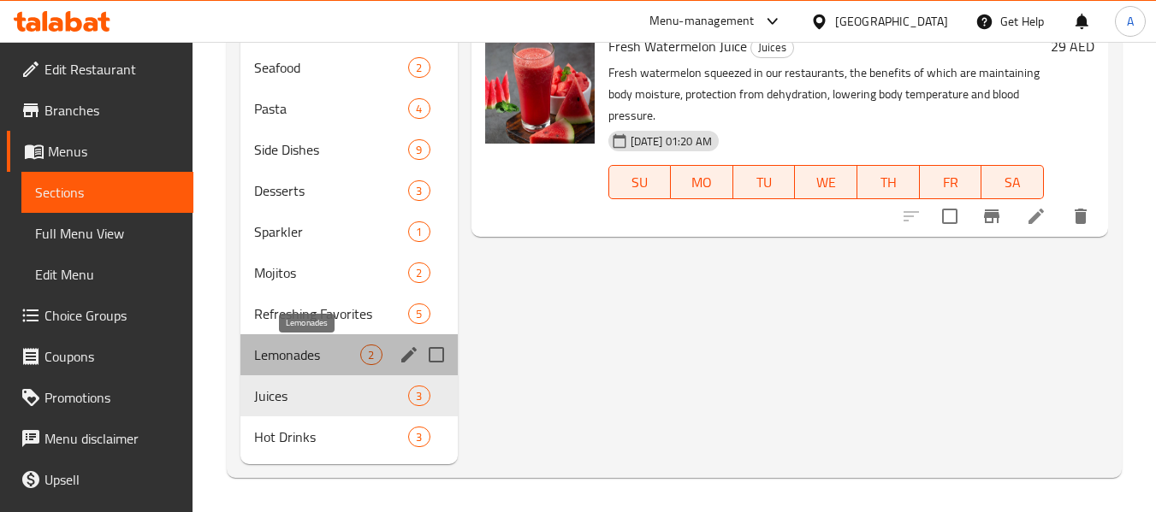
click at [311, 361] on span "Lemonades" at bounding box center [307, 355] width 106 height 21
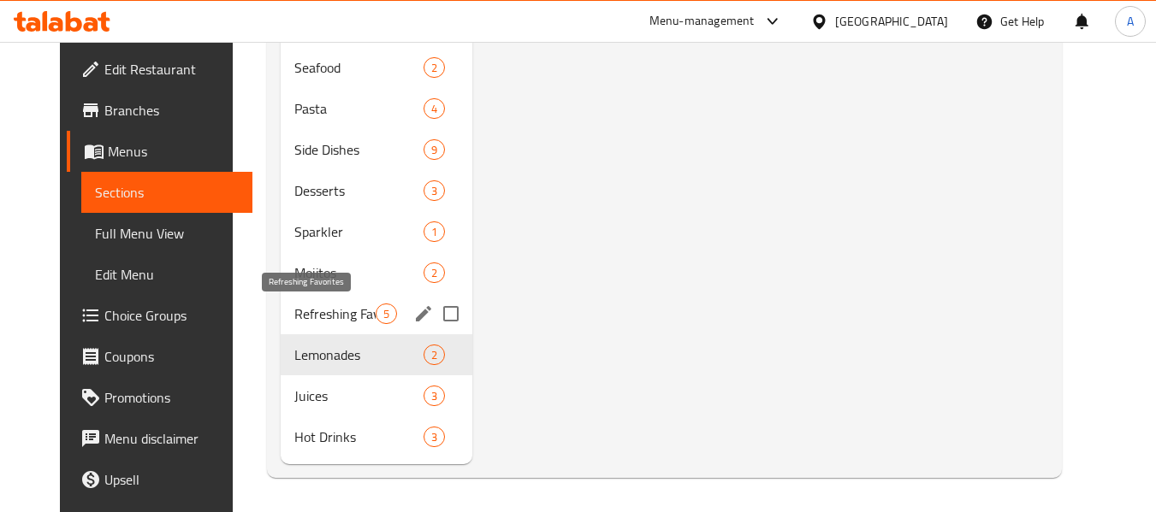
click at [311, 317] on span "Refreshing Favorites" at bounding box center [334, 314] width 81 height 21
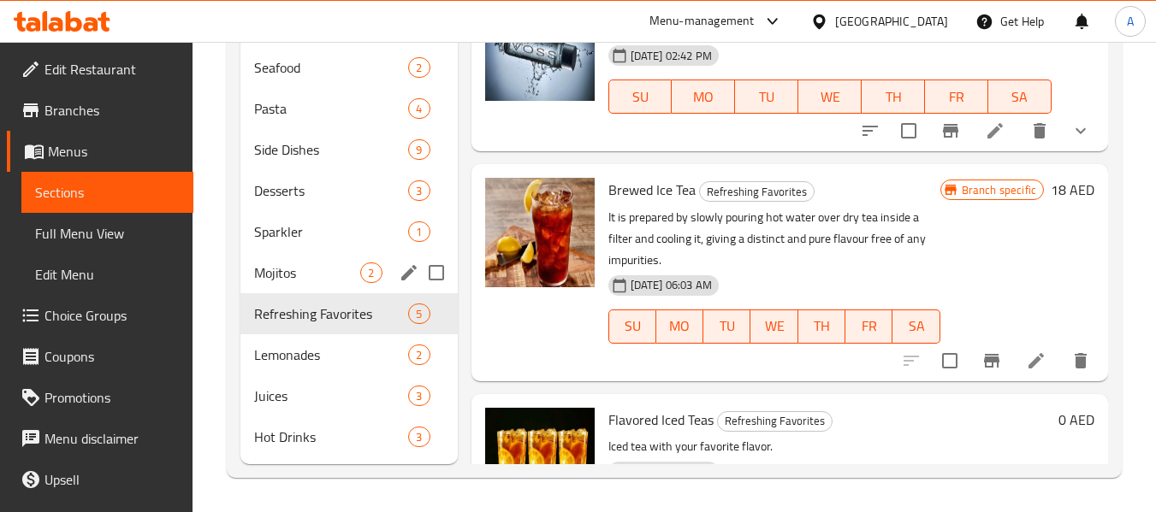
click at [311, 291] on div "Mojitos 2" at bounding box center [348, 272] width 216 height 41
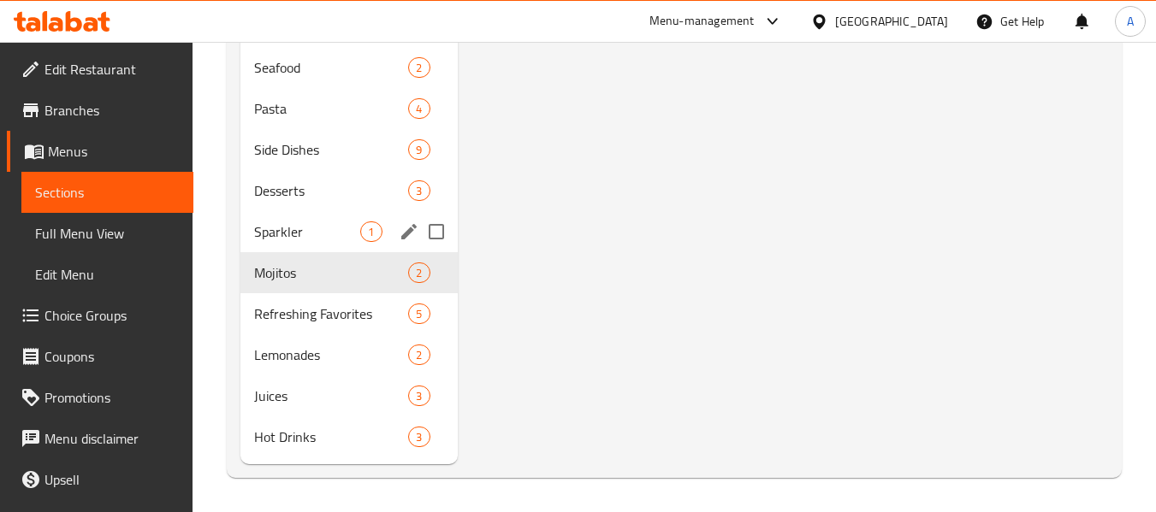
click at [316, 245] on div "Sparkler 1" at bounding box center [348, 231] width 216 height 41
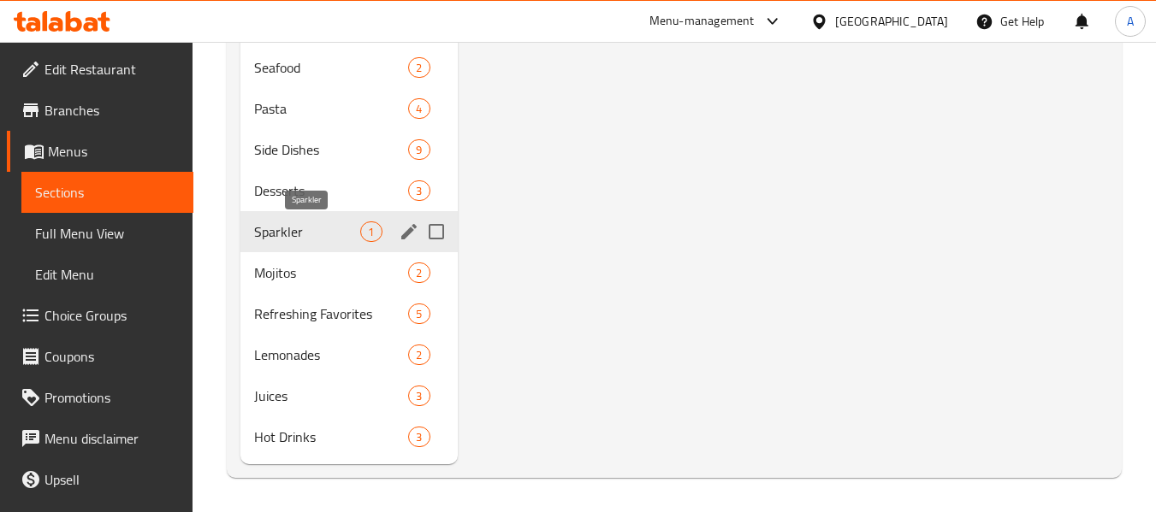
click at [321, 227] on span "Sparkler" at bounding box center [307, 232] width 106 height 21
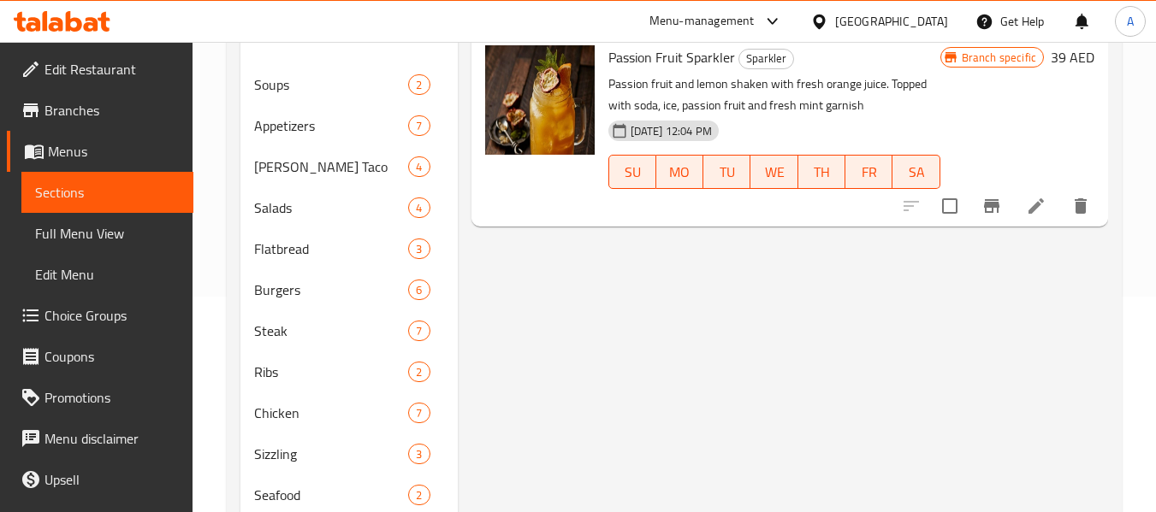
click at [102, 69] on span "Edit Restaurant" at bounding box center [111, 69] width 135 height 21
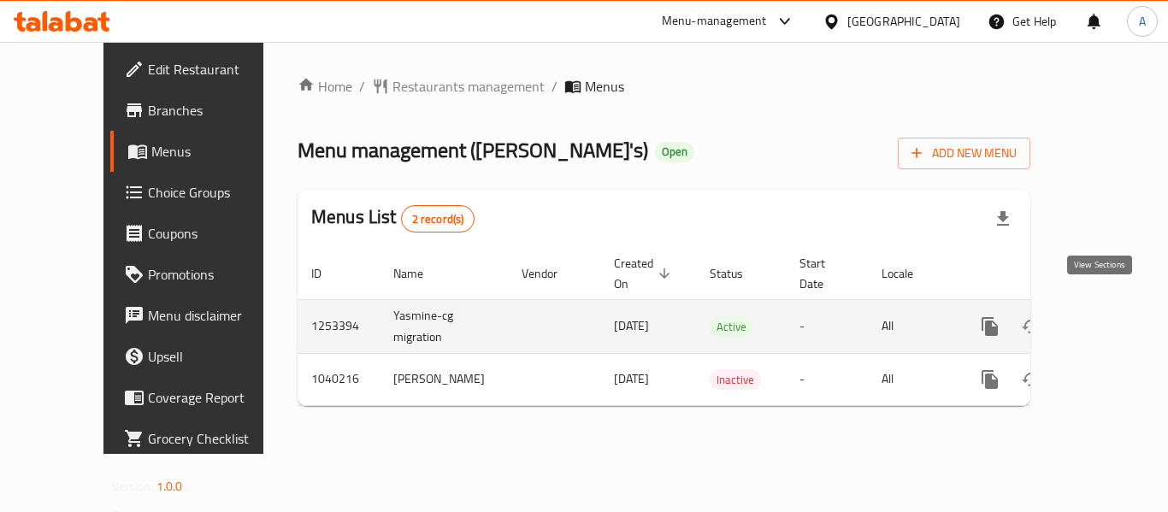
click at [1103, 316] on icon "enhanced table" at bounding box center [1113, 326] width 21 height 21
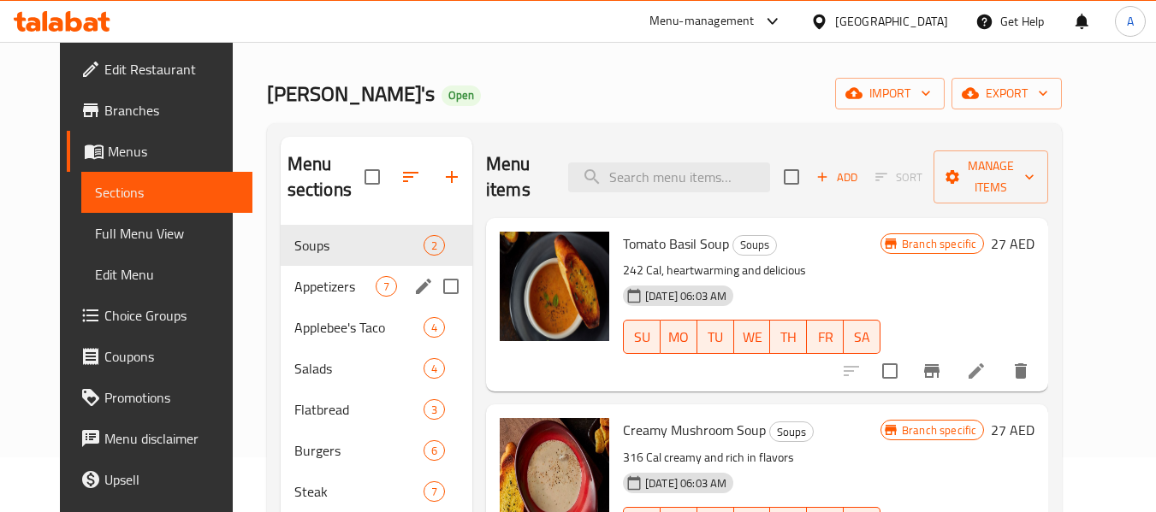
scroll to position [86, 0]
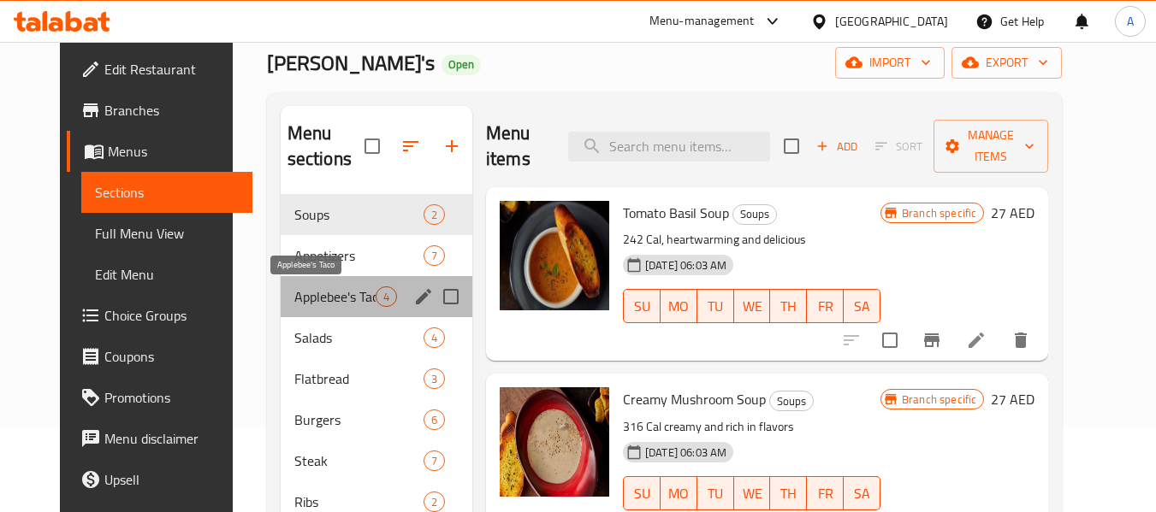
click at [333, 296] on span "Applebee's Taco" at bounding box center [334, 297] width 81 height 21
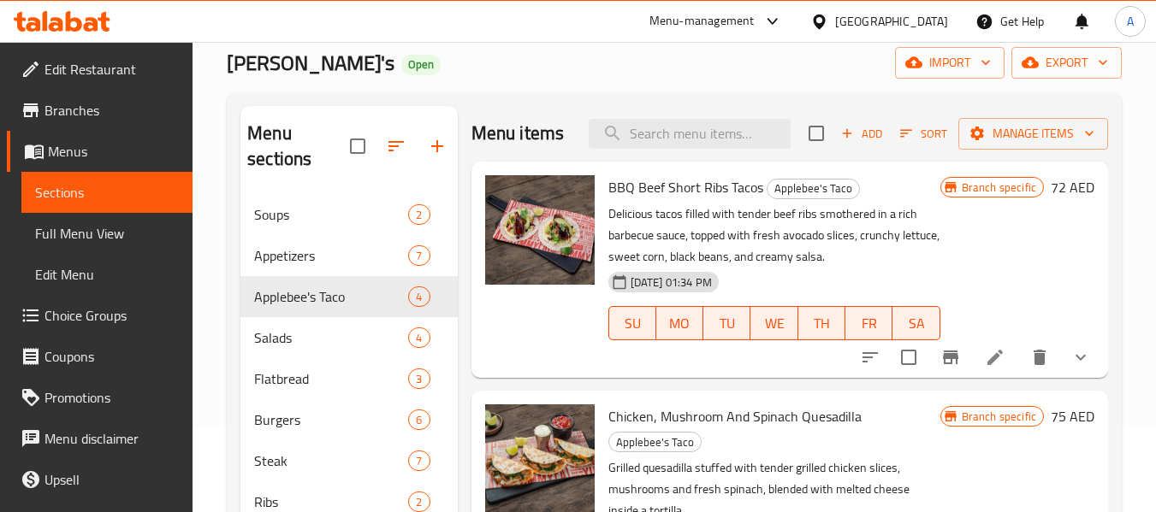
scroll to position [52, 0]
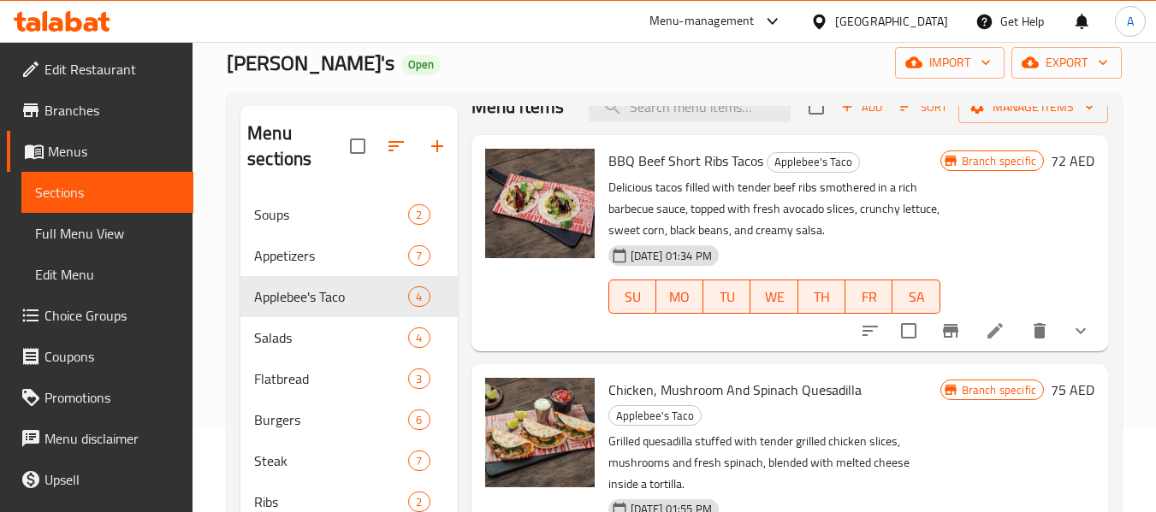
click at [92, 155] on span "Menus" at bounding box center [114, 151] width 132 height 21
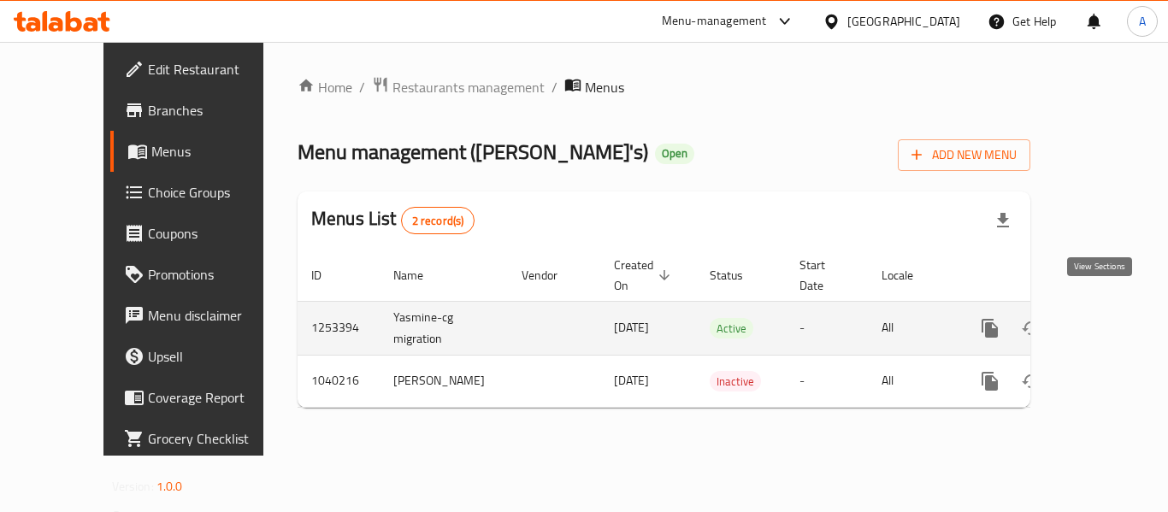
click at [1103, 318] on icon "enhanced table" at bounding box center [1113, 328] width 21 height 21
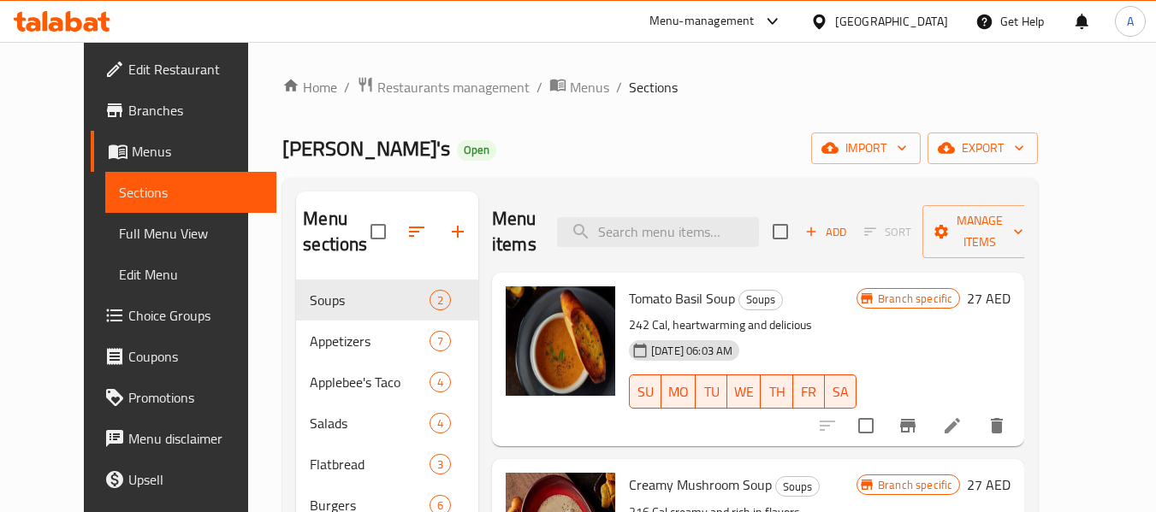
click at [119, 226] on span "Full Menu View" at bounding box center [191, 233] width 145 height 21
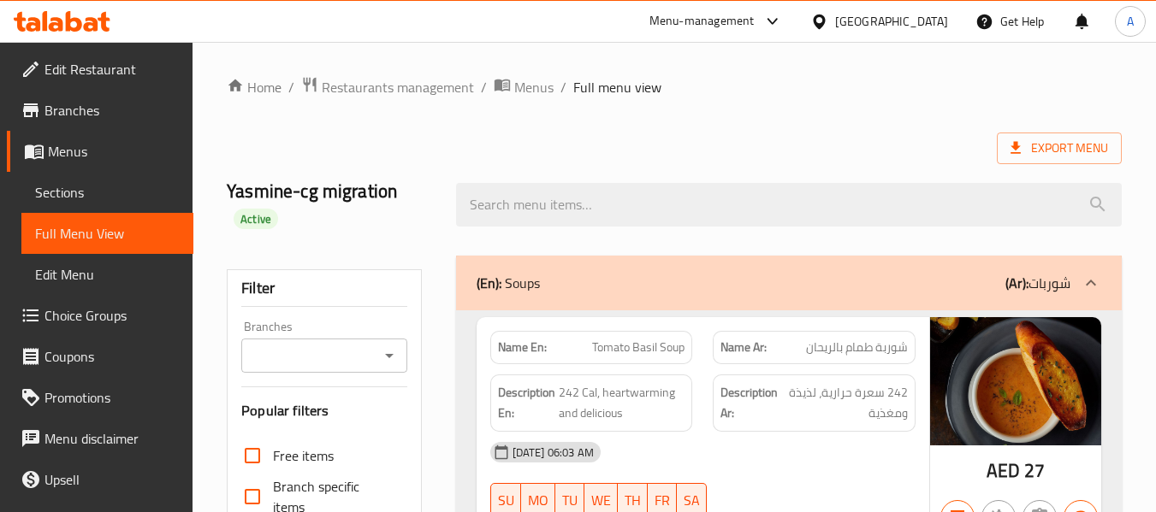
click at [389, 351] on icon "Open" at bounding box center [389, 356] width 21 height 21
click at [94, 103] on span "Branches" at bounding box center [111, 110] width 135 height 21
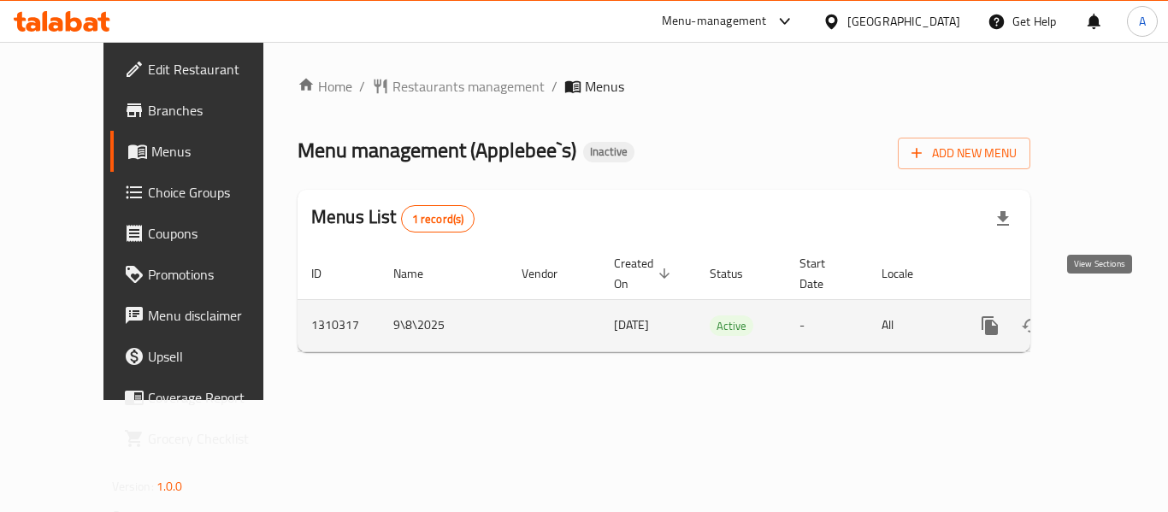
click at [1103, 316] on icon "enhanced table" at bounding box center [1113, 326] width 21 height 21
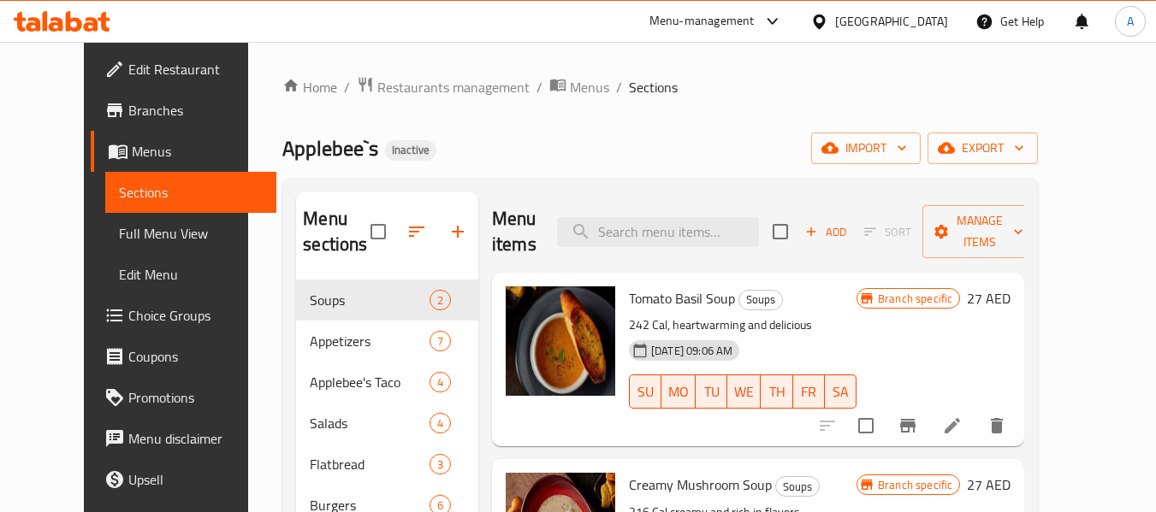
click at [121, 228] on span "Full Menu View" at bounding box center [191, 233] width 145 height 21
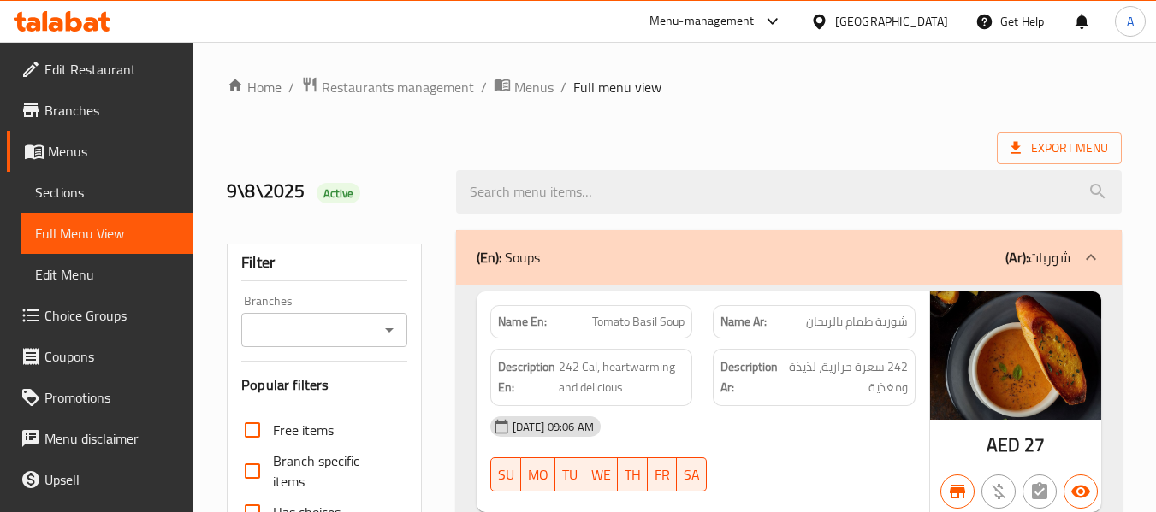
click at [389, 327] on icon "Open" at bounding box center [389, 330] width 21 height 21
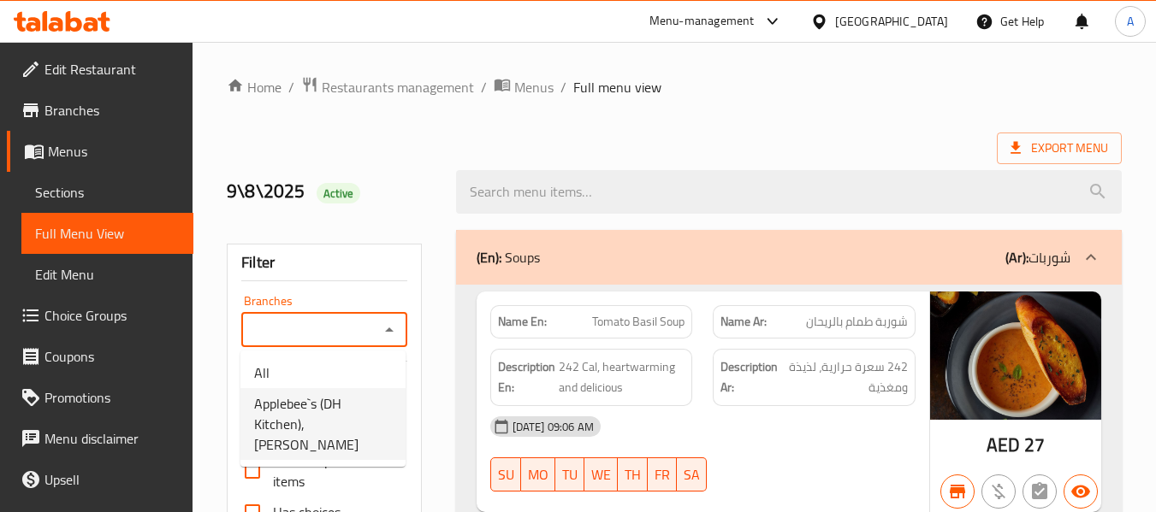
click at [346, 419] on span "Applebee`s (DH Kitchen), Arjan" at bounding box center [323, 424] width 138 height 62
type input "Applebee`s (DH Kitchen), Arjan"
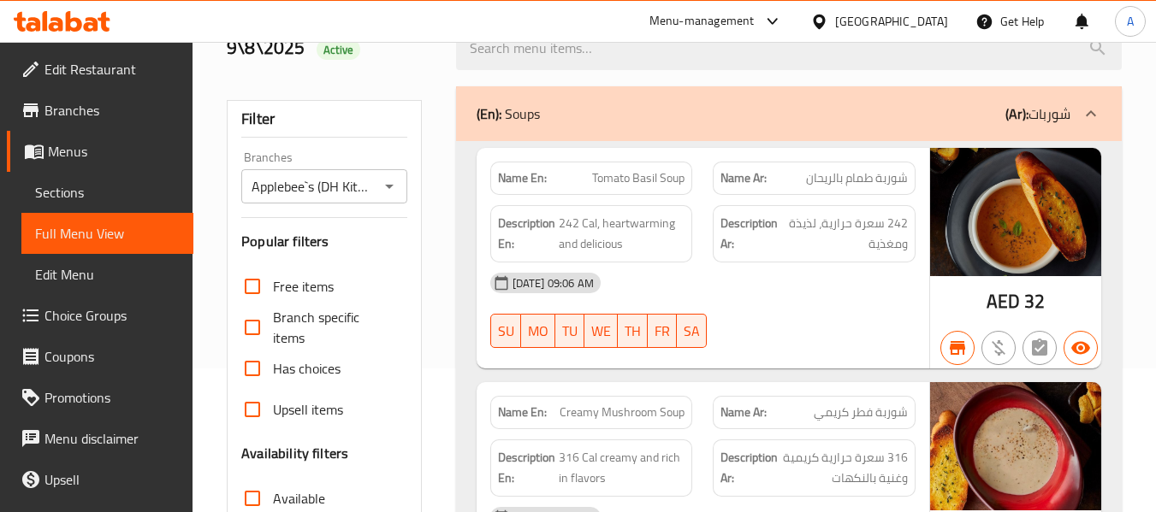
scroll to position [428, 0]
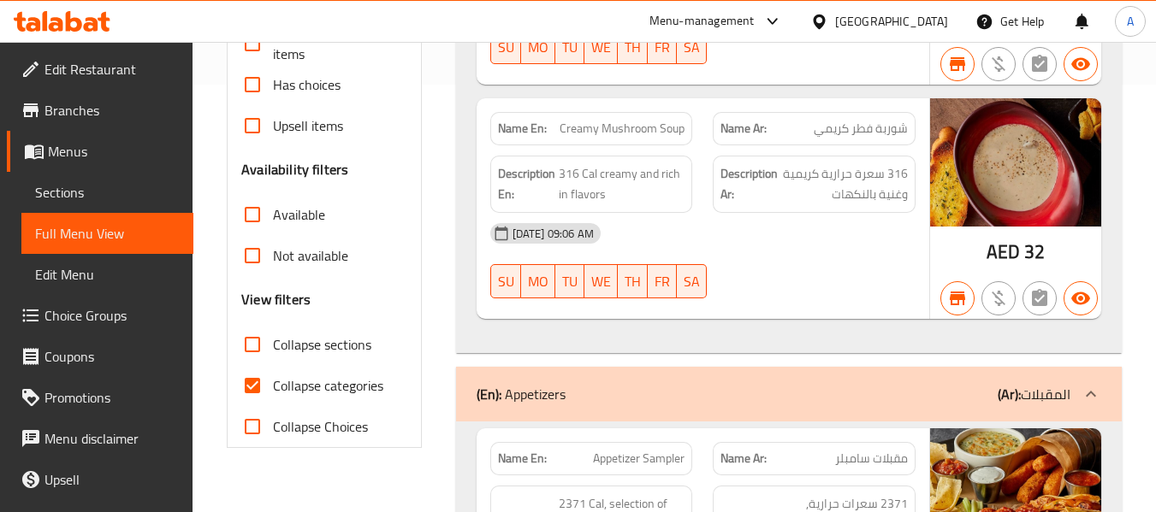
click at [283, 380] on span "Collapse categories" at bounding box center [328, 386] width 110 height 21
click at [273, 380] on input "Collapse categories" at bounding box center [252, 385] width 41 height 41
checkbox input "false"
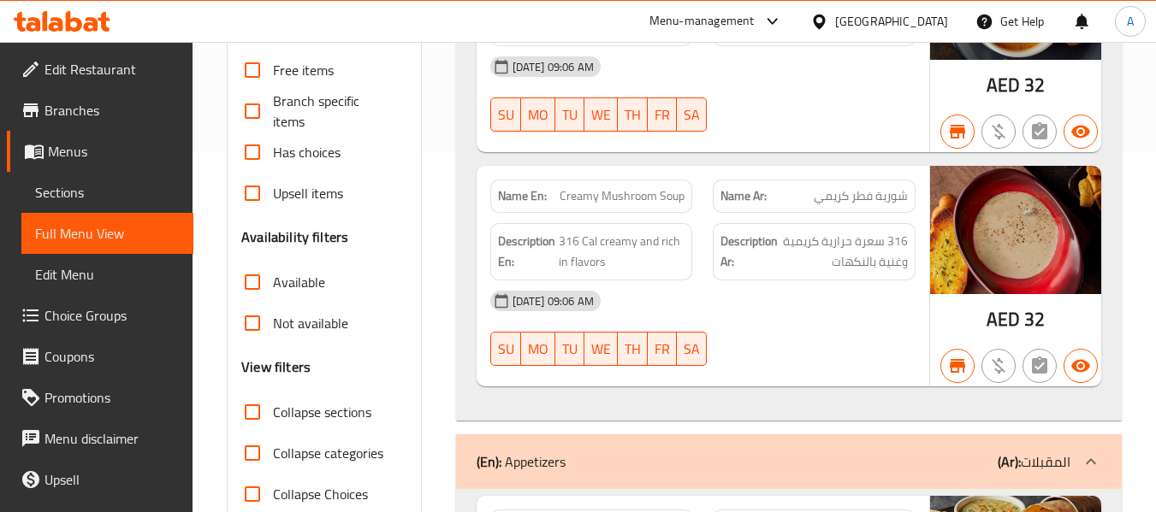
scroll to position [0, 0]
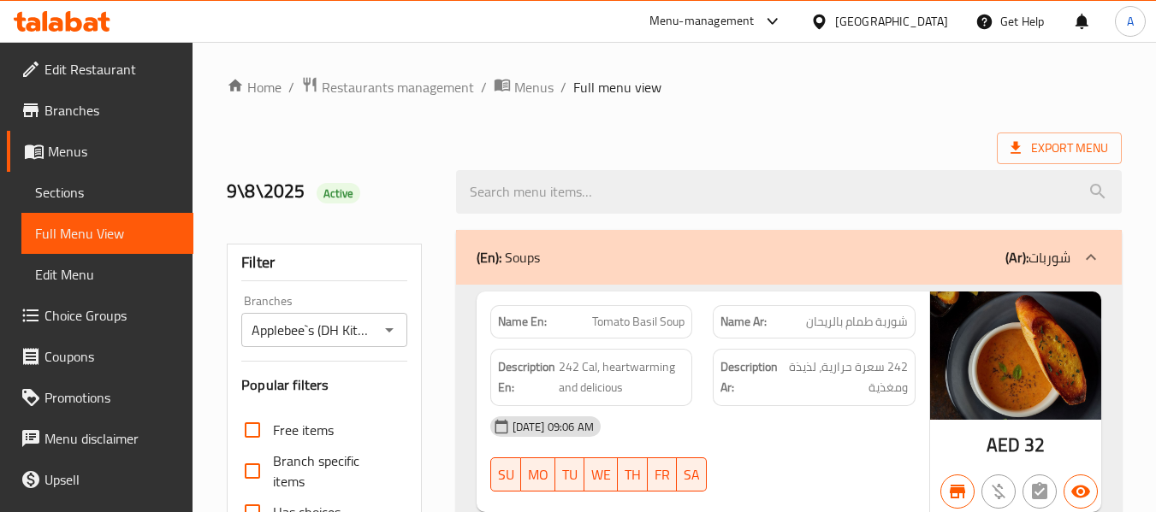
click at [516, 331] on strong "Name En:" at bounding box center [522, 322] width 49 height 18
copy strong "Name En:"
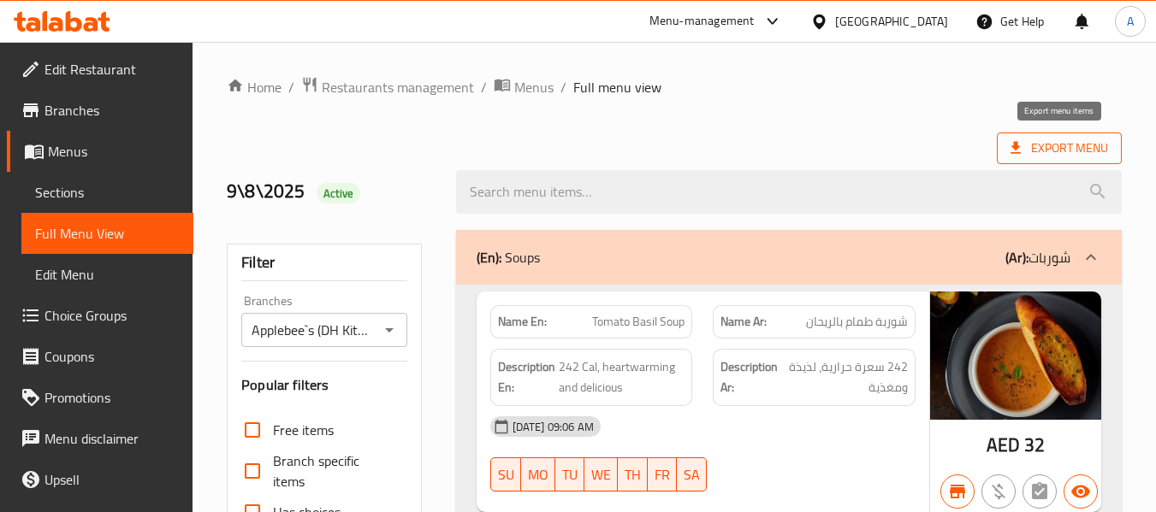
click at [1033, 147] on span "Export Menu" at bounding box center [1059, 148] width 98 height 21
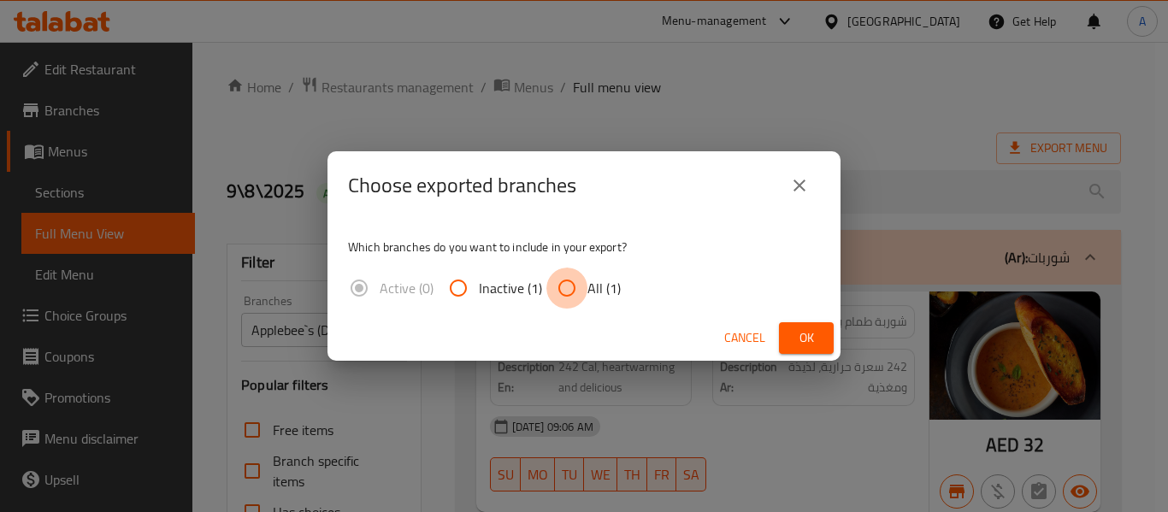
drag, startPoint x: 575, startPoint y: 292, endPoint x: 701, endPoint y: 341, distance: 135.2
click at [574, 292] on input "All (1)" at bounding box center [567, 288] width 41 height 41
radio input "true"
click at [809, 346] on span "Ok" at bounding box center [806, 338] width 27 height 21
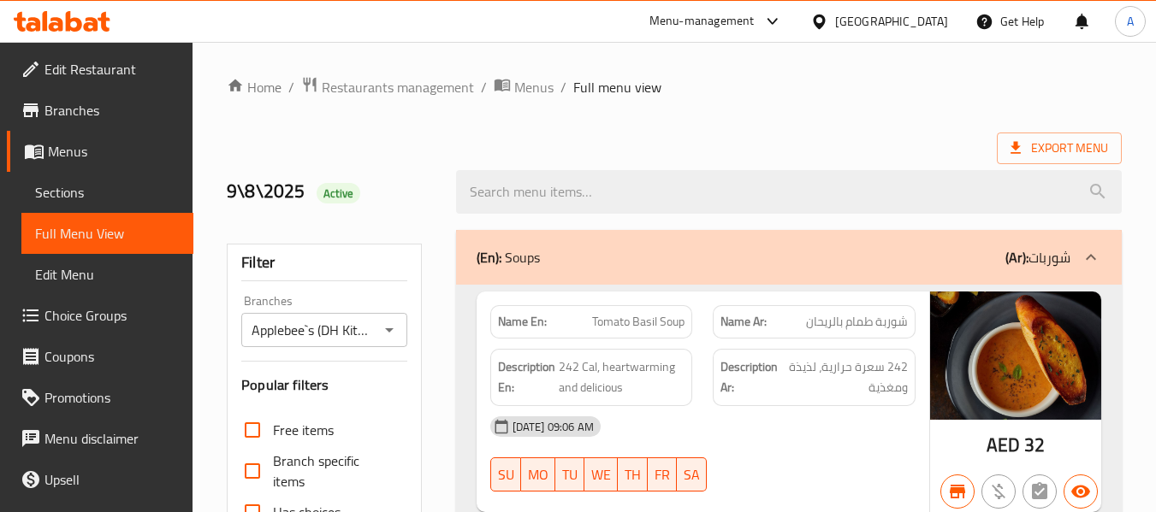
click at [1067, 139] on span "Export Menu" at bounding box center [1059, 148] width 98 height 21
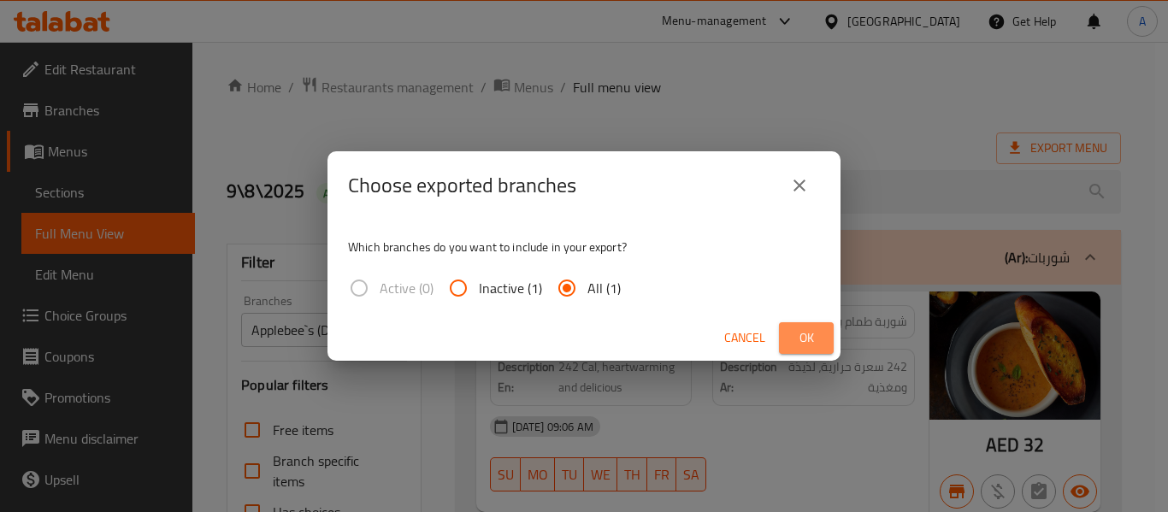
drag, startPoint x: 817, startPoint y: 338, endPoint x: 756, endPoint y: 367, distance: 67.3
click at [816, 338] on span "Ok" at bounding box center [806, 338] width 27 height 21
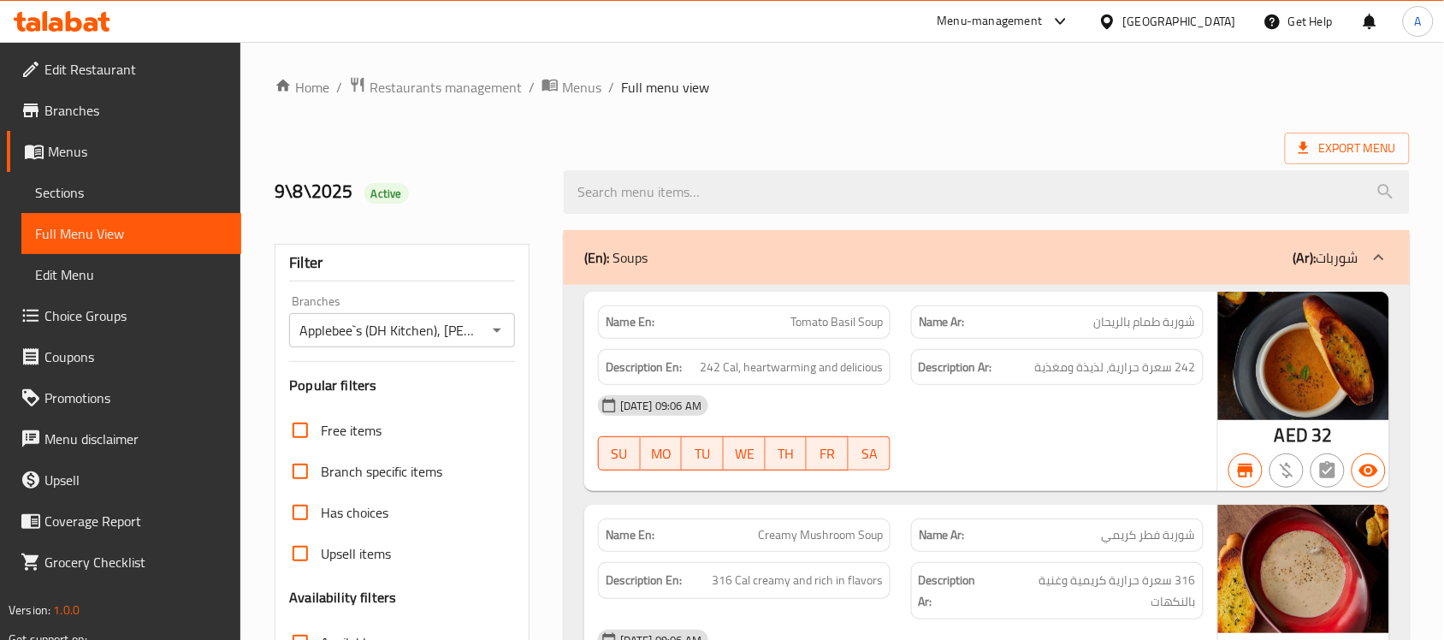
click at [133, 105] on span "Branches" at bounding box center [135, 110] width 183 height 21
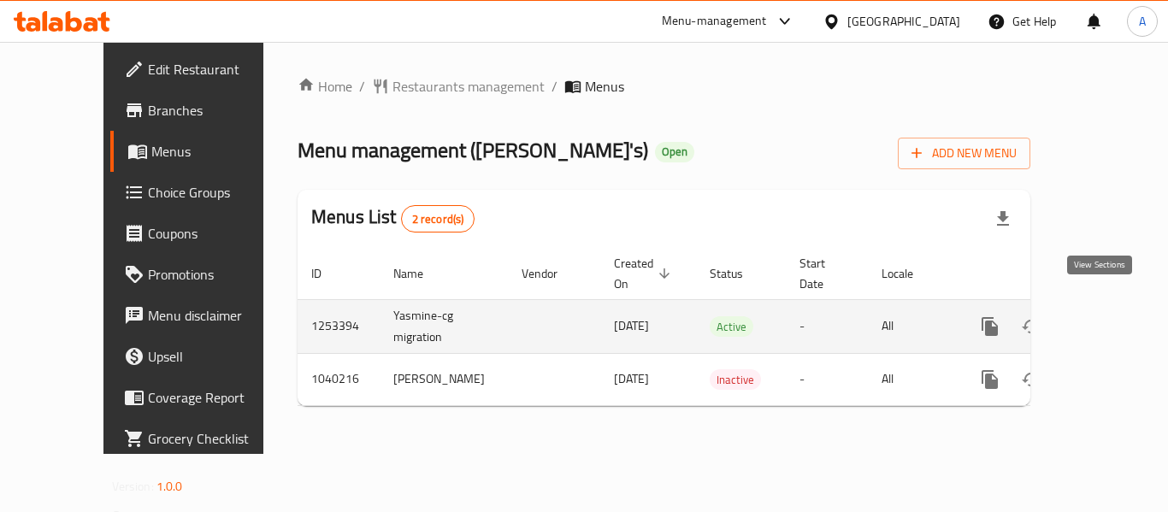
click at [1104, 316] on icon "enhanced table" at bounding box center [1113, 326] width 21 height 21
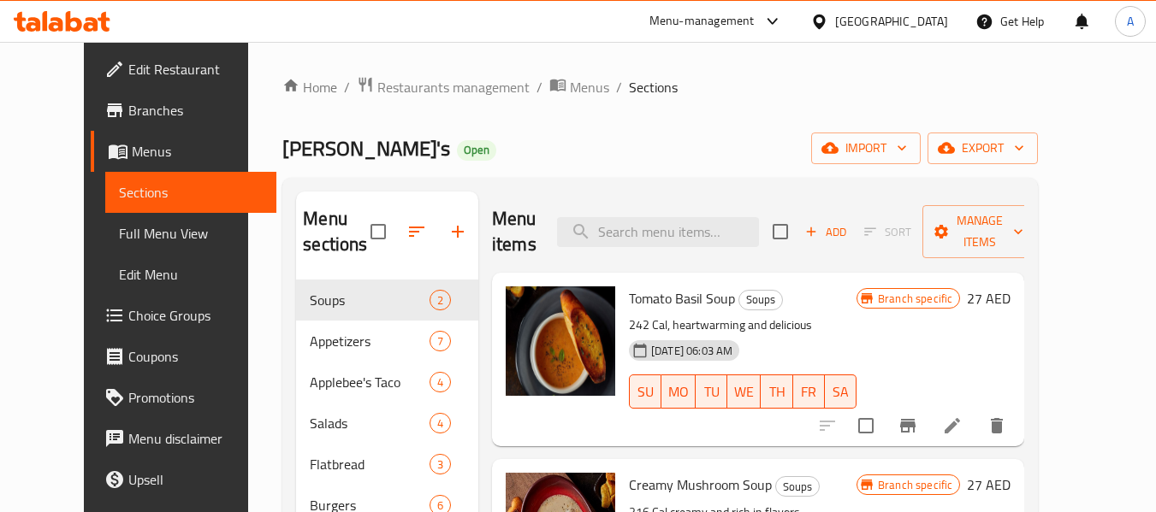
click at [119, 234] on span "Full Menu View" at bounding box center [191, 233] width 145 height 21
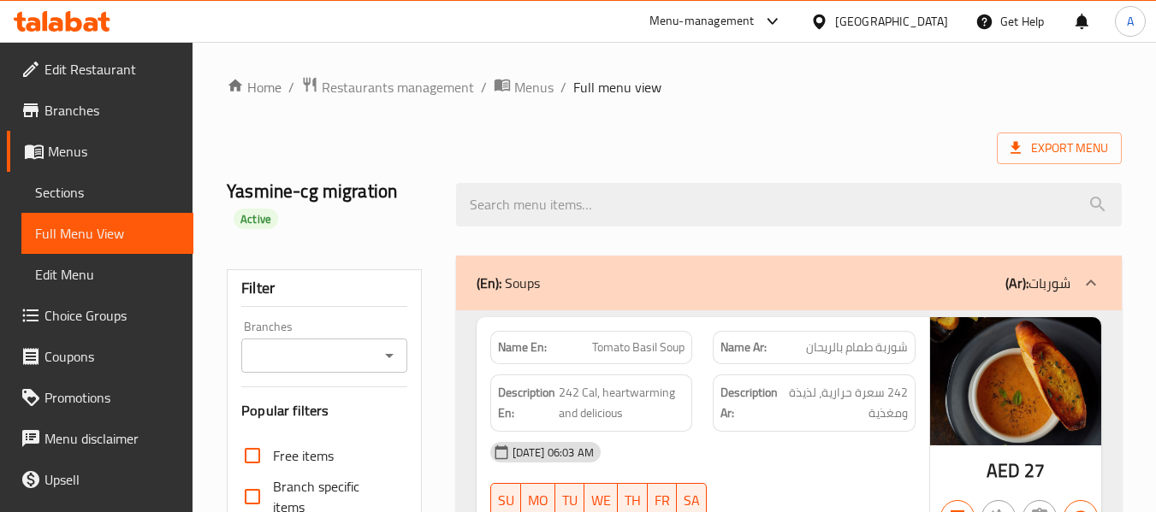
click at [396, 357] on icon "Open" at bounding box center [389, 356] width 21 height 21
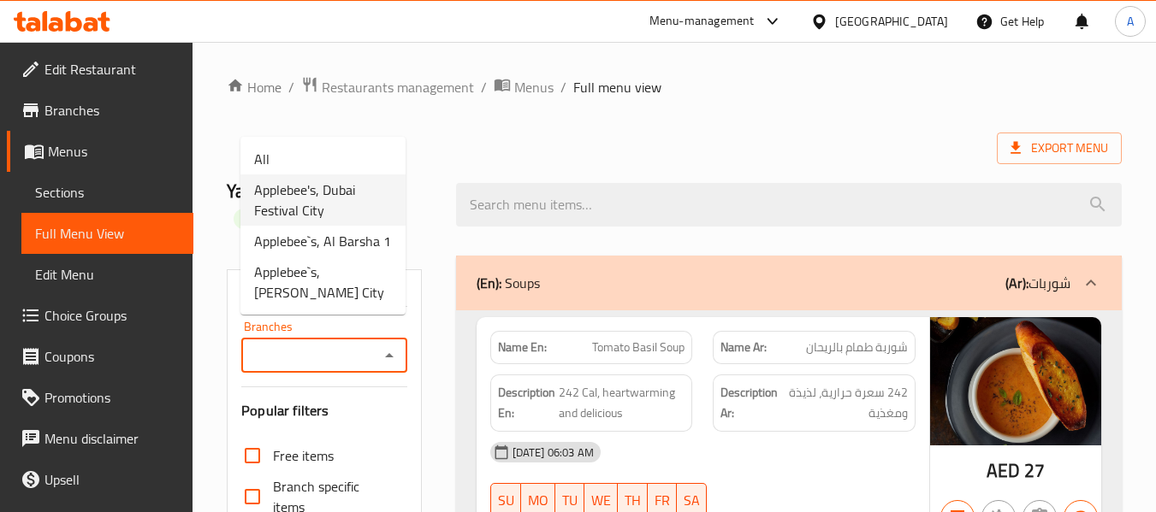
click at [362, 192] on span "Applebee's, Dubai Festival City" at bounding box center [323, 200] width 138 height 41
type input "Applebee's, Dubai Festival City"
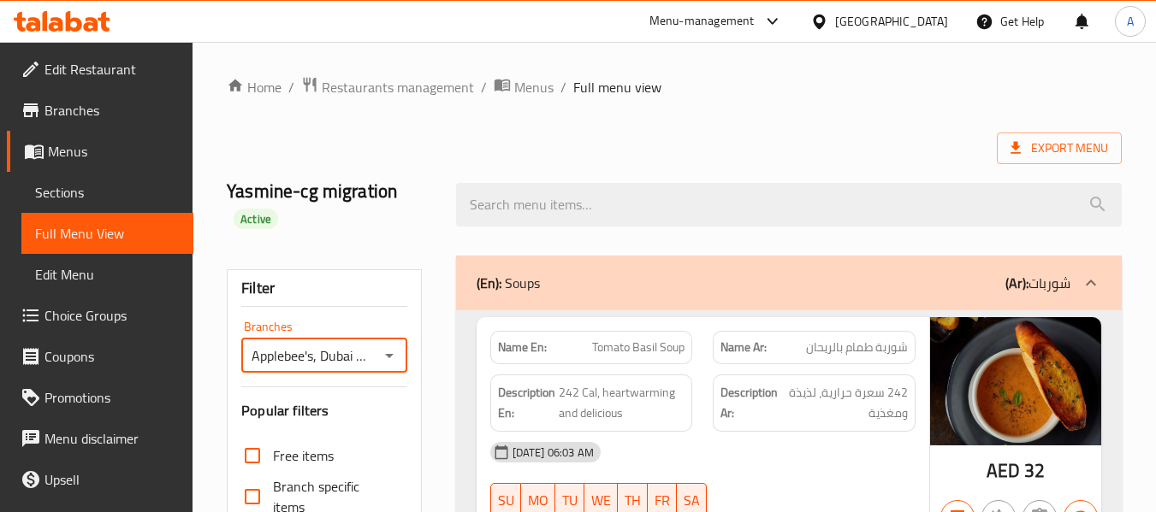
click at [424, 228] on h2 "Yasmine-cg migration Active" at bounding box center [331, 204] width 208 height 51
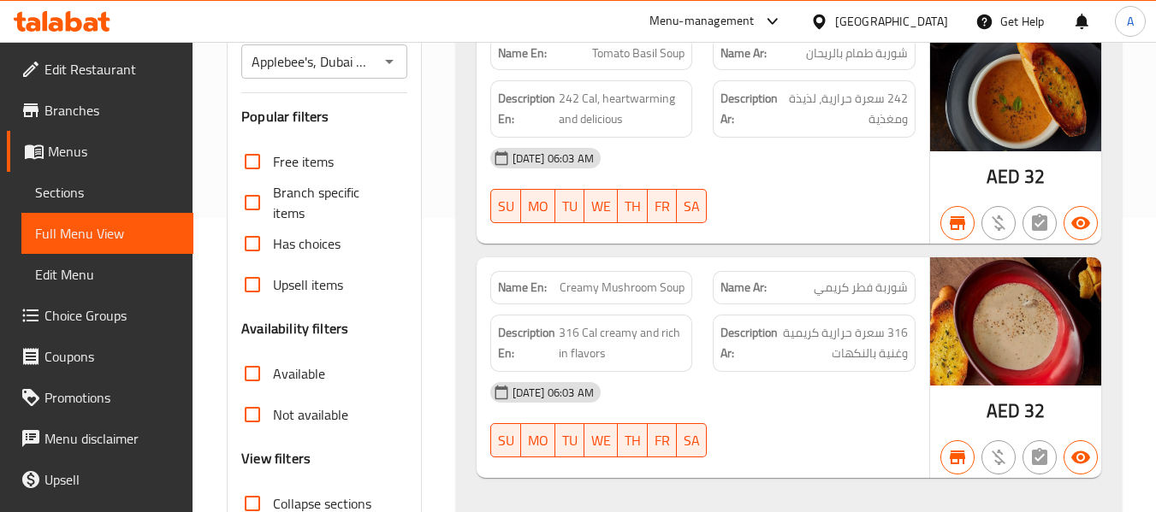
scroll to position [523, 0]
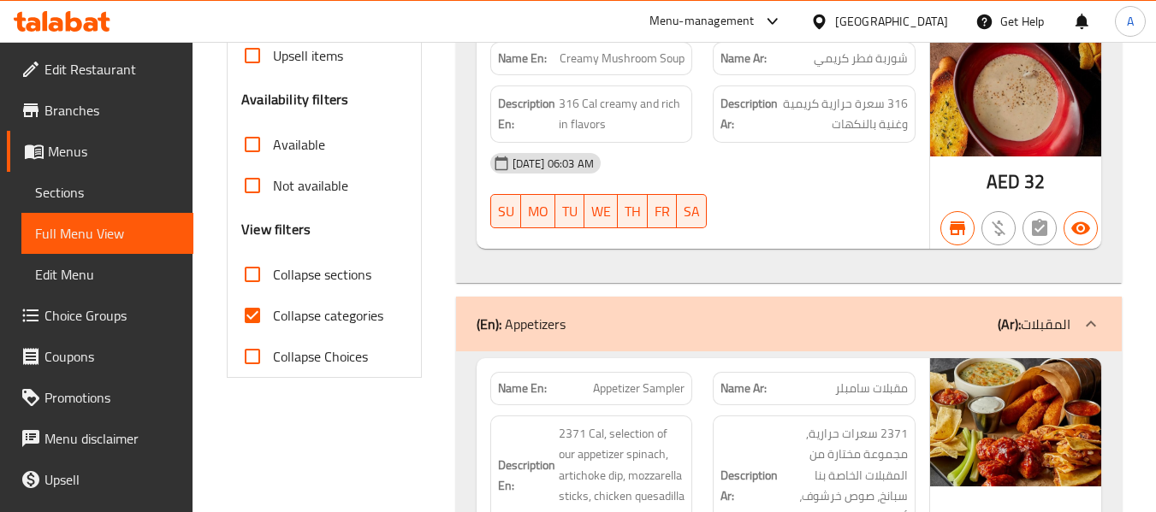
click at [309, 316] on span "Collapse categories" at bounding box center [328, 315] width 110 height 21
click at [273, 316] on input "Collapse categories" at bounding box center [252, 315] width 41 height 41
checkbox input "false"
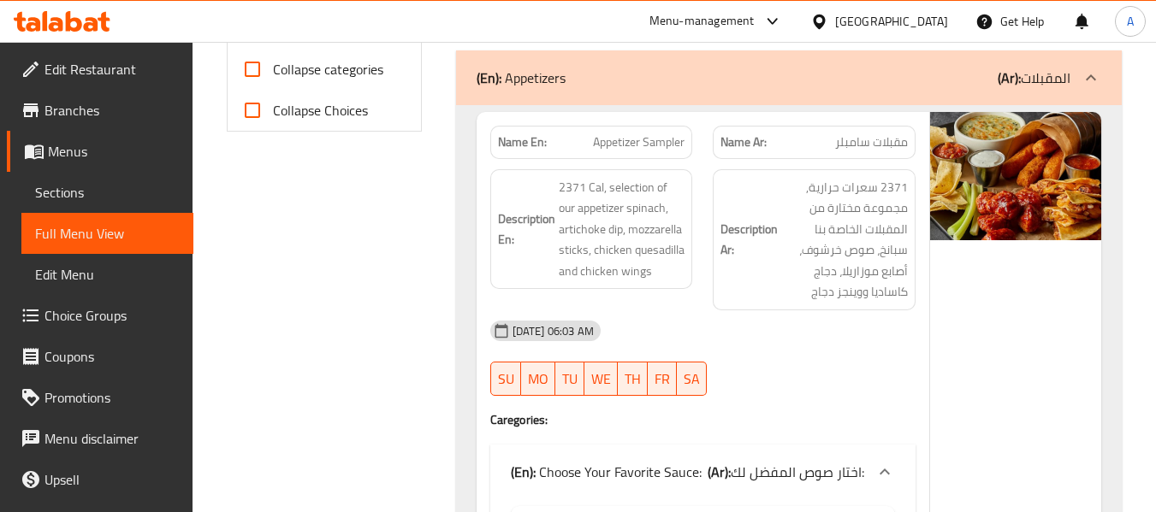
scroll to position [1369, 0]
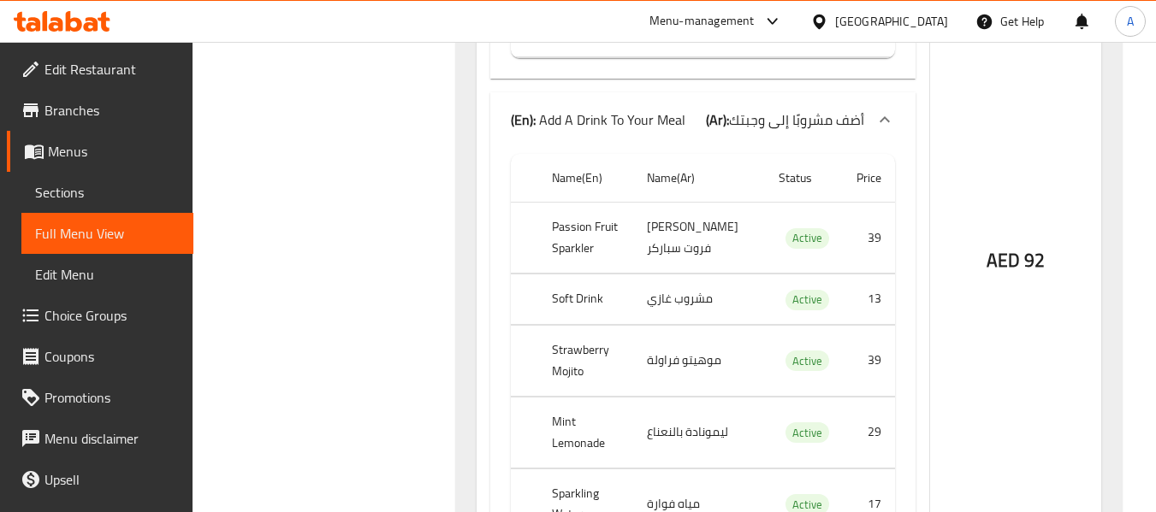
click at [796, 228] on span "Active" at bounding box center [807, 238] width 44 height 20
copy span "Active"
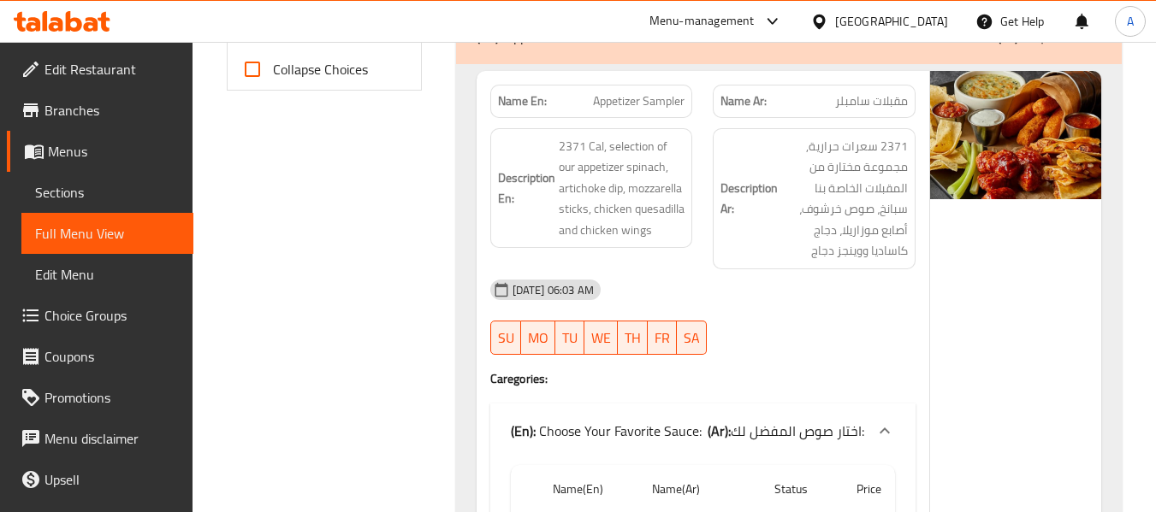
scroll to position [0, 0]
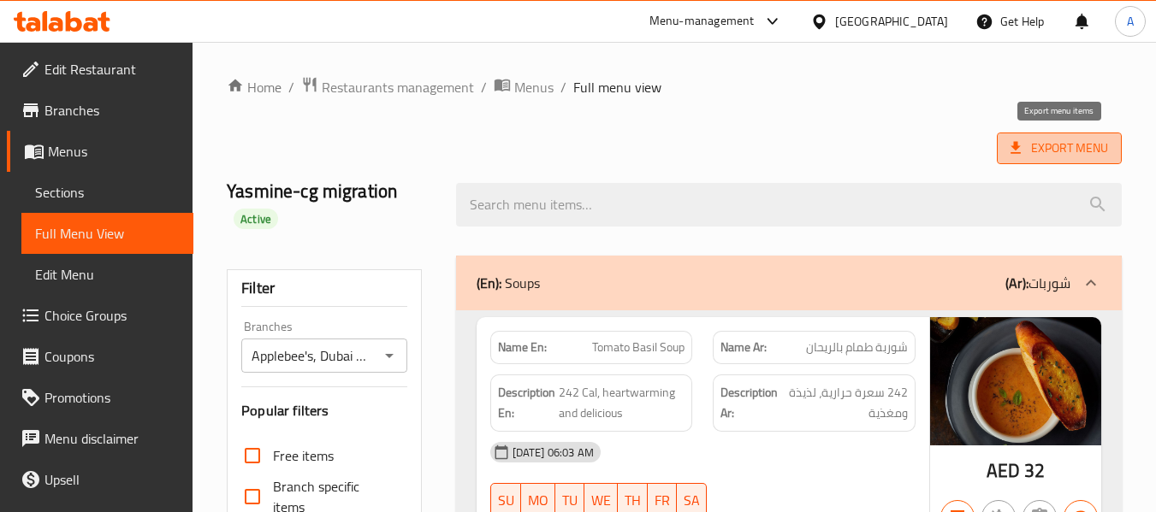
click at [1039, 144] on span "Export Menu" at bounding box center [1059, 148] width 98 height 21
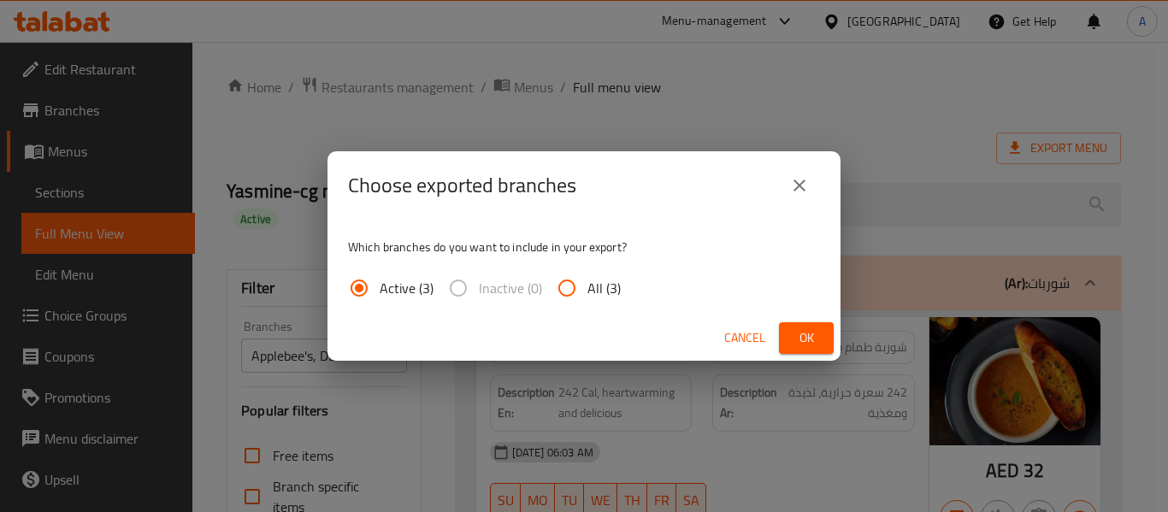
click at [588, 287] on span "All (3)" at bounding box center [604, 288] width 33 height 21
click at [588, 287] on input "All (3)" at bounding box center [567, 288] width 41 height 41
radio input "true"
click at [814, 340] on span "Ok" at bounding box center [806, 338] width 27 height 21
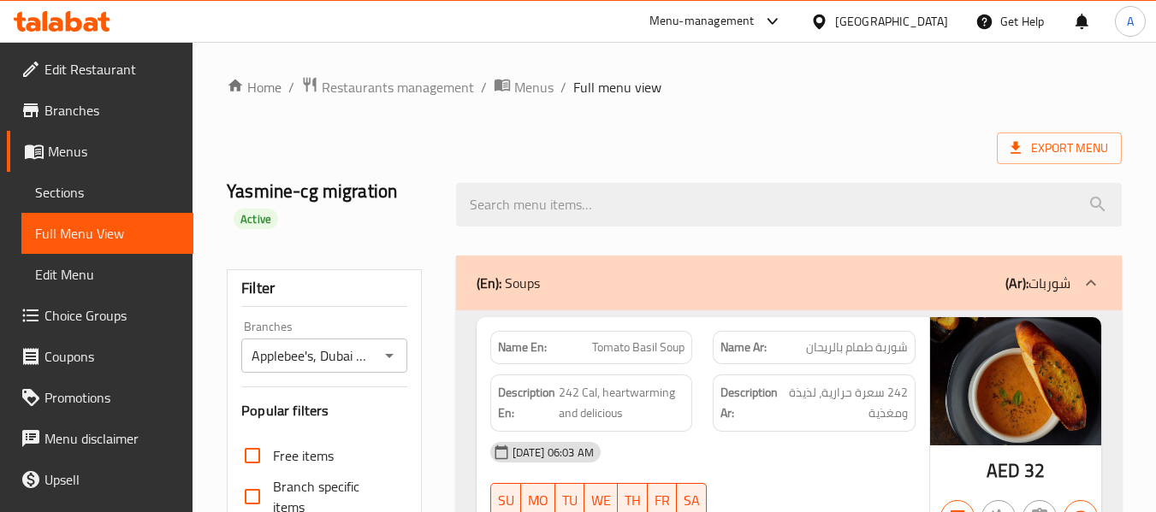
click at [873, 139] on div "Export Menu" at bounding box center [674, 149] width 895 height 32
click at [154, 121] on link "Branches" at bounding box center [100, 110] width 186 height 41
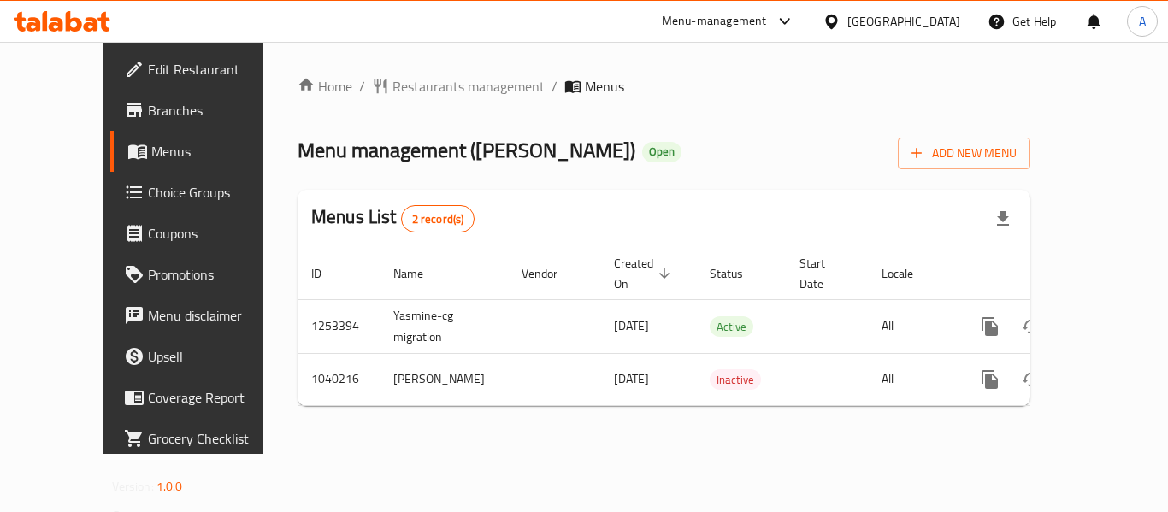
click at [110, 83] on link "Edit Restaurant" at bounding box center [204, 69] width 188 height 41
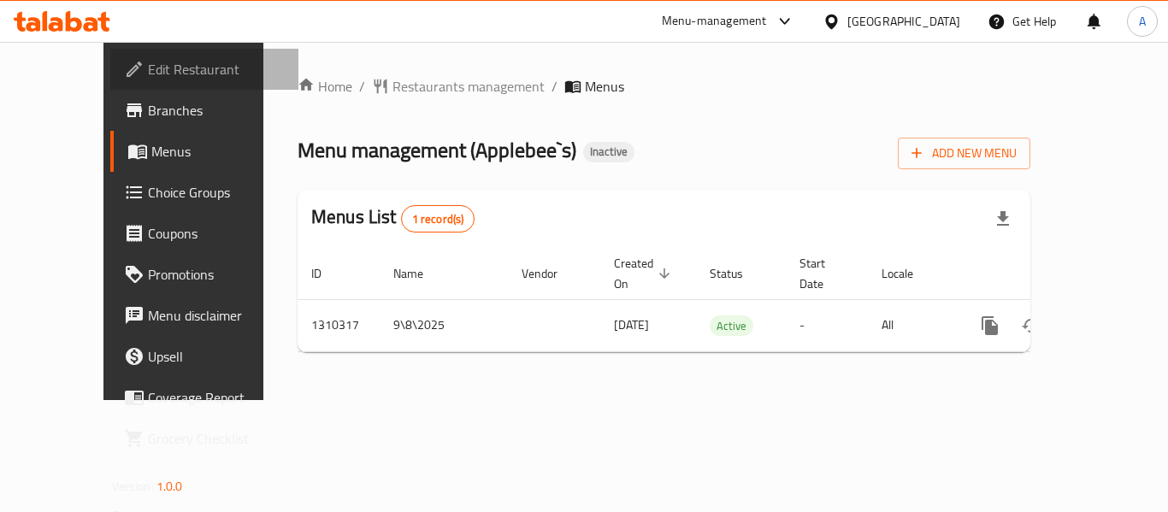
click at [148, 61] on span "Edit Restaurant" at bounding box center [216, 69] width 137 height 21
